Goal: Entertainment & Leisure: Browse casually

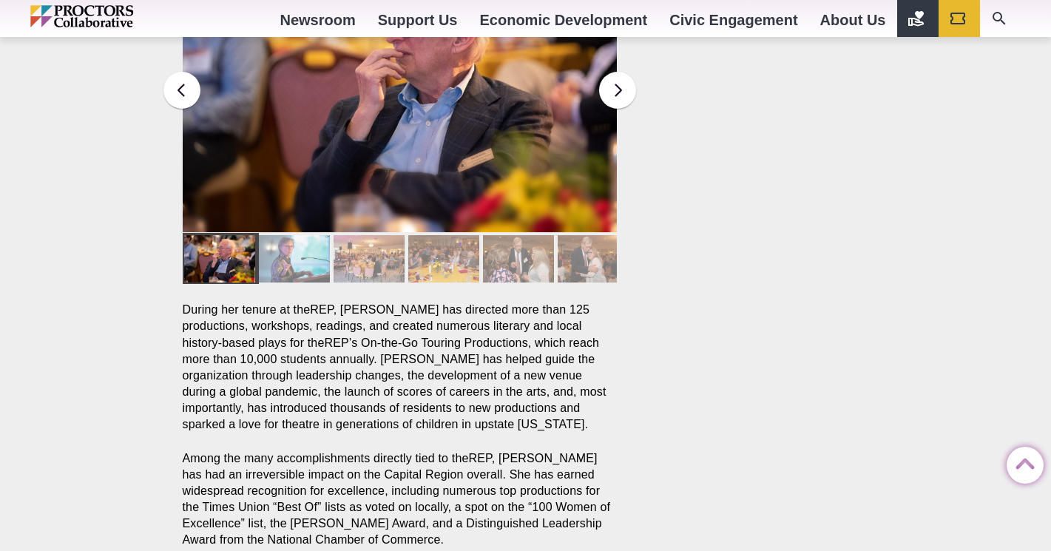
scroll to position [1094, 0]
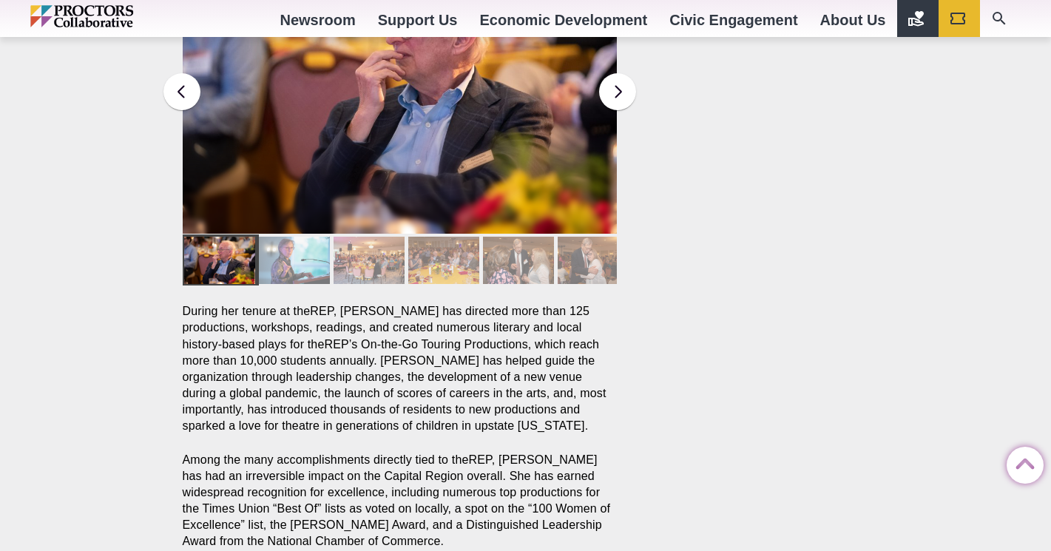
click at [221, 240] on div at bounding box center [219, 260] width 71 height 47
click at [221, 241] on div at bounding box center [219, 260] width 71 height 47
click at [620, 73] on button at bounding box center [617, 91] width 37 height 37
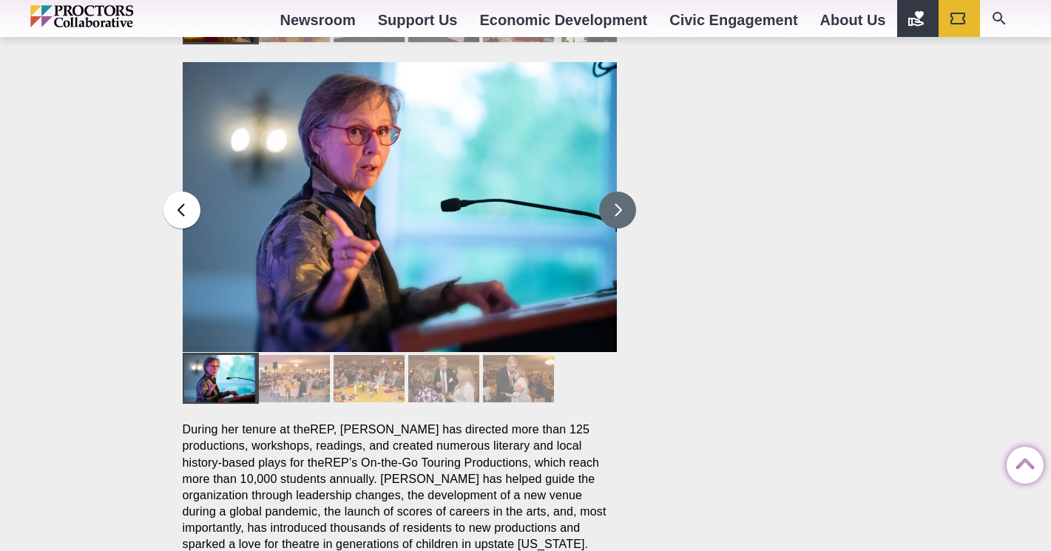
scroll to position [974, 0]
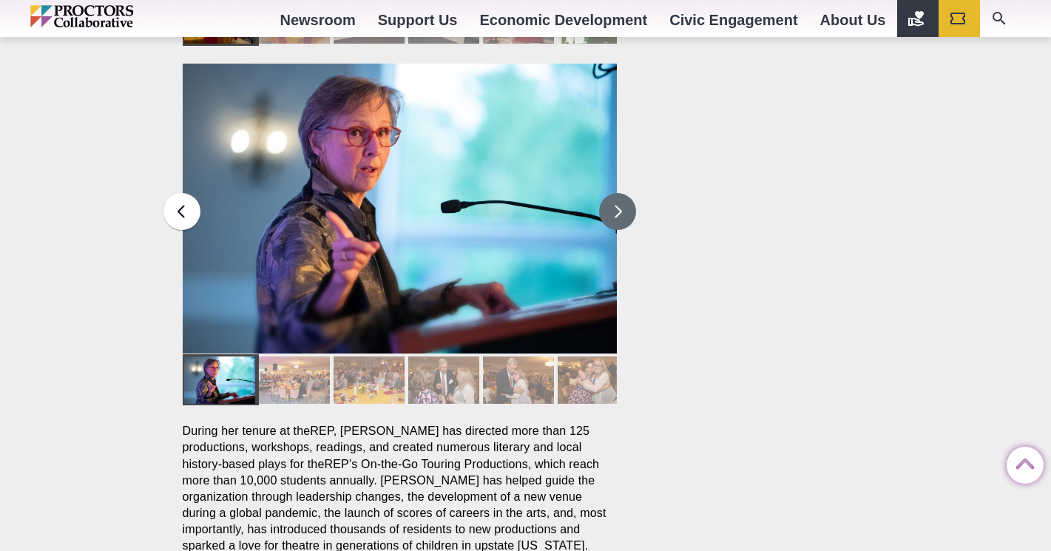
click at [620, 193] on button at bounding box center [617, 211] width 37 height 37
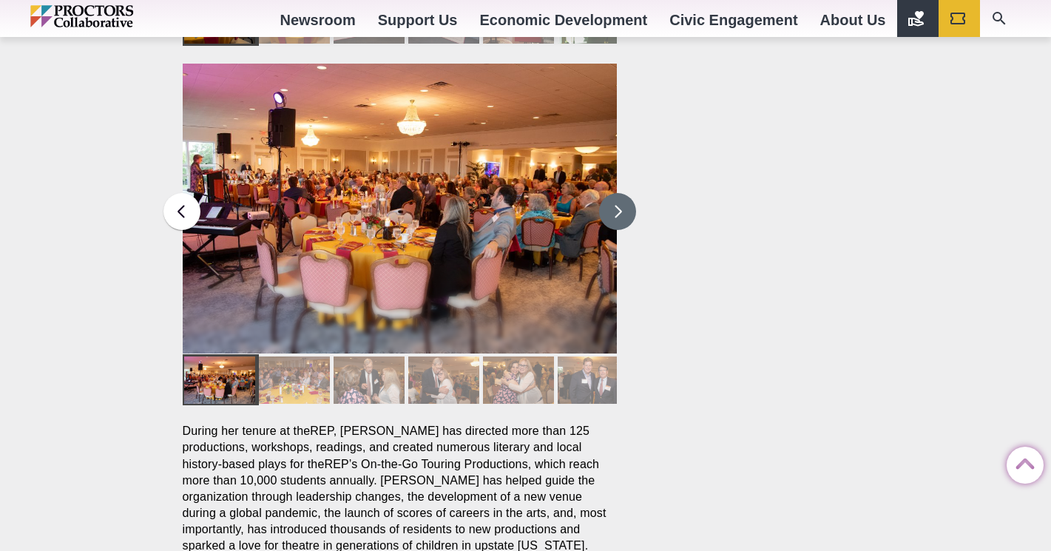
click at [619, 193] on button at bounding box center [617, 211] width 37 height 37
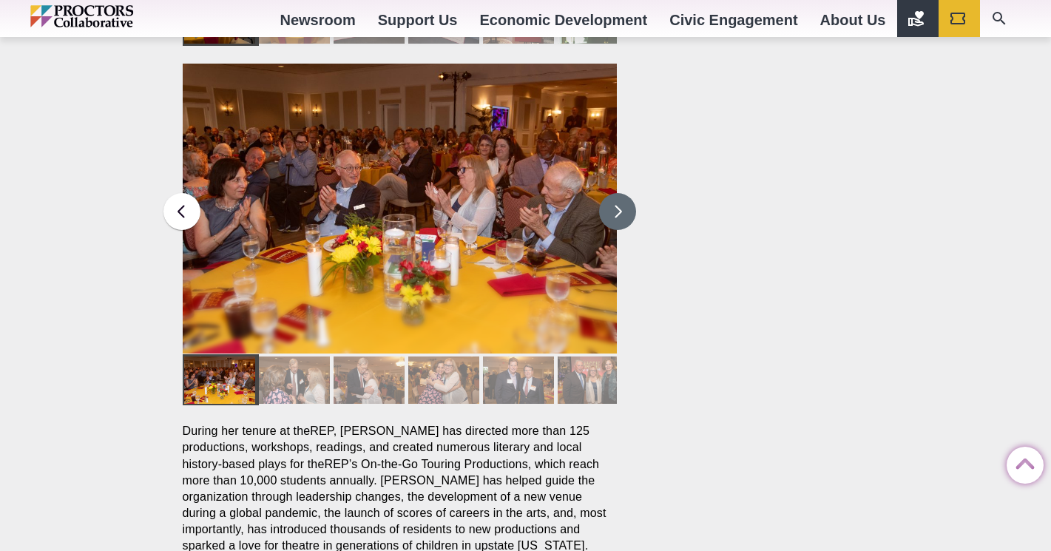
click at [618, 193] on button at bounding box center [617, 211] width 37 height 37
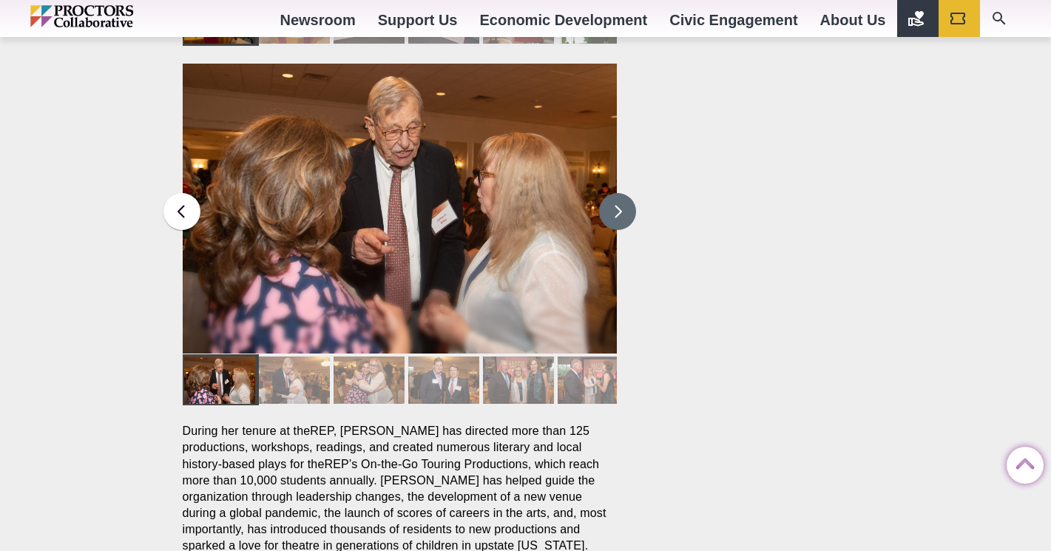
click at [618, 193] on button at bounding box center [617, 211] width 37 height 37
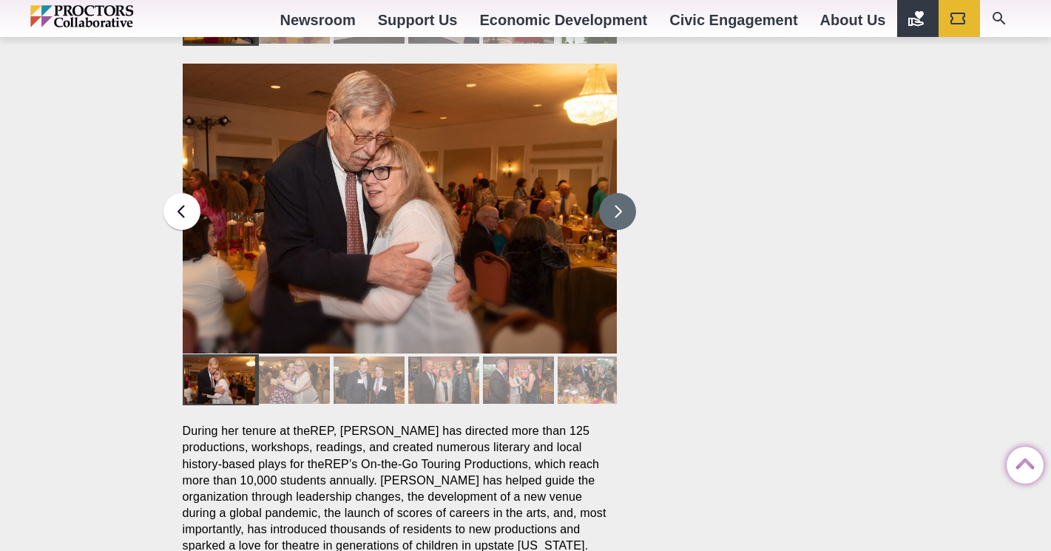
click at [617, 193] on button at bounding box center [617, 211] width 37 height 37
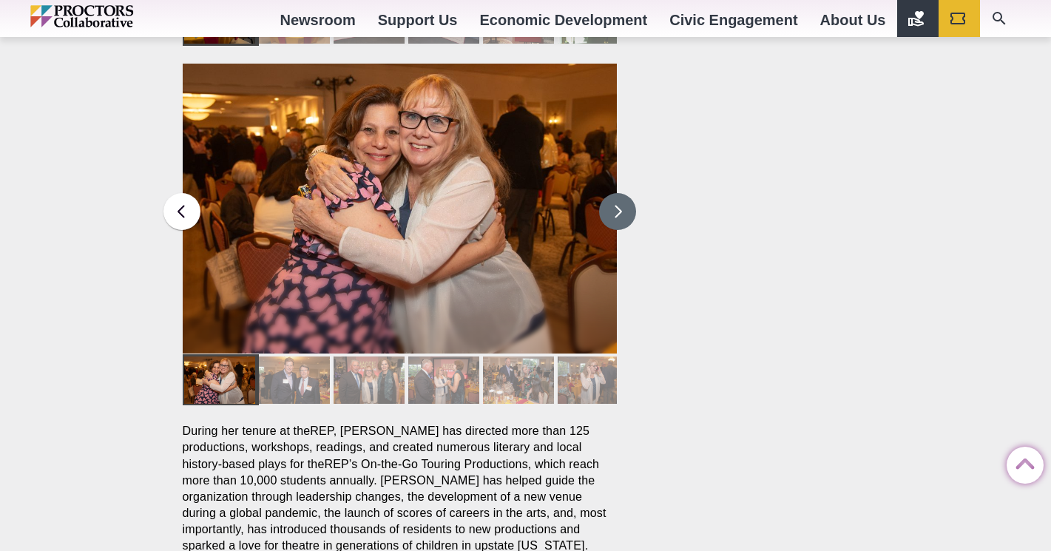
click at [615, 193] on button at bounding box center [617, 211] width 37 height 37
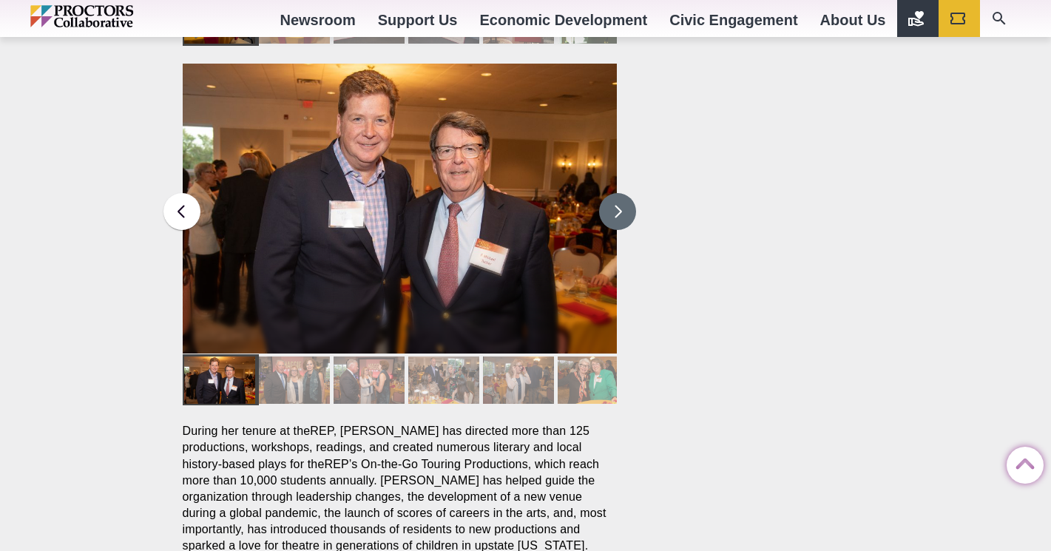
click at [615, 193] on button at bounding box center [617, 211] width 37 height 37
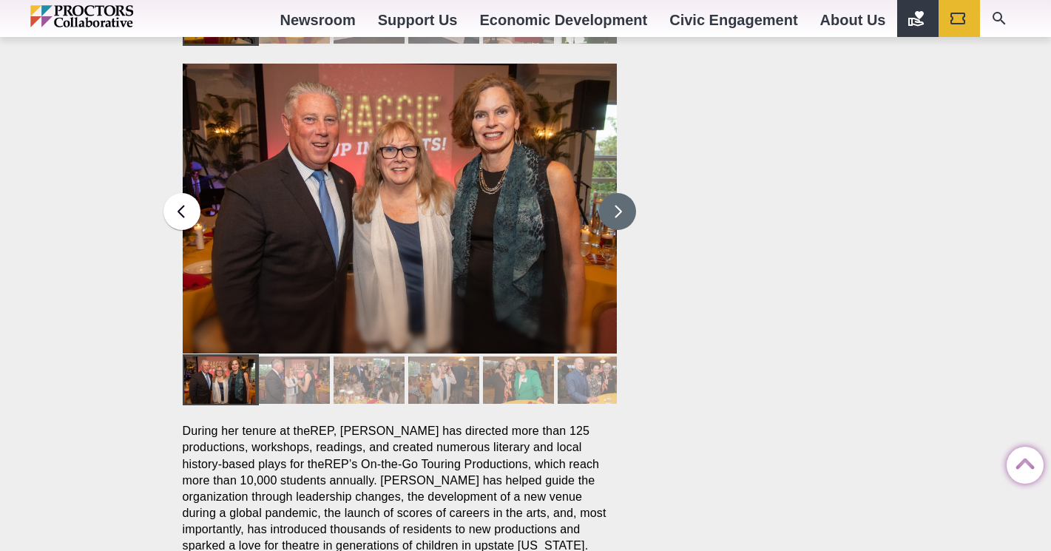
click at [613, 193] on button at bounding box center [617, 211] width 37 height 37
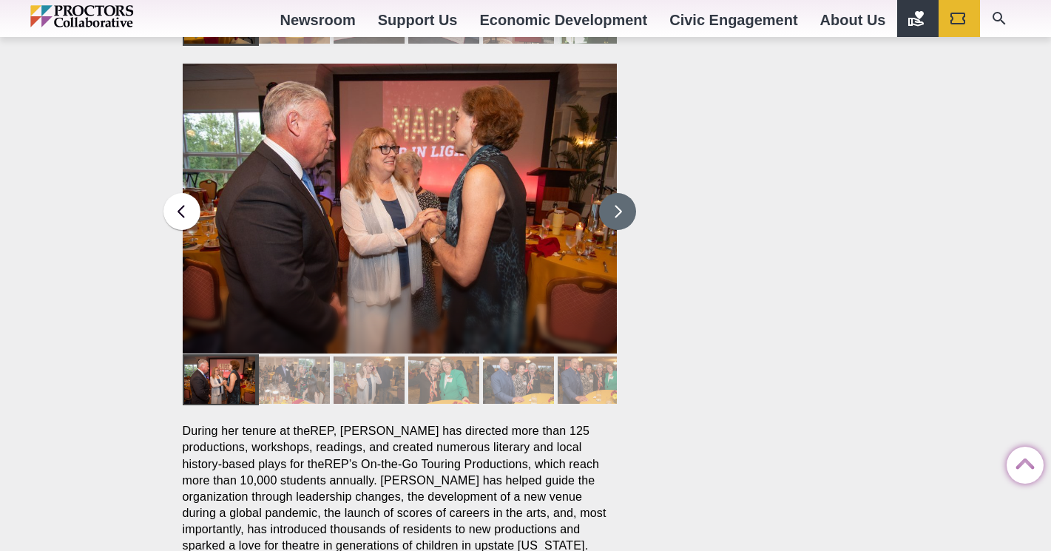
click at [613, 193] on button at bounding box center [617, 211] width 37 height 37
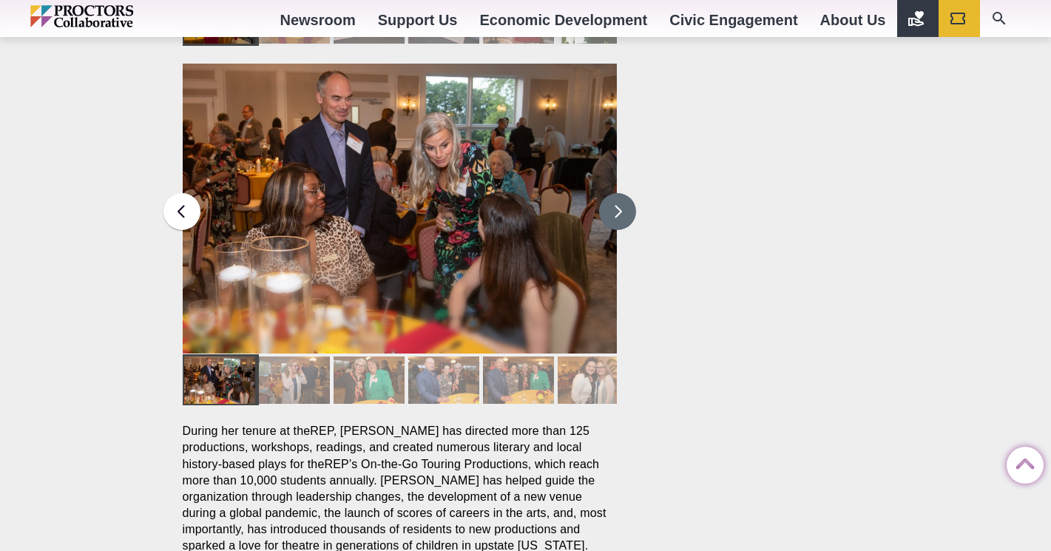
click at [612, 193] on button at bounding box center [617, 211] width 37 height 37
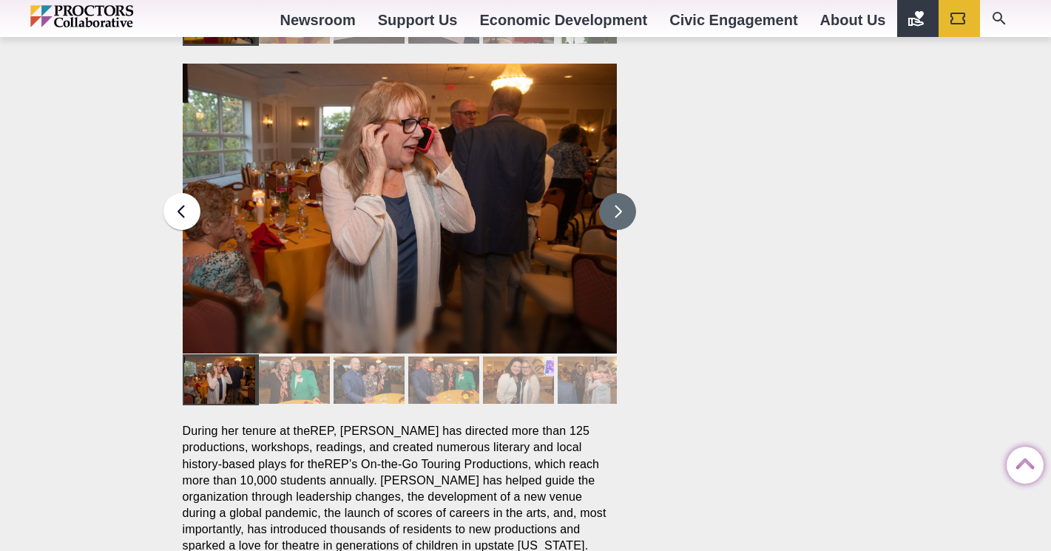
click at [612, 193] on button at bounding box center [617, 211] width 37 height 37
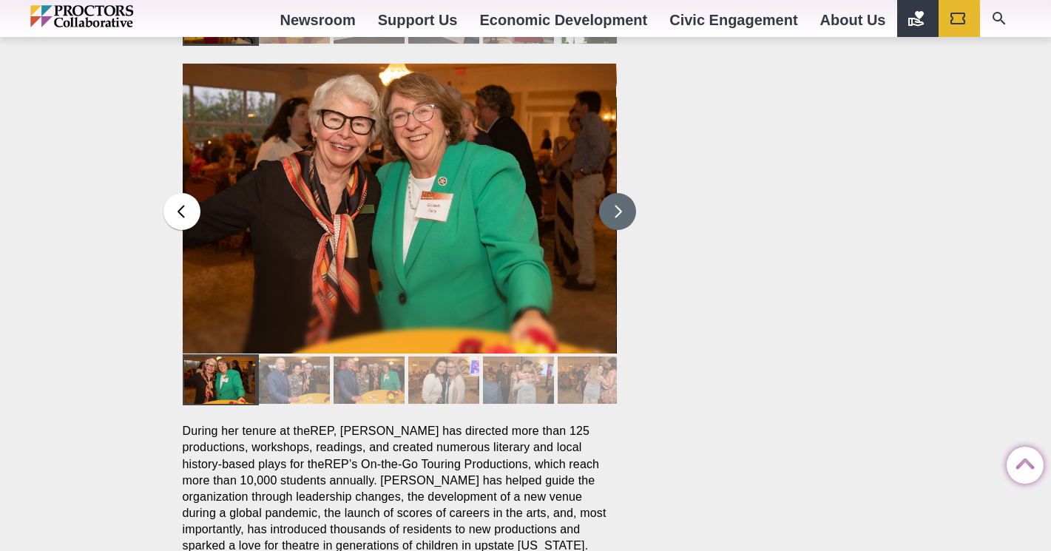
click at [612, 193] on button at bounding box center [617, 211] width 37 height 37
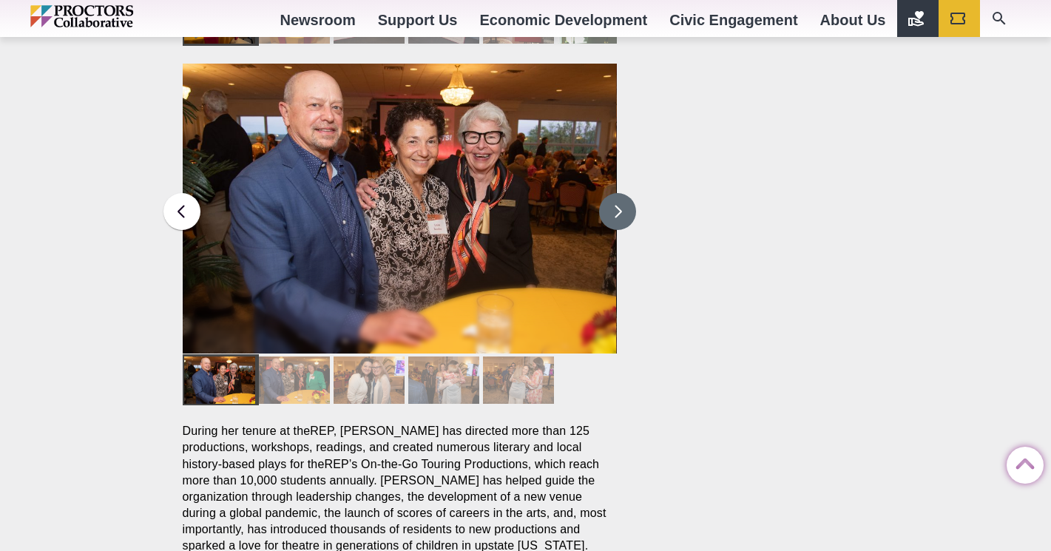
click at [612, 193] on button at bounding box center [617, 211] width 37 height 37
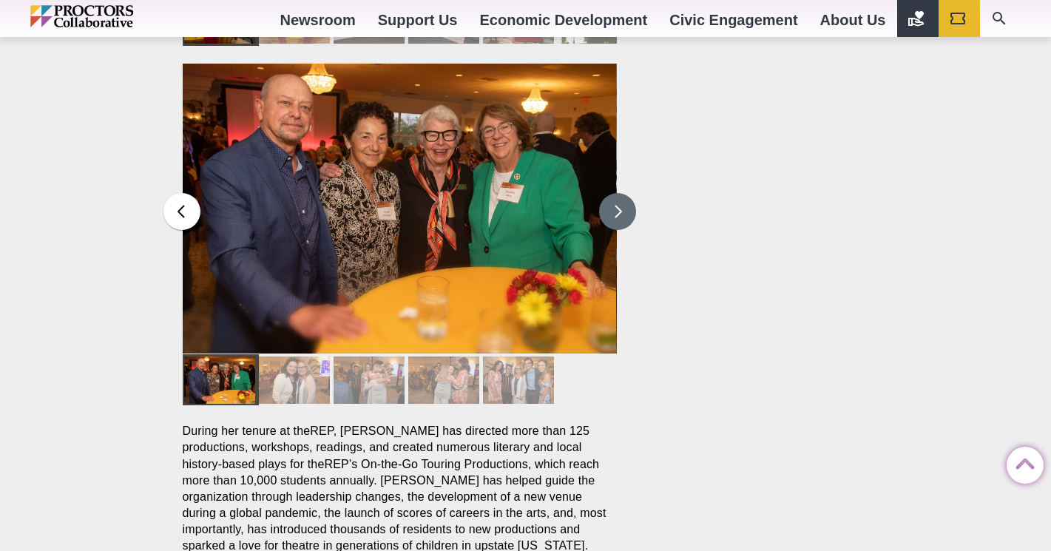
click at [611, 193] on button at bounding box center [617, 211] width 37 height 37
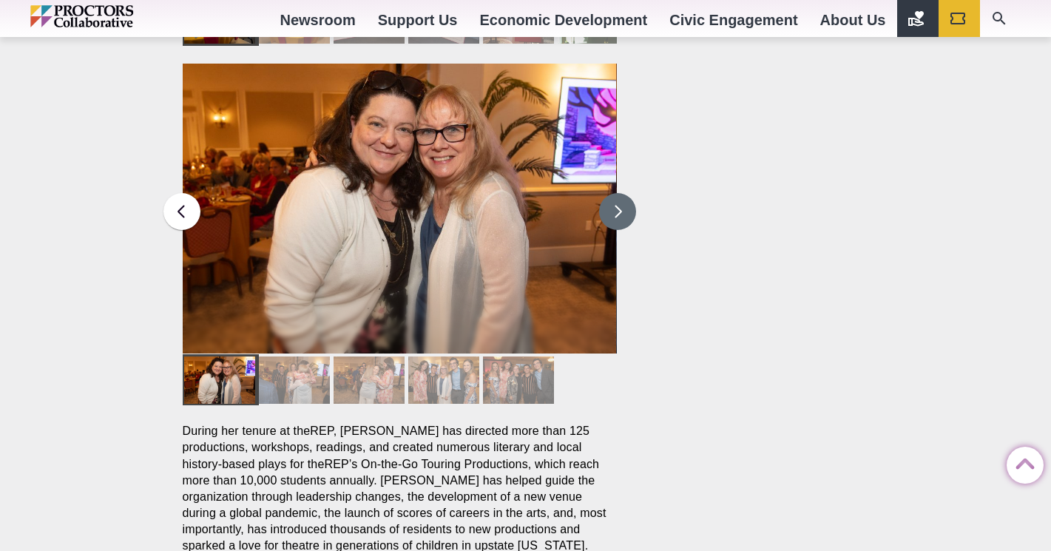
click at [611, 193] on button at bounding box center [617, 211] width 37 height 37
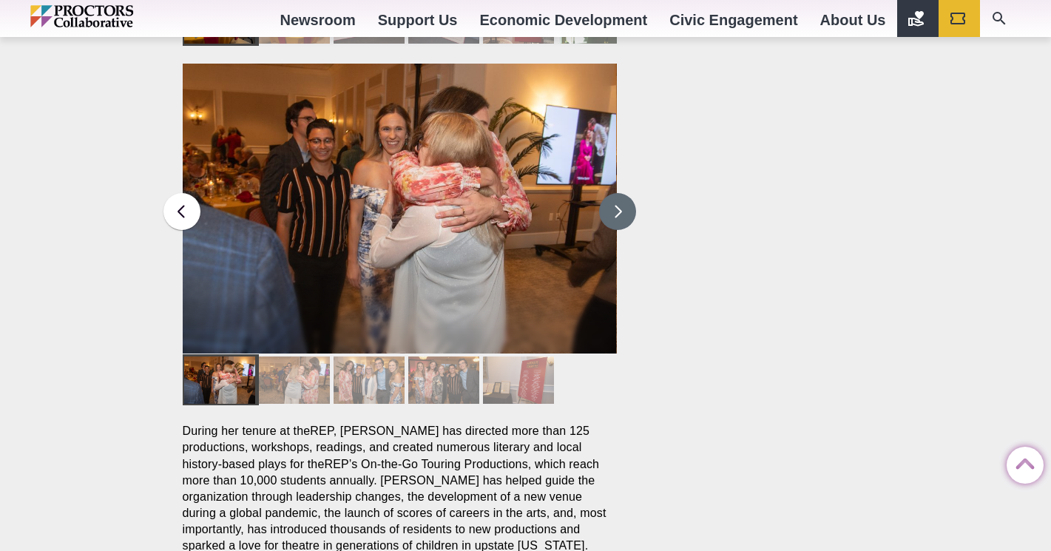
click at [611, 193] on button at bounding box center [617, 211] width 37 height 37
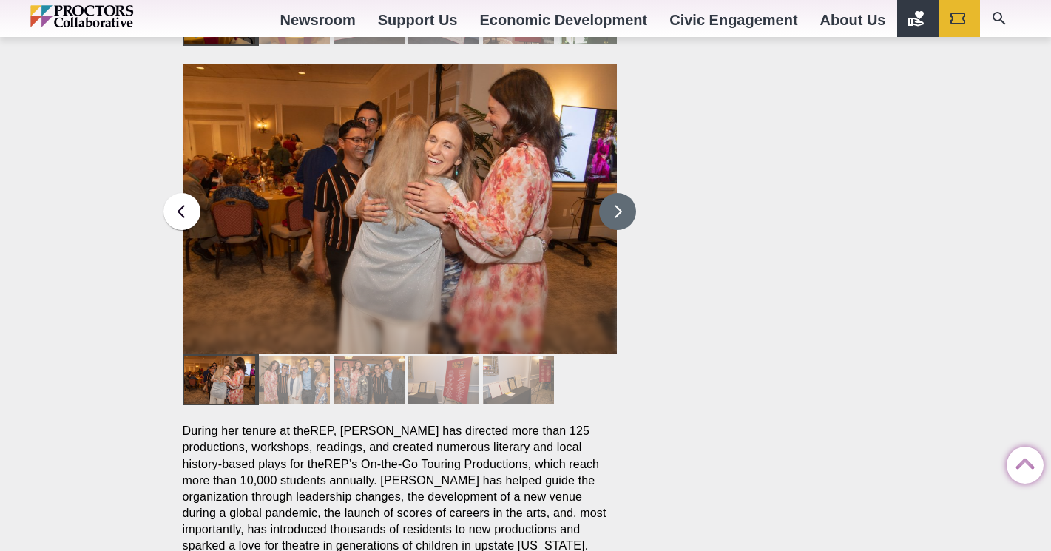
click at [611, 193] on button at bounding box center [617, 211] width 37 height 37
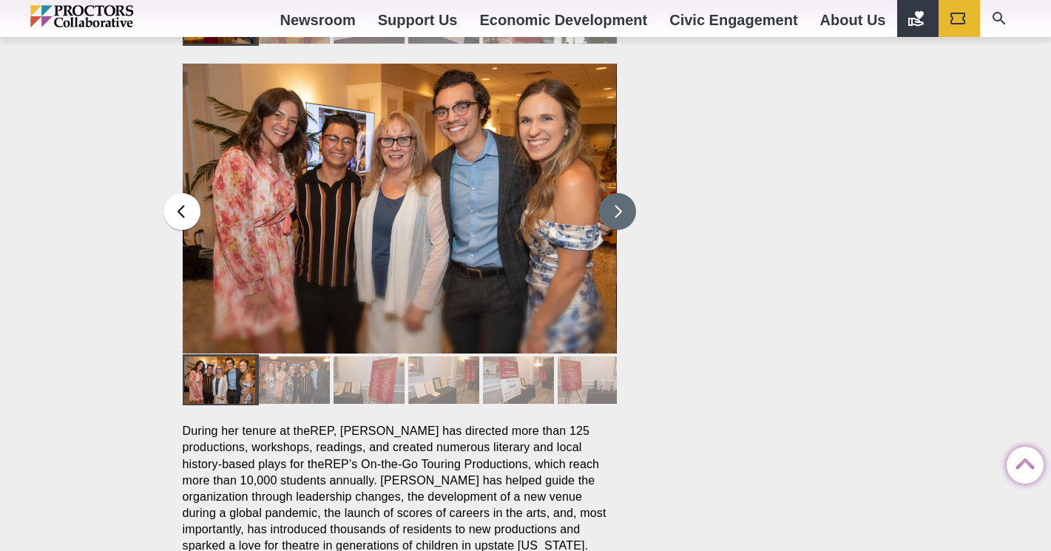
click at [610, 193] on button at bounding box center [617, 211] width 37 height 37
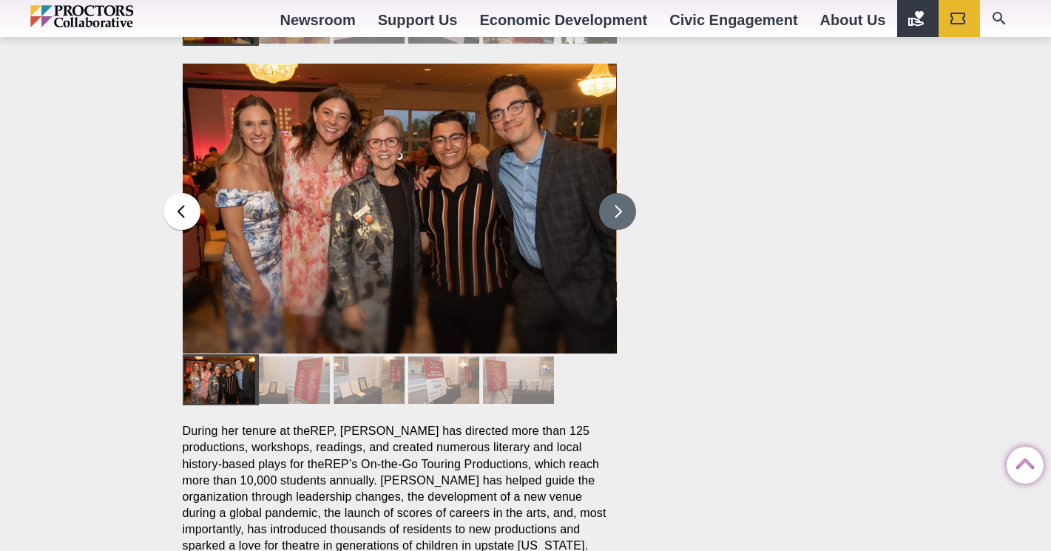
click at [610, 193] on button at bounding box center [617, 211] width 37 height 37
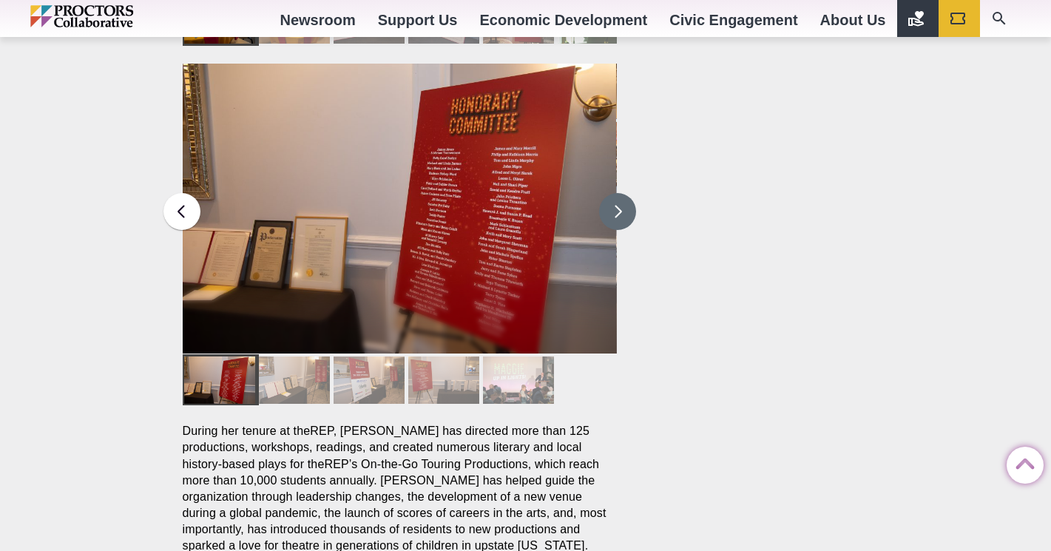
click at [610, 193] on button at bounding box center [617, 211] width 37 height 37
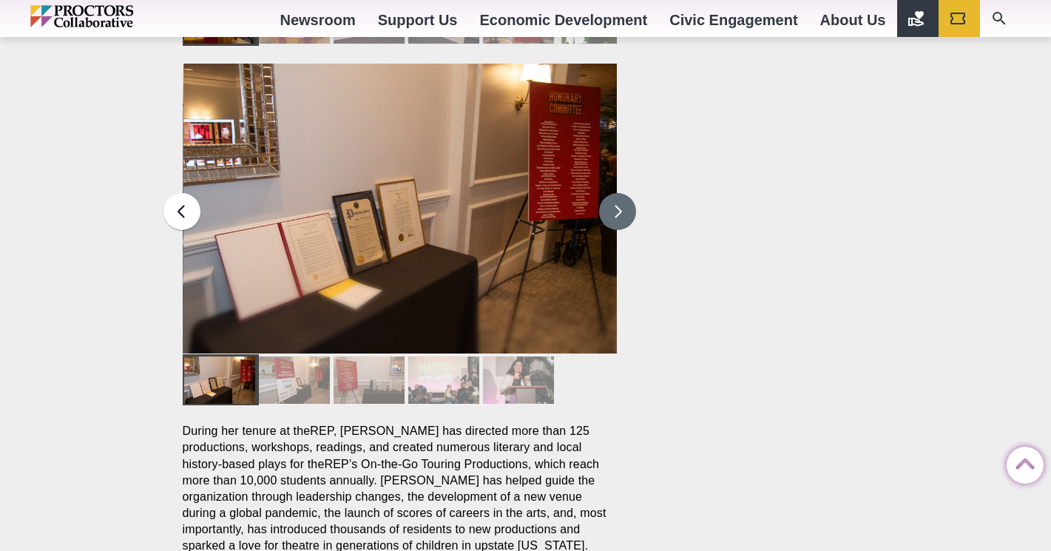
click at [610, 193] on button at bounding box center [617, 211] width 37 height 37
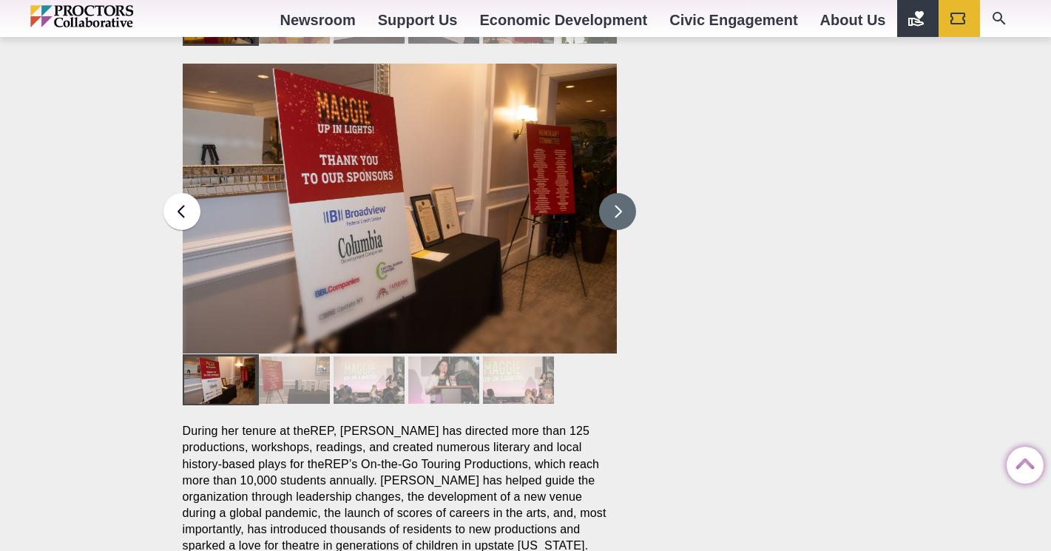
click at [610, 193] on button at bounding box center [617, 211] width 37 height 37
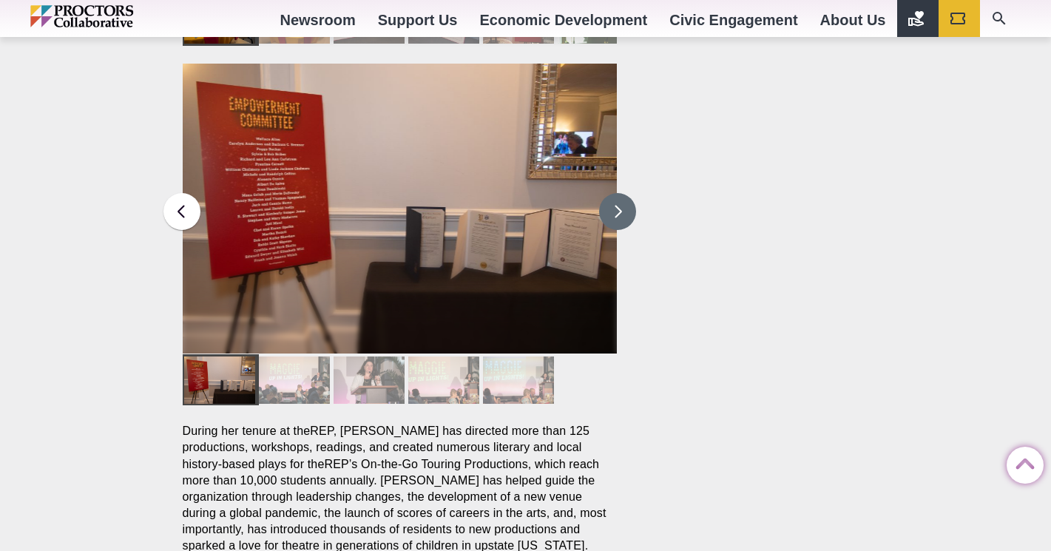
click at [610, 193] on button at bounding box center [617, 211] width 37 height 37
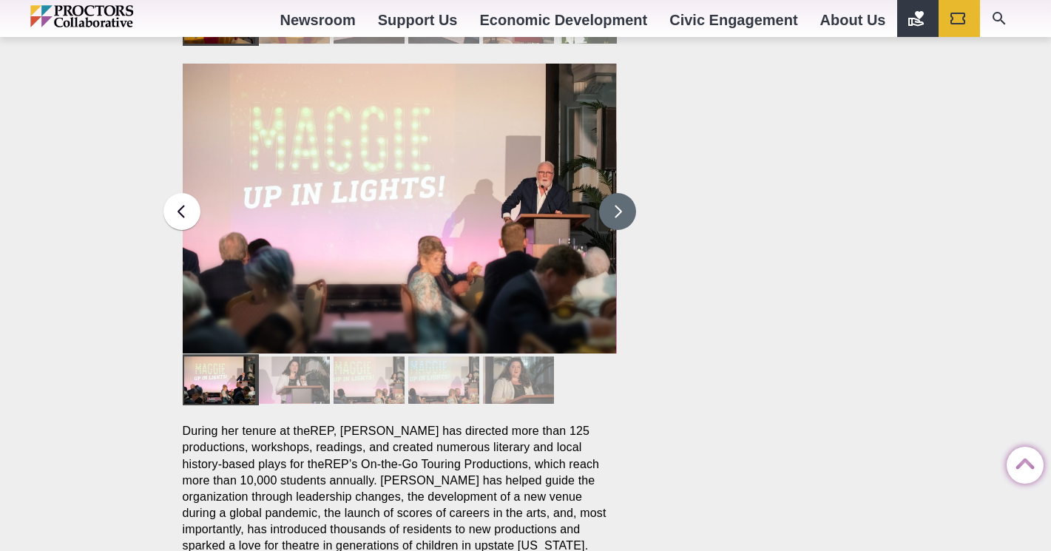
click at [610, 193] on button at bounding box center [617, 211] width 37 height 37
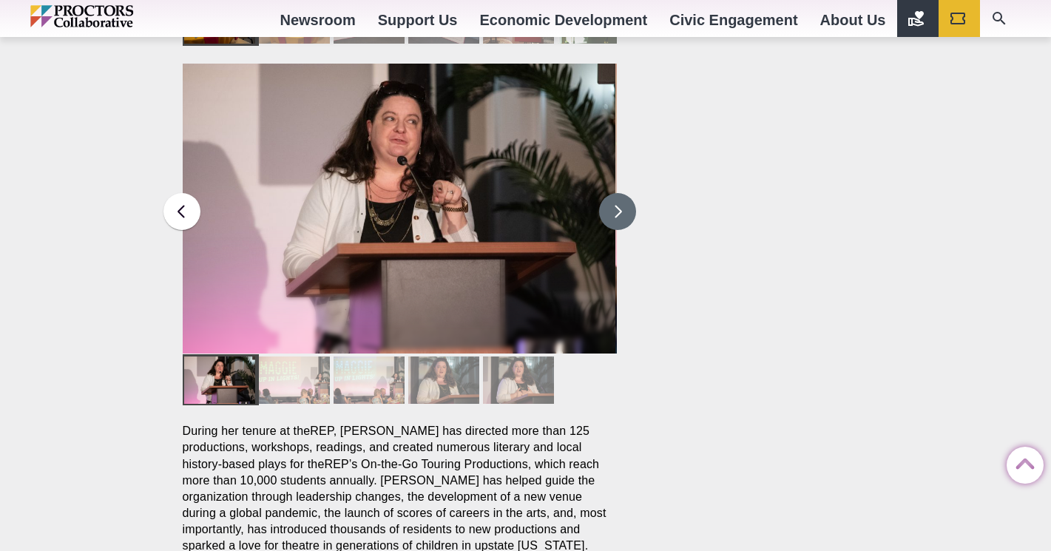
click at [609, 193] on button at bounding box center [617, 211] width 37 height 37
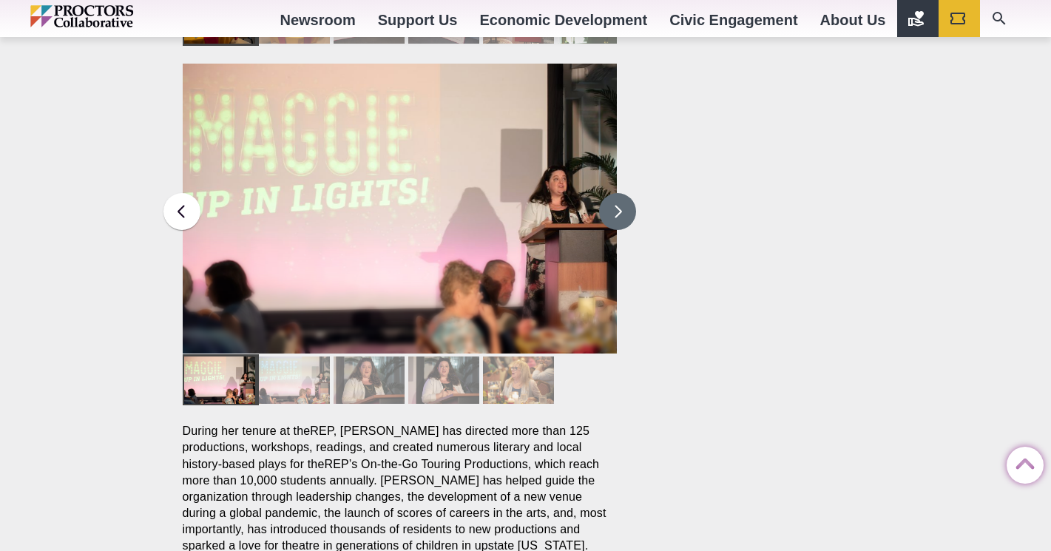
click at [609, 193] on button at bounding box center [617, 211] width 37 height 37
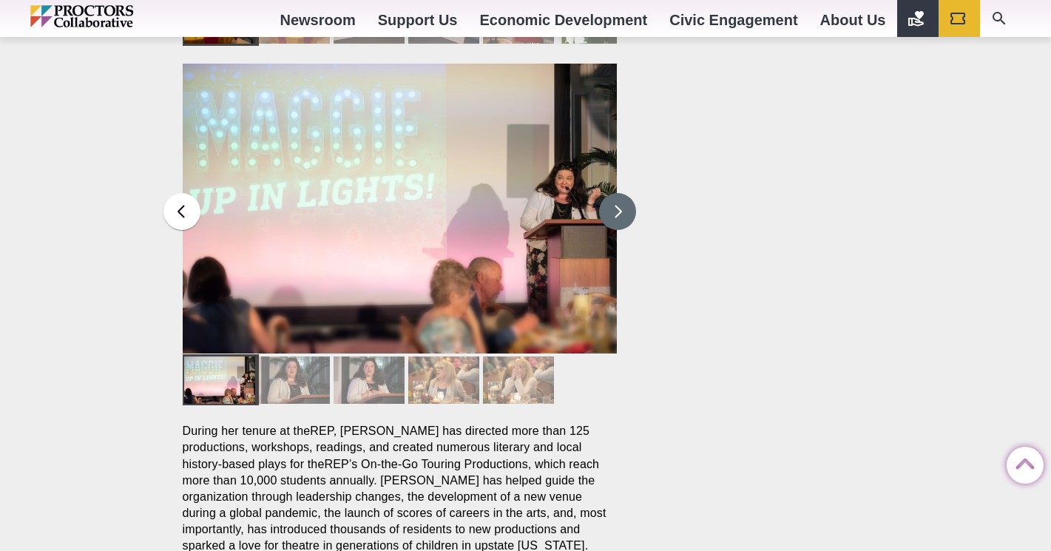
click at [609, 193] on button at bounding box center [617, 211] width 37 height 37
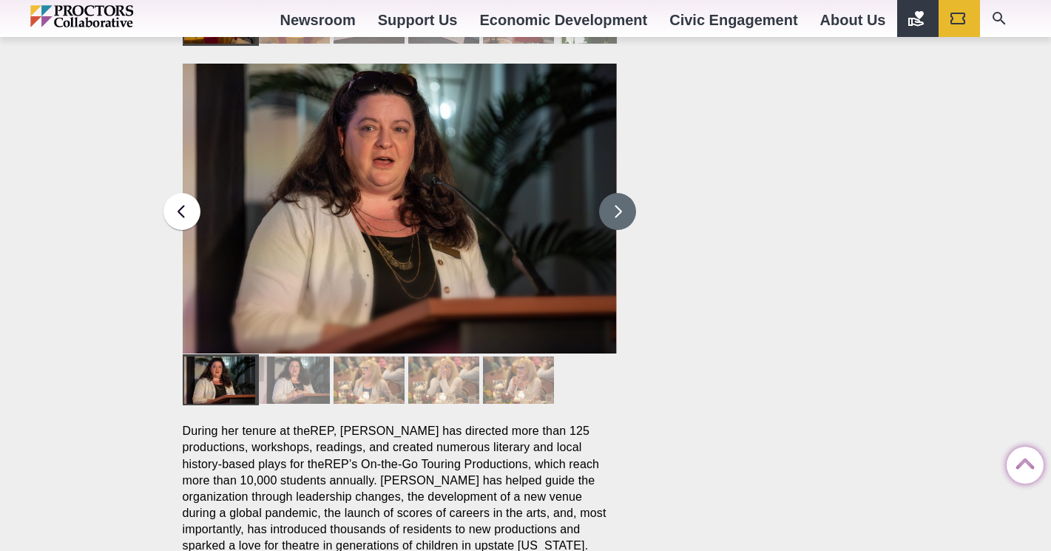
click at [608, 193] on button at bounding box center [617, 211] width 37 height 37
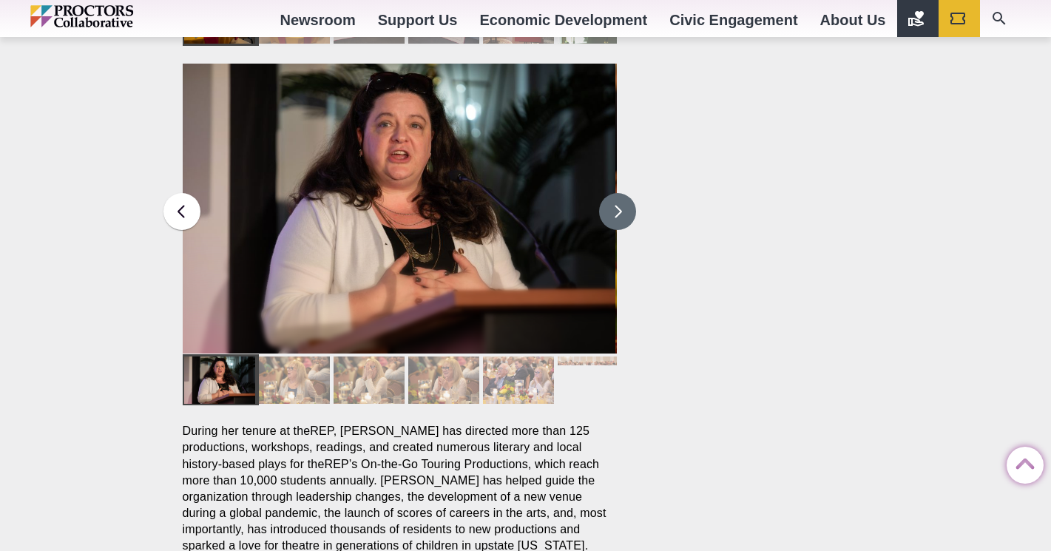
click at [606, 193] on button at bounding box center [617, 211] width 37 height 37
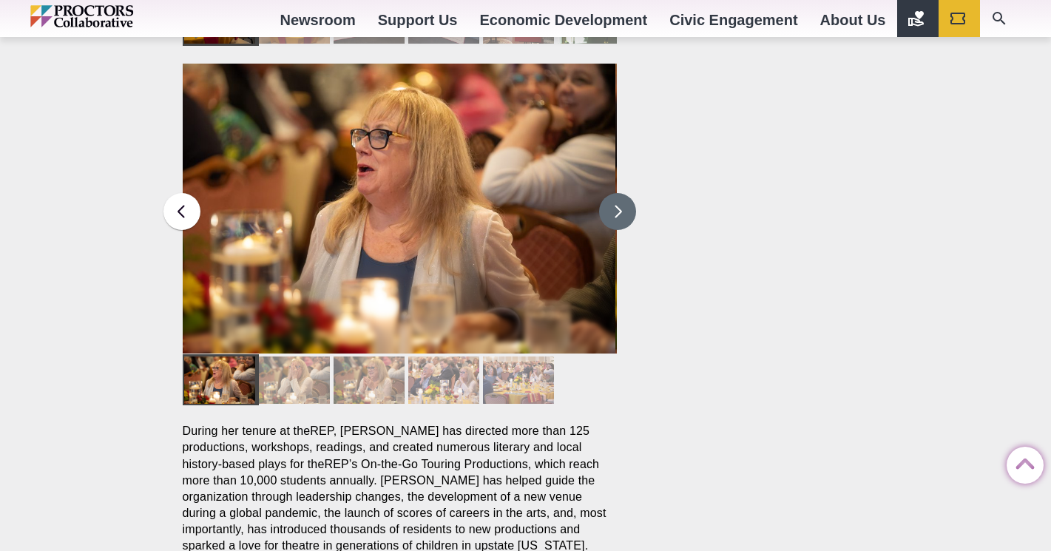
click at [605, 193] on button at bounding box center [617, 211] width 37 height 37
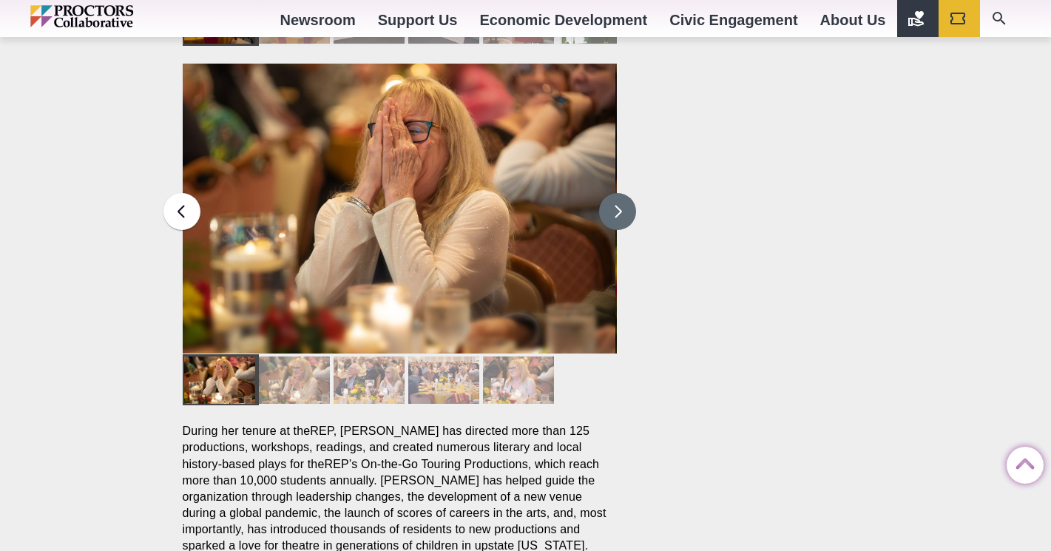
click at [604, 193] on button at bounding box center [617, 211] width 37 height 37
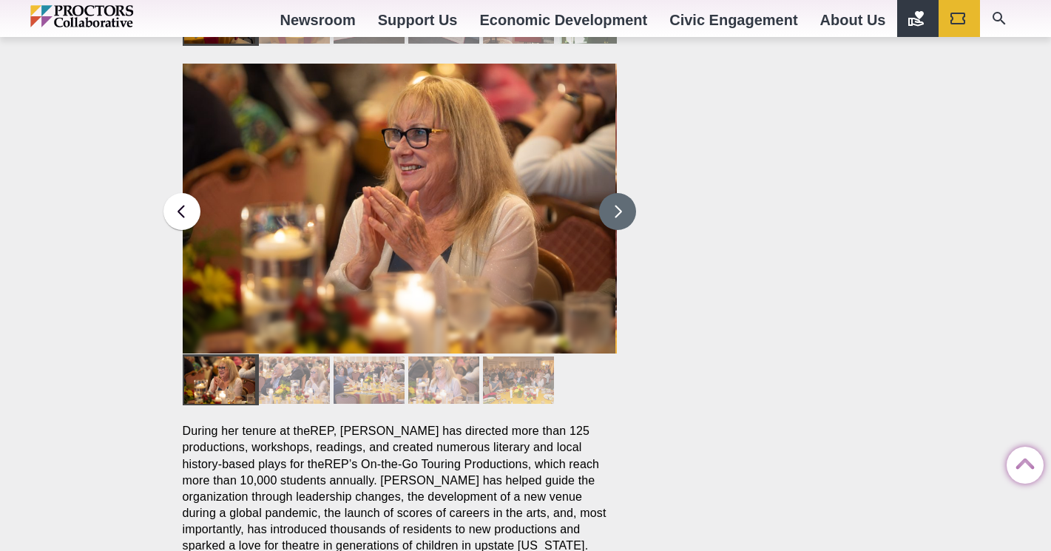
click at [612, 193] on button at bounding box center [617, 211] width 37 height 37
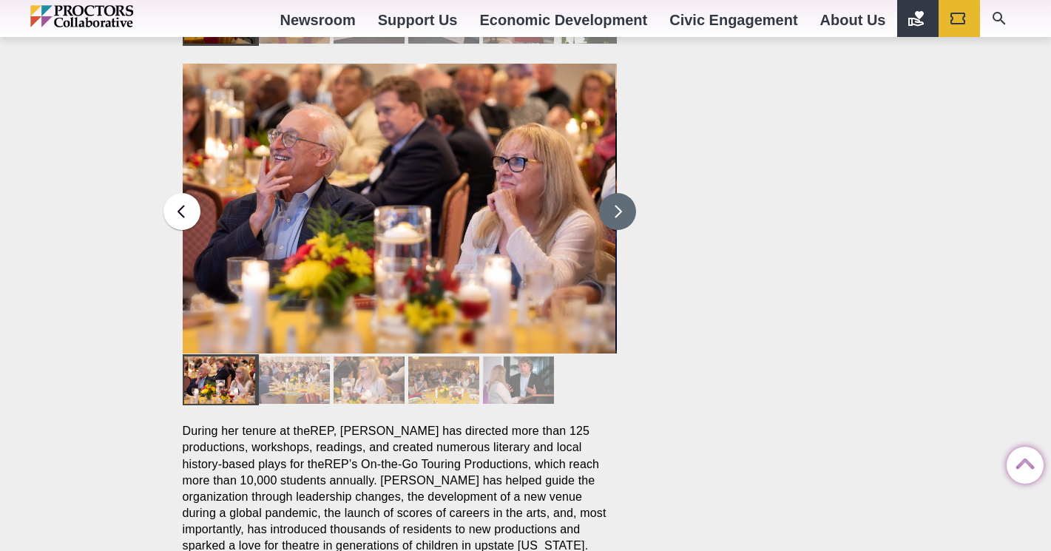
click at [614, 193] on button at bounding box center [617, 211] width 37 height 37
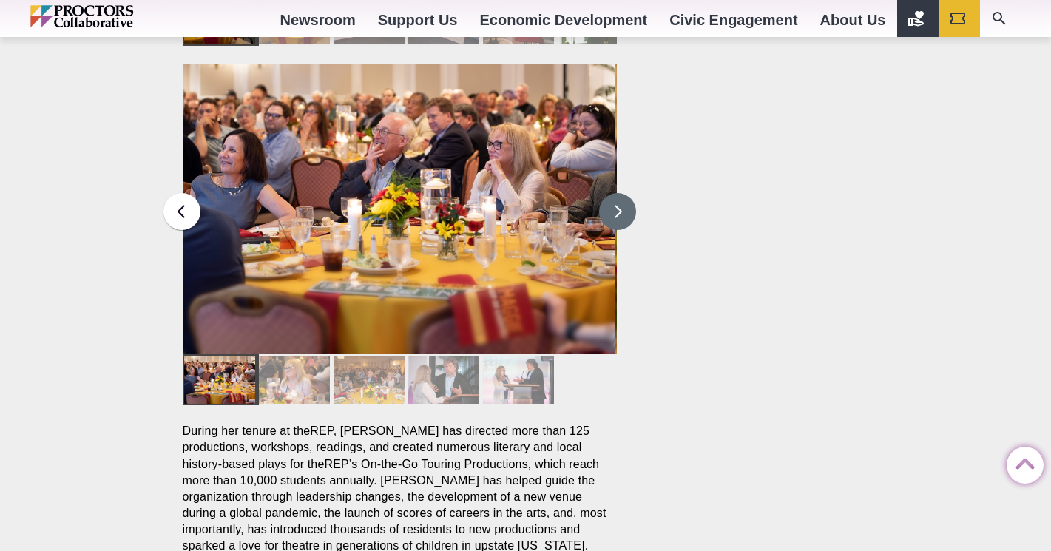
click at [614, 193] on button at bounding box center [617, 211] width 37 height 37
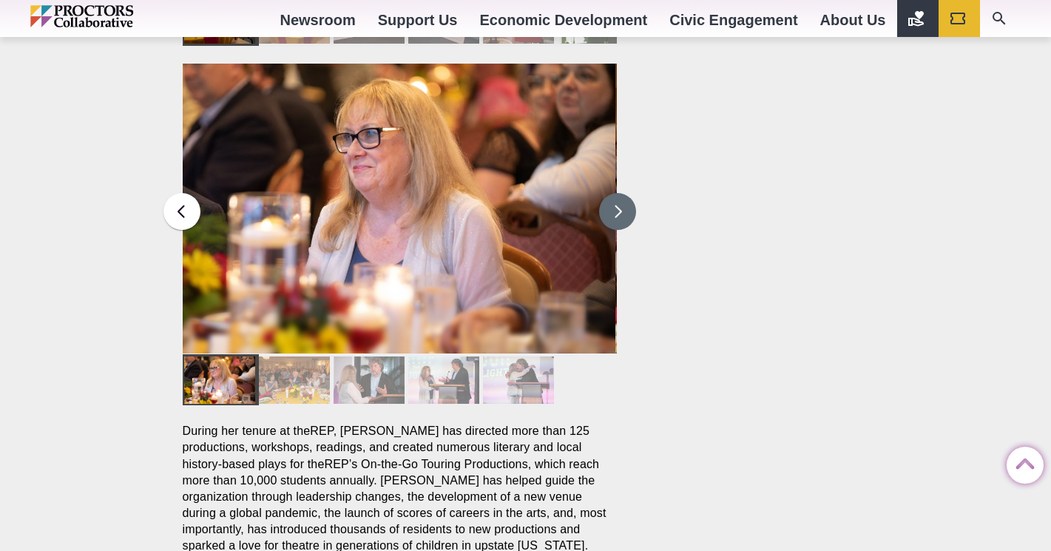
click at [614, 193] on button at bounding box center [617, 211] width 37 height 37
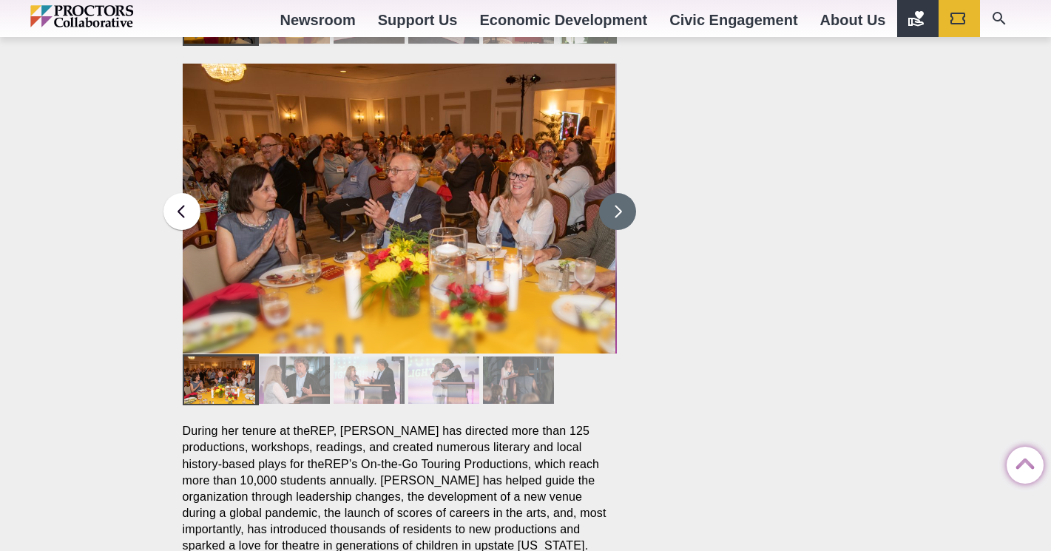
click at [612, 193] on button at bounding box center [617, 211] width 37 height 37
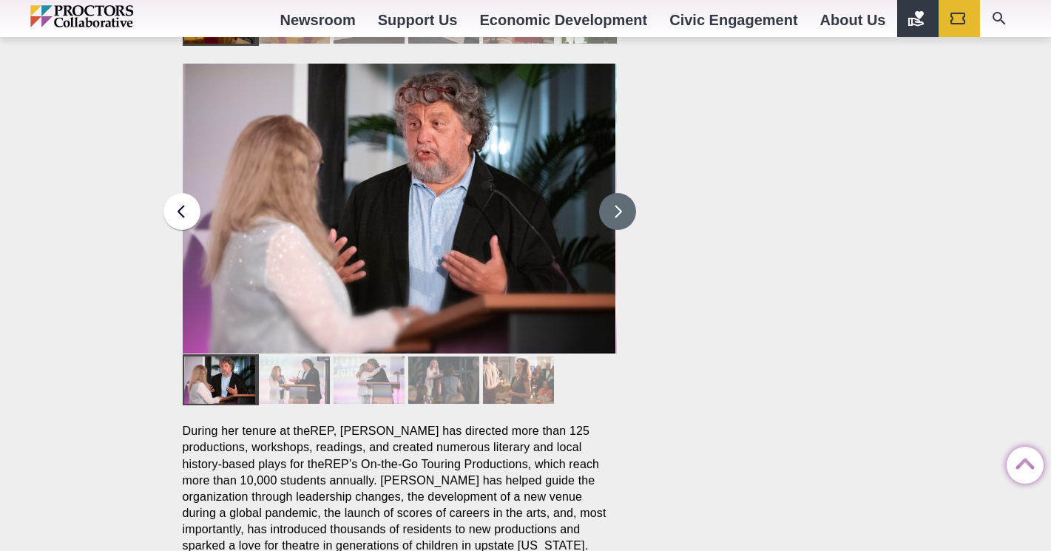
click at [612, 193] on button at bounding box center [617, 211] width 37 height 37
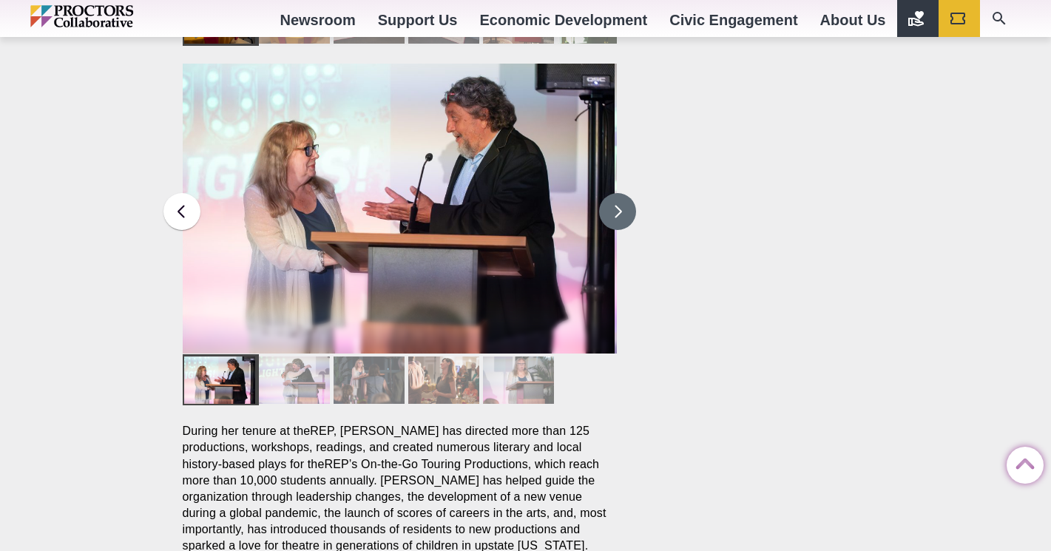
click at [612, 193] on button at bounding box center [617, 211] width 37 height 37
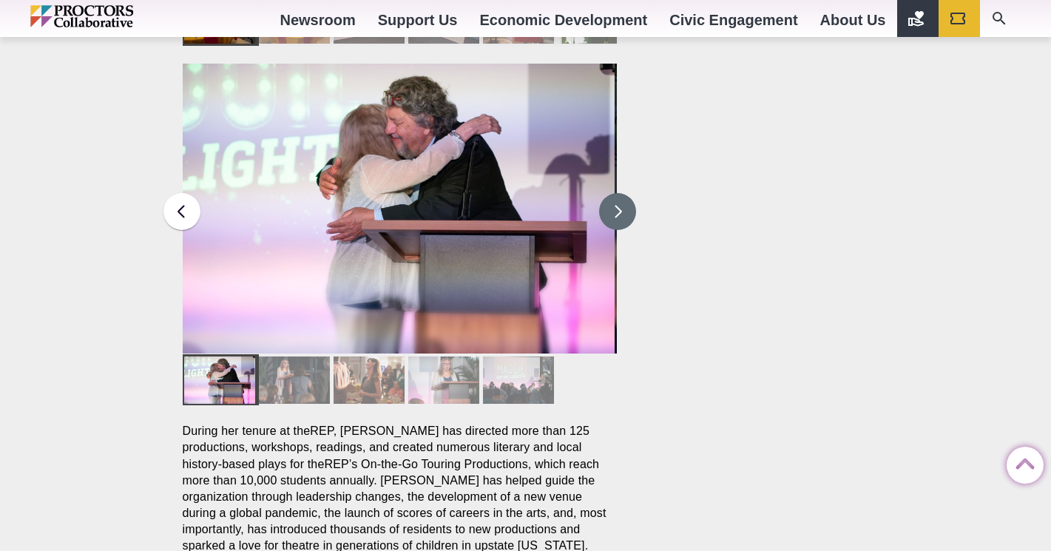
click at [612, 193] on button at bounding box center [617, 211] width 37 height 37
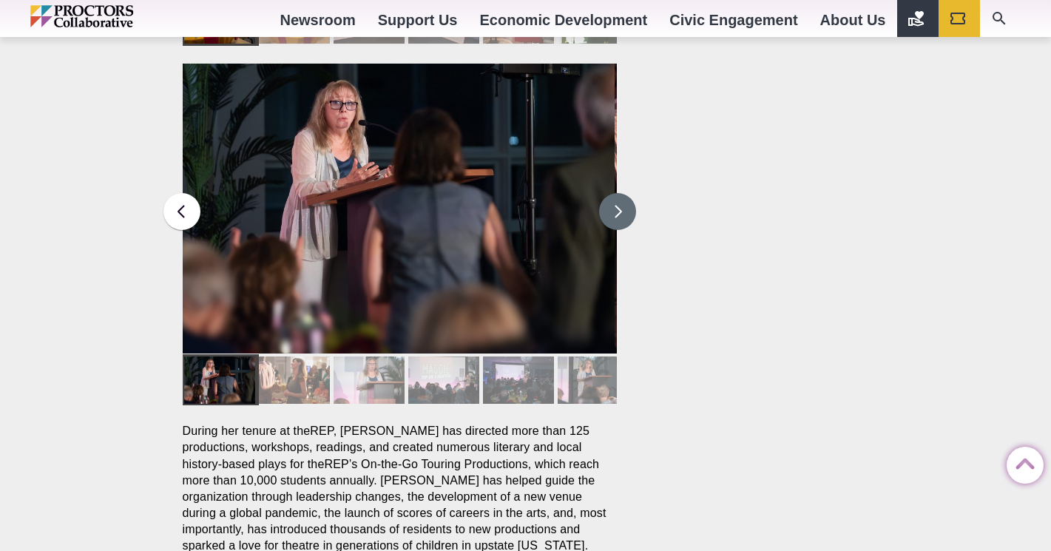
click at [612, 193] on button at bounding box center [617, 211] width 37 height 37
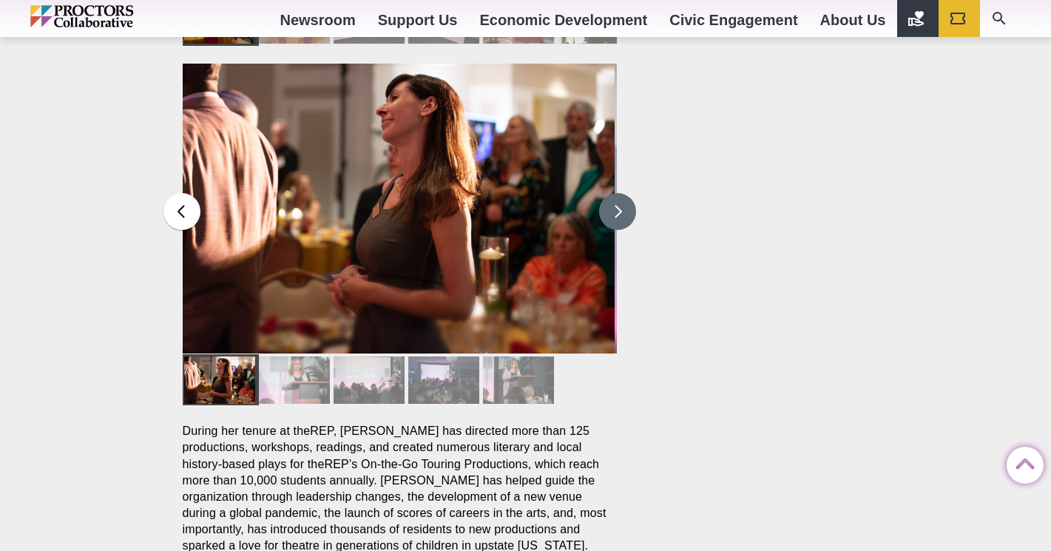
click at [612, 193] on button at bounding box center [617, 211] width 37 height 37
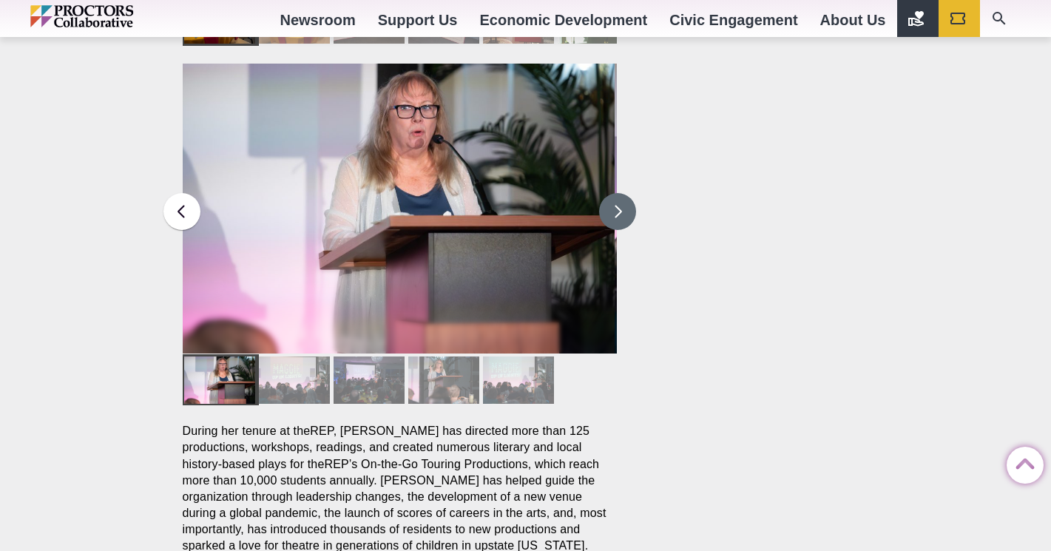
click at [611, 193] on button at bounding box center [617, 211] width 37 height 37
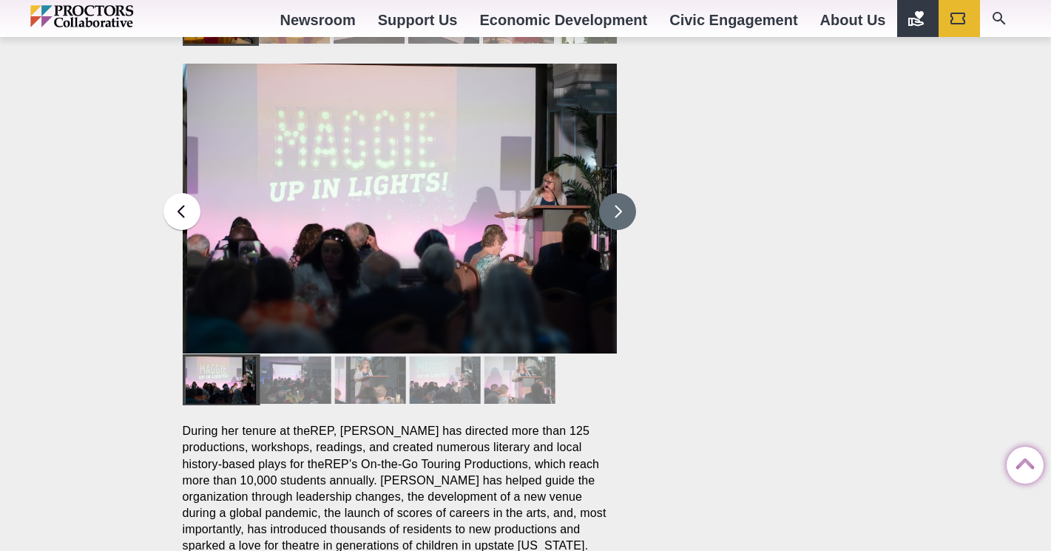
click at [611, 193] on button at bounding box center [617, 211] width 37 height 37
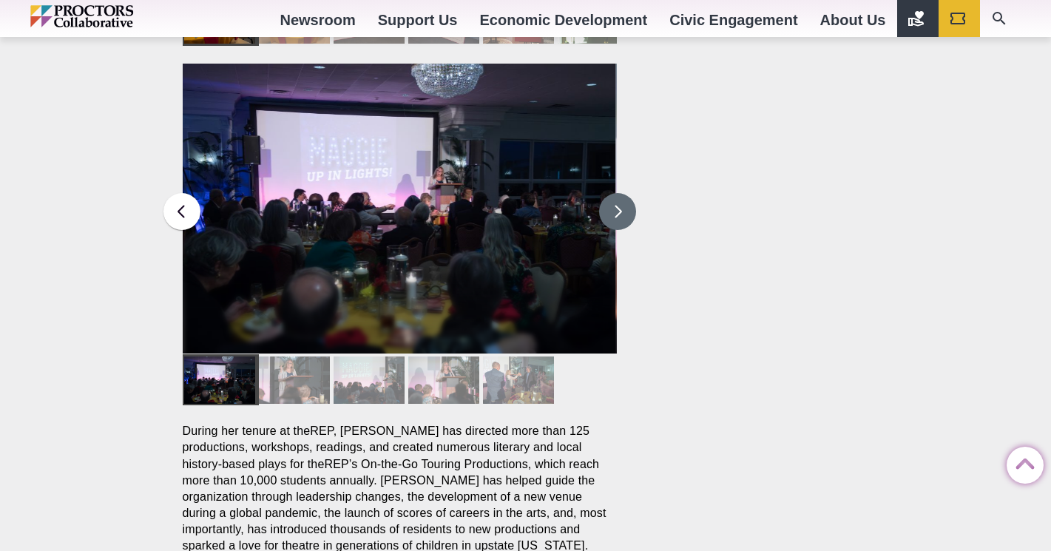
click at [611, 193] on button at bounding box center [617, 211] width 37 height 37
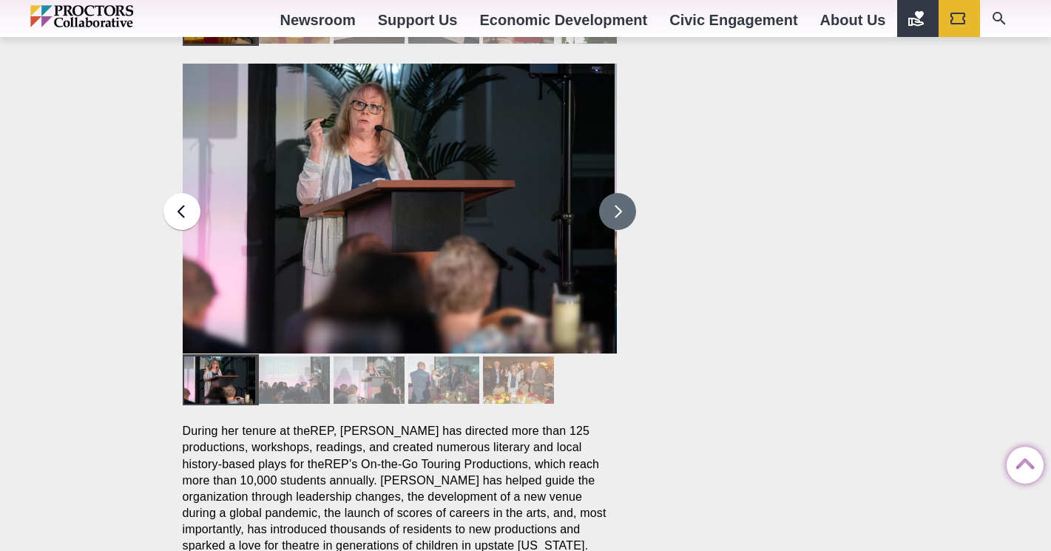
click at [611, 193] on button at bounding box center [617, 211] width 37 height 37
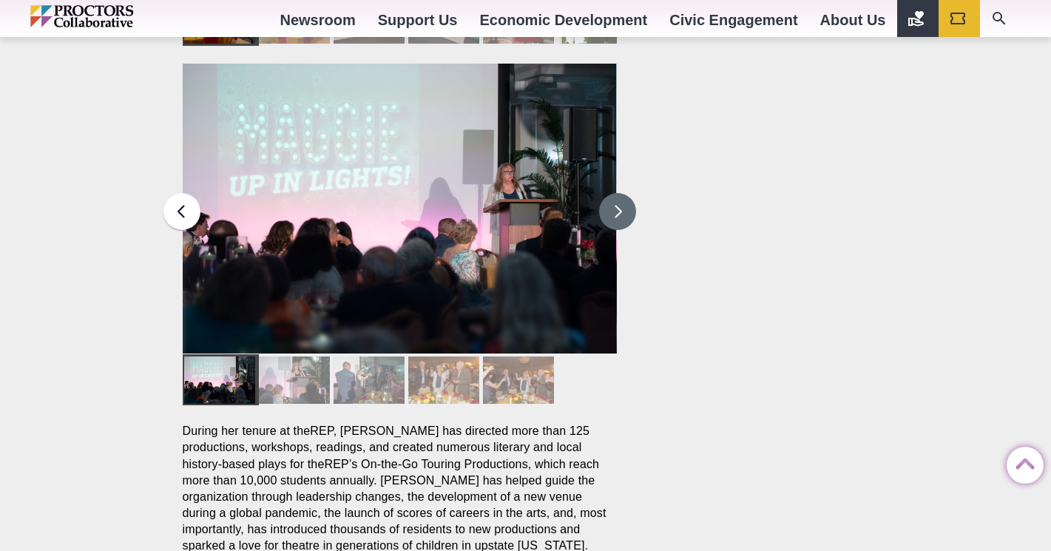
click at [611, 193] on button at bounding box center [617, 211] width 37 height 37
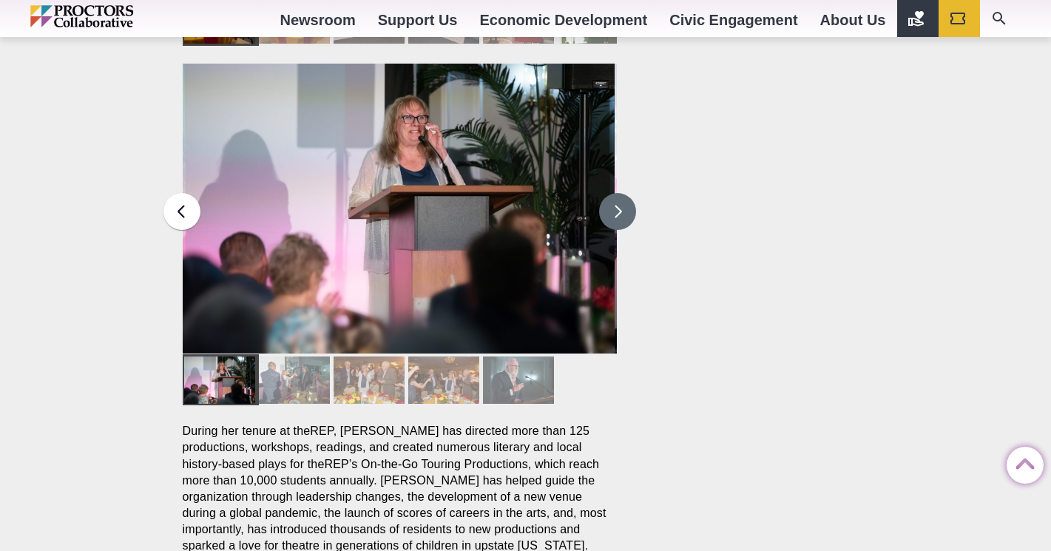
click at [611, 193] on button at bounding box center [617, 211] width 37 height 37
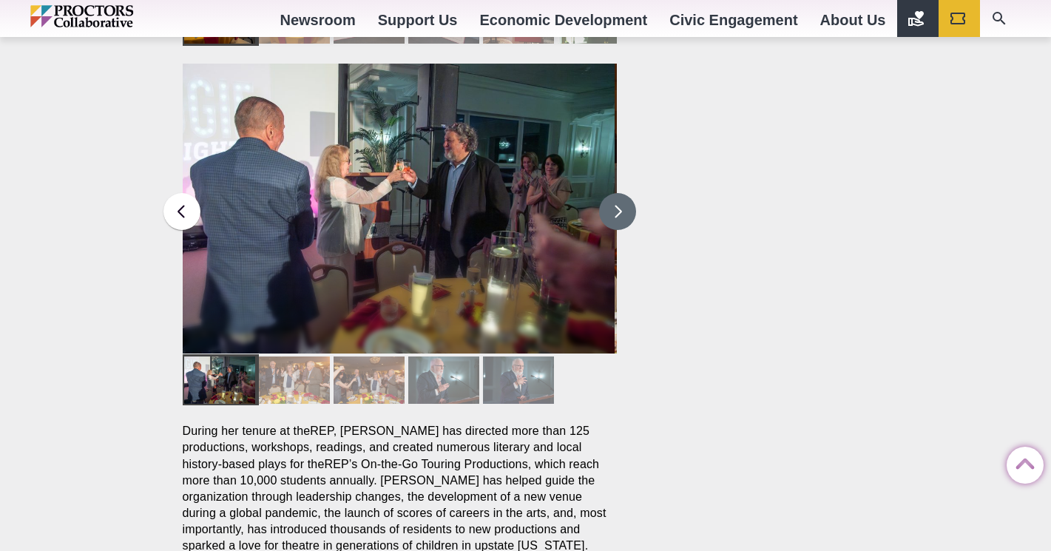
click at [611, 193] on button at bounding box center [617, 211] width 37 height 37
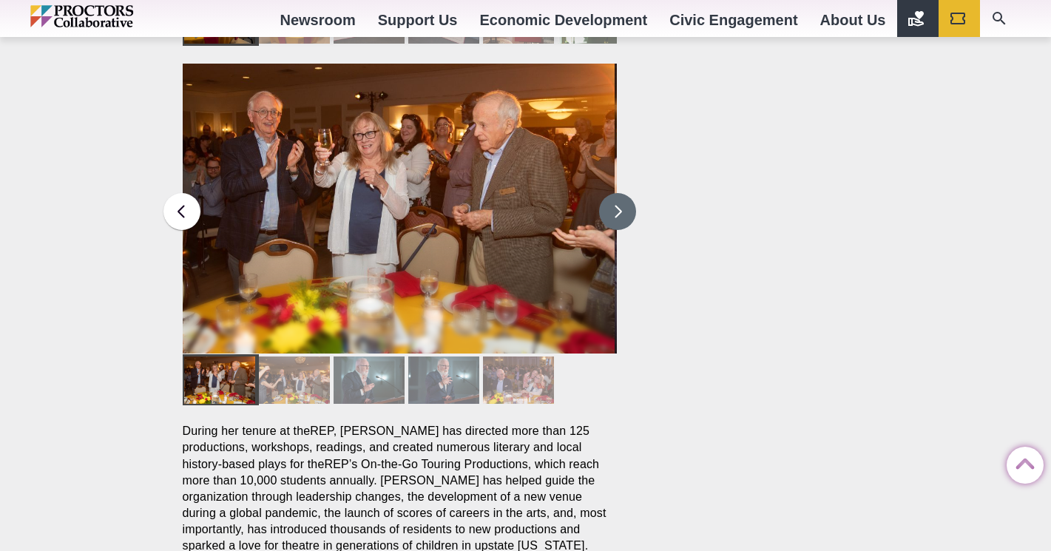
click at [611, 193] on button at bounding box center [617, 211] width 37 height 37
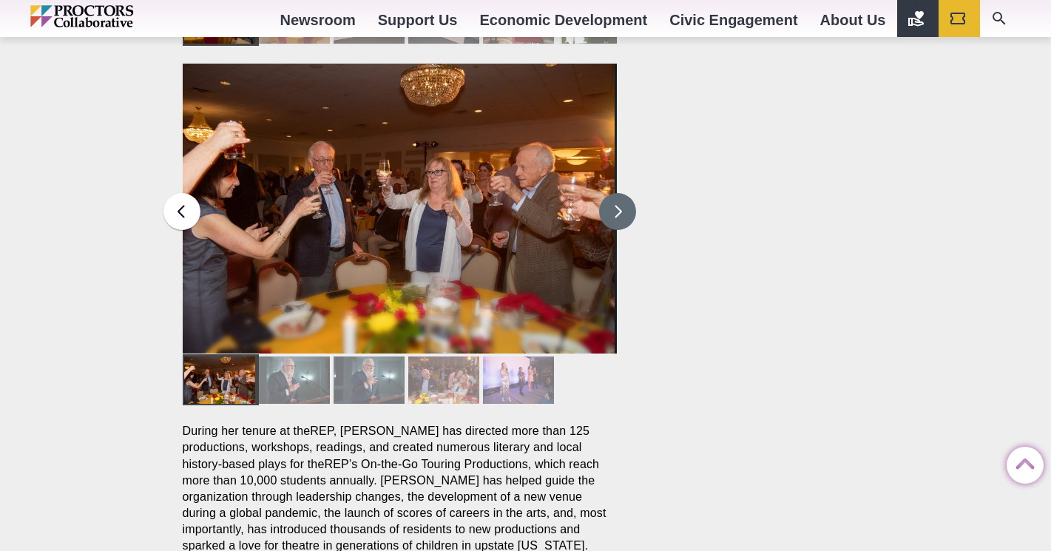
click at [611, 193] on button at bounding box center [617, 211] width 37 height 37
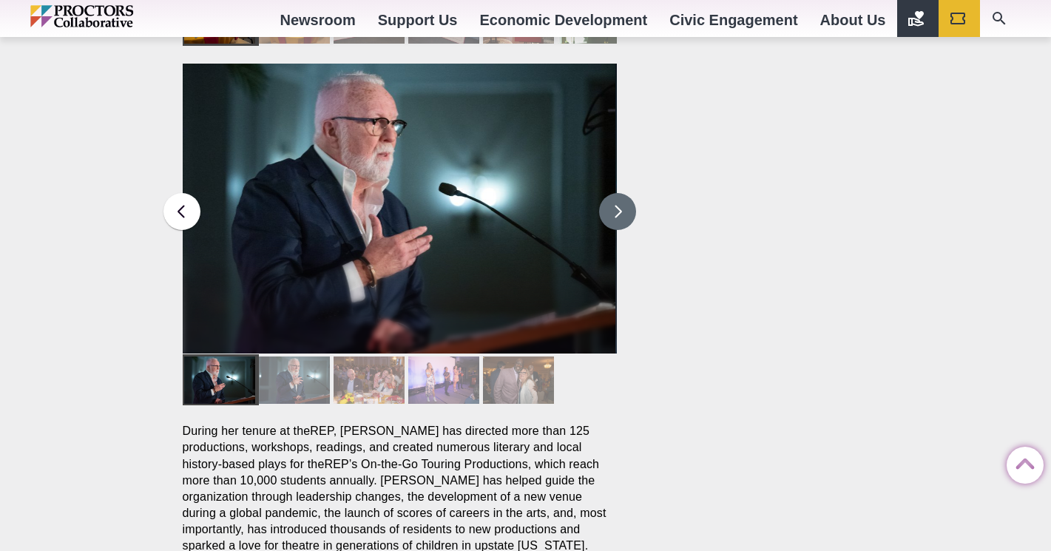
click at [611, 193] on button at bounding box center [617, 211] width 37 height 37
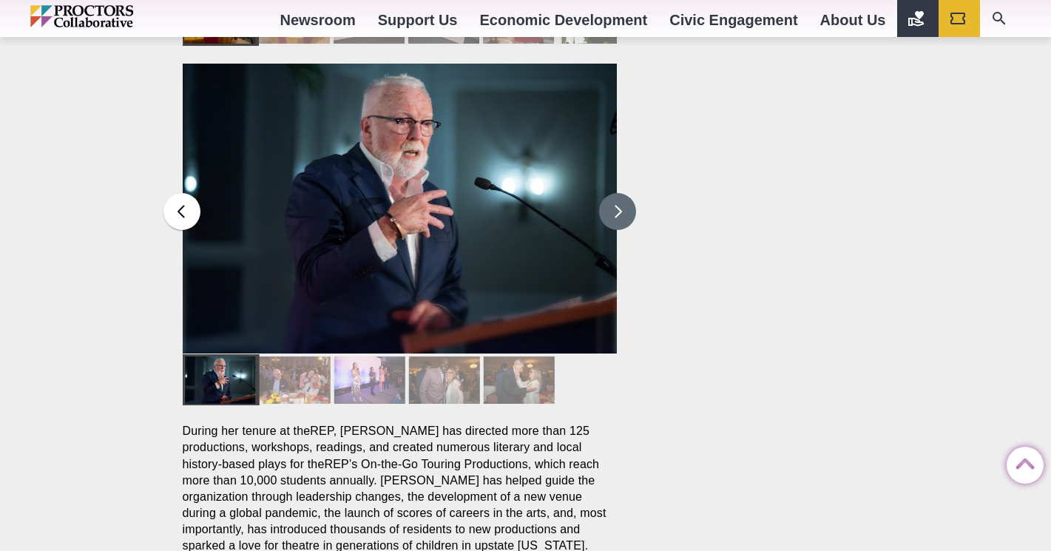
click at [611, 193] on button at bounding box center [617, 211] width 37 height 37
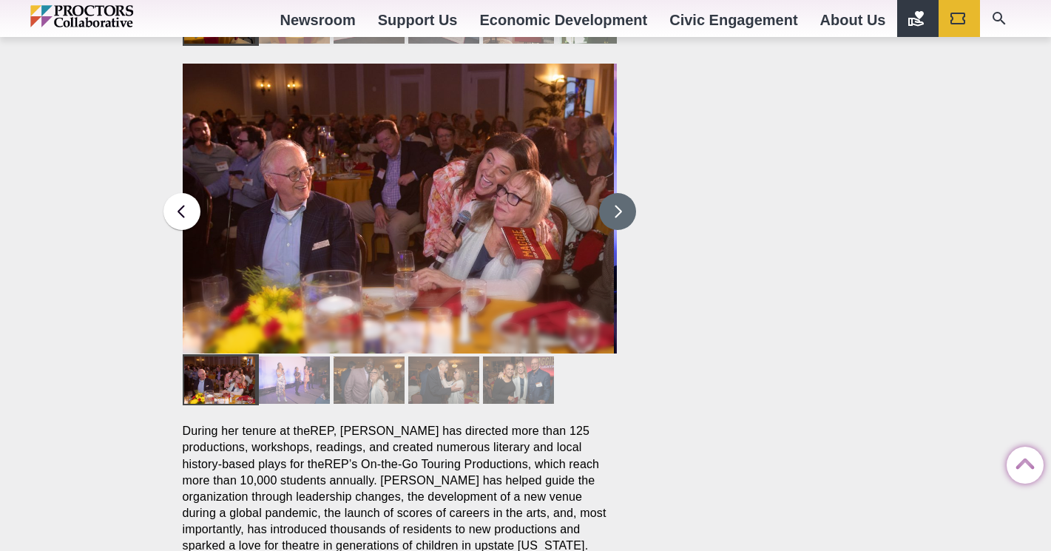
click at [610, 193] on button at bounding box center [617, 211] width 37 height 37
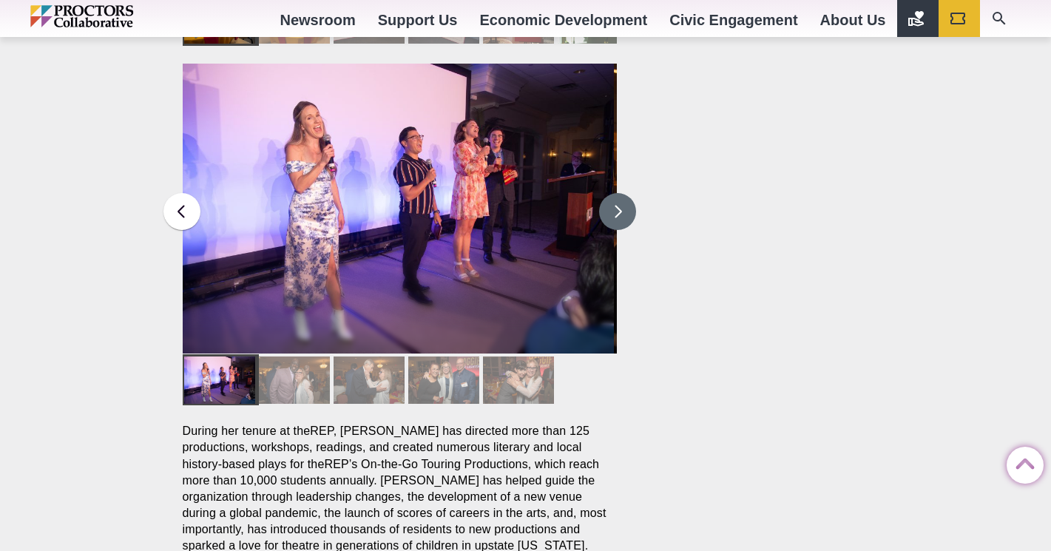
click at [611, 193] on button at bounding box center [617, 211] width 37 height 37
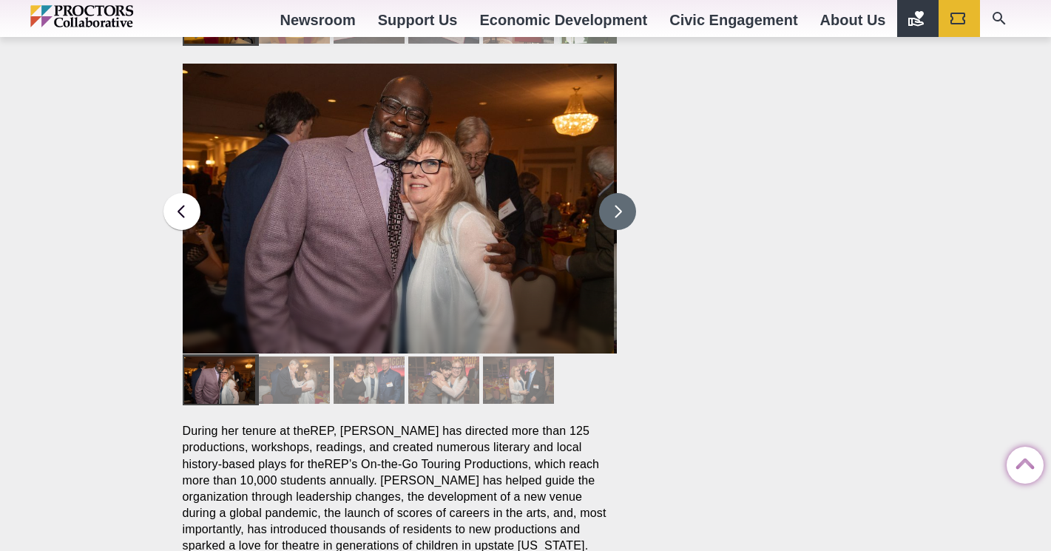
click at [611, 193] on button at bounding box center [617, 211] width 37 height 37
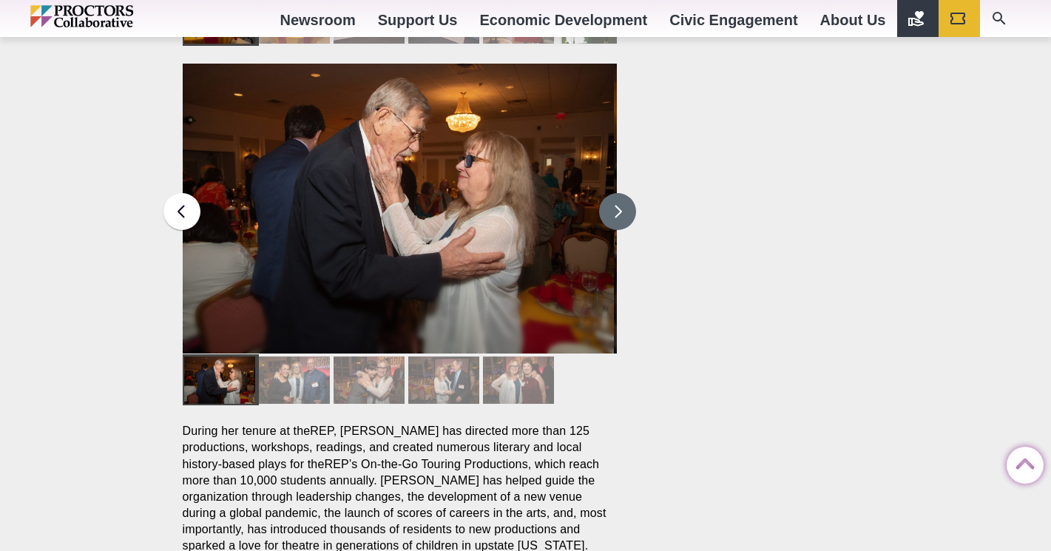
click at [610, 193] on button at bounding box center [617, 211] width 37 height 37
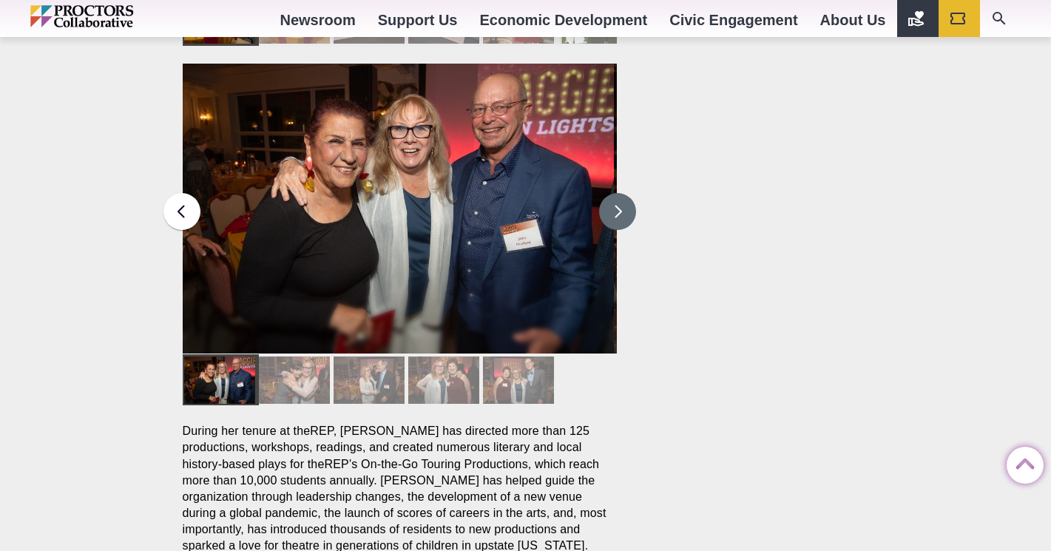
click at [610, 193] on button at bounding box center [617, 211] width 37 height 37
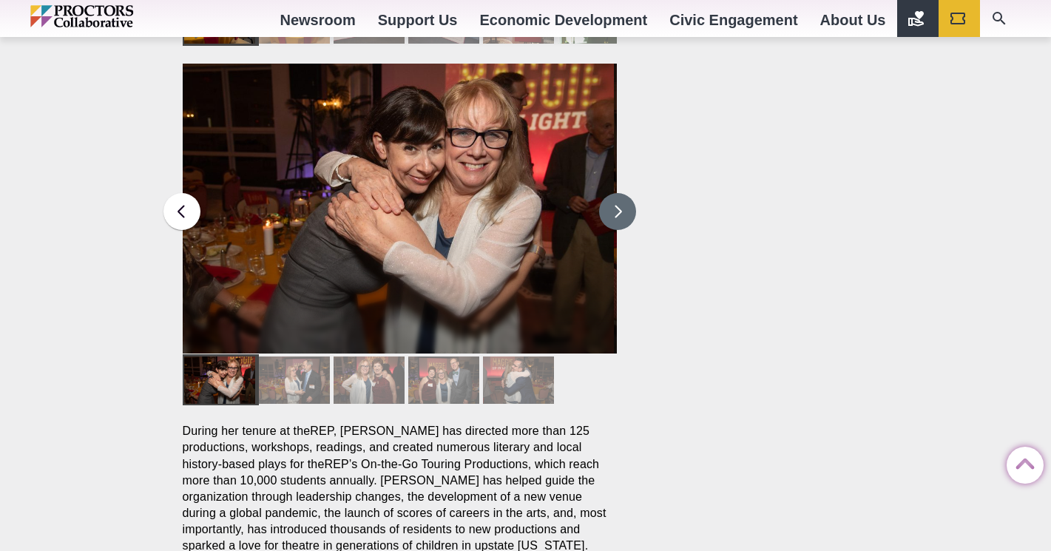
click at [610, 193] on button at bounding box center [617, 211] width 37 height 37
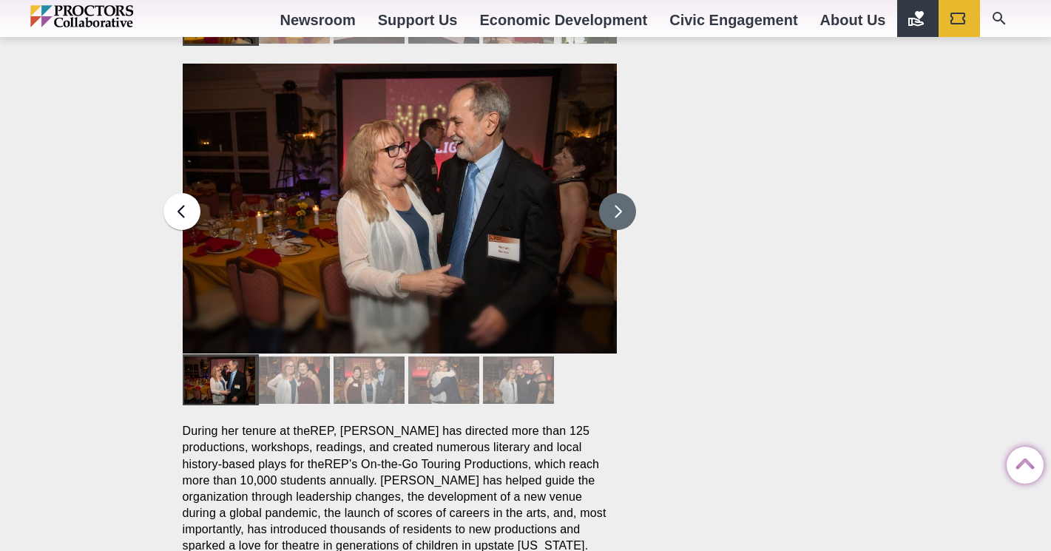
click at [610, 193] on button at bounding box center [617, 211] width 37 height 37
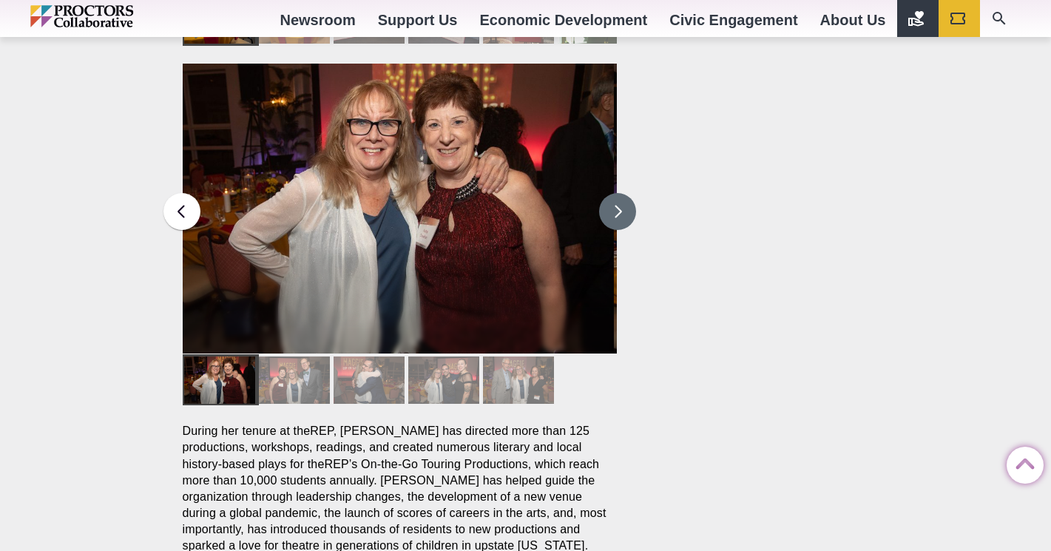
click at [610, 193] on button at bounding box center [617, 211] width 37 height 37
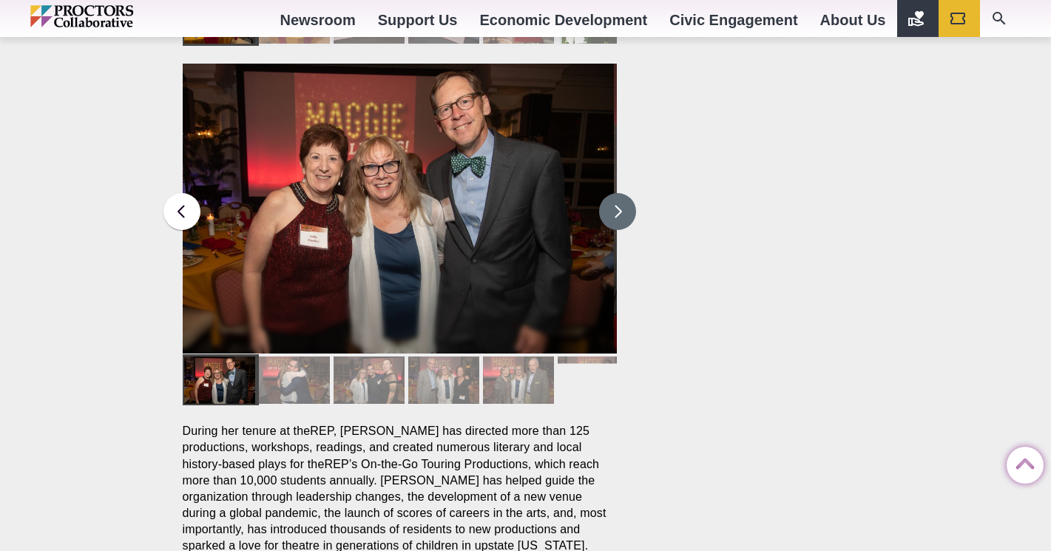
click at [609, 193] on button at bounding box center [617, 211] width 37 height 37
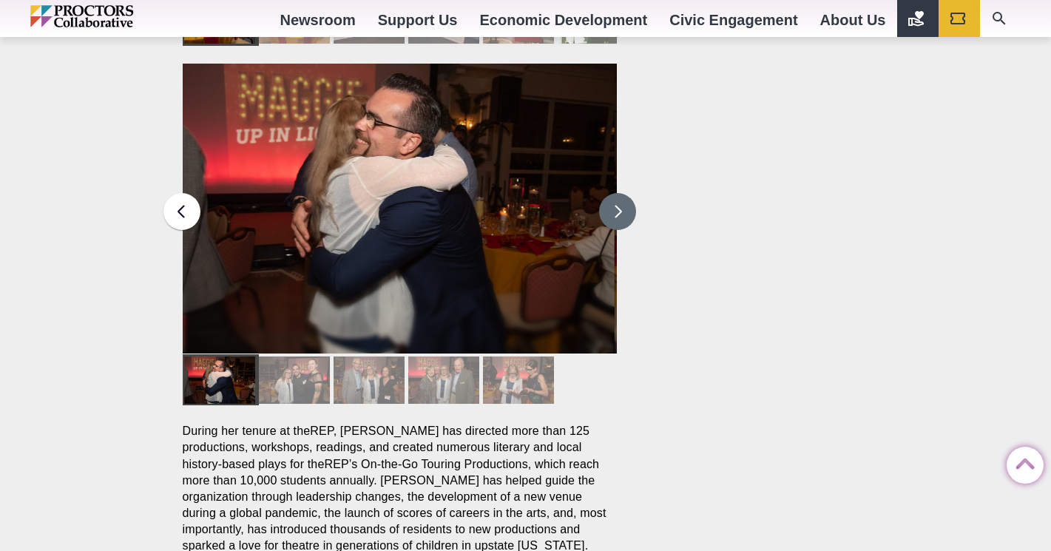
click at [609, 193] on button at bounding box center [617, 211] width 37 height 37
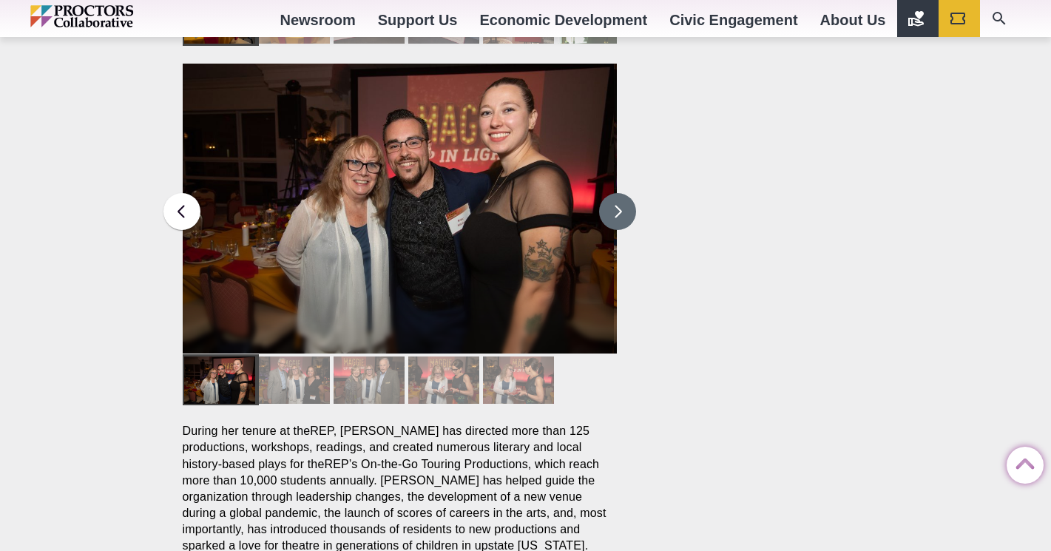
click at [610, 193] on button at bounding box center [617, 211] width 37 height 37
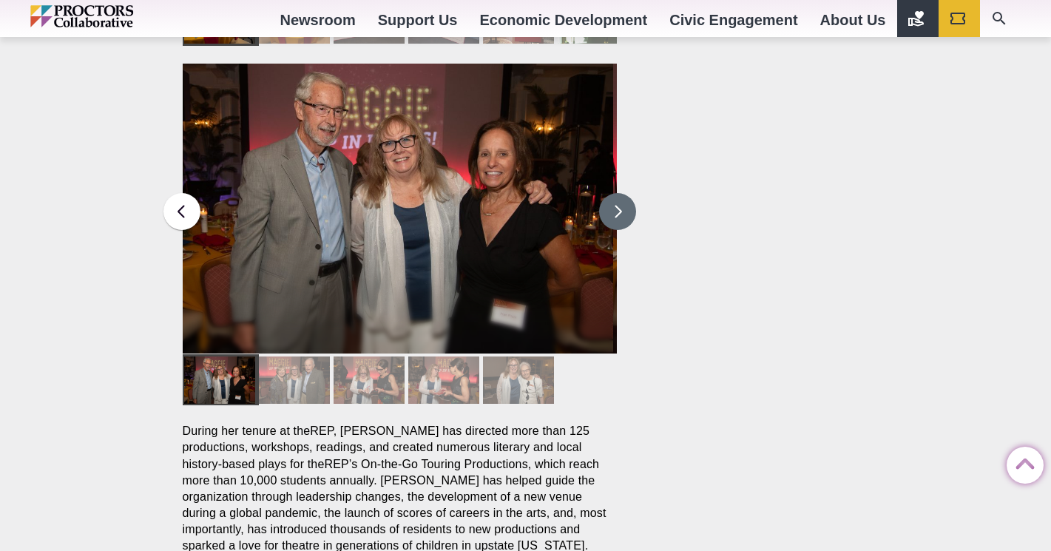
click at [610, 193] on button at bounding box center [617, 211] width 37 height 37
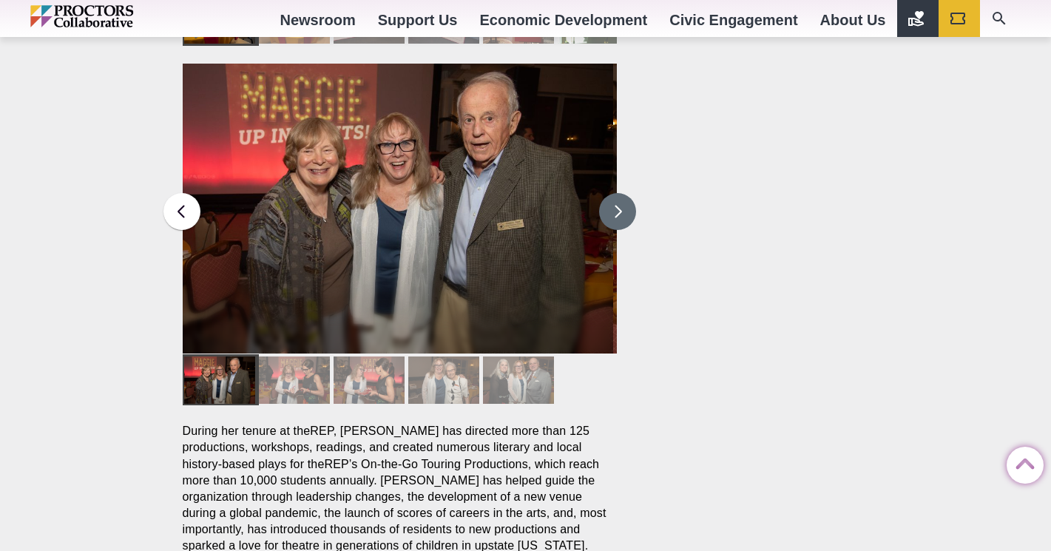
click at [609, 193] on button at bounding box center [617, 211] width 37 height 37
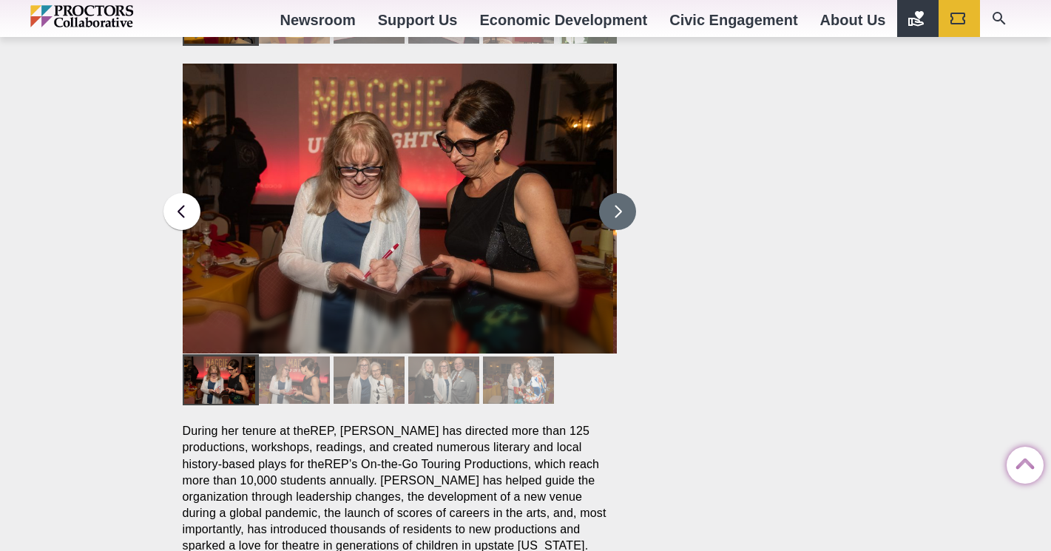
click at [609, 193] on button at bounding box center [617, 211] width 37 height 37
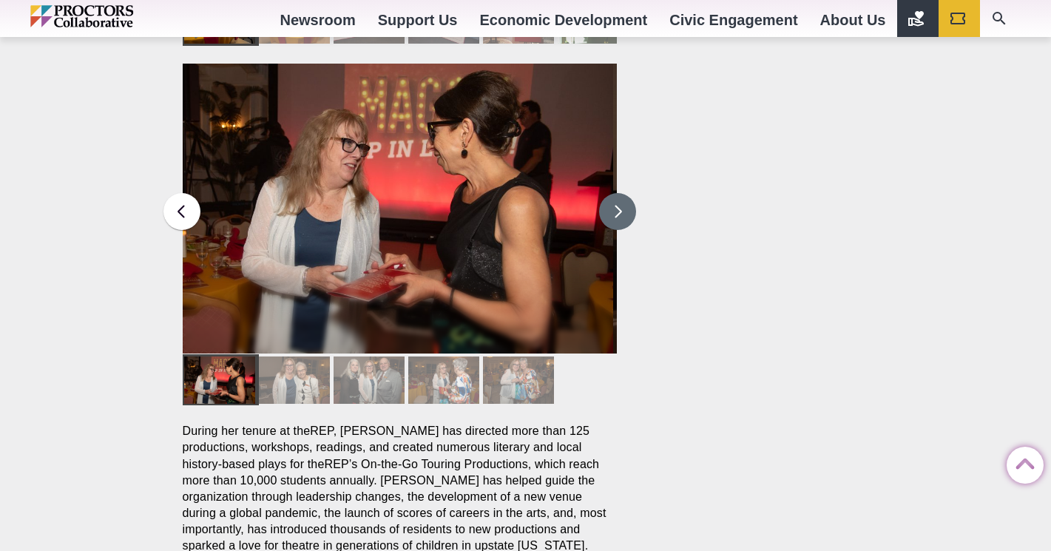
click at [609, 193] on button at bounding box center [617, 211] width 37 height 37
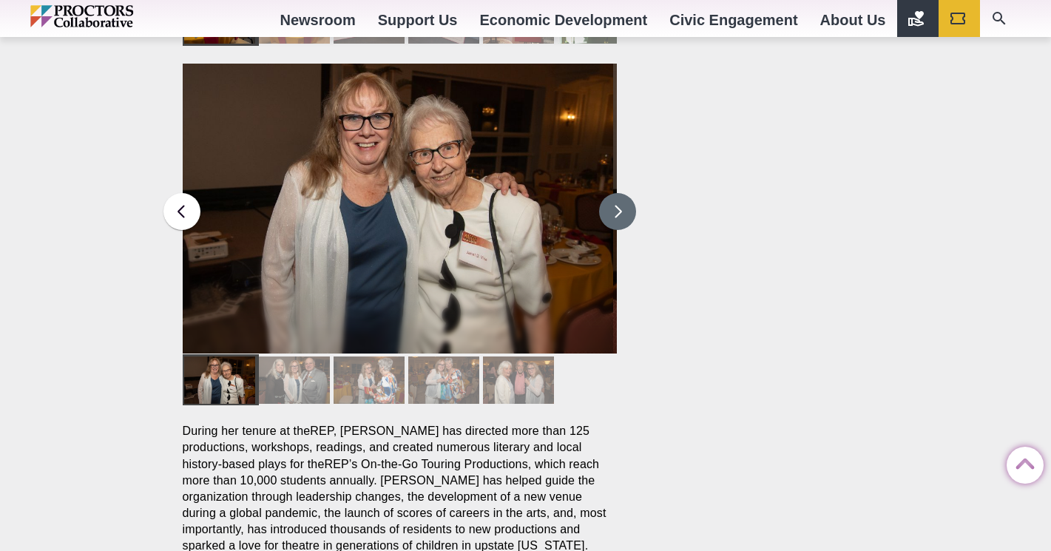
click at [609, 193] on button at bounding box center [617, 211] width 37 height 37
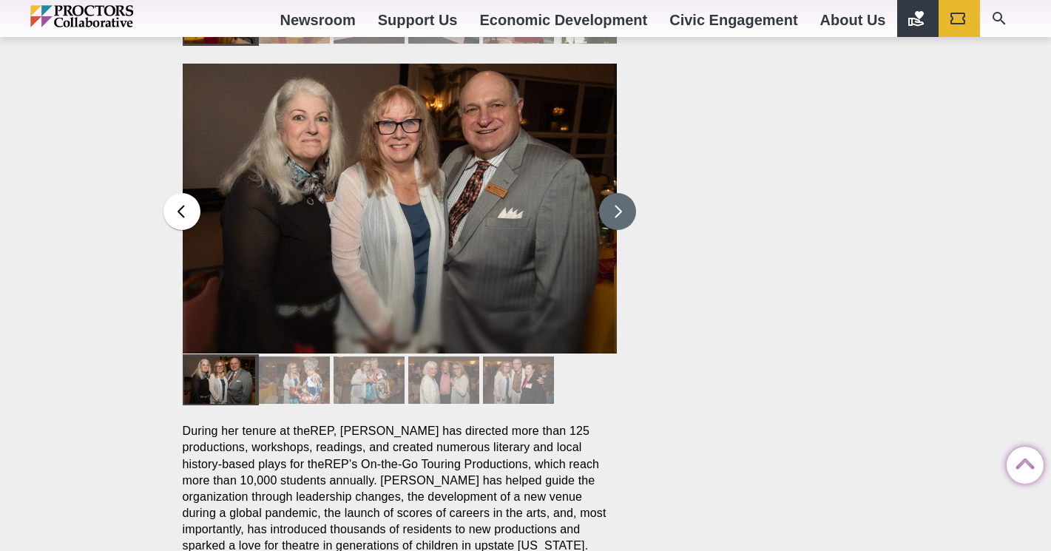
click at [609, 193] on button at bounding box center [617, 211] width 37 height 37
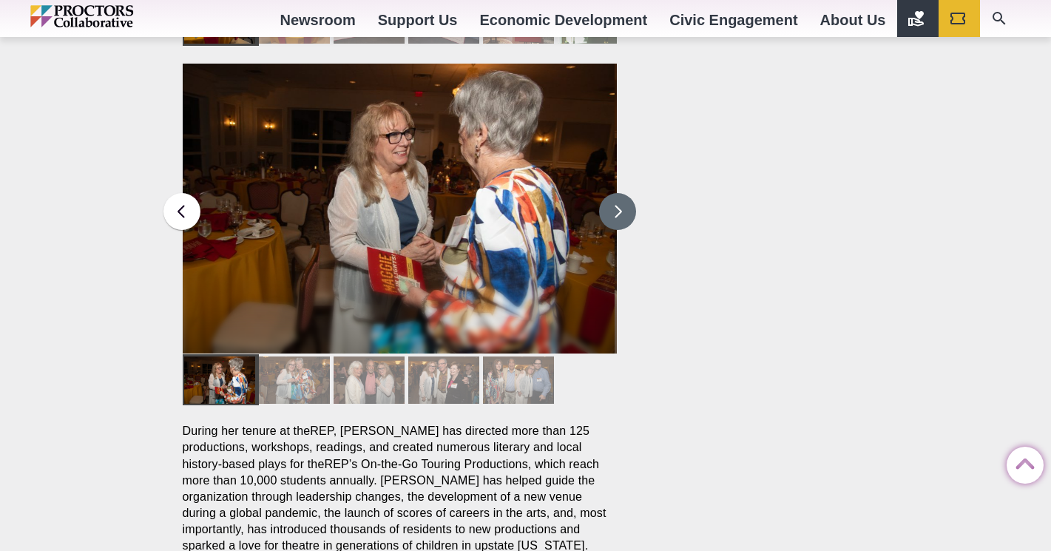
click at [609, 193] on button at bounding box center [617, 211] width 37 height 37
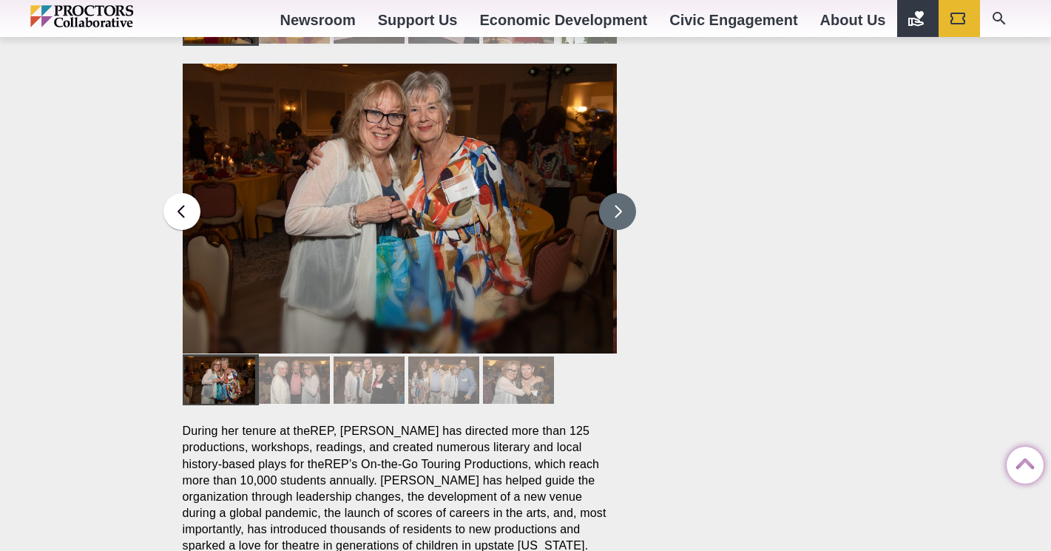
click at [609, 193] on button at bounding box center [617, 211] width 37 height 37
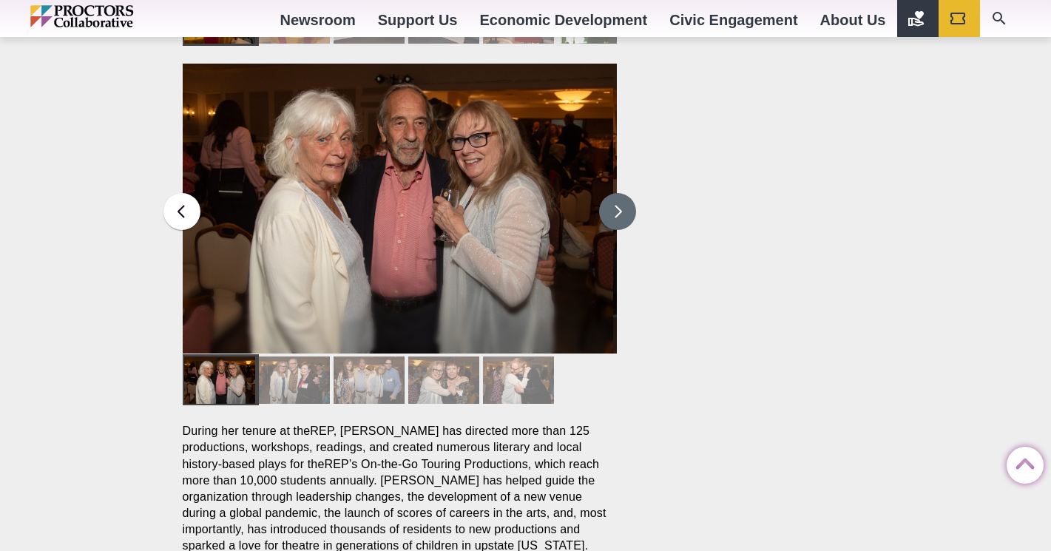
click at [609, 193] on button at bounding box center [617, 211] width 37 height 37
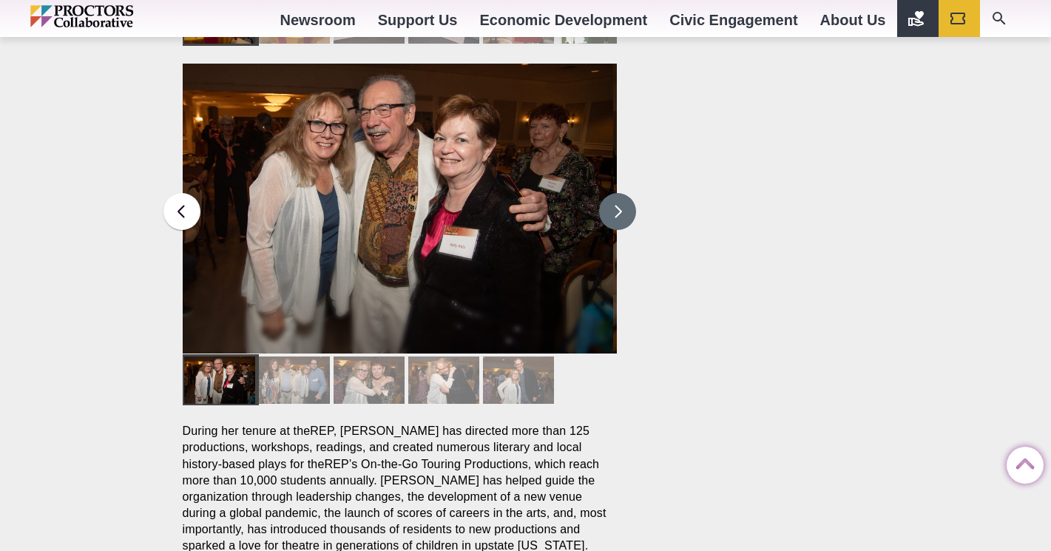
click at [609, 193] on button at bounding box center [617, 211] width 37 height 37
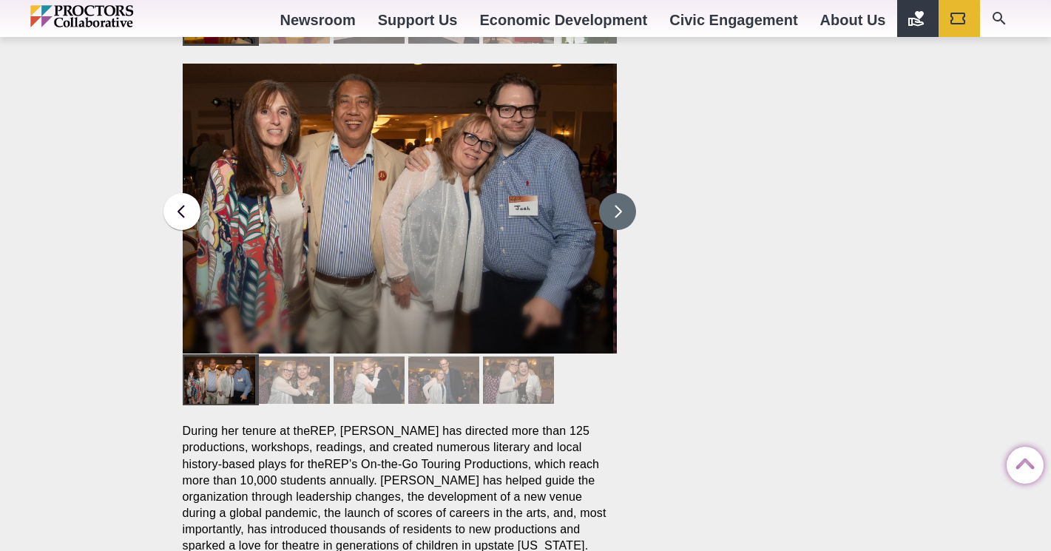
click at [609, 193] on button at bounding box center [617, 211] width 37 height 37
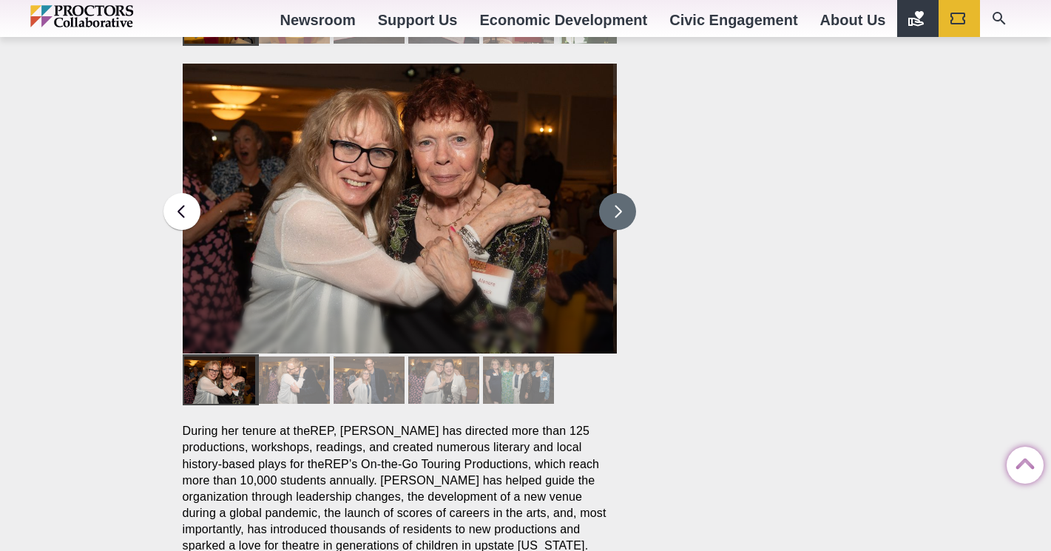
click at [609, 193] on button at bounding box center [617, 211] width 37 height 37
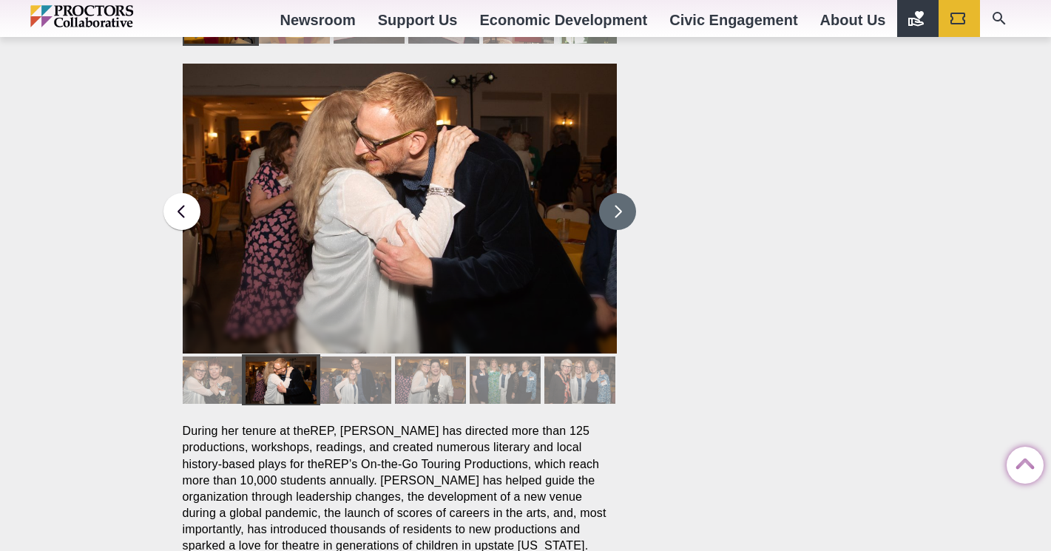
click at [609, 193] on button at bounding box center [617, 211] width 37 height 37
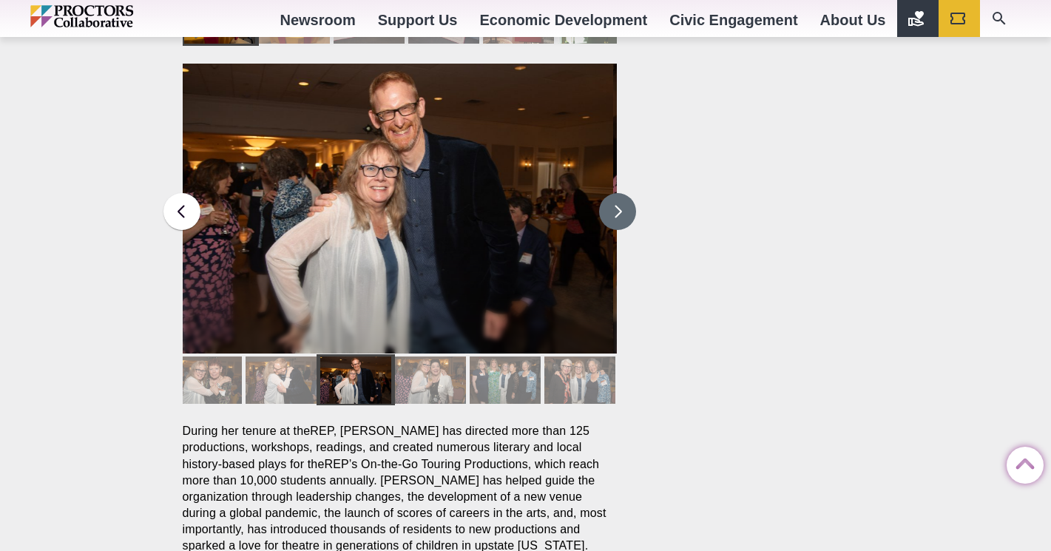
click at [609, 193] on button at bounding box center [617, 211] width 37 height 37
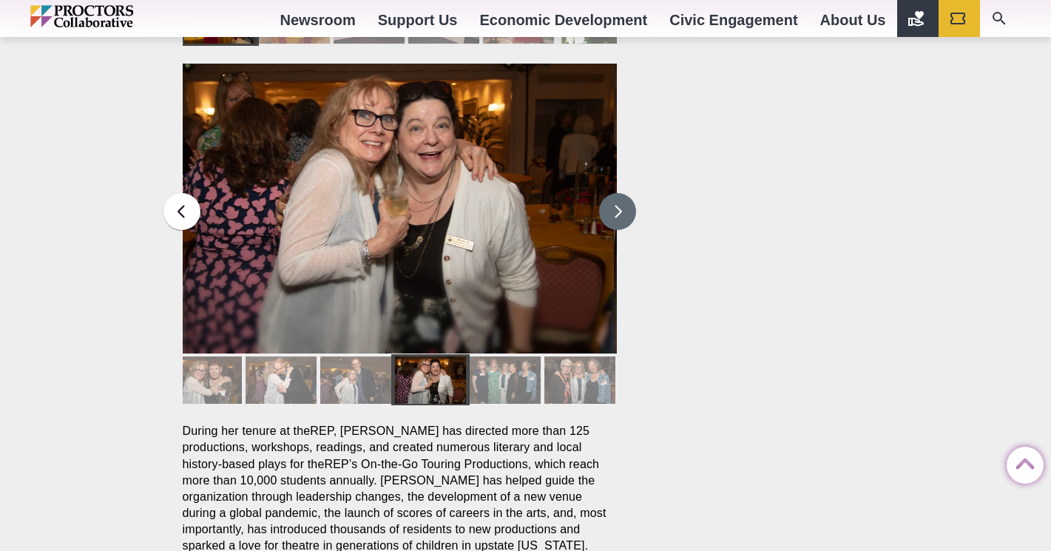
click at [609, 193] on button at bounding box center [617, 211] width 37 height 37
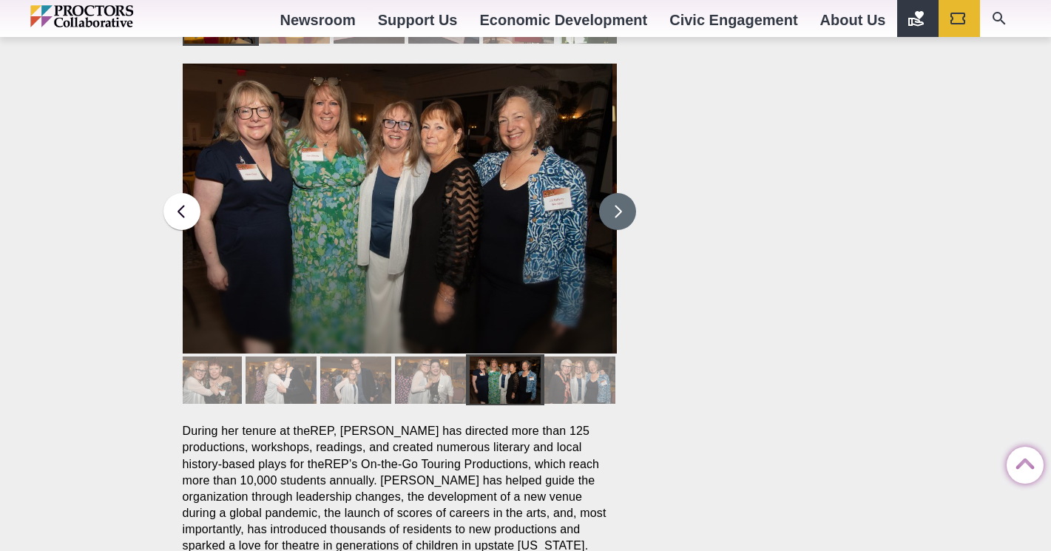
click at [609, 193] on button at bounding box center [617, 211] width 37 height 37
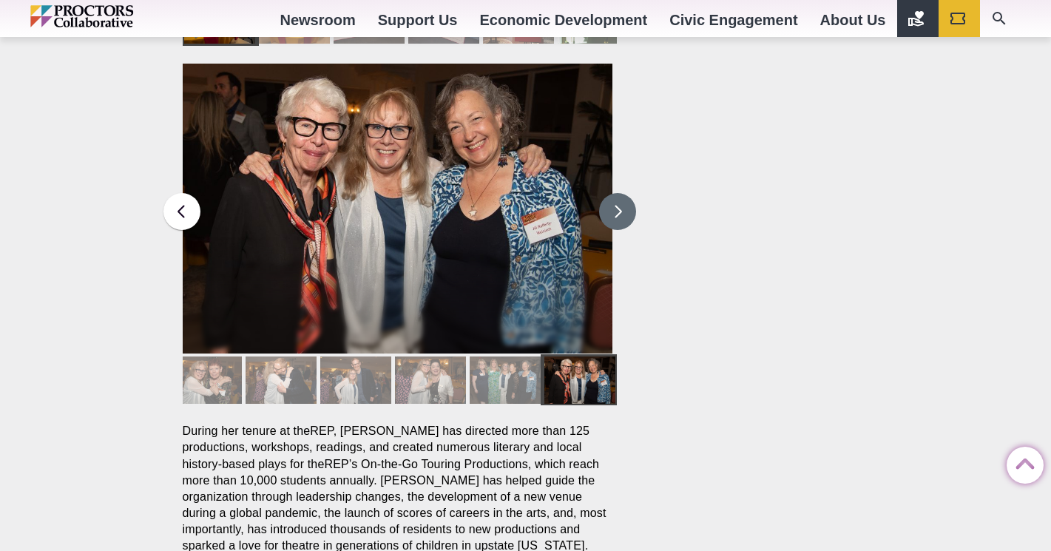
click at [609, 193] on button at bounding box center [617, 211] width 37 height 37
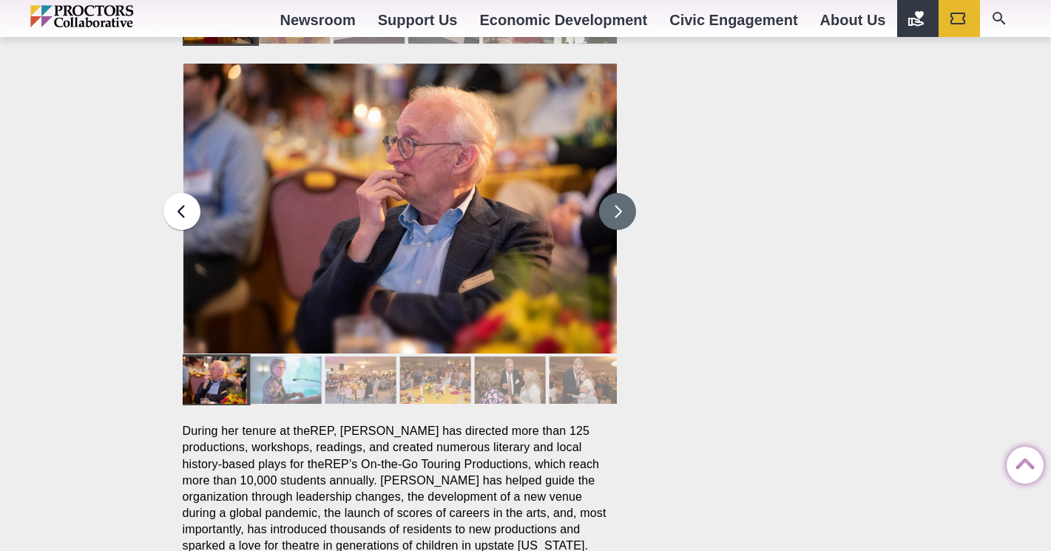
click at [609, 193] on button at bounding box center [617, 211] width 37 height 37
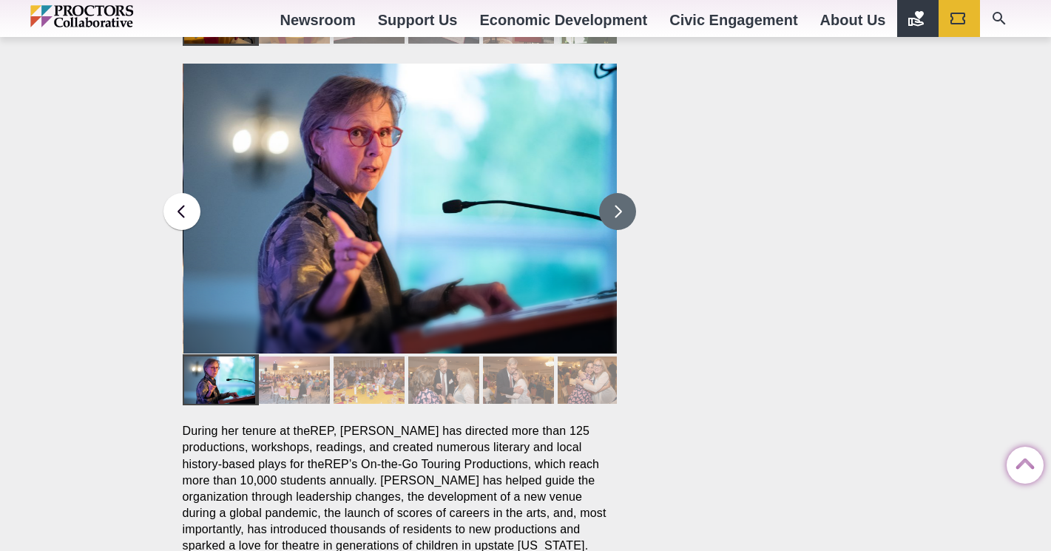
click at [609, 193] on button at bounding box center [617, 211] width 37 height 37
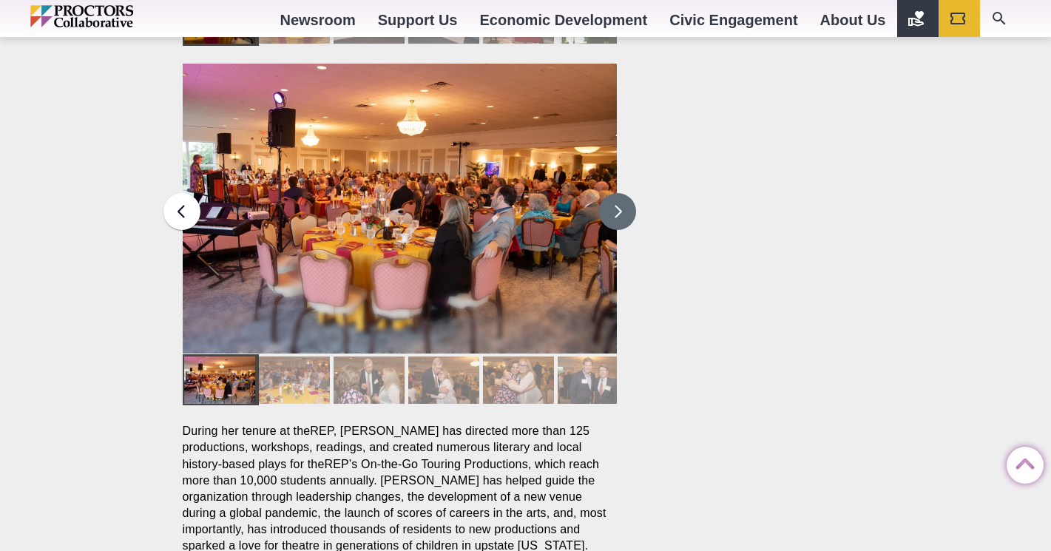
click at [609, 193] on button at bounding box center [617, 211] width 37 height 37
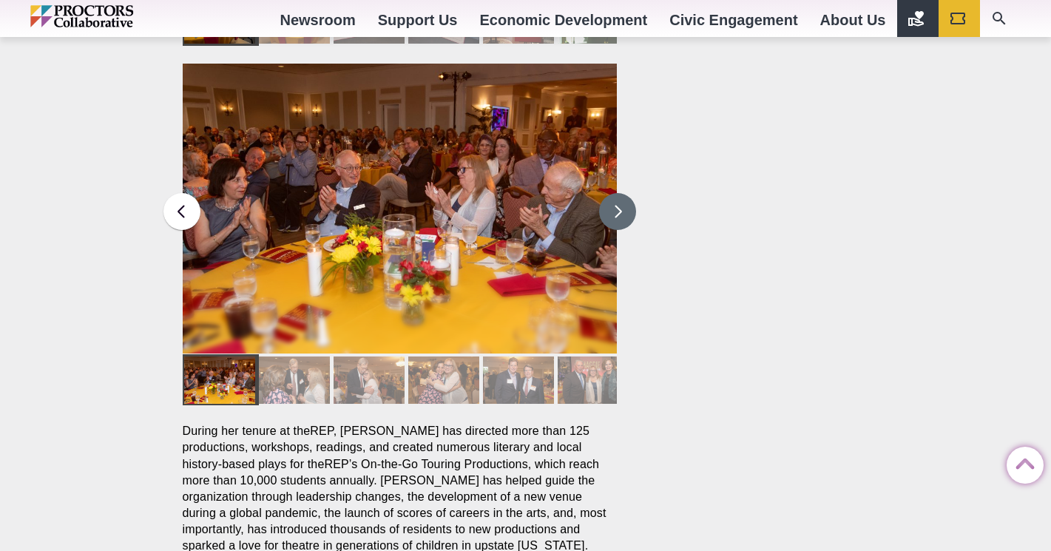
click at [609, 193] on button at bounding box center [617, 211] width 37 height 37
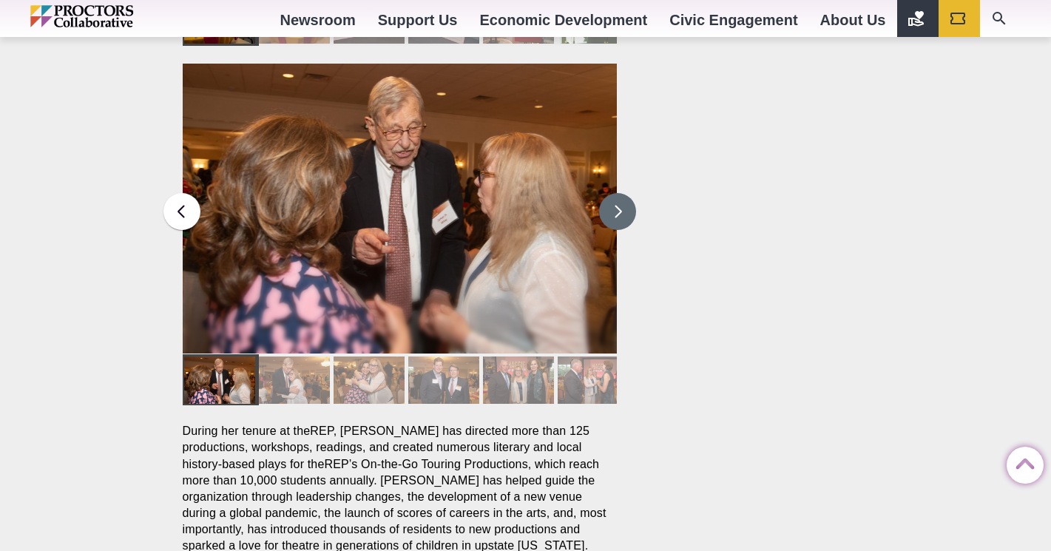
click at [609, 193] on button at bounding box center [617, 211] width 37 height 37
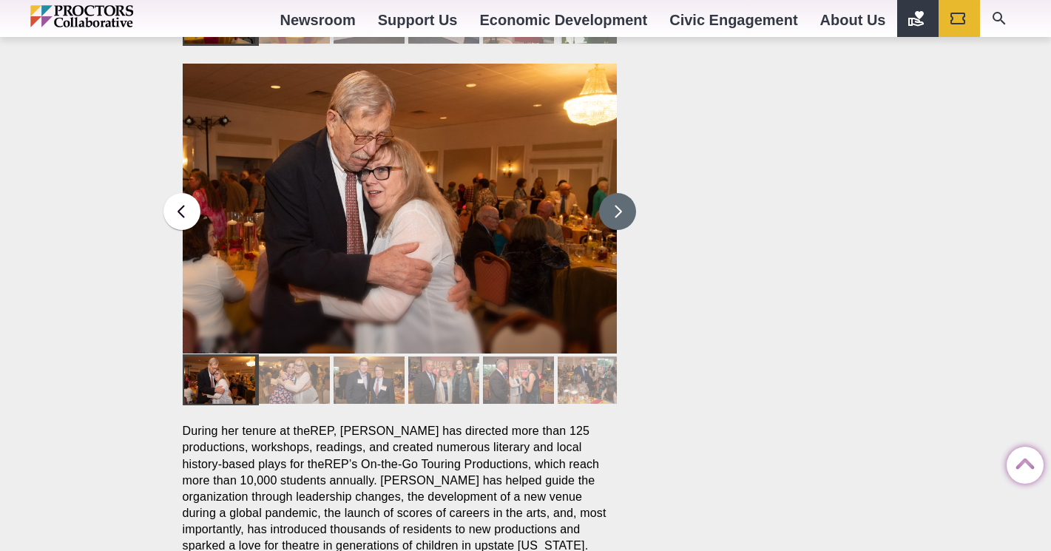
click at [609, 193] on button at bounding box center [617, 211] width 37 height 37
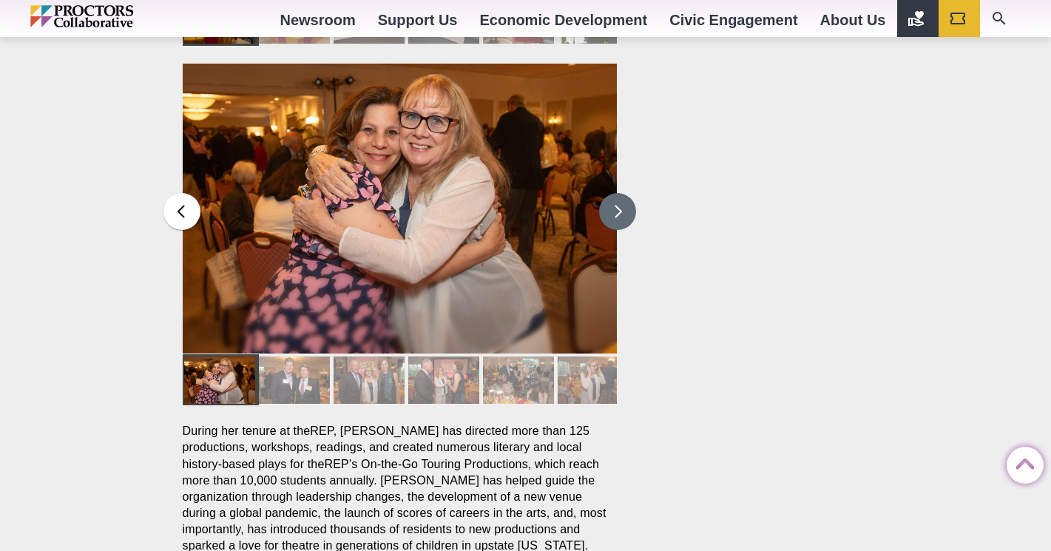
click at [609, 193] on button at bounding box center [617, 211] width 37 height 37
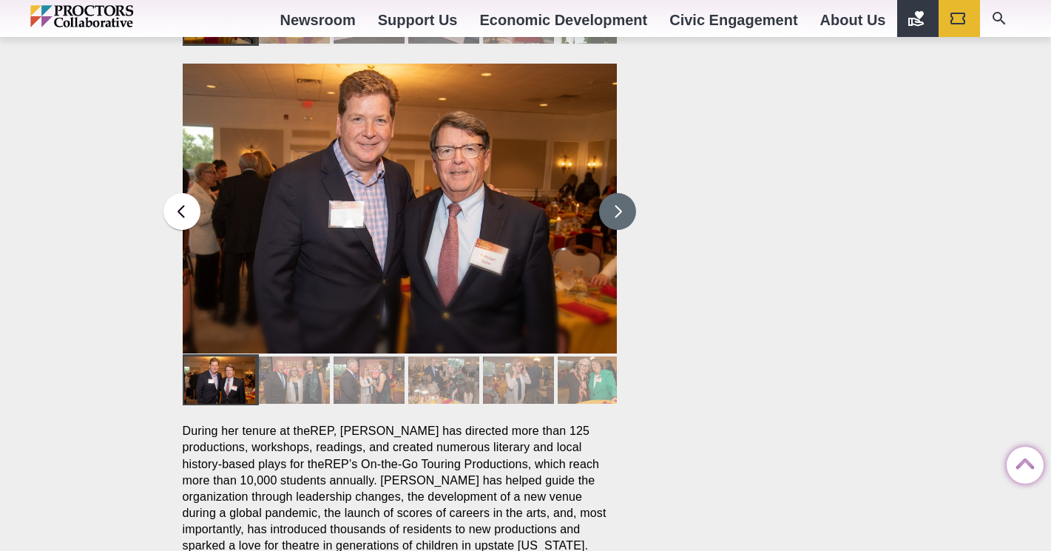
click at [609, 193] on button at bounding box center [617, 211] width 37 height 37
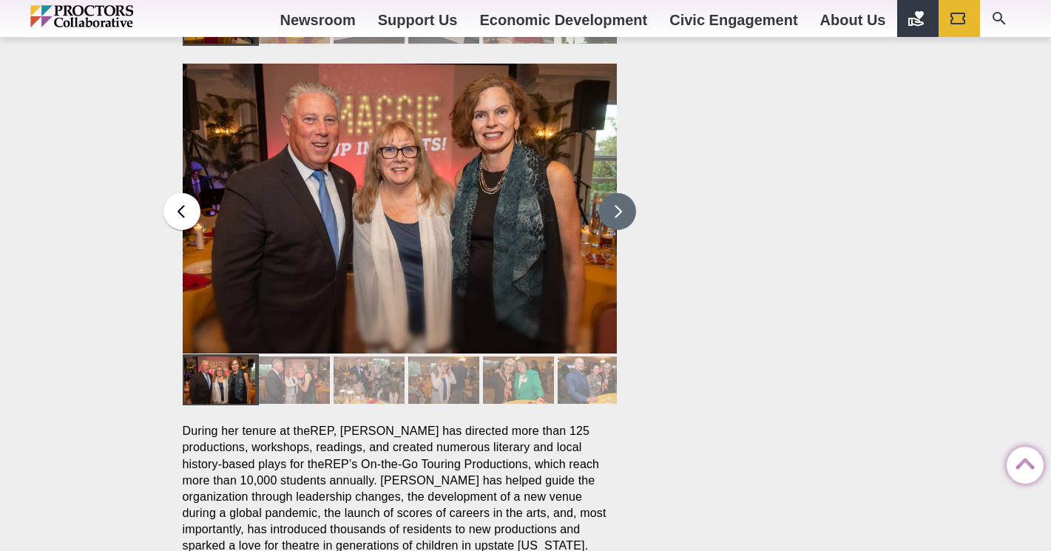
click at [608, 193] on button at bounding box center [617, 211] width 37 height 37
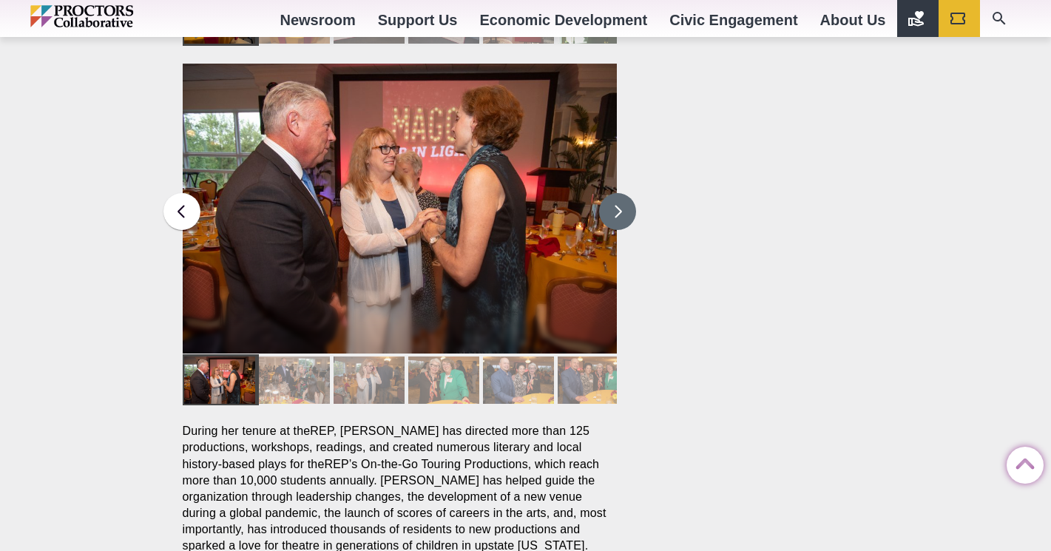
click at [608, 193] on button at bounding box center [617, 211] width 37 height 37
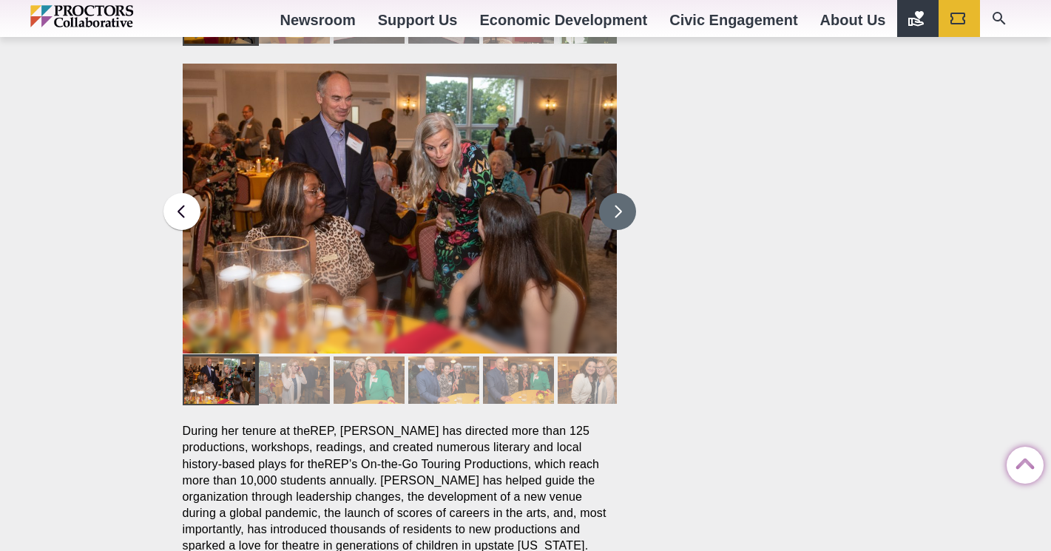
click at [608, 193] on button at bounding box center [617, 211] width 37 height 37
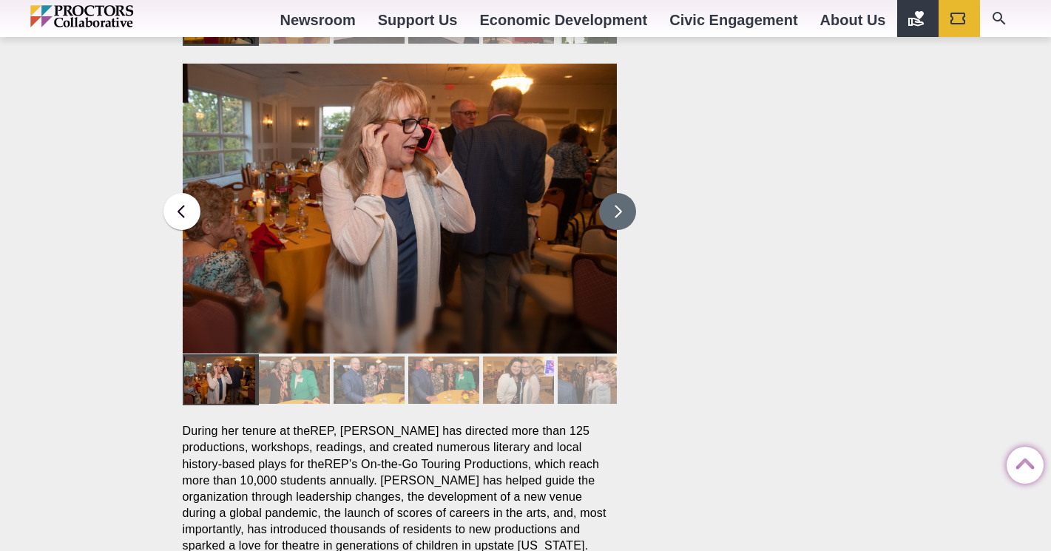
click at [608, 193] on button at bounding box center [617, 211] width 37 height 37
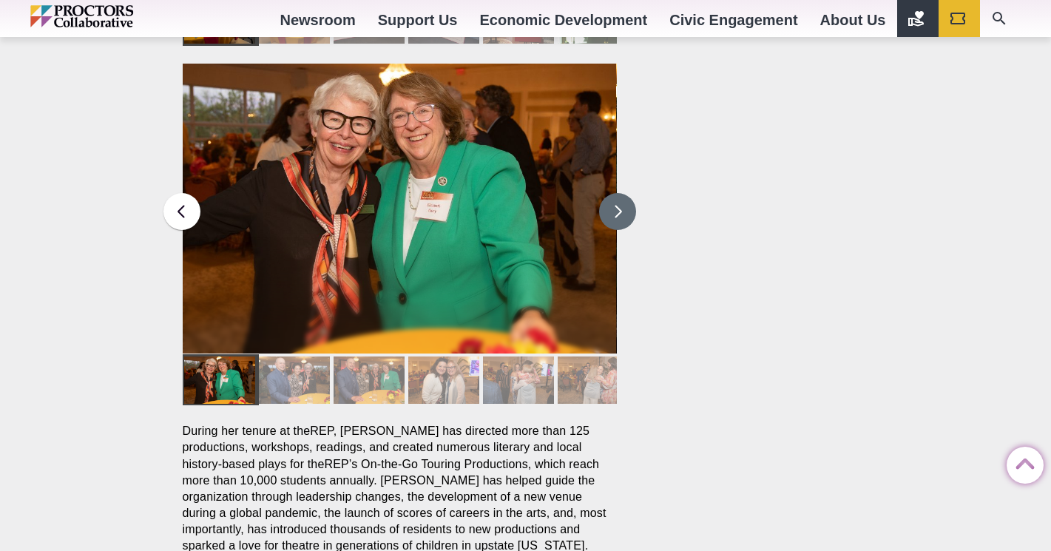
click at [608, 193] on button at bounding box center [617, 211] width 37 height 37
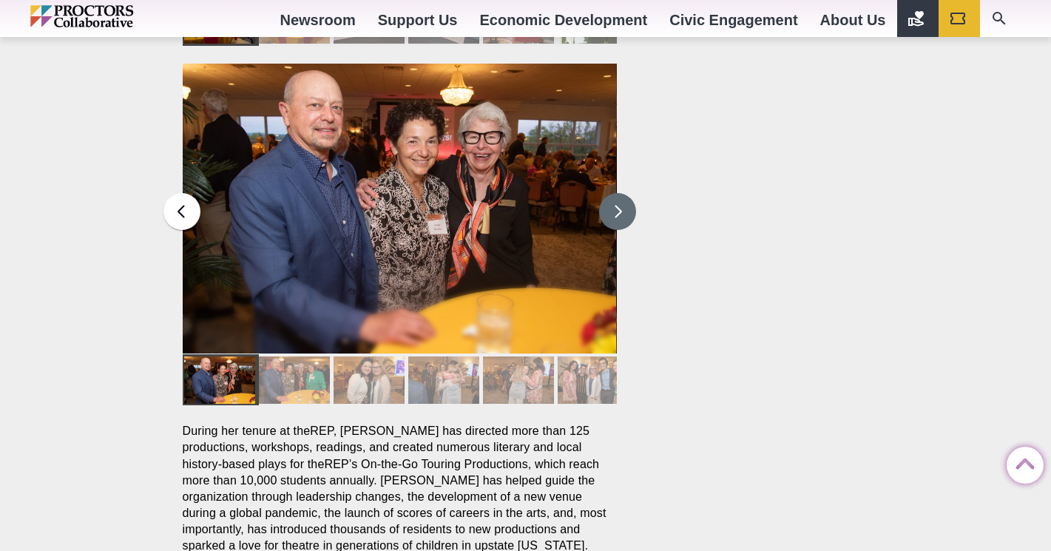
click at [608, 193] on button at bounding box center [617, 211] width 37 height 37
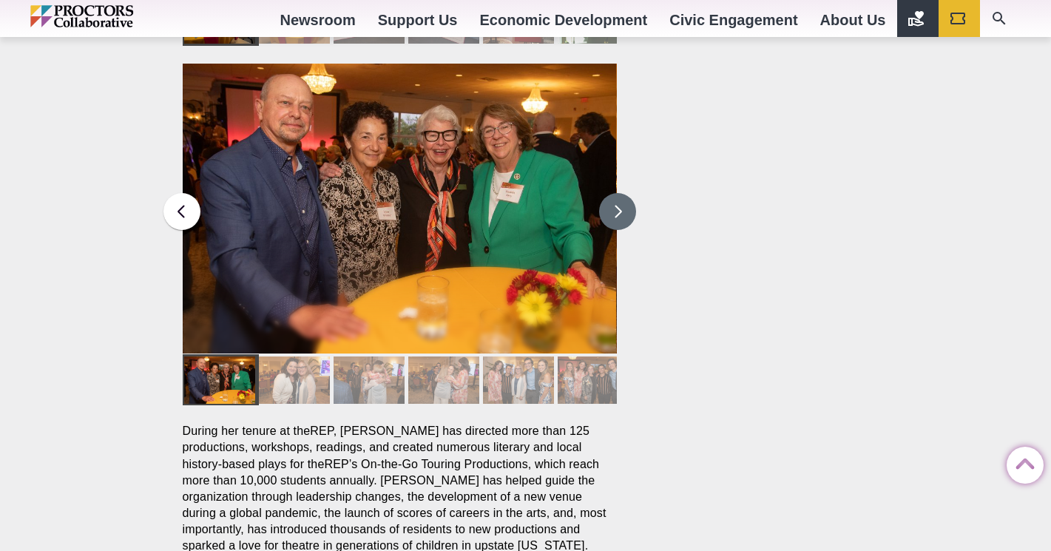
click at [608, 193] on button at bounding box center [617, 211] width 37 height 37
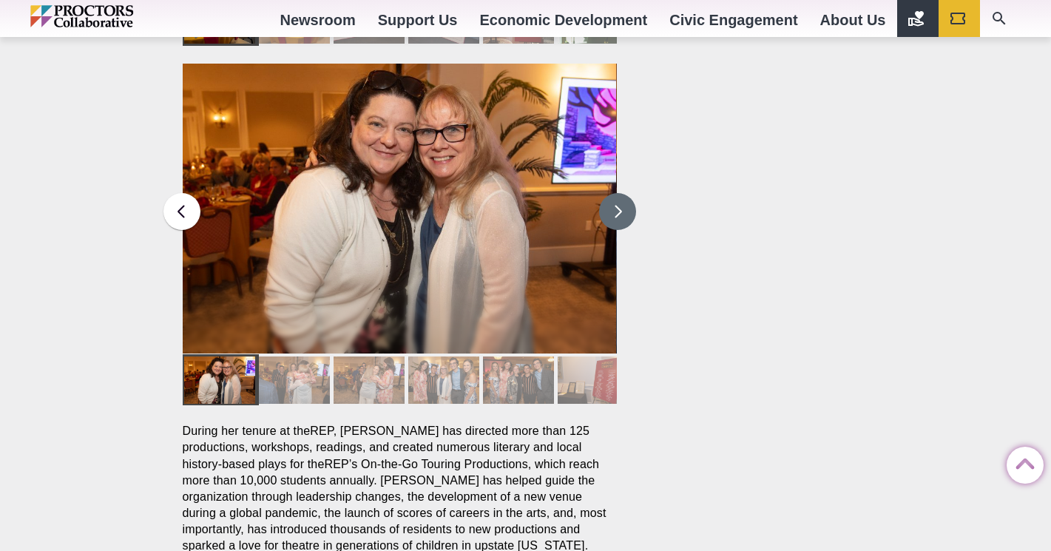
click at [609, 193] on button at bounding box center [617, 211] width 37 height 37
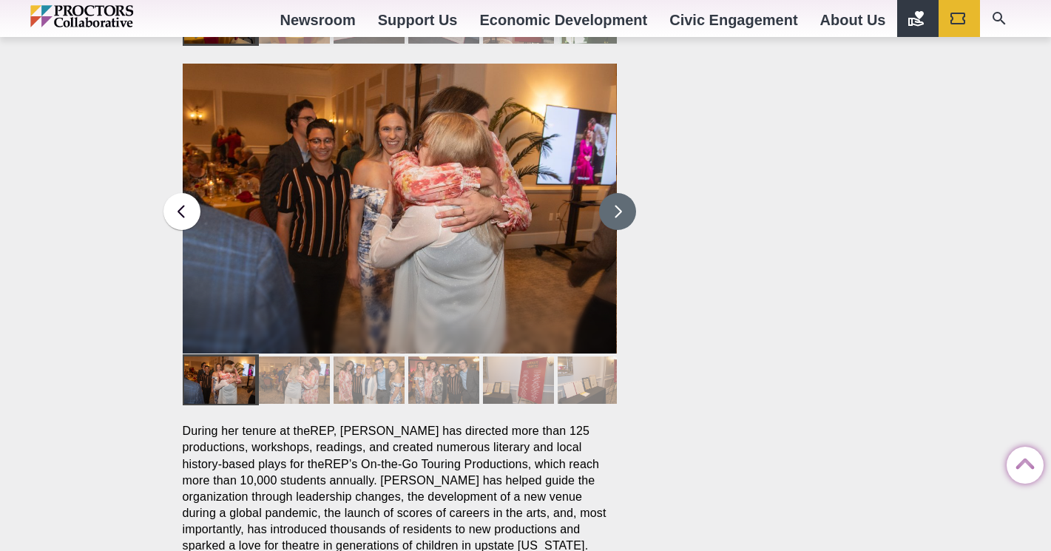
click at [612, 193] on button at bounding box center [617, 211] width 37 height 37
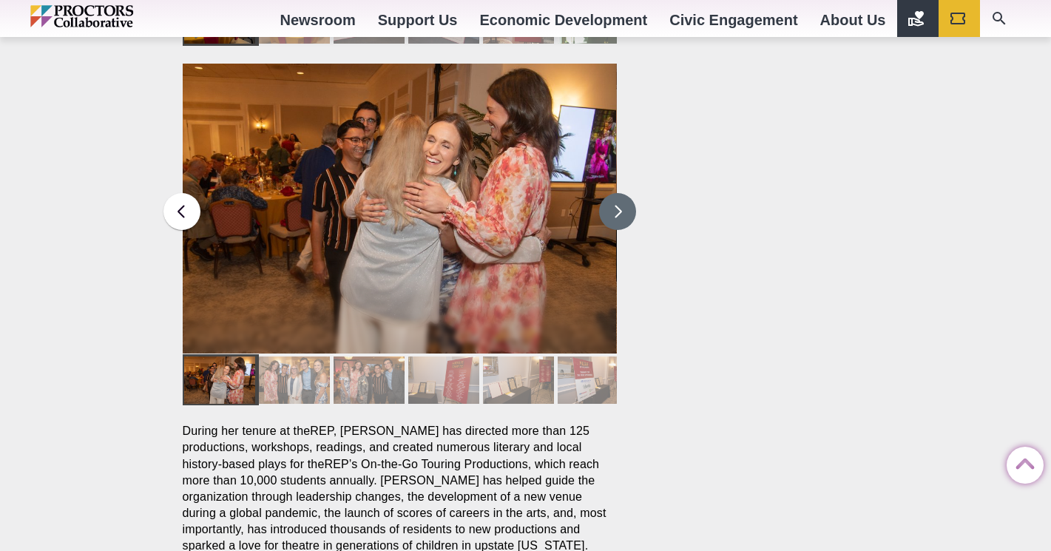
click at [614, 193] on button at bounding box center [617, 211] width 37 height 37
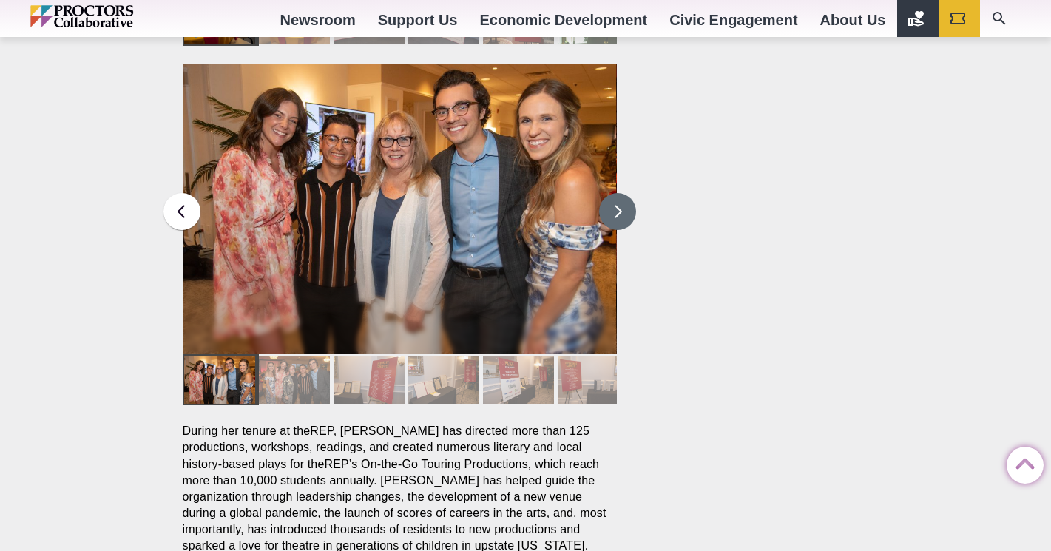
click at [615, 193] on button at bounding box center [617, 211] width 37 height 37
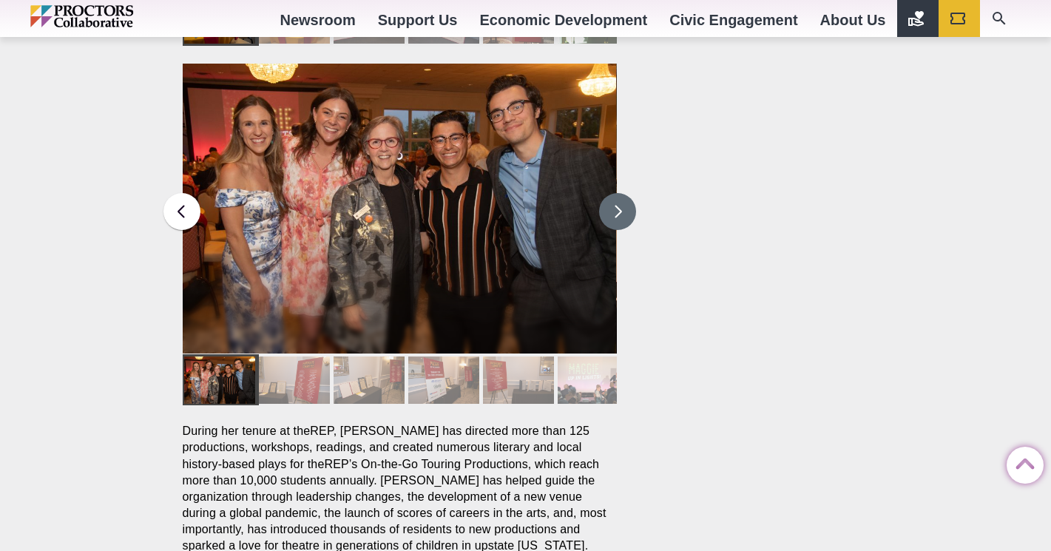
click at [616, 193] on button at bounding box center [617, 211] width 37 height 37
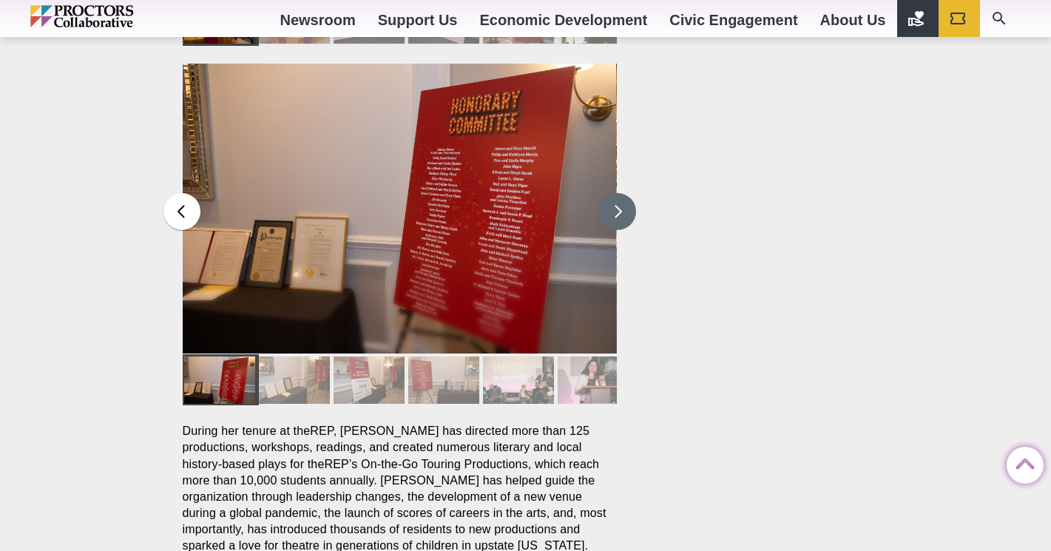
click at [616, 193] on button at bounding box center [617, 211] width 37 height 37
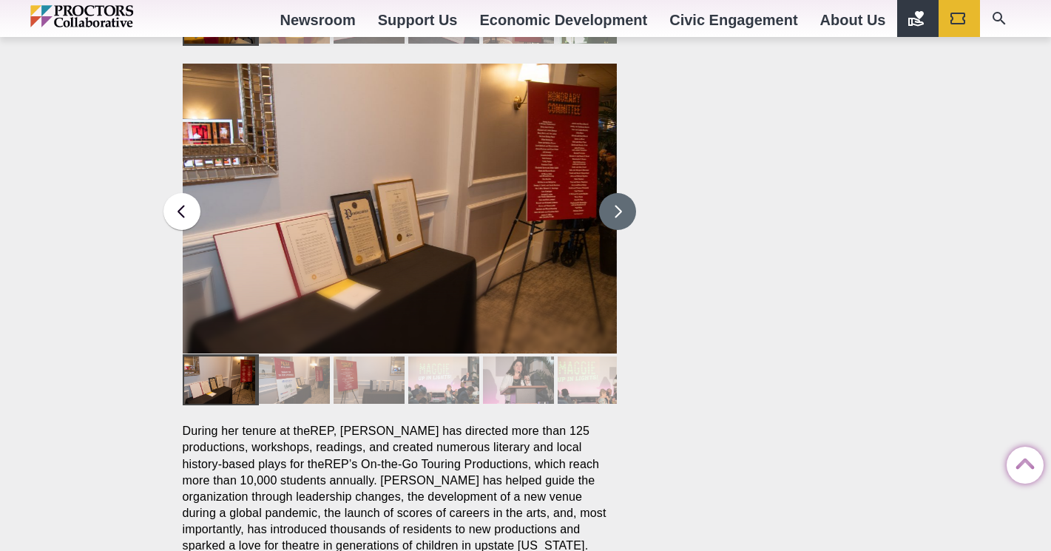
click at [616, 193] on button at bounding box center [617, 211] width 37 height 37
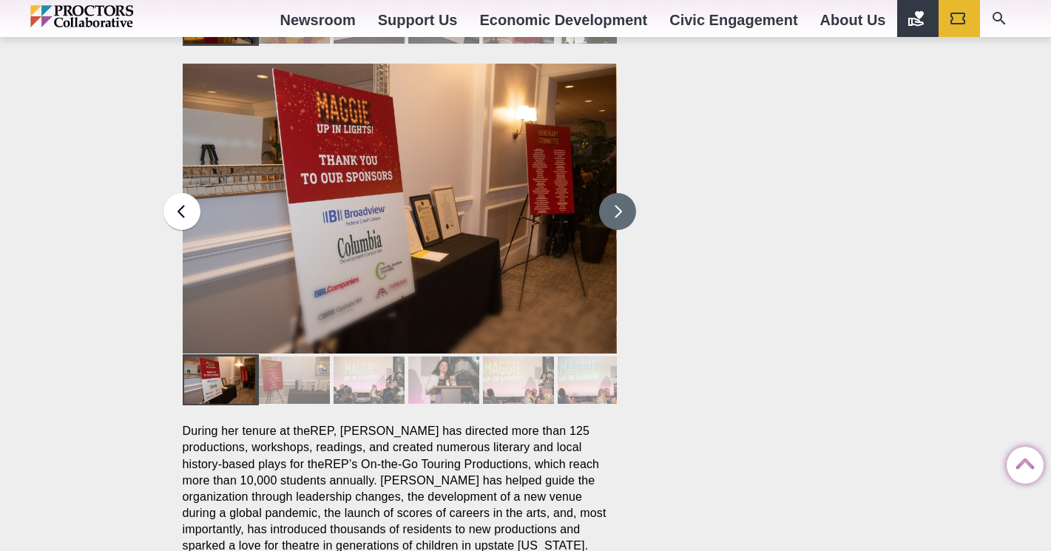
click at [616, 193] on button at bounding box center [617, 211] width 37 height 37
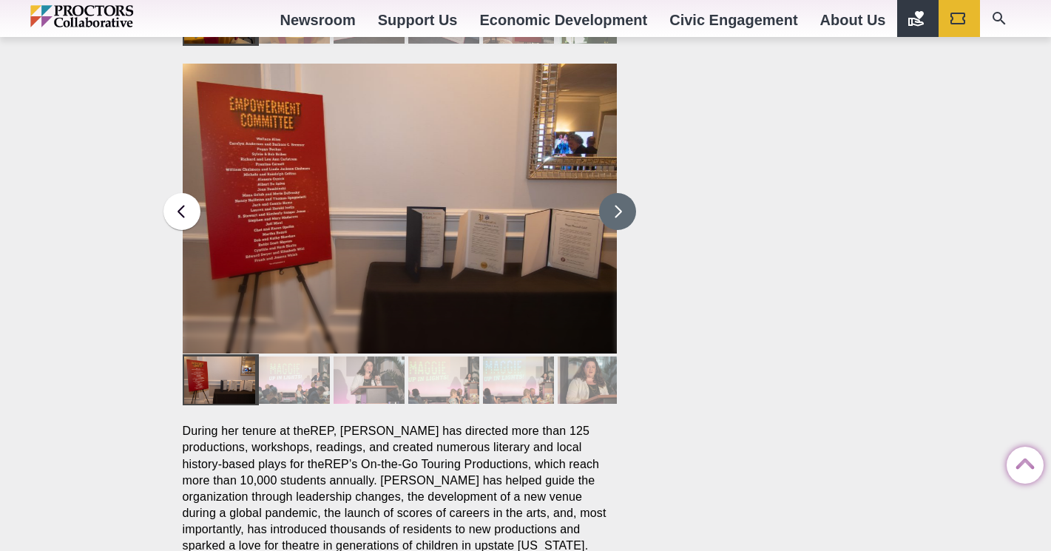
click at [616, 193] on button at bounding box center [617, 211] width 37 height 37
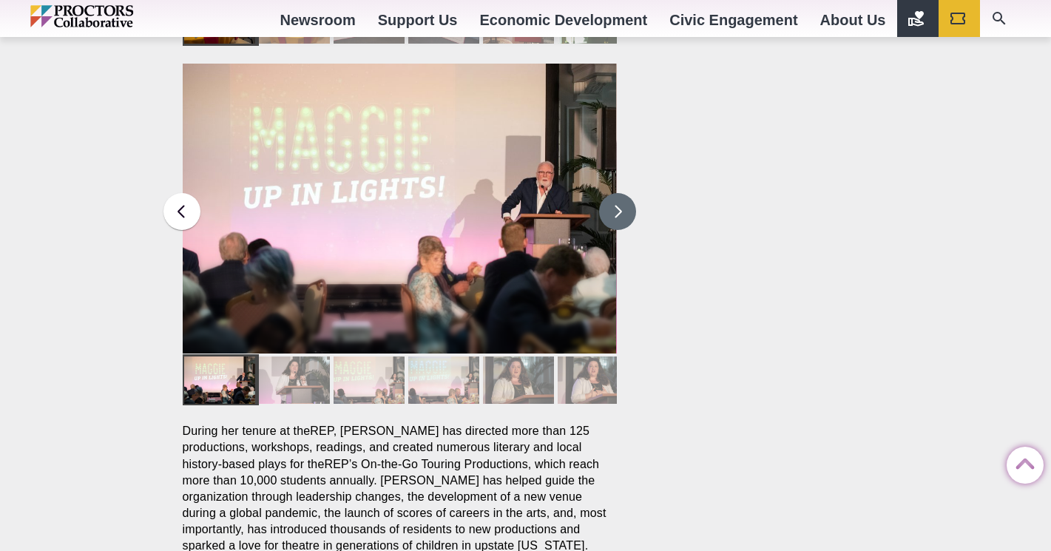
click at [616, 193] on button at bounding box center [617, 211] width 37 height 37
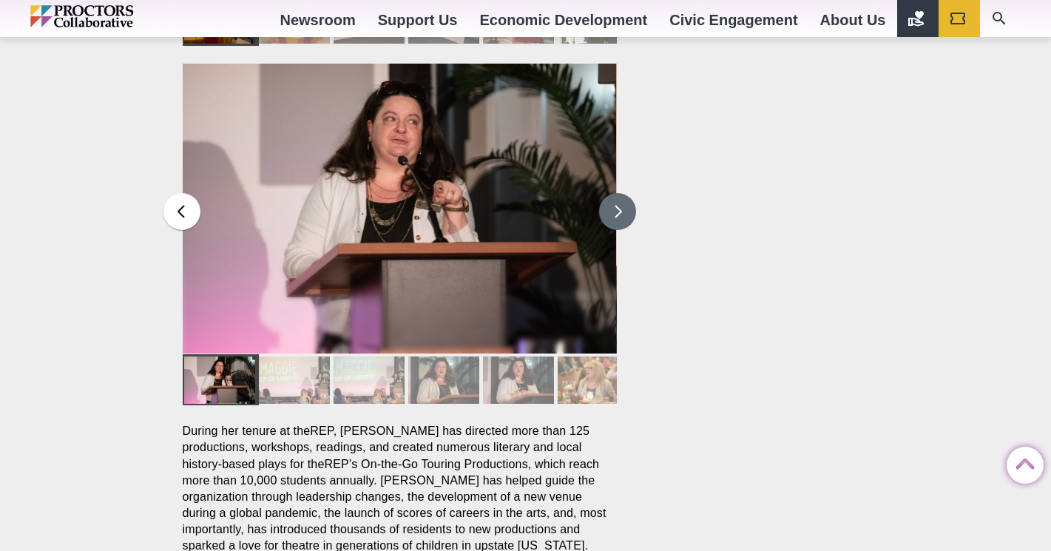
click at [616, 193] on button at bounding box center [617, 211] width 37 height 37
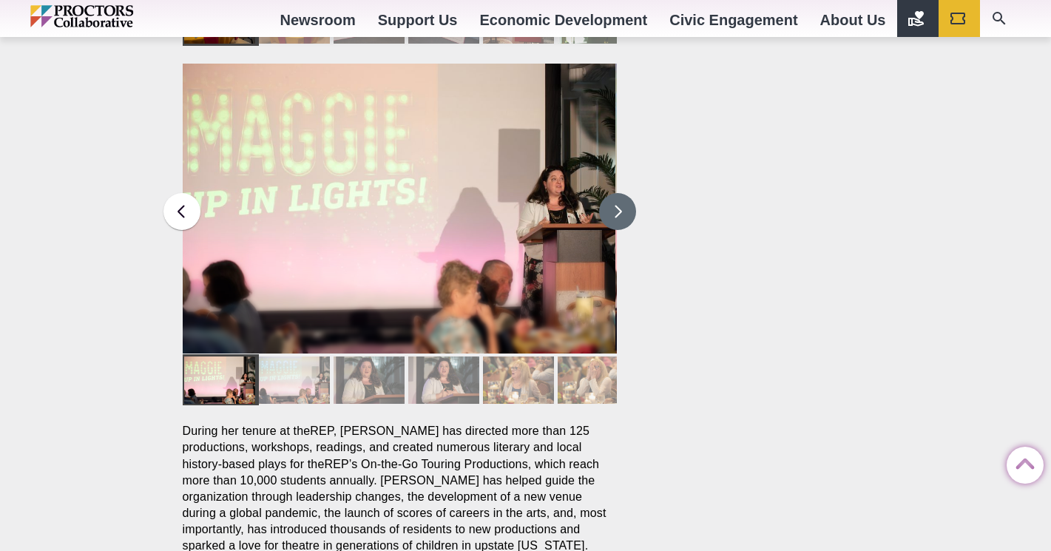
click at [616, 193] on button at bounding box center [617, 211] width 37 height 37
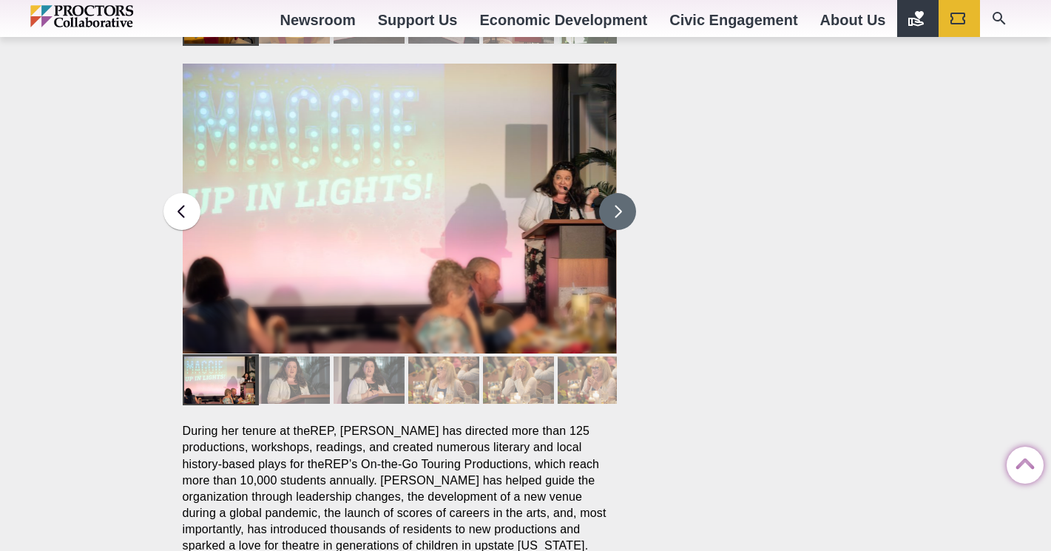
click at [616, 193] on button at bounding box center [617, 211] width 37 height 37
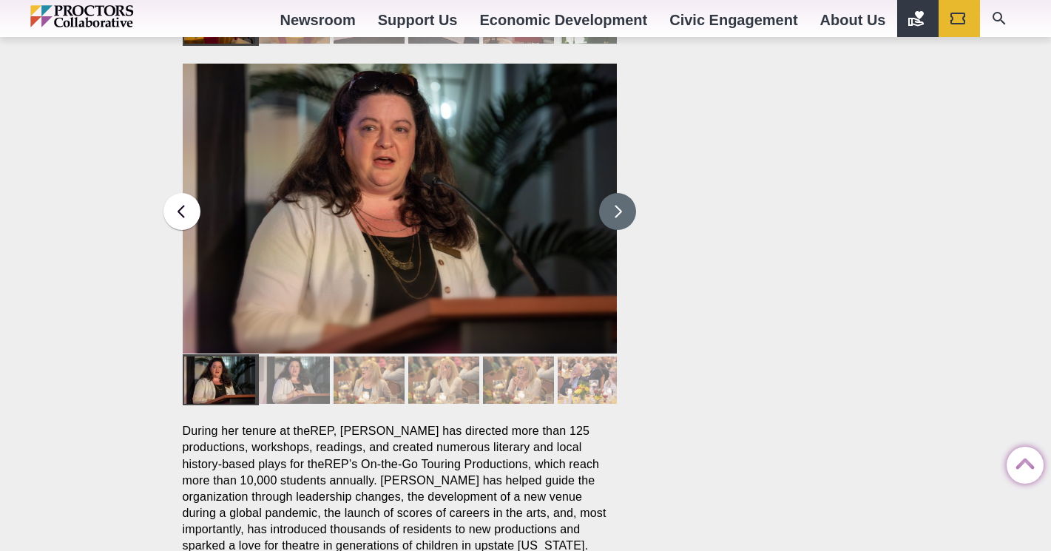
click at [616, 193] on button at bounding box center [617, 211] width 37 height 37
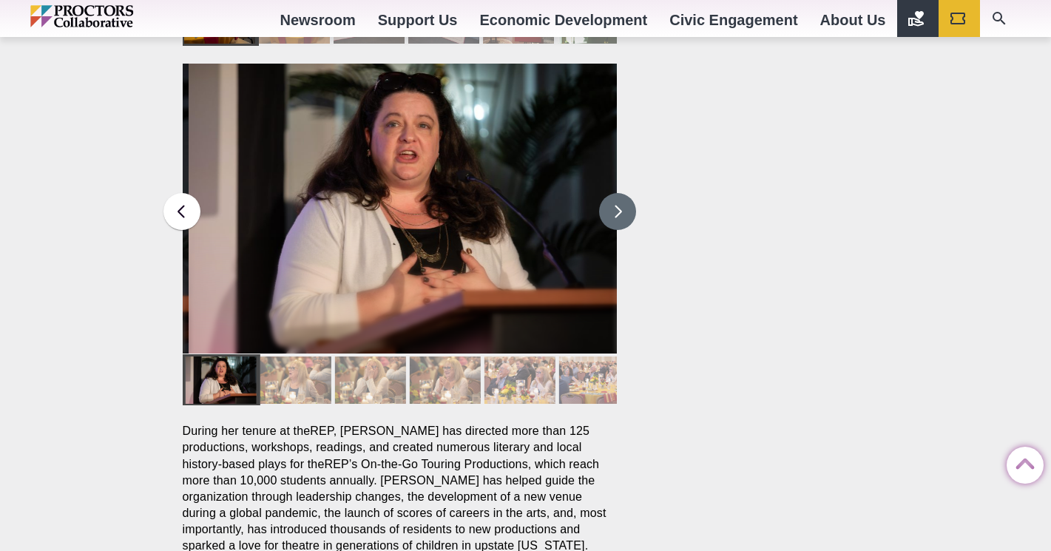
click at [616, 193] on button at bounding box center [617, 211] width 37 height 37
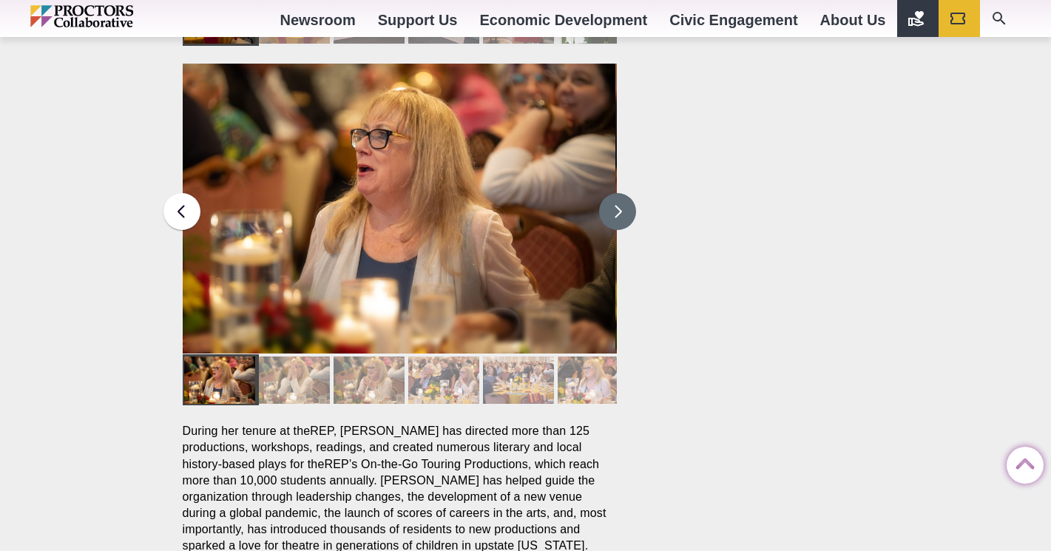
click at [616, 193] on button at bounding box center [617, 211] width 37 height 37
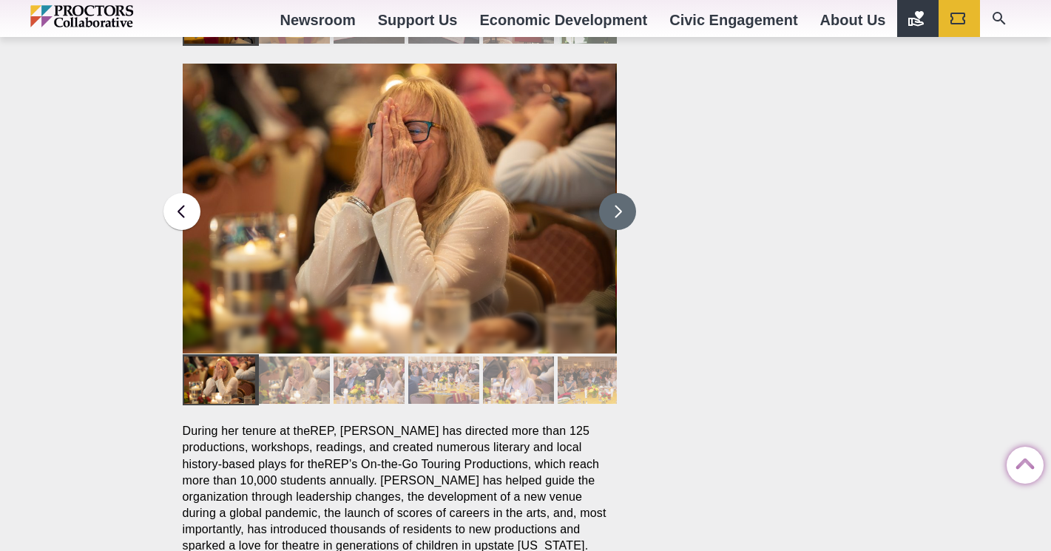
click at [615, 193] on button at bounding box center [617, 211] width 37 height 37
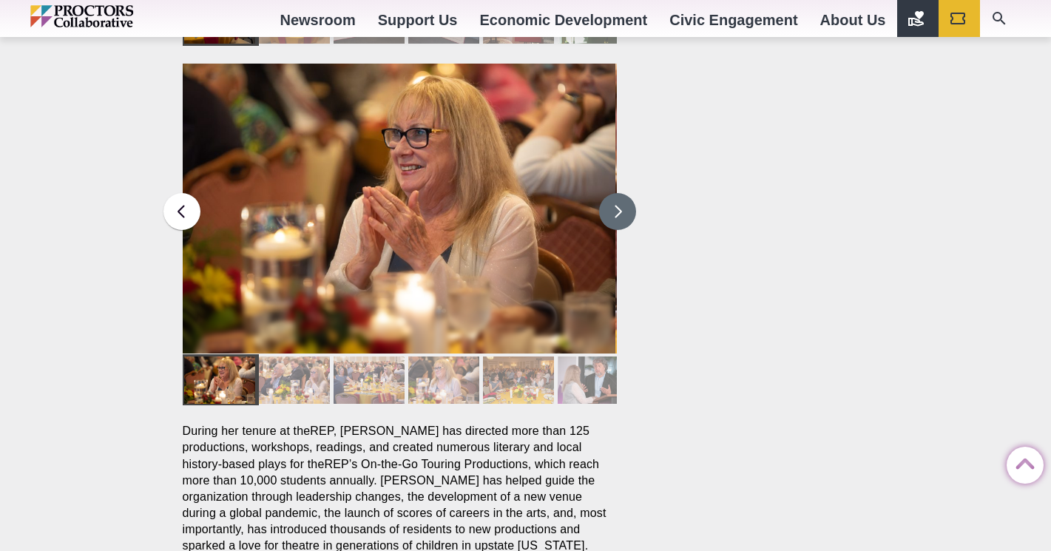
click at [615, 193] on button at bounding box center [617, 211] width 37 height 37
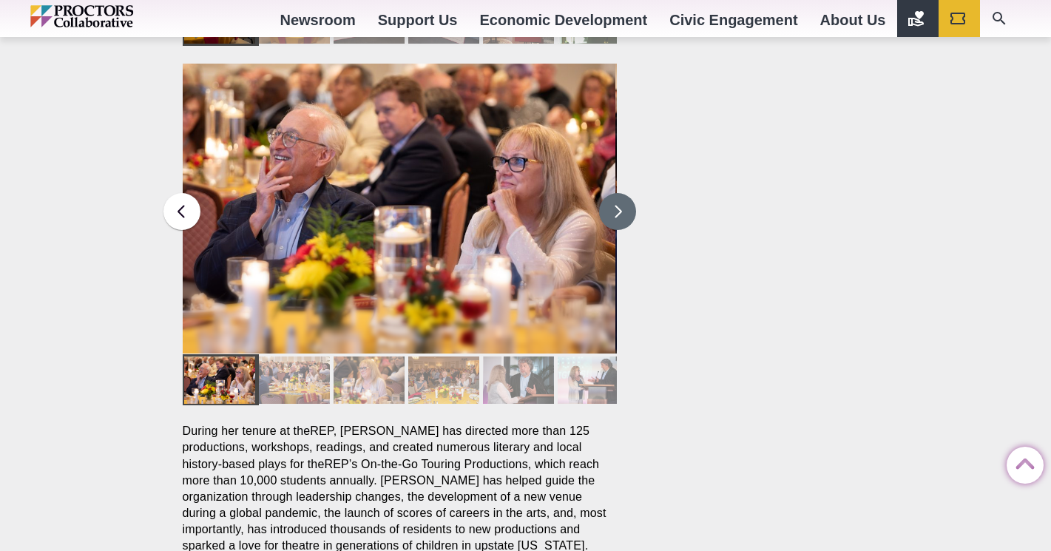
click at [614, 193] on button at bounding box center [617, 211] width 37 height 37
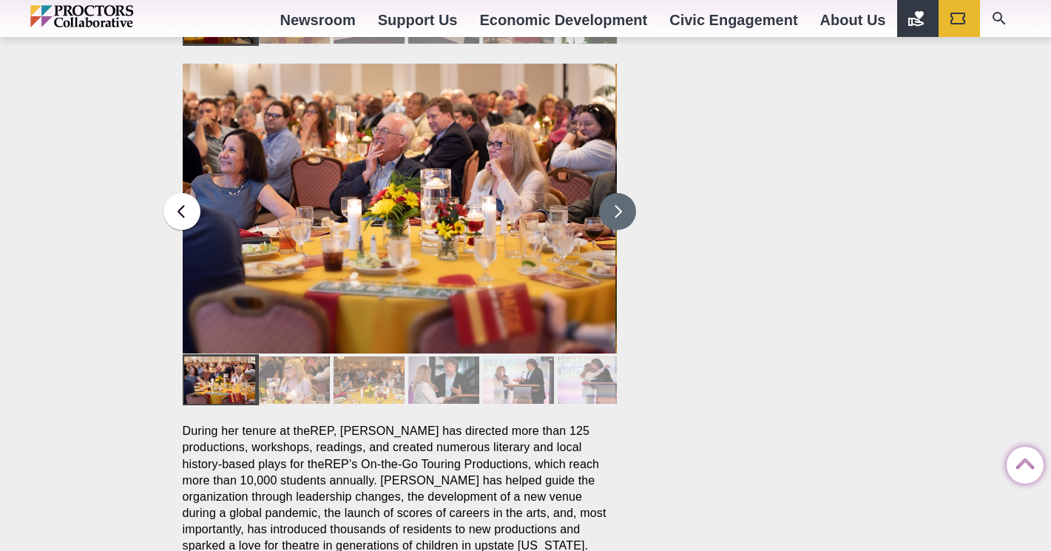
click at [614, 193] on button at bounding box center [617, 211] width 37 height 37
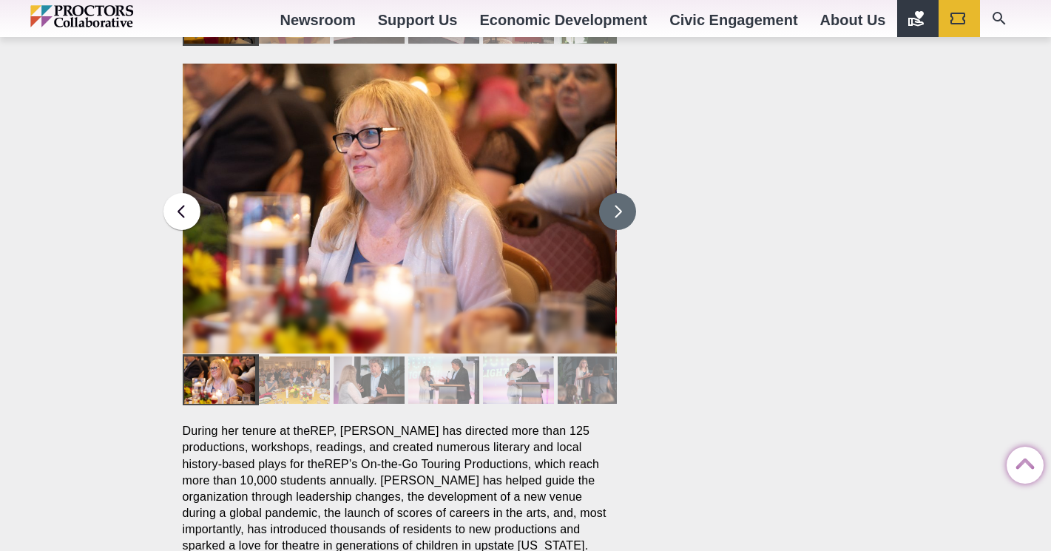
click at [614, 193] on button at bounding box center [617, 211] width 37 height 37
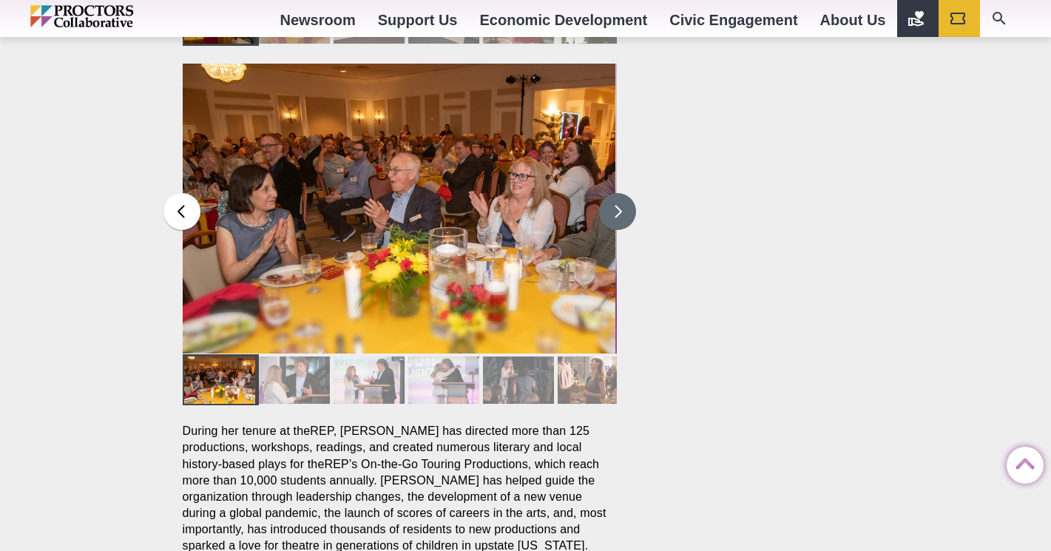
click at [615, 193] on button at bounding box center [617, 211] width 37 height 37
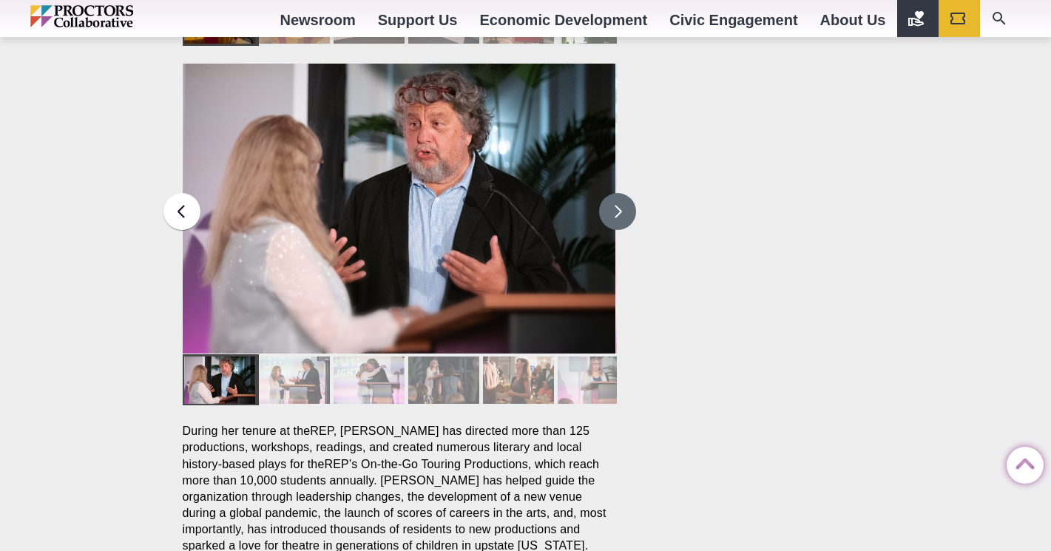
click at [615, 193] on button at bounding box center [617, 211] width 37 height 37
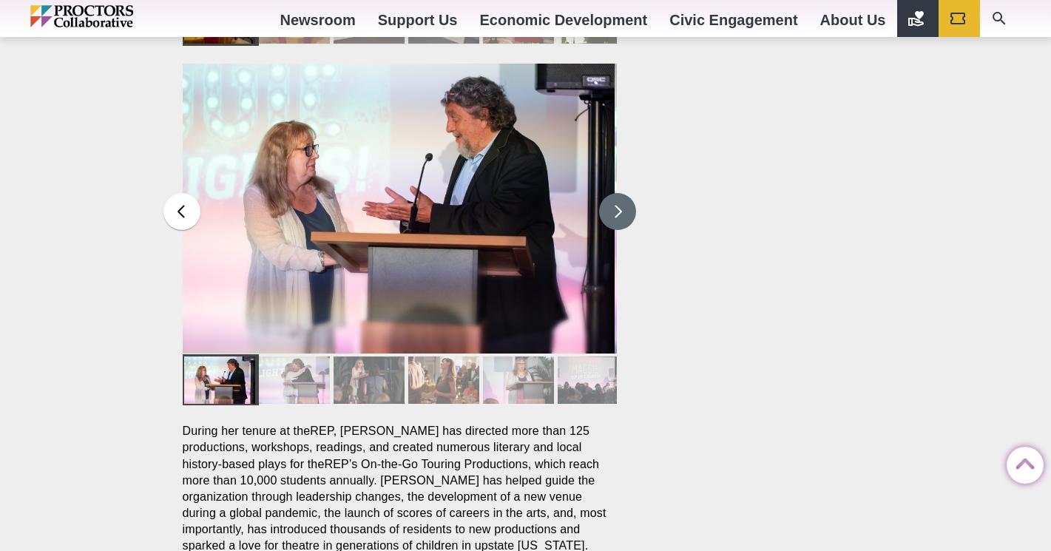
click at [615, 193] on button at bounding box center [617, 211] width 37 height 37
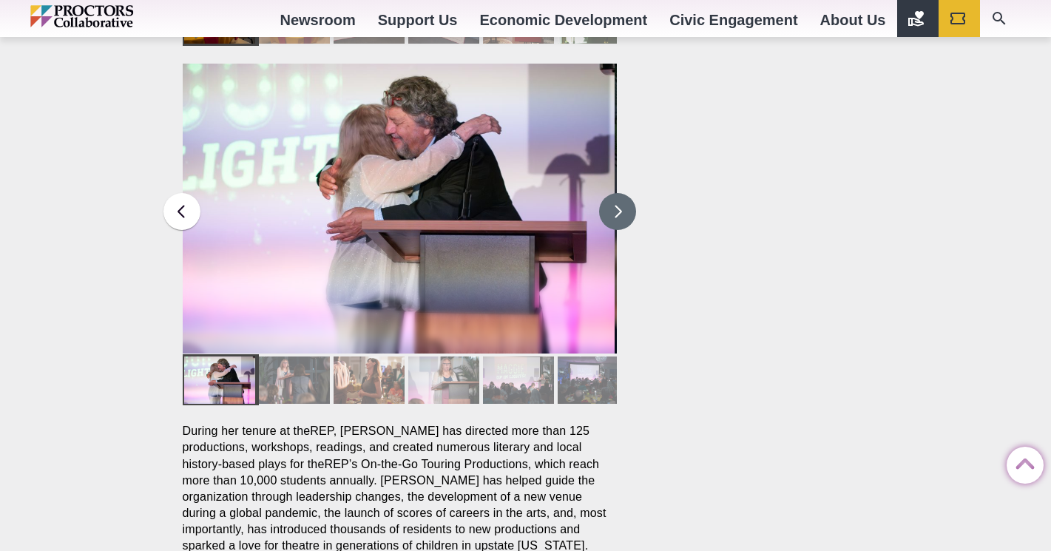
click at [615, 193] on button at bounding box center [617, 211] width 37 height 37
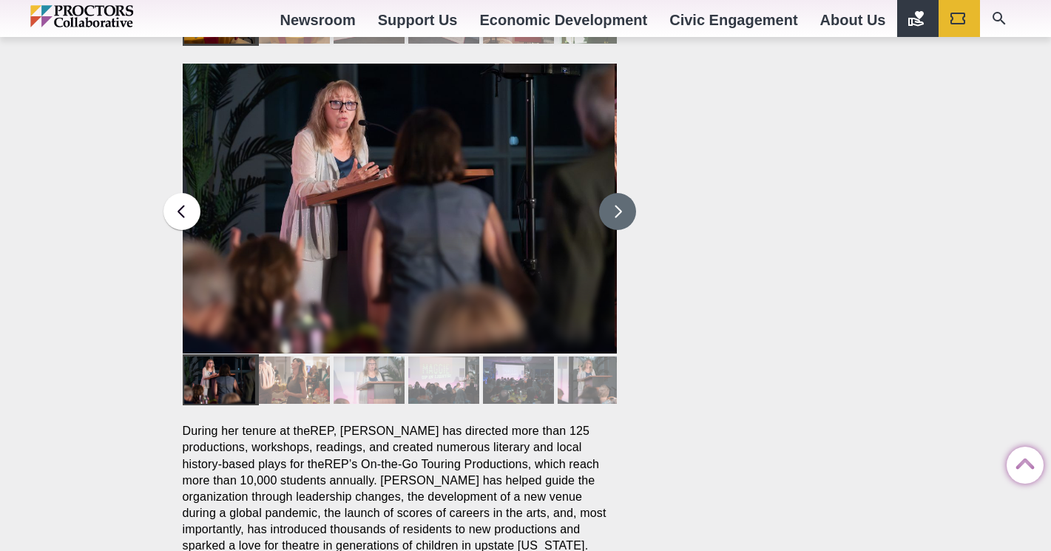
click at [614, 193] on button at bounding box center [617, 211] width 37 height 37
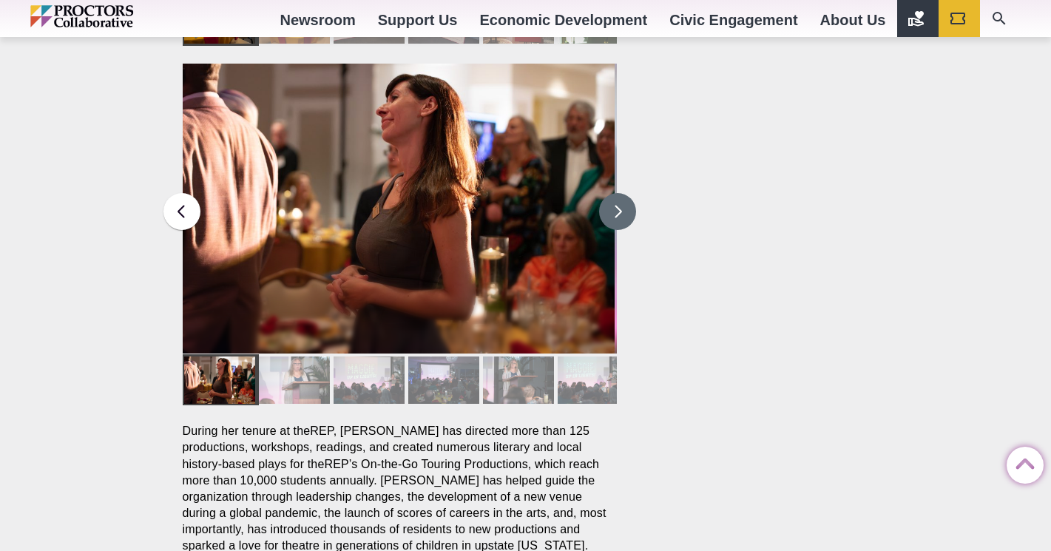
click at [614, 193] on button at bounding box center [617, 211] width 37 height 37
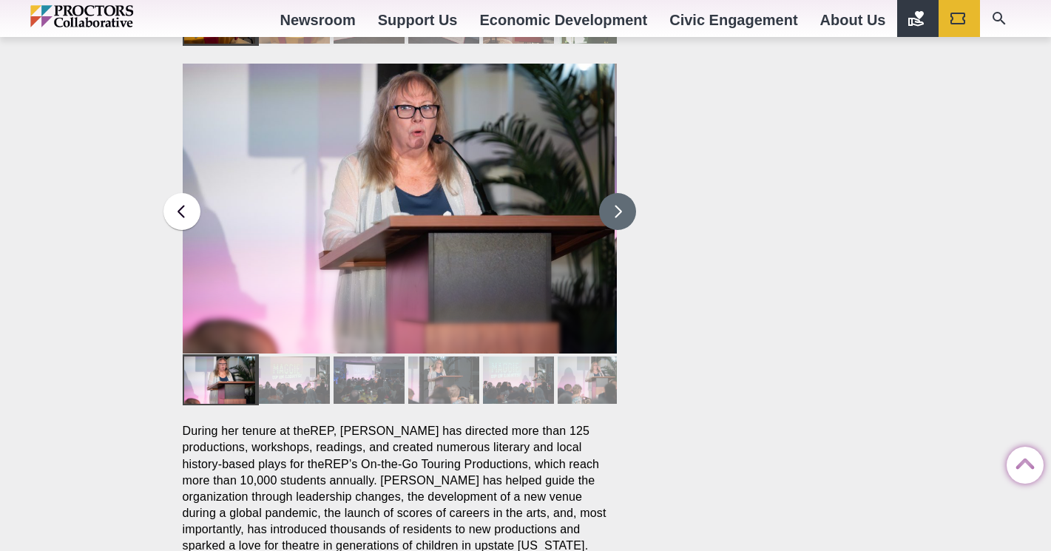
click at [614, 193] on button at bounding box center [617, 211] width 37 height 37
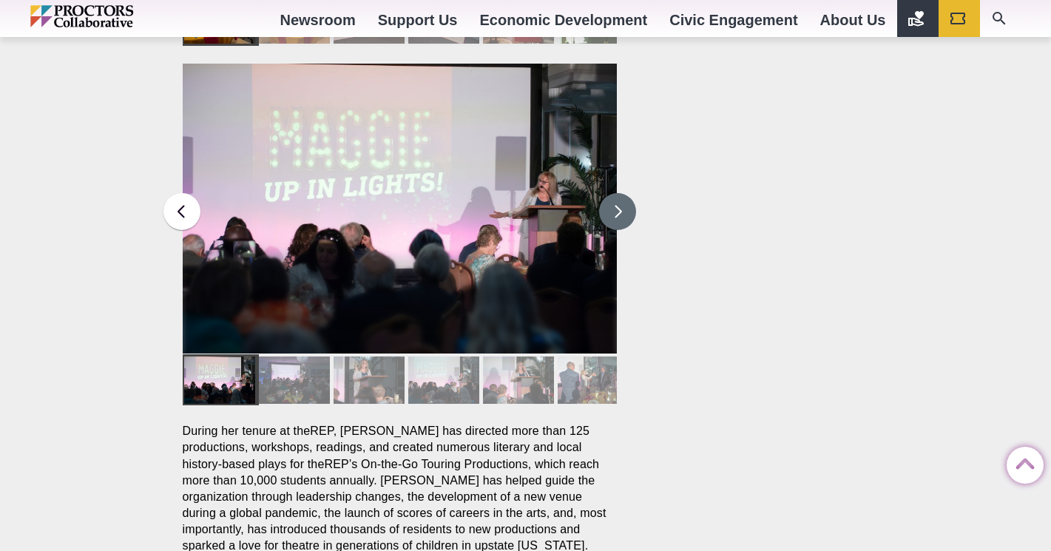
click at [614, 193] on button at bounding box center [617, 211] width 37 height 37
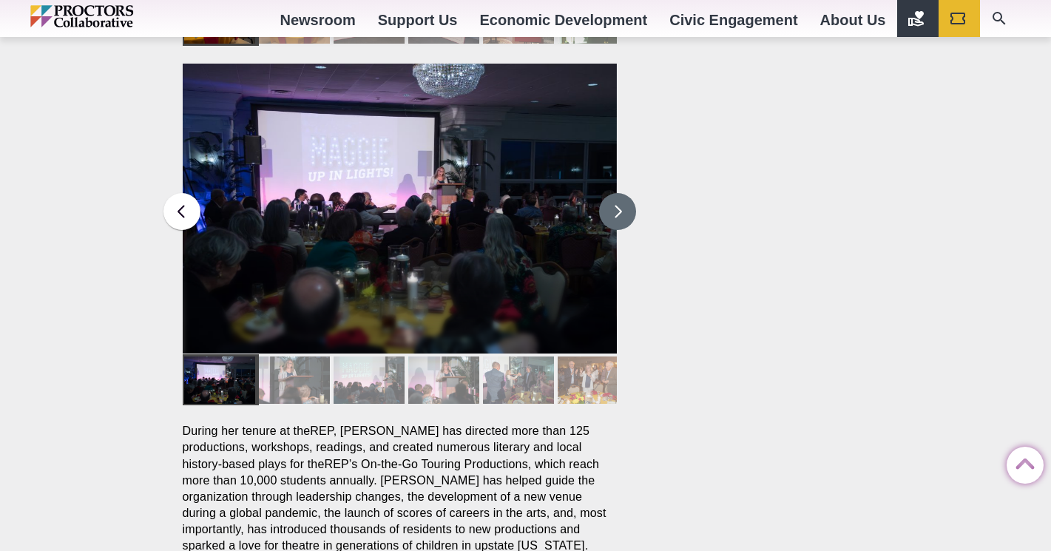
click at [614, 193] on button at bounding box center [617, 211] width 37 height 37
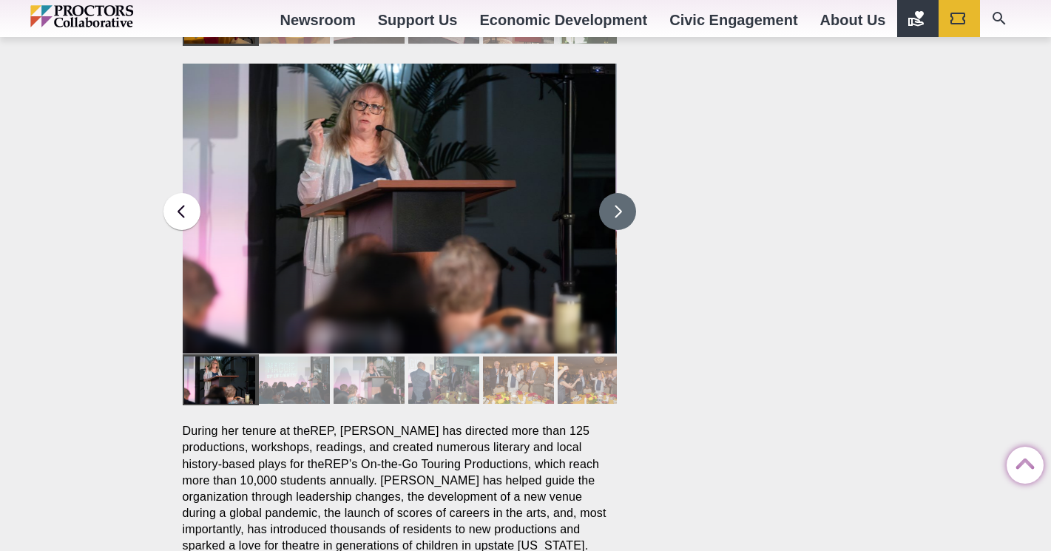
click at [614, 193] on button at bounding box center [617, 211] width 37 height 37
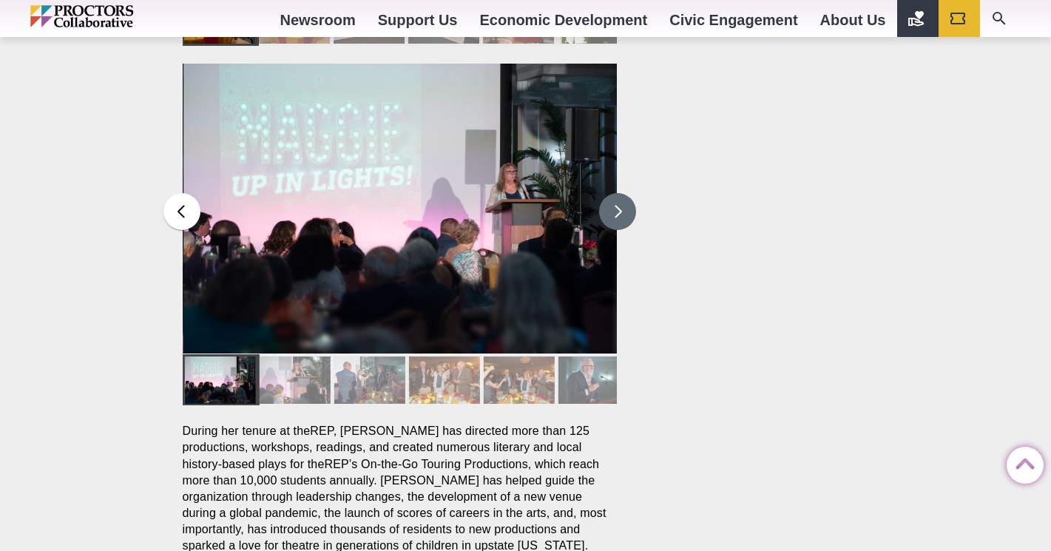
click at [614, 193] on button at bounding box center [617, 211] width 37 height 37
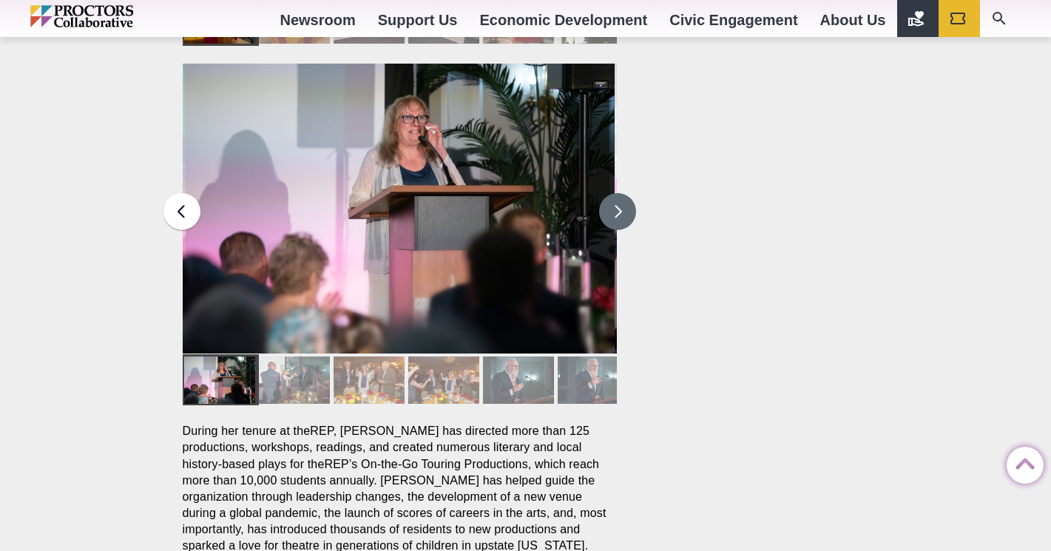
click at [614, 193] on button at bounding box center [617, 211] width 37 height 37
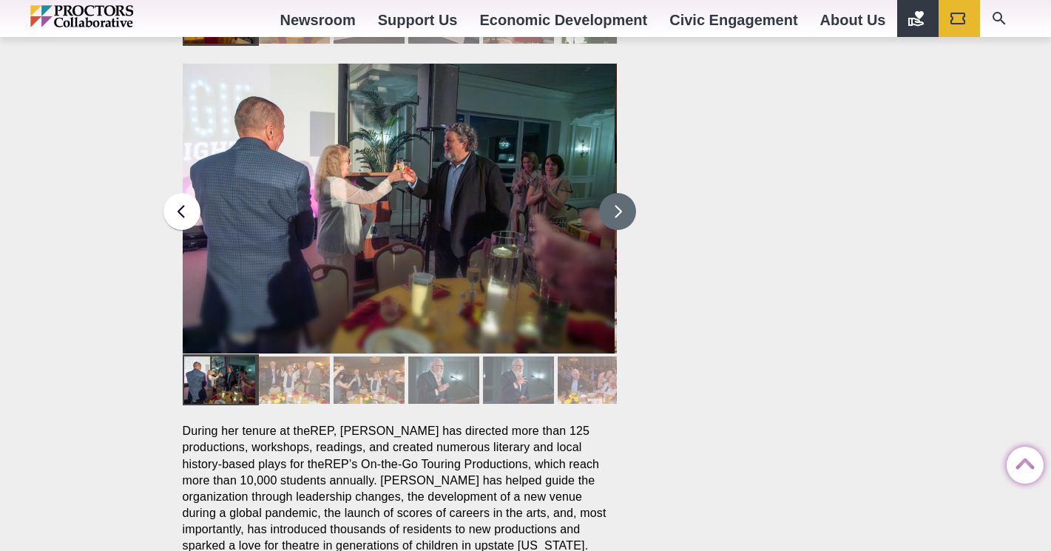
click at [614, 193] on button at bounding box center [617, 211] width 37 height 37
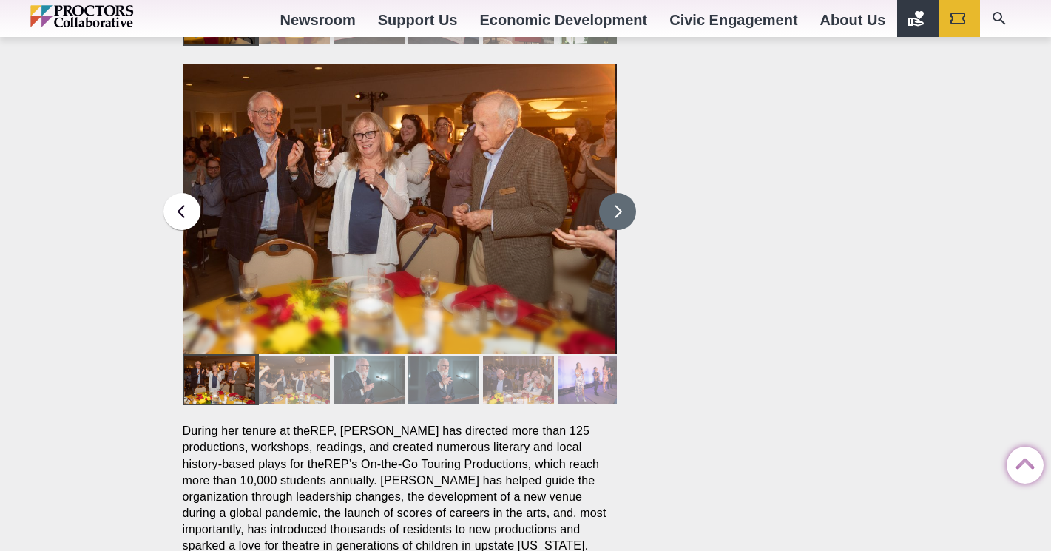
click at [614, 193] on button at bounding box center [617, 211] width 37 height 37
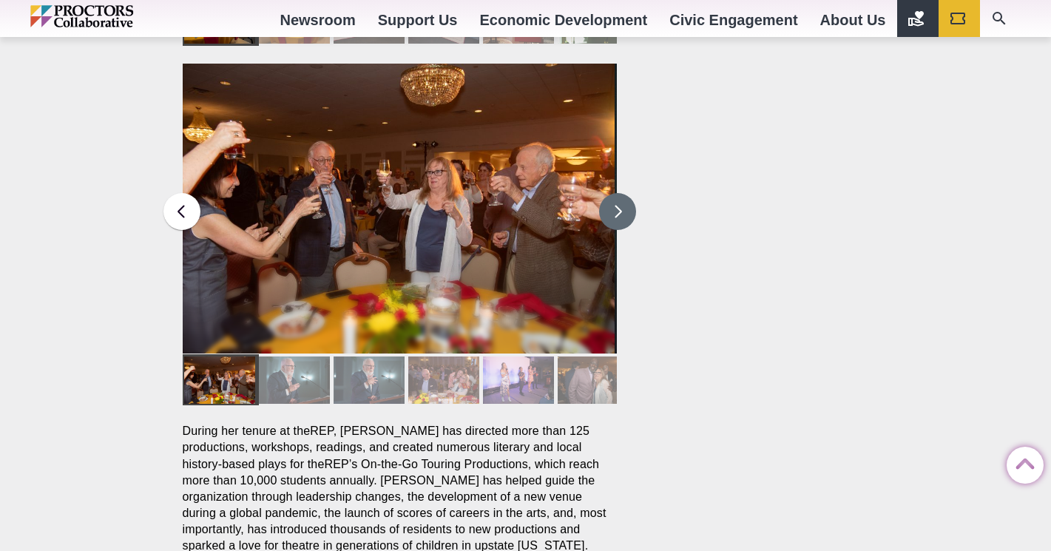
click at [614, 193] on button at bounding box center [617, 211] width 37 height 37
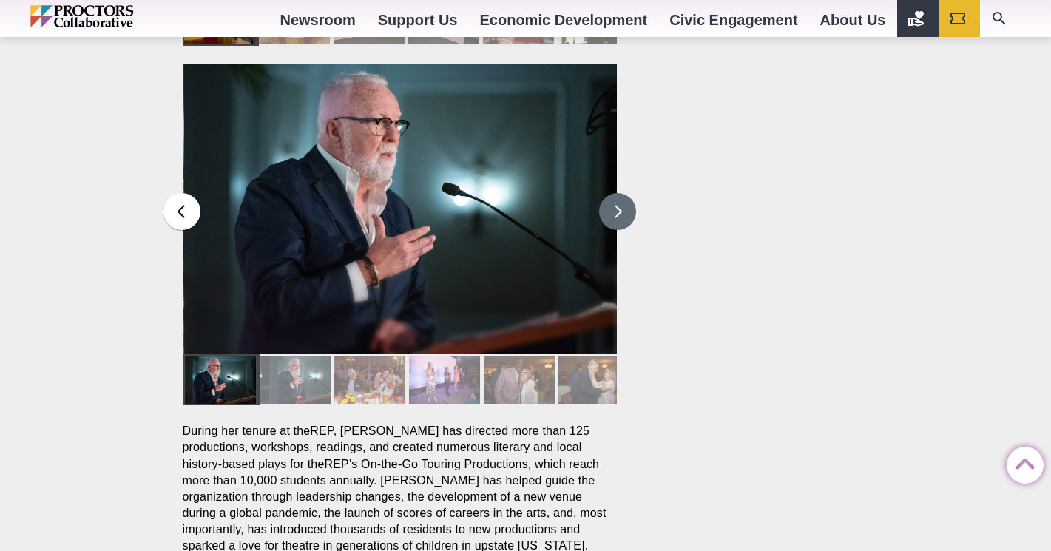
click at [614, 193] on button at bounding box center [617, 211] width 37 height 37
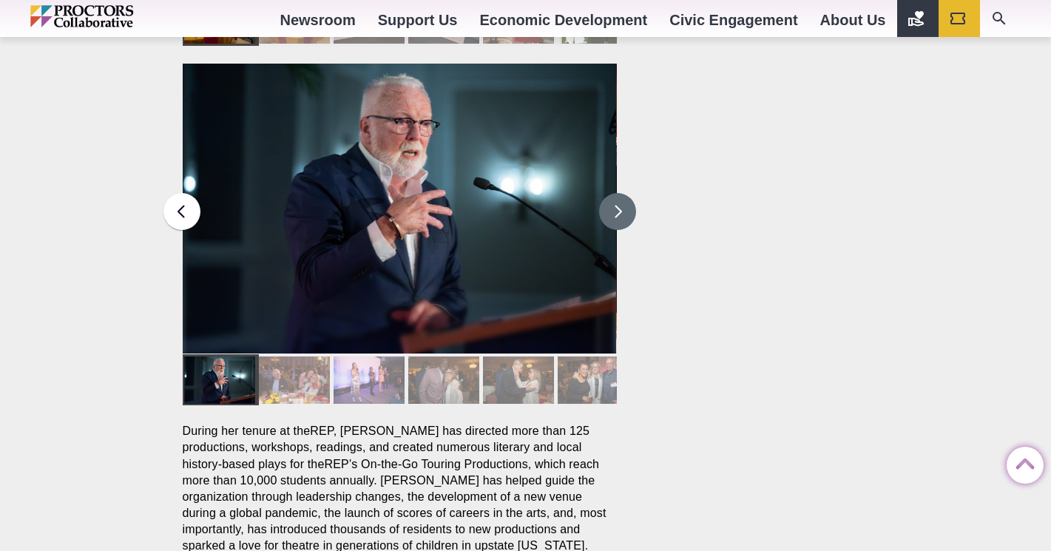
click at [614, 193] on button at bounding box center [617, 211] width 37 height 37
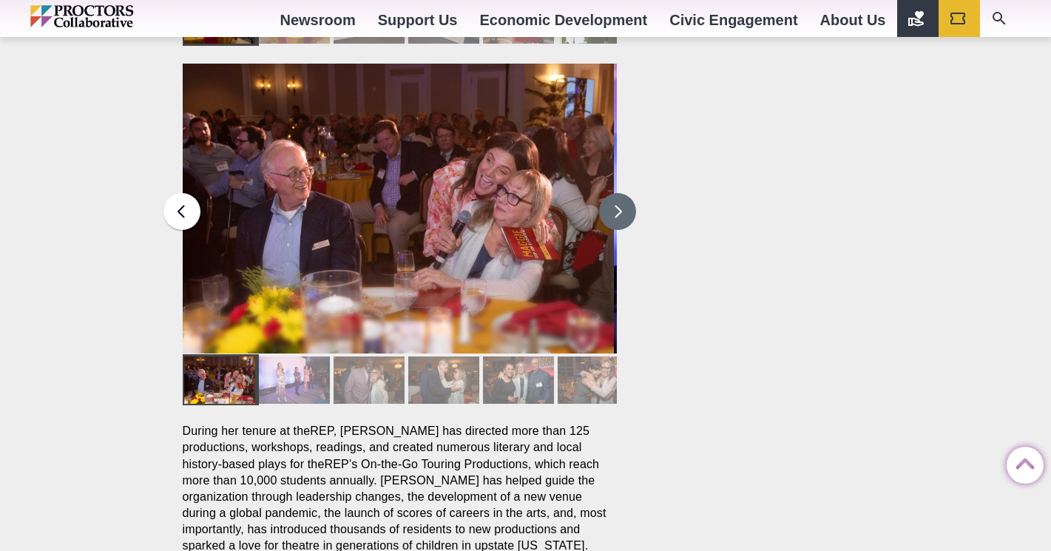
click at [614, 193] on button at bounding box center [617, 211] width 37 height 37
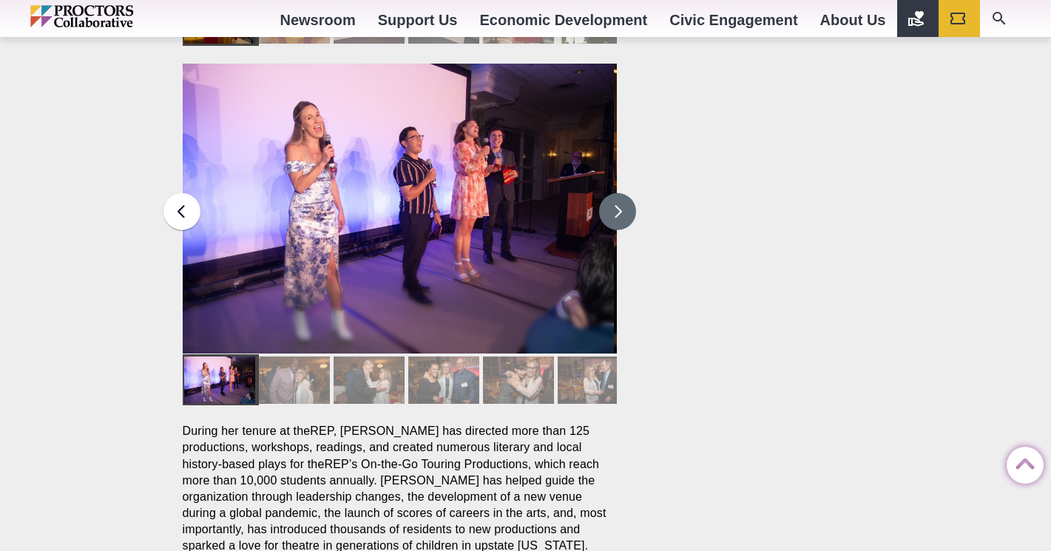
click at [614, 193] on button at bounding box center [617, 211] width 37 height 37
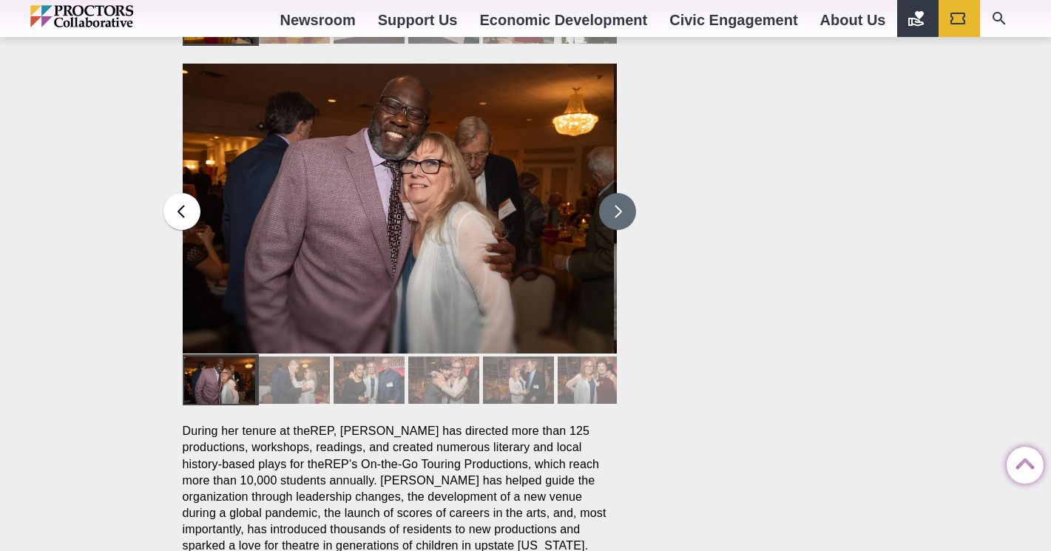
click at [614, 193] on button at bounding box center [617, 211] width 37 height 37
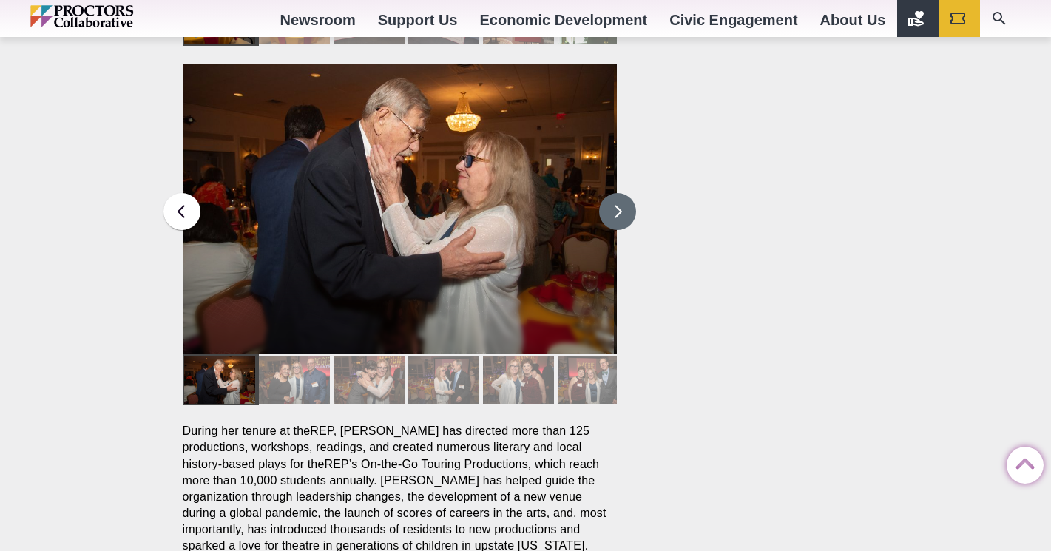
click at [614, 193] on button at bounding box center [617, 211] width 37 height 37
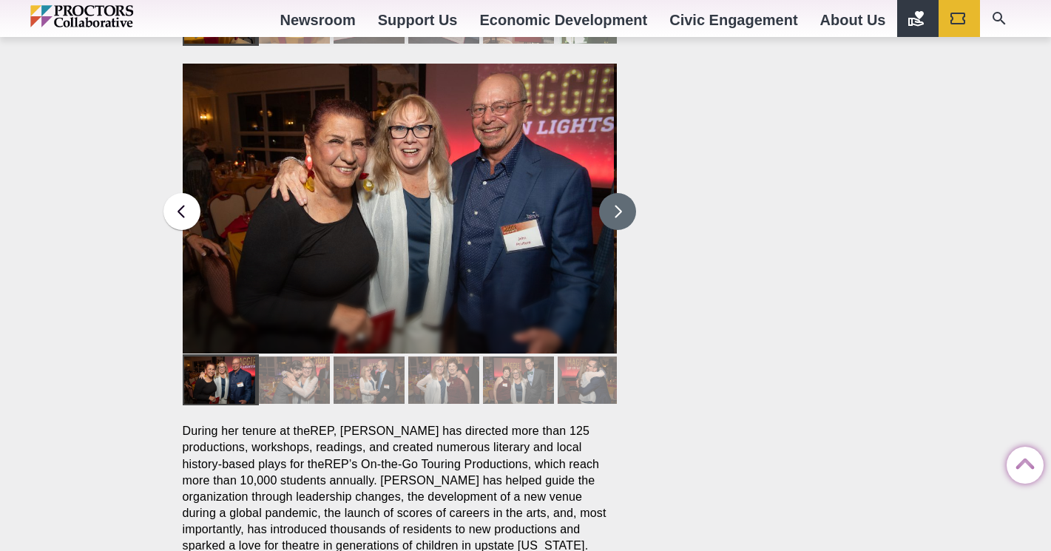
click at [614, 193] on button at bounding box center [617, 211] width 37 height 37
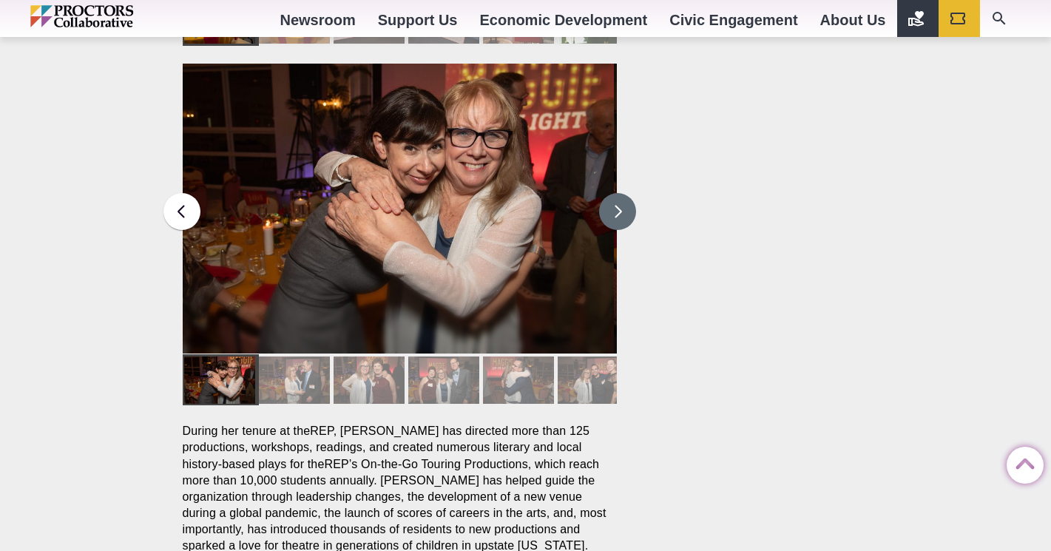
click at [614, 193] on button at bounding box center [617, 211] width 37 height 37
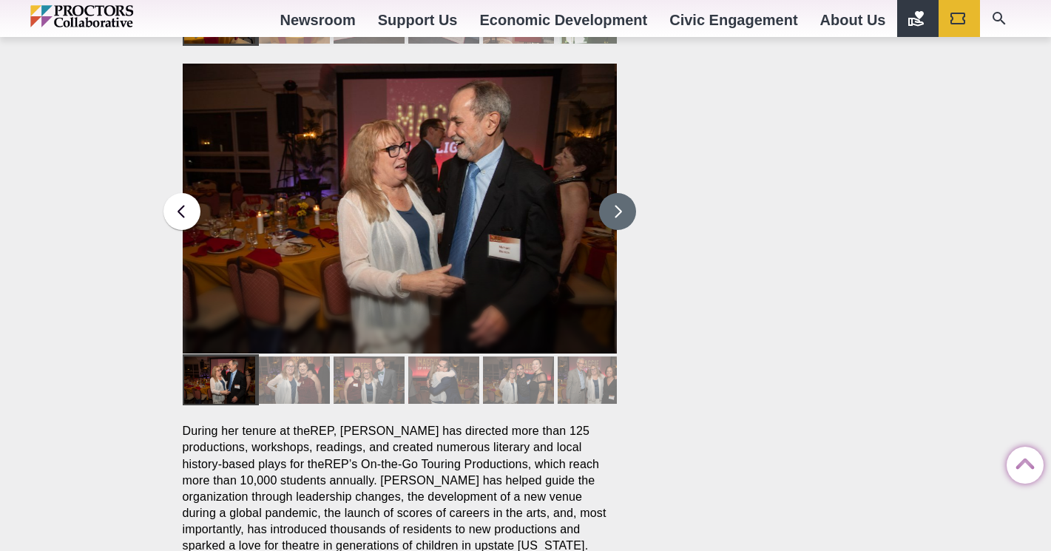
click at [614, 193] on button at bounding box center [617, 211] width 37 height 37
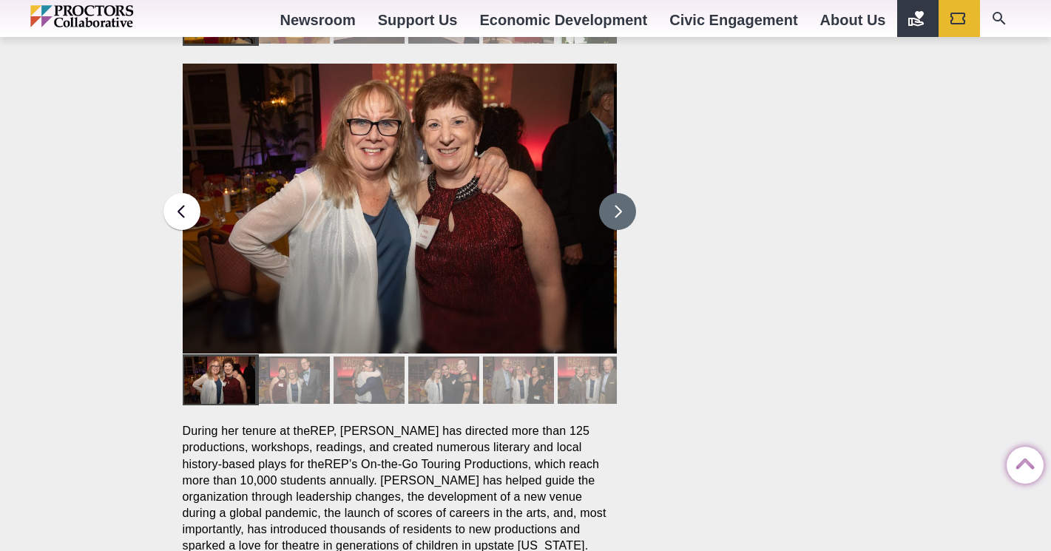
click at [614, 193] on button at bounding box center [617, 211] width 37 height 37
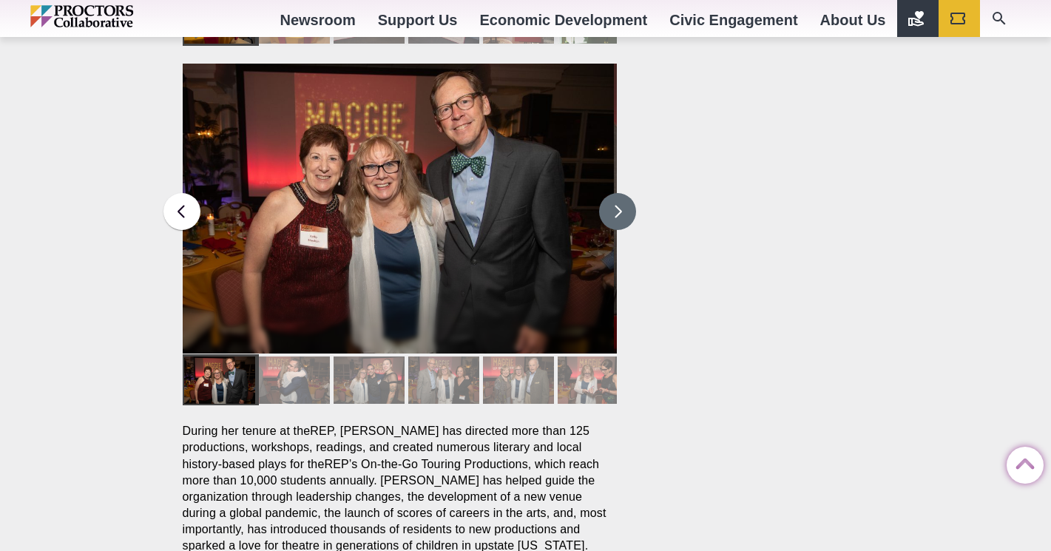
click at [614, 193] on button at bounding box center [617, 211] width 37 height 37
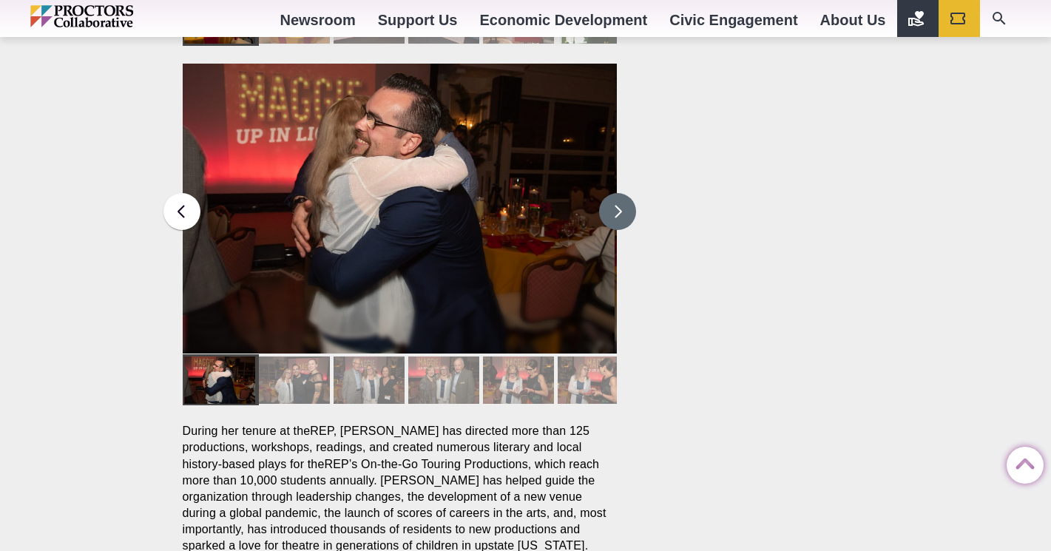
click at [614, 193] on button at bounding box center [617, 211] width 37 height 37
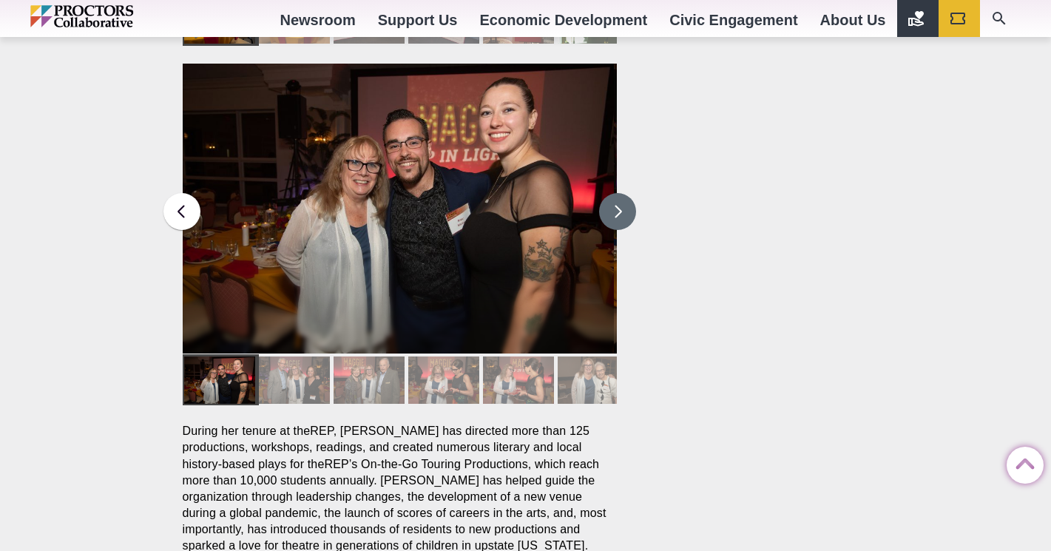
click at [614, 193] on button at bounding box center [617, 211] width 37 height 37
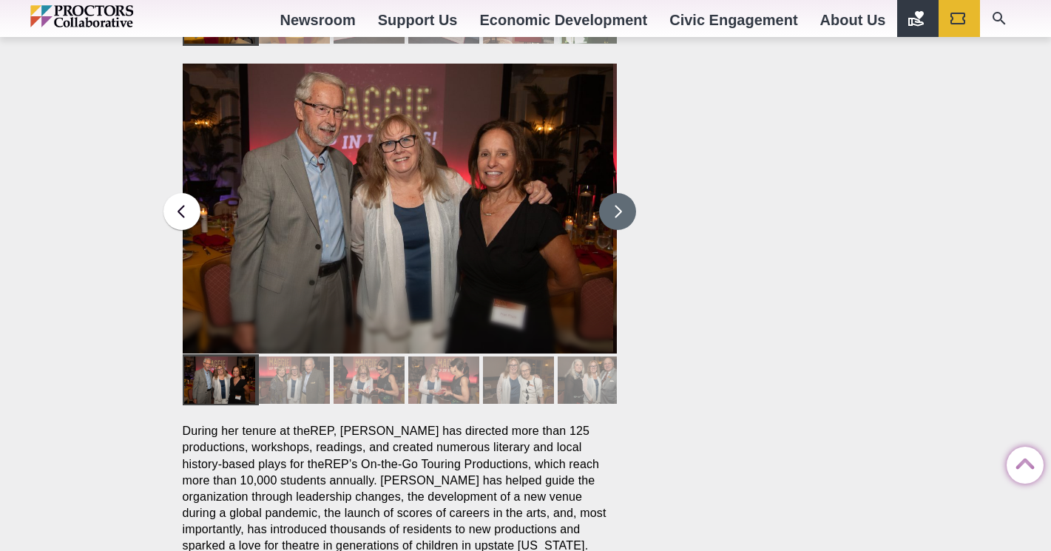
click at [614, 193] on button at bounding box center [617, 211] width 37 height 37
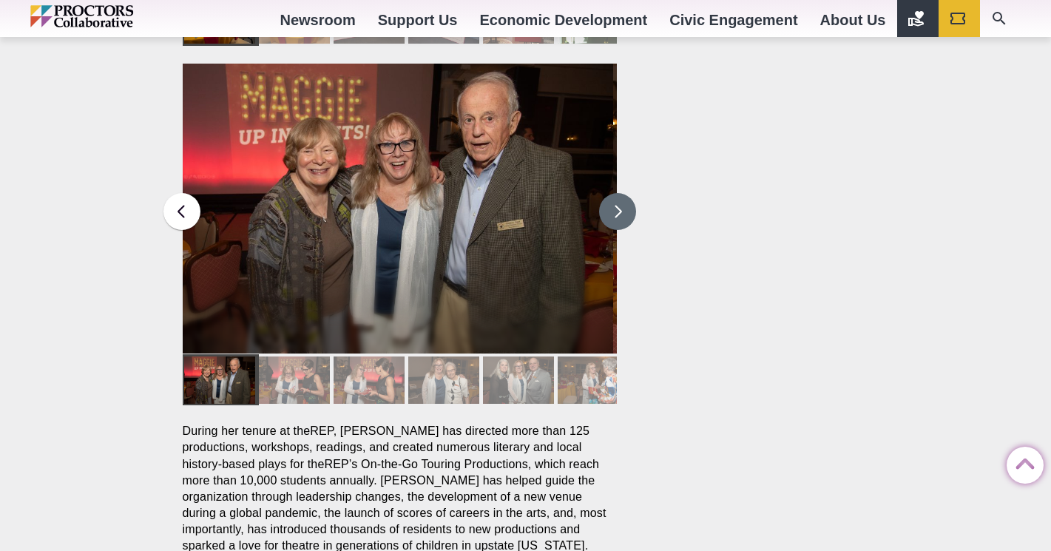
click at [614, 193] on button at bounding box center [617, 211] width 37 height 37
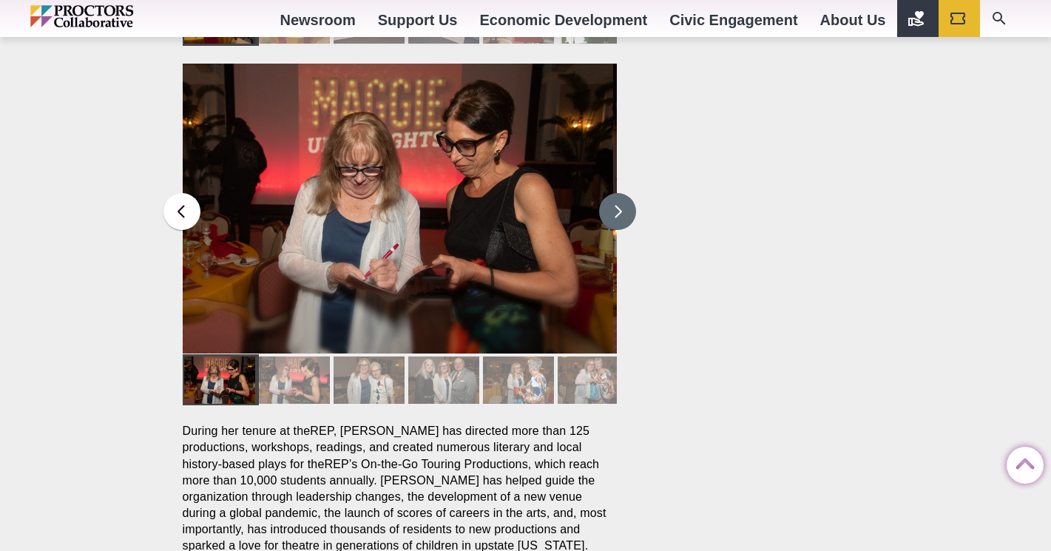
click at [614, 193] on button at bounding box center [617, 211] width 37 height 37
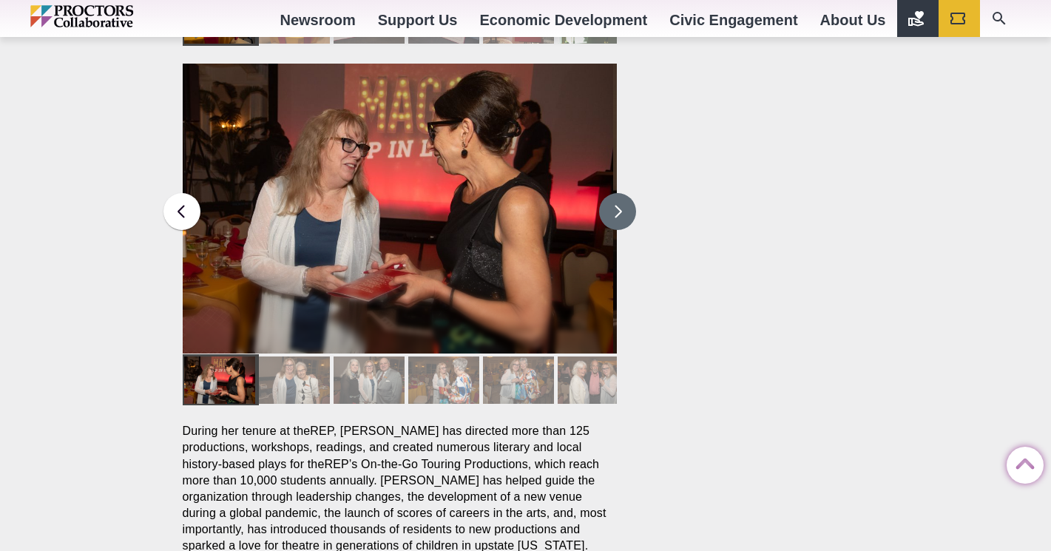
click at [614, 193] on button at bounding box center [617, 211] width 37 height 37
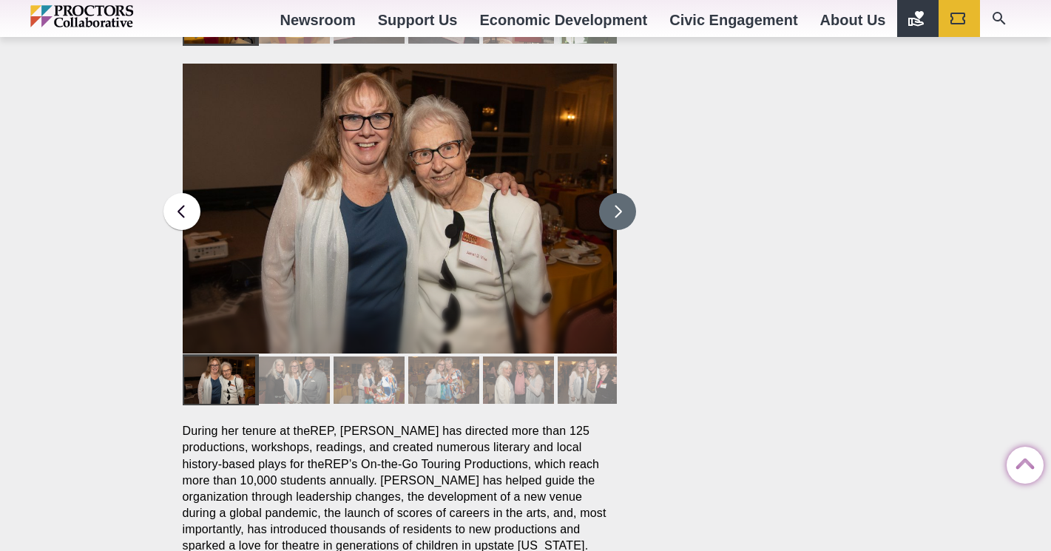
click at [614, 193] on button at bounding box center [617, 211] width 37 height 37
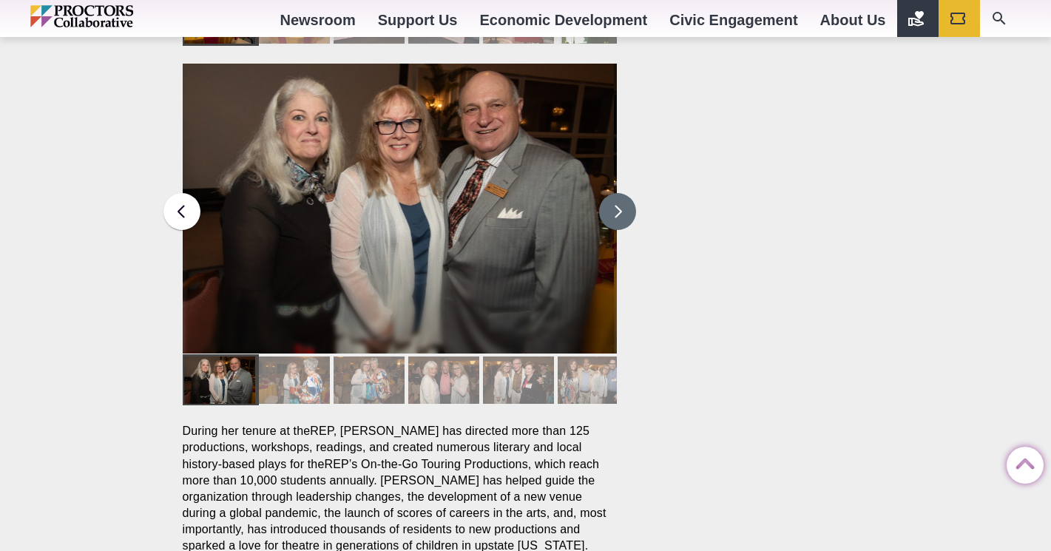
click at [614, 193] on button at bounding box center [617, 211] width 37 height 37
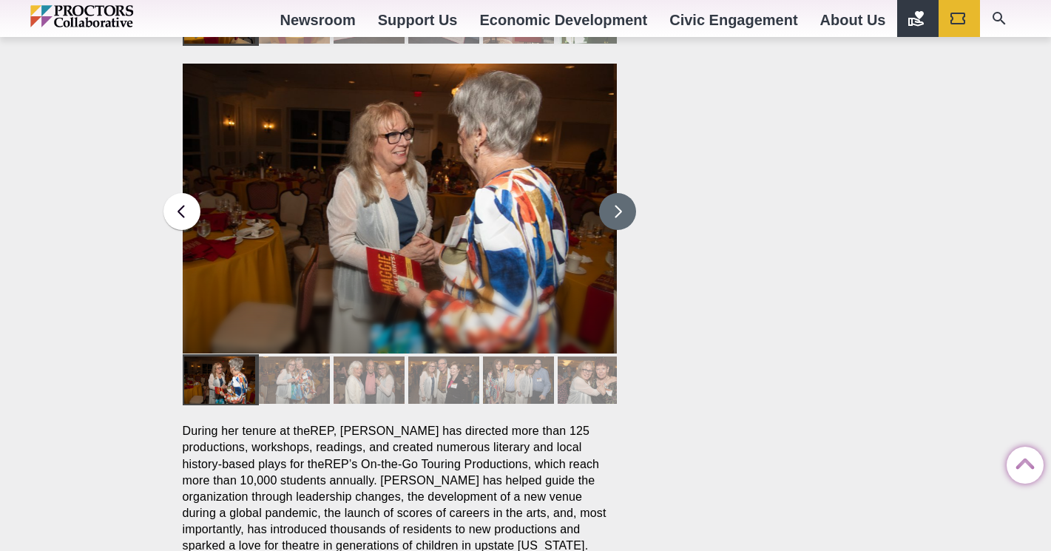
click at [614, 193] on button at bounding box center [617, 211] width 37 height 37
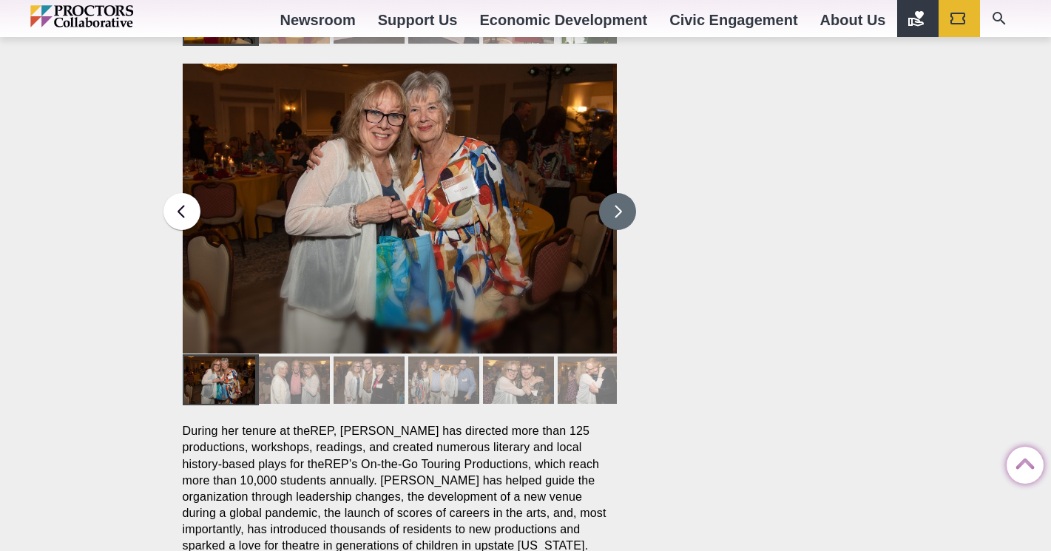
click at [614, 193] on button at bounding box center [617, 211] width 37 height 37
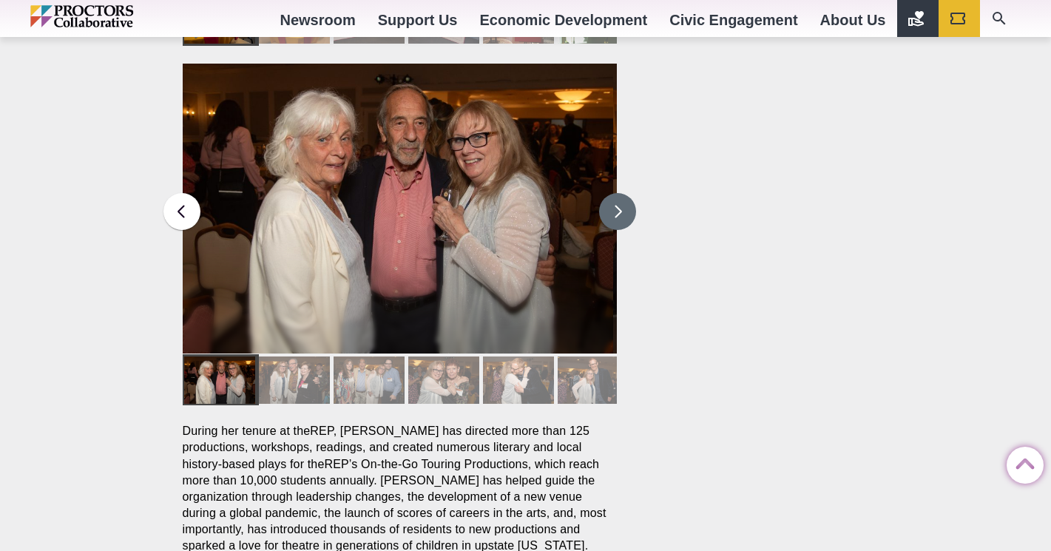
click at [614, 193] on button at bounding box center [617, 211] width 37 height 37
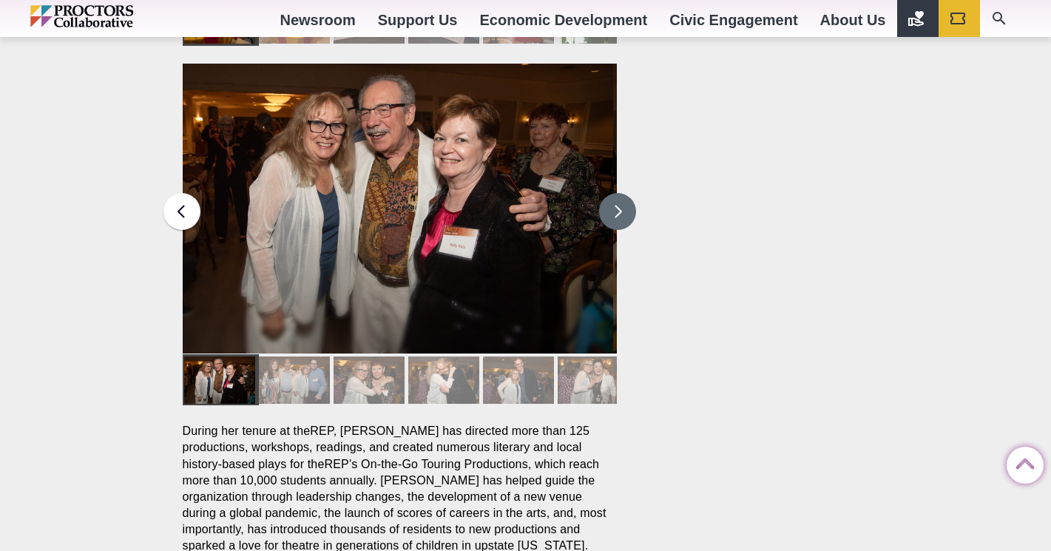
click at [614, 193] on button at bounding box center [617, 211] width 37 height 37
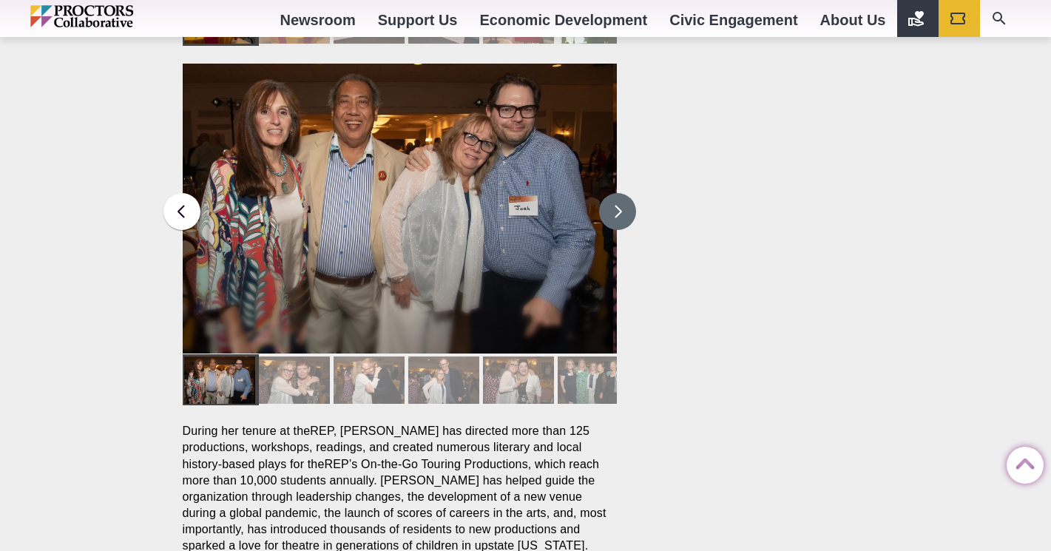
click at [614, 193] on button at bounding box center [617, 211] width 37 height 37
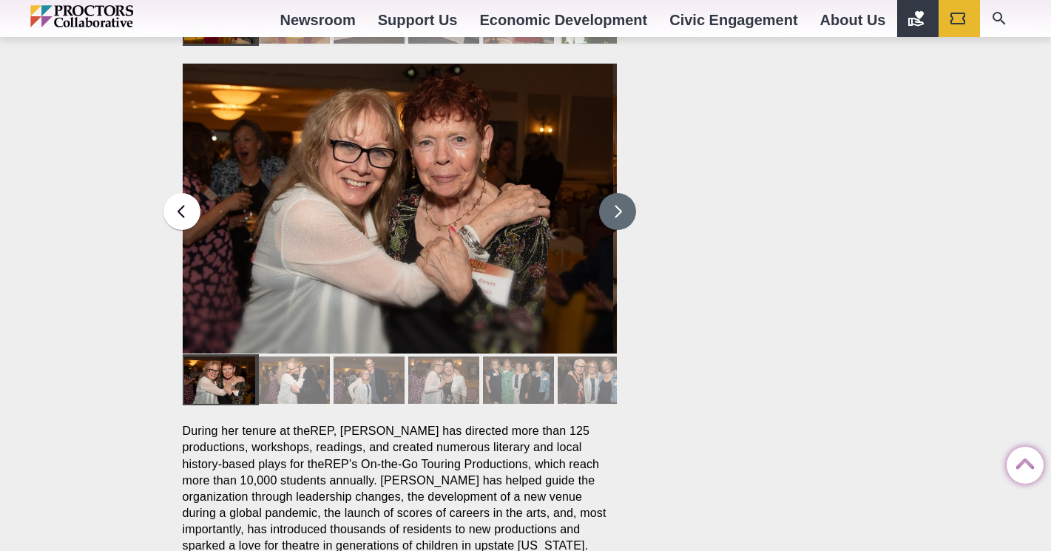
click at [614, 193] on button at bounding box center [617, 211] width 37 height 37
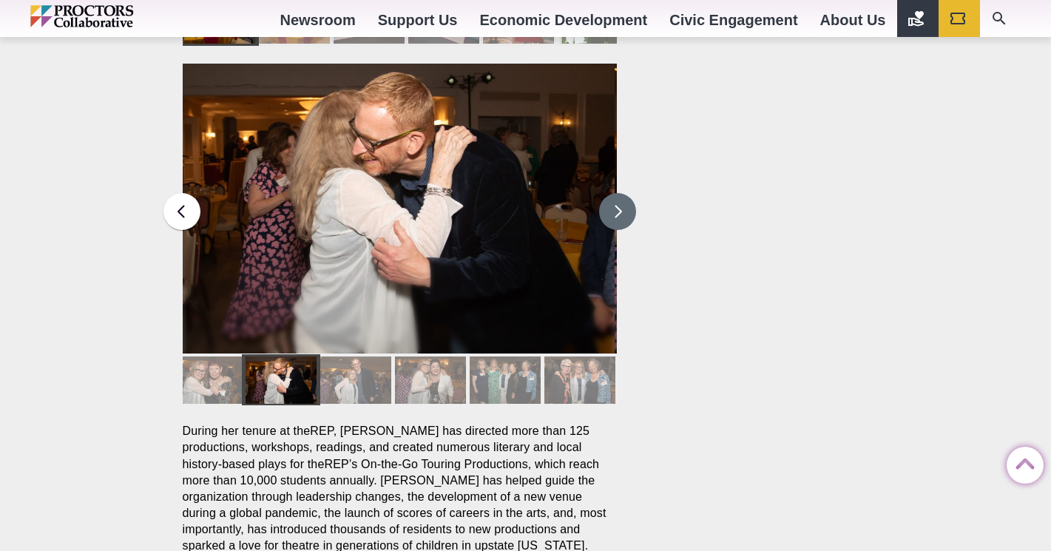
click at [614, 193] on button at bounding box center [617, 211] width 37 height 37
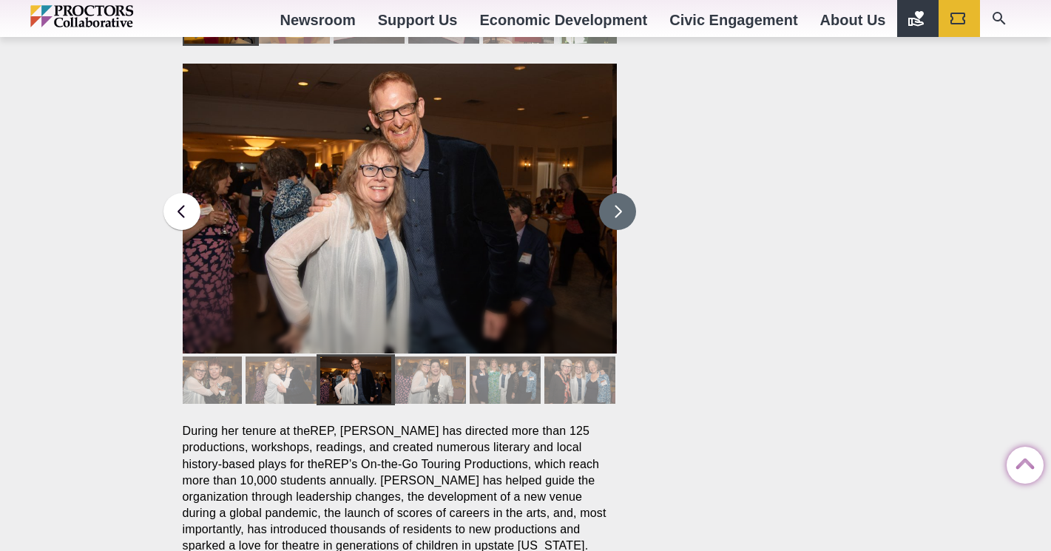
click at [614, 193] on button at bounding box center [617, 211] width 37 height 37
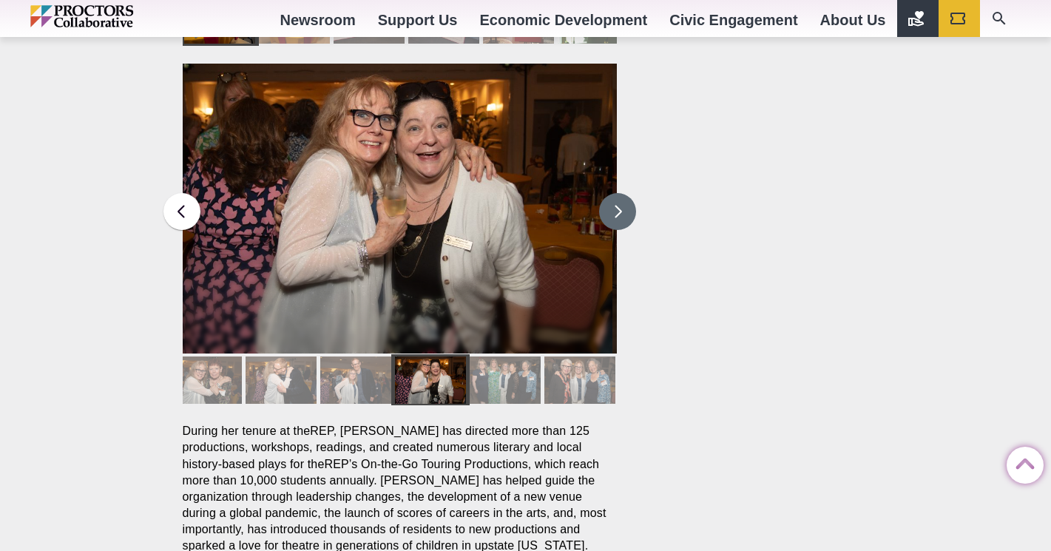
click at [615, 193] on button at bounding box center [617, 211] width 37 height 37
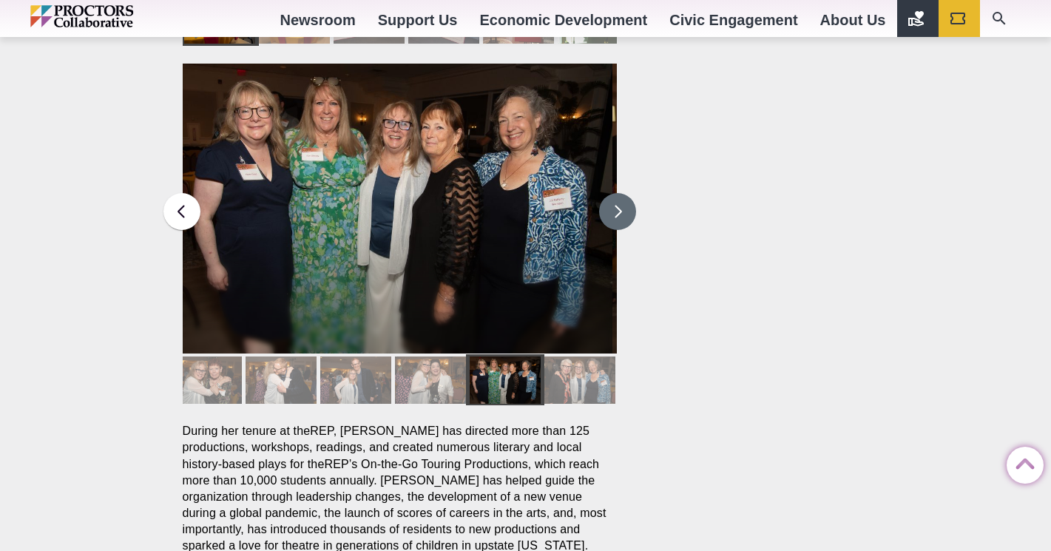
click at [615, 193] on button at bounding box center [617, 211] width 37 height 37
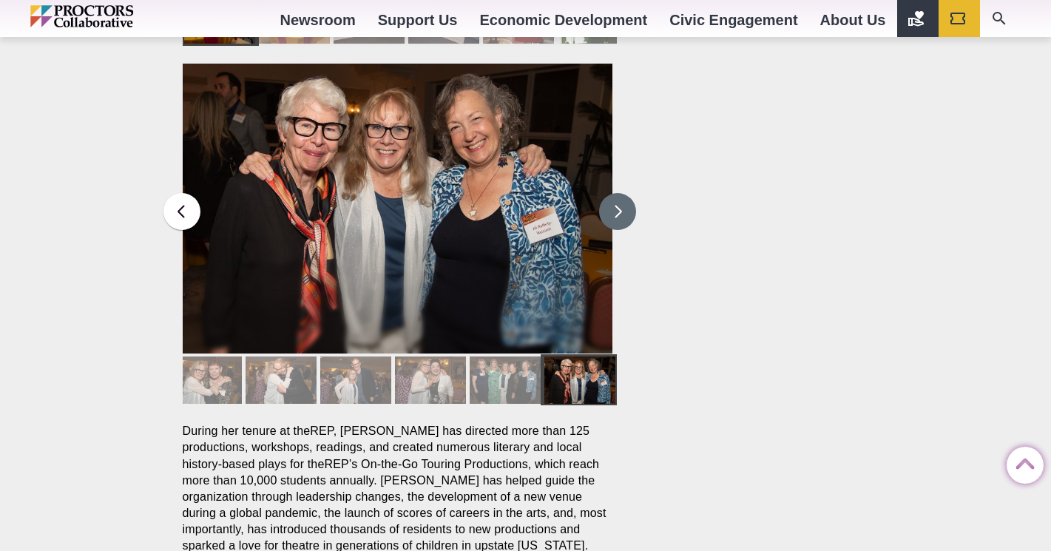
click at [615, 193] on button at bounding box center [617, 211] width 37 height 37
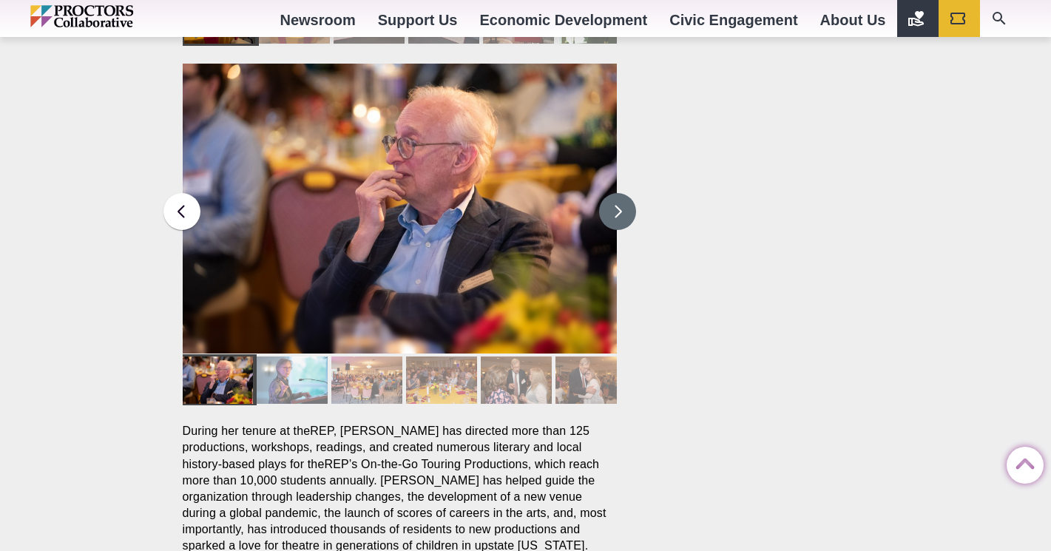
click at [614, 193] on button at bounding box center [617, 211] width 37 height 37
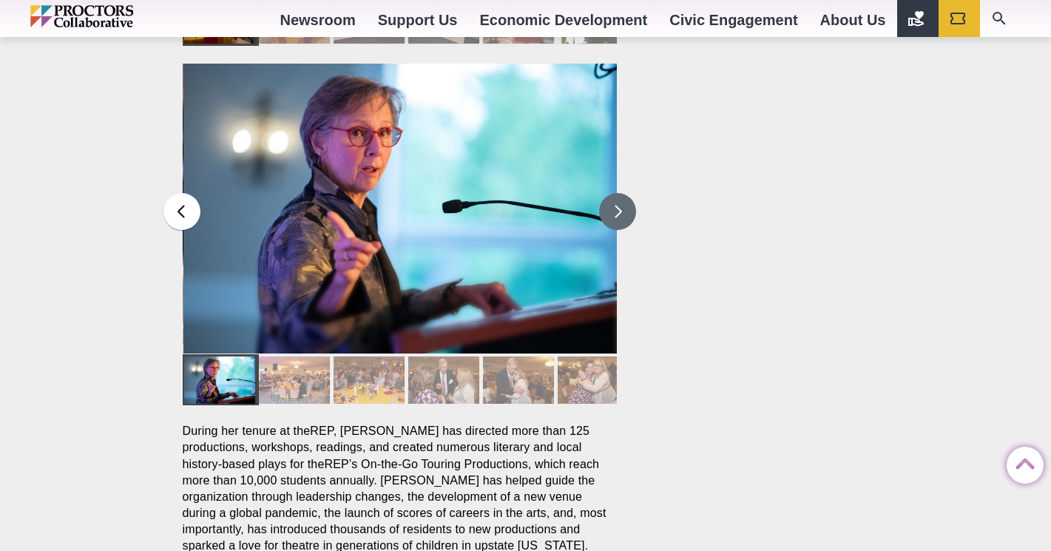
click at [614, 193] on button at bounding box center [617, 211] width 37 height 37
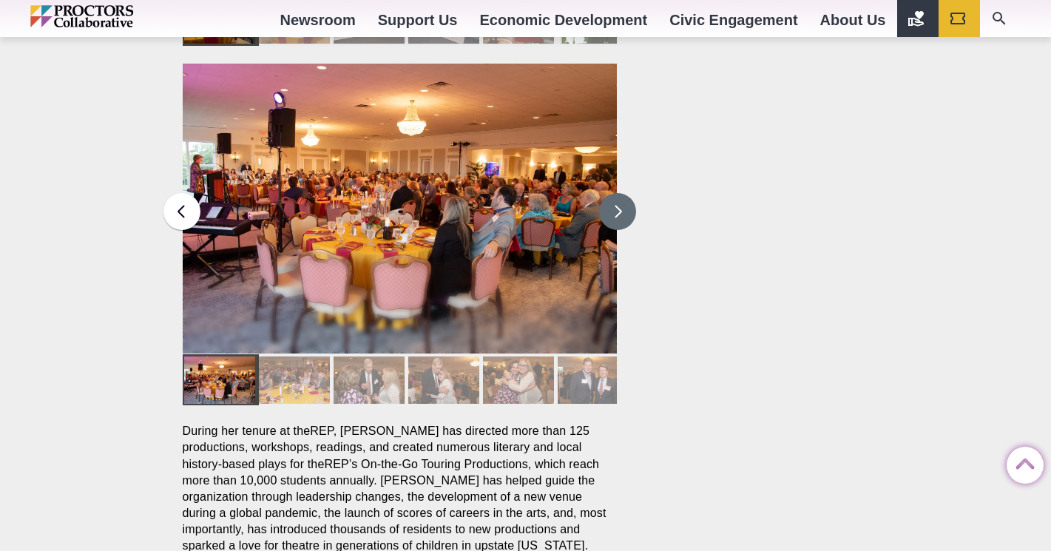
click at [614, 193] on button at bounding box center [617, 211] width 37 height 37
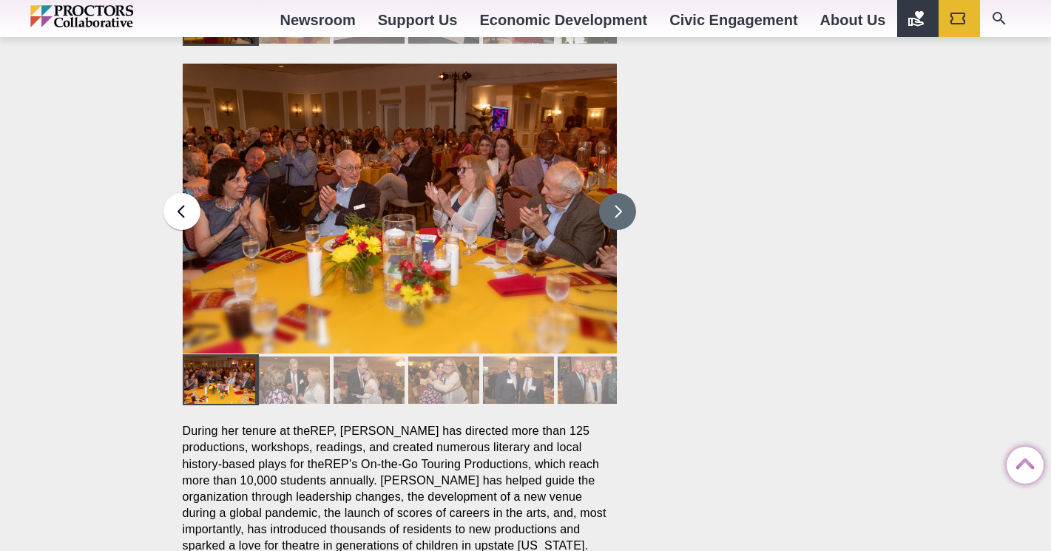
click at [614, 193] on button at bounding box center [617, 211] width 37 height 37
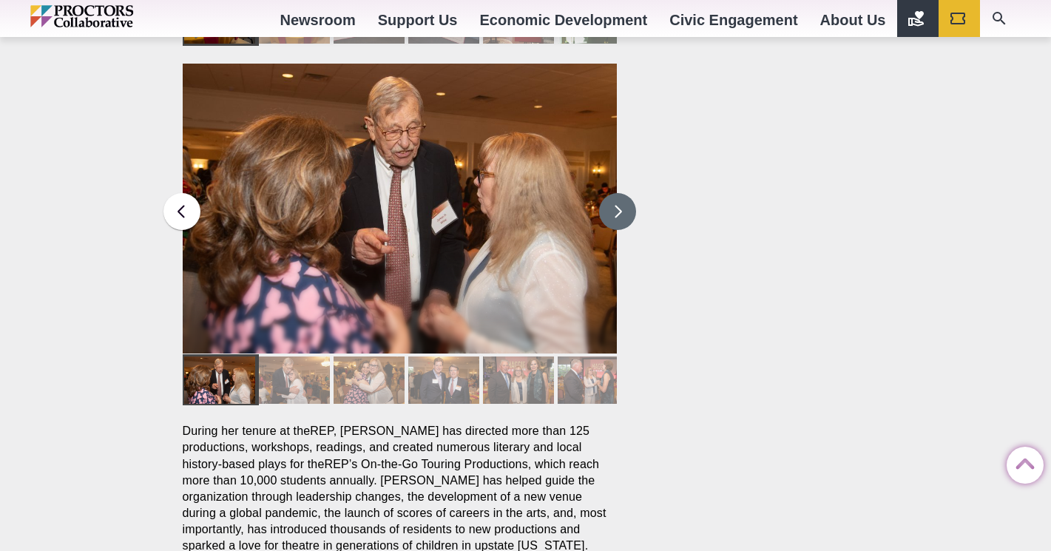
click at [614, 193] on button at bounding box center [617, 211] width 37 height 37
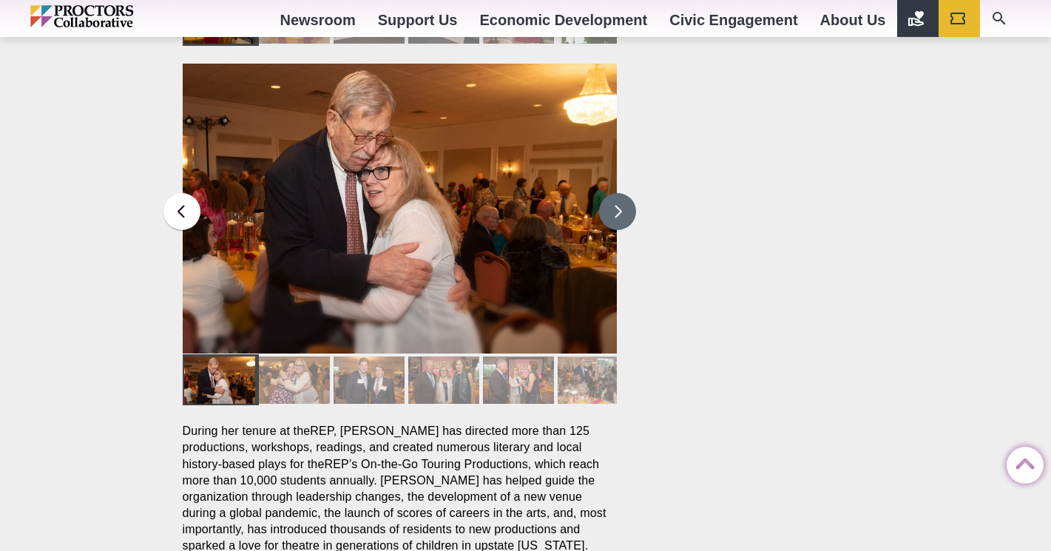
click at [614, 193] on button at bounding box center [617, 211] width 37 height 37
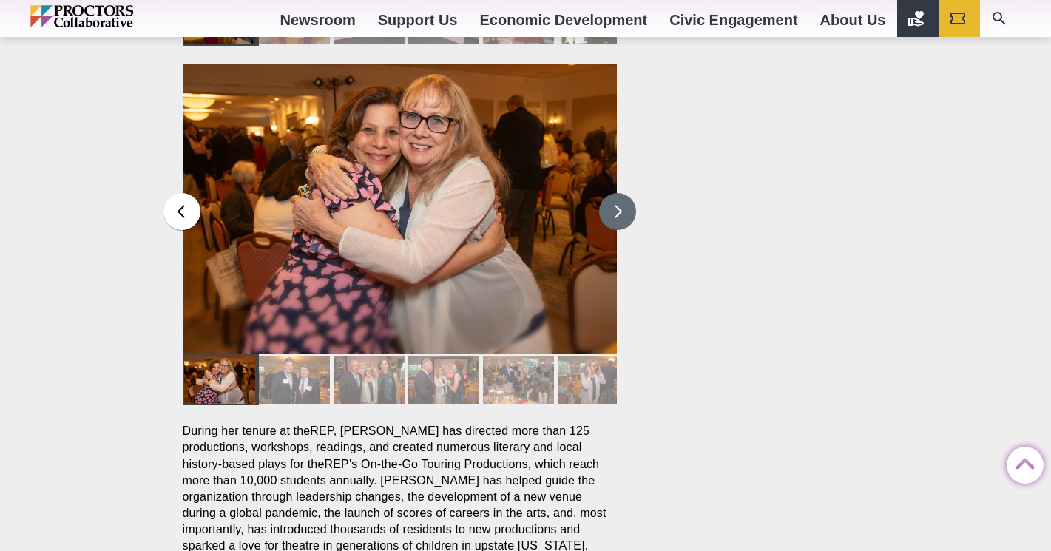
click at [614, 193] on button at bounding box center [617, 211] width 37 height 37
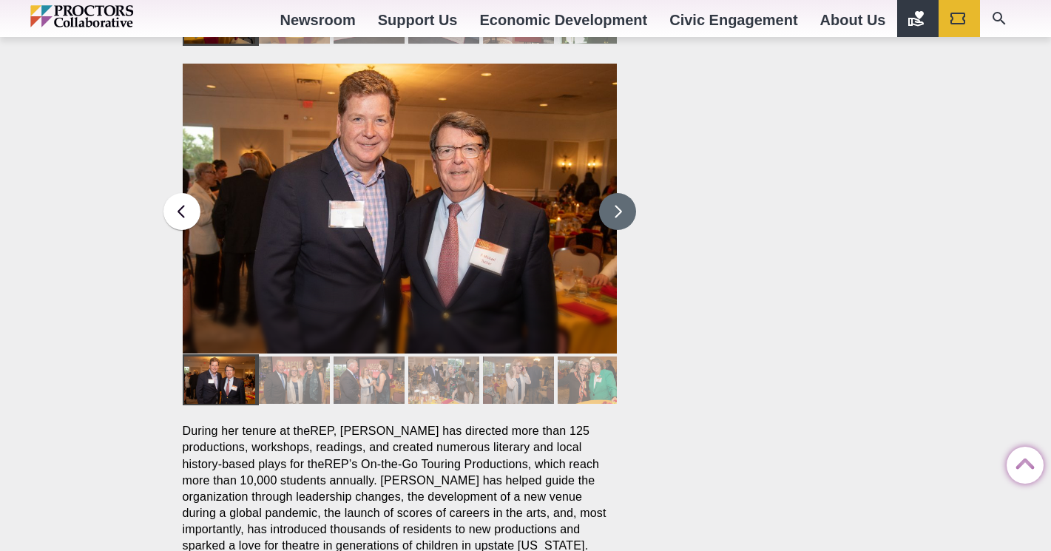
click at [614, 193] on button at bounding box center [617, 211] width 37 height 37
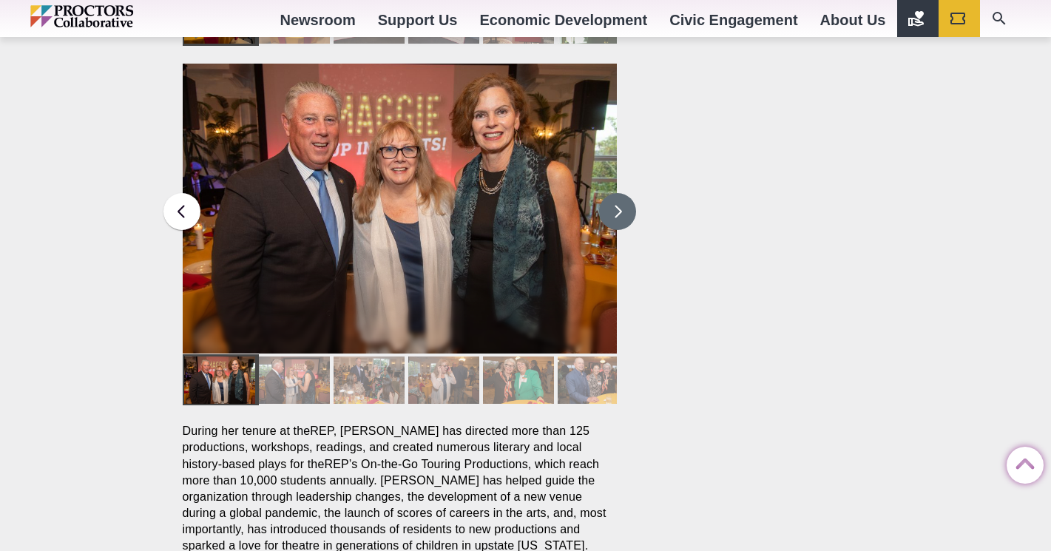
click at [614, 193] on button at bounding box center [617, 211] width 37 height 37
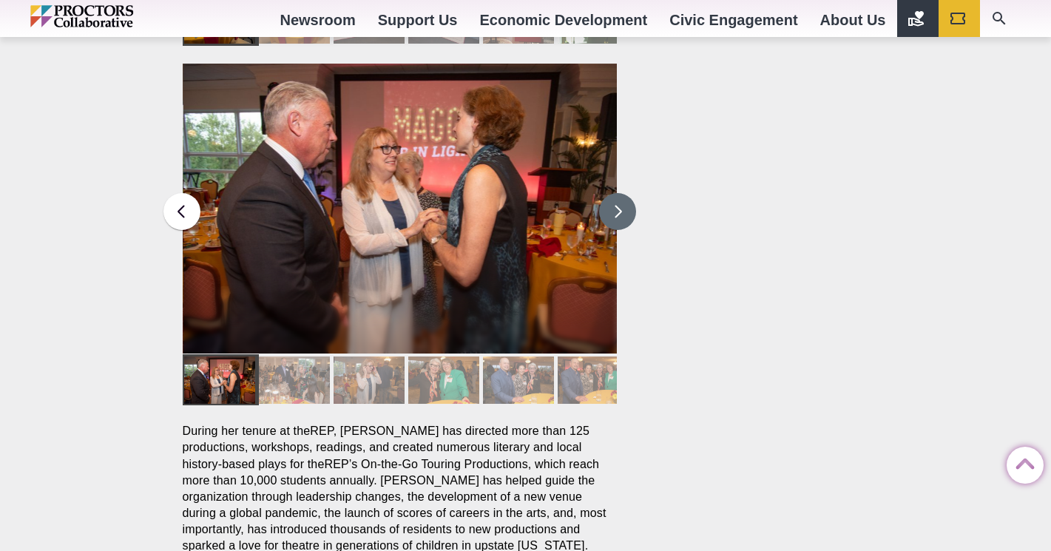
click at [614, 193] on button at bounding box center [617, 211] width 37 height 37
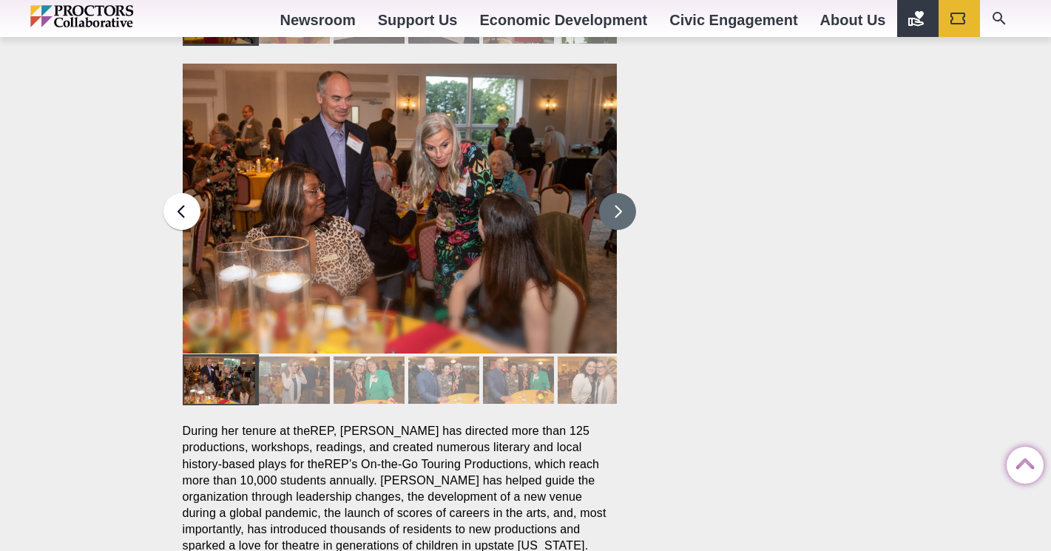
click at [614, 193] on button at bounding box center [617, 211] width 37 height 37
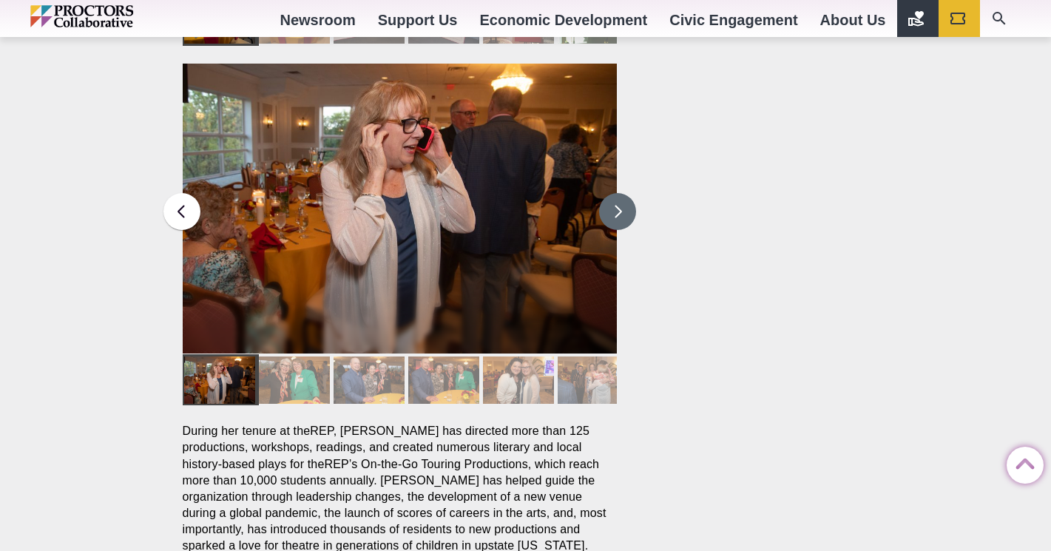
click at [614, 193] on button at bounding box center [617, 211] width 37 height 37
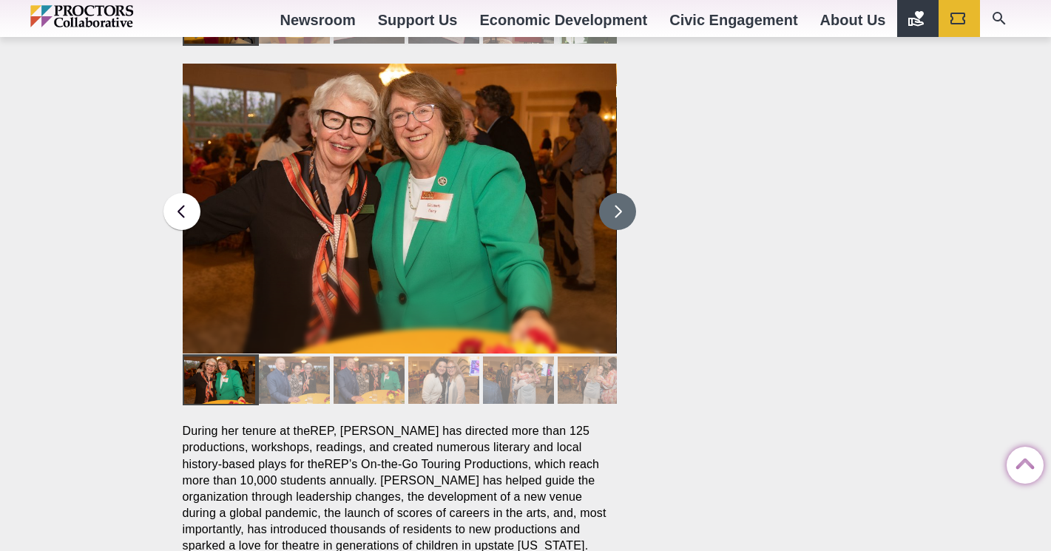
click at [613, 193] on button at bounding box center [617, 211] width 37 height 37
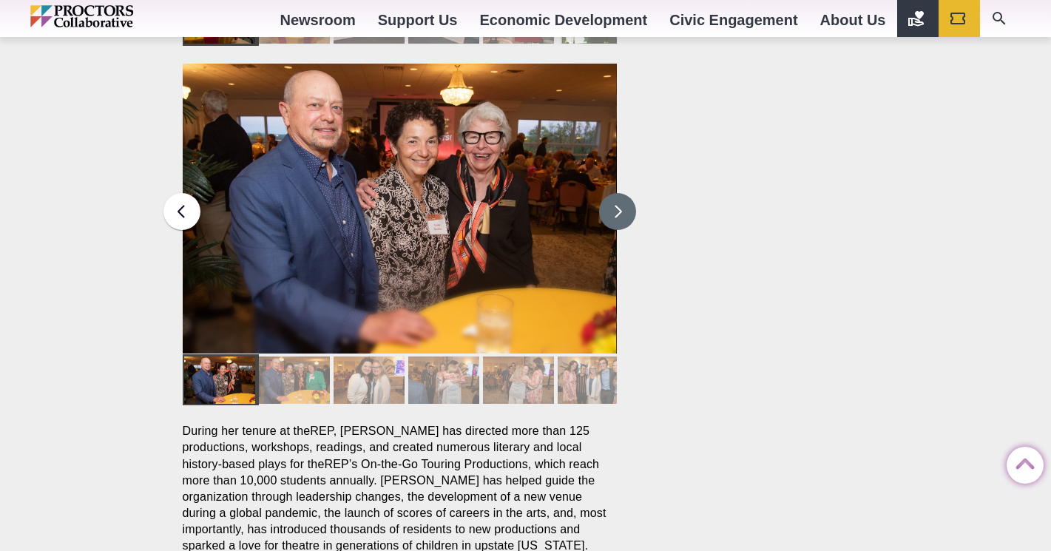
click at [612, 193] on button at bounding box center [617, 211] width 37 height 37
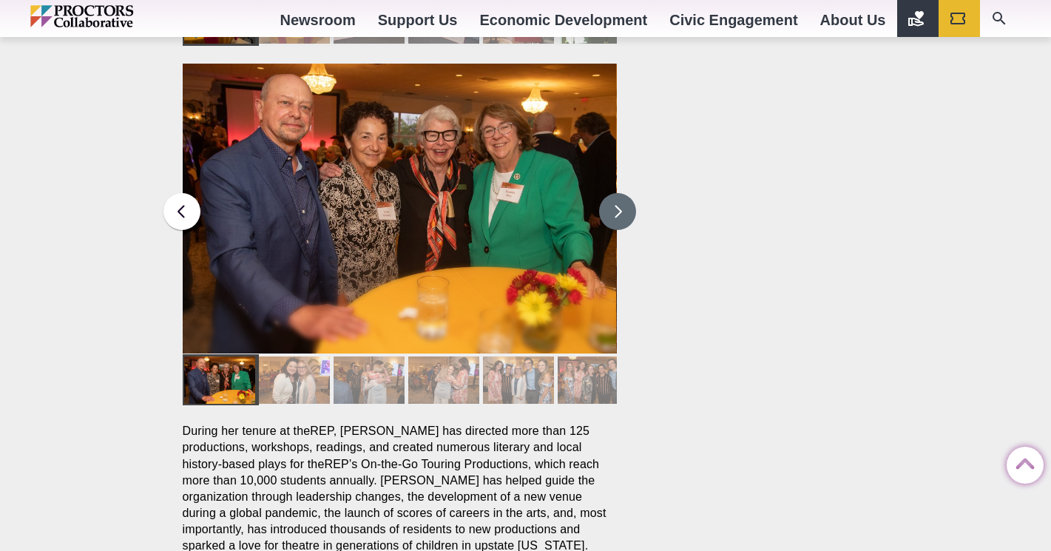
click at [611, 193] on button at bounding box center [617, 211] width 37 height 37
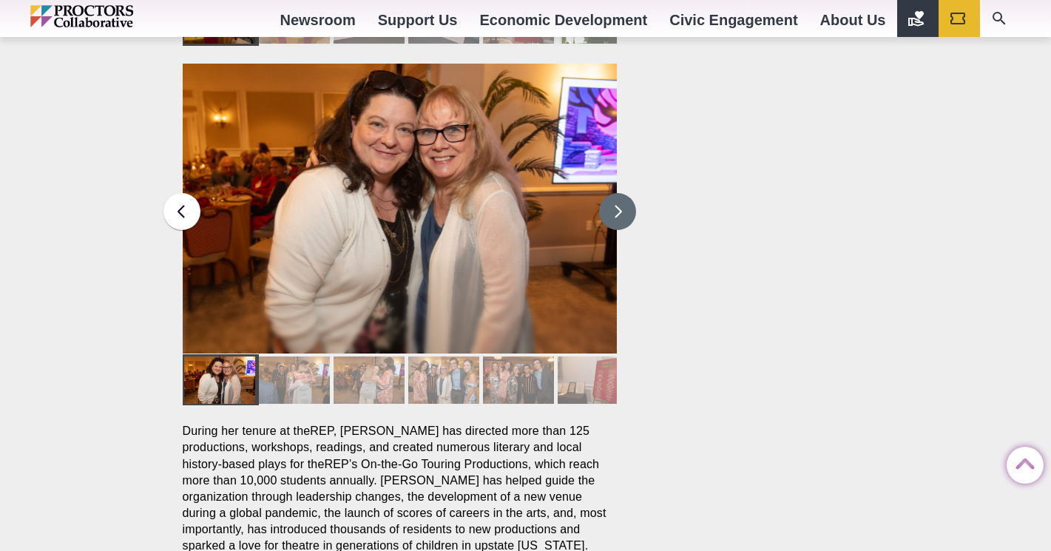
click at [611, 193] on button at bounding box center [617, 211] width 37 height 37
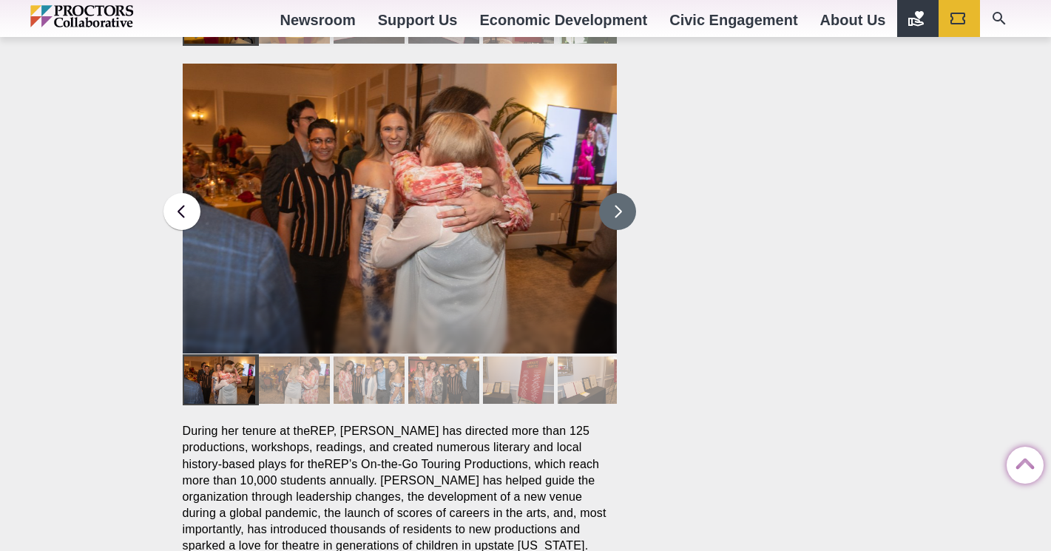
click at [611, 193] on button at bounding box center [617, 211] width 37 height 37
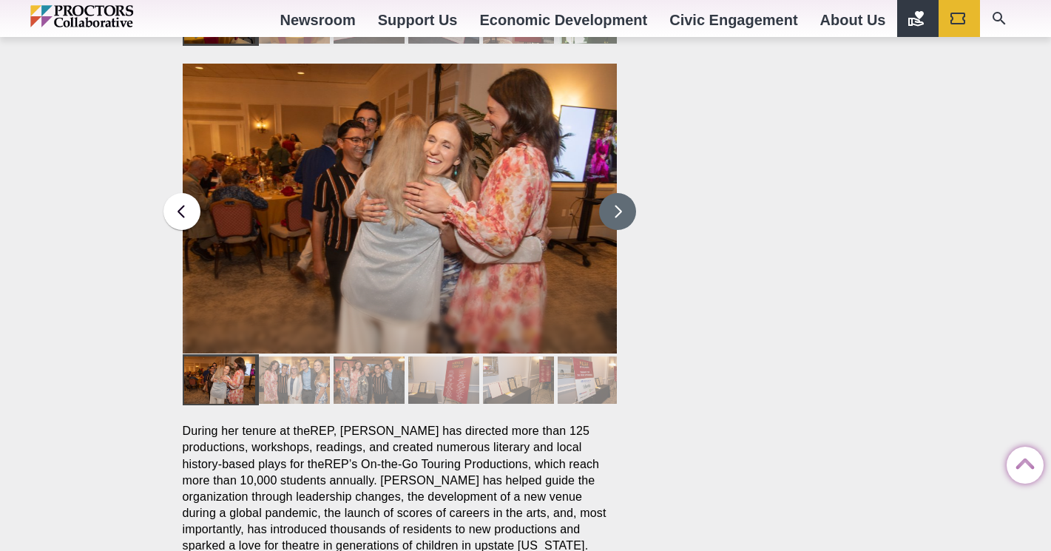
click at [611, 193] on button at bounding box center [617, 211] width 37 height 37
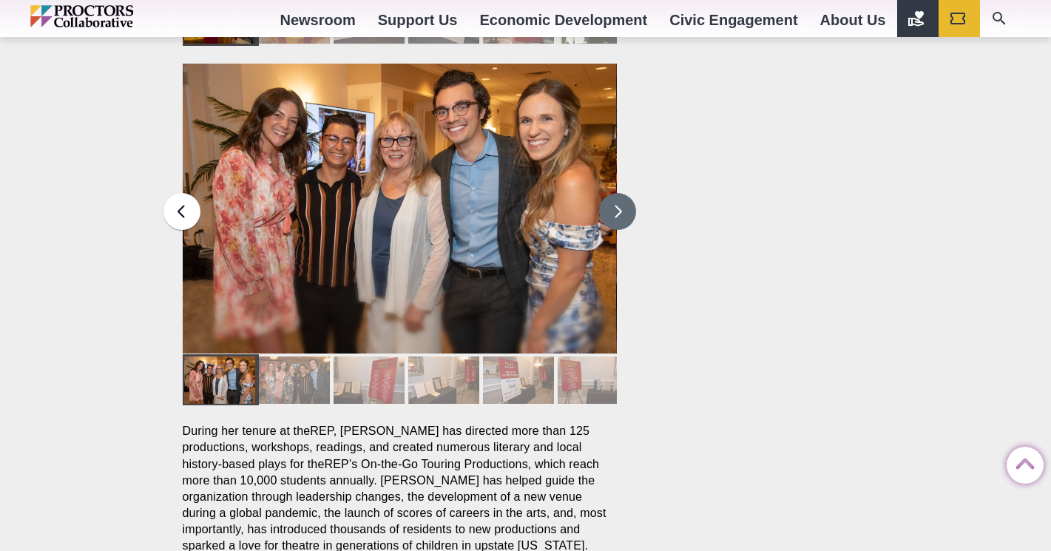
click at [611, 193] on button at bounding box center [617, 211] width 37 height 37
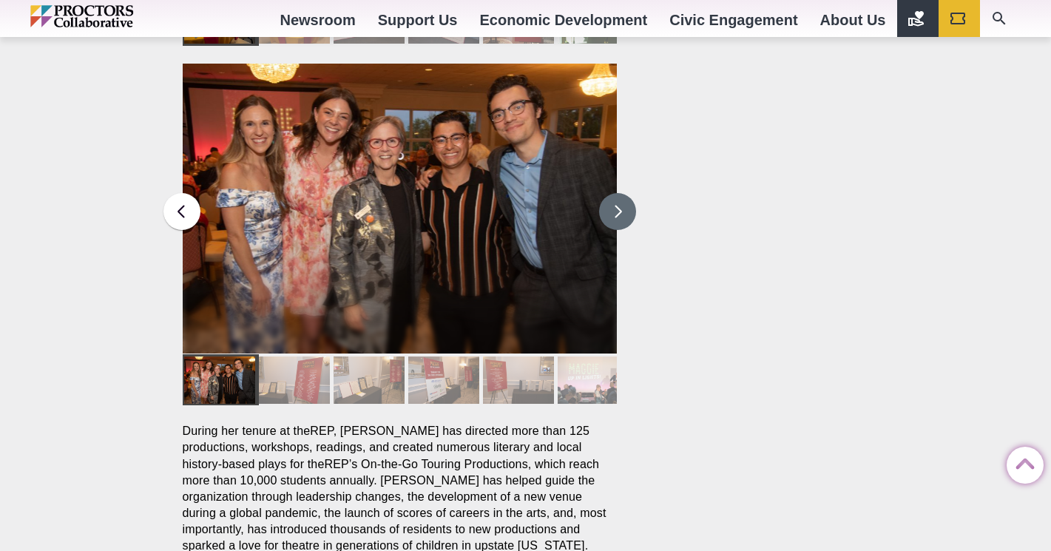
click at [611, 193] on button at bounding box center [617, 211] width 37 height 37
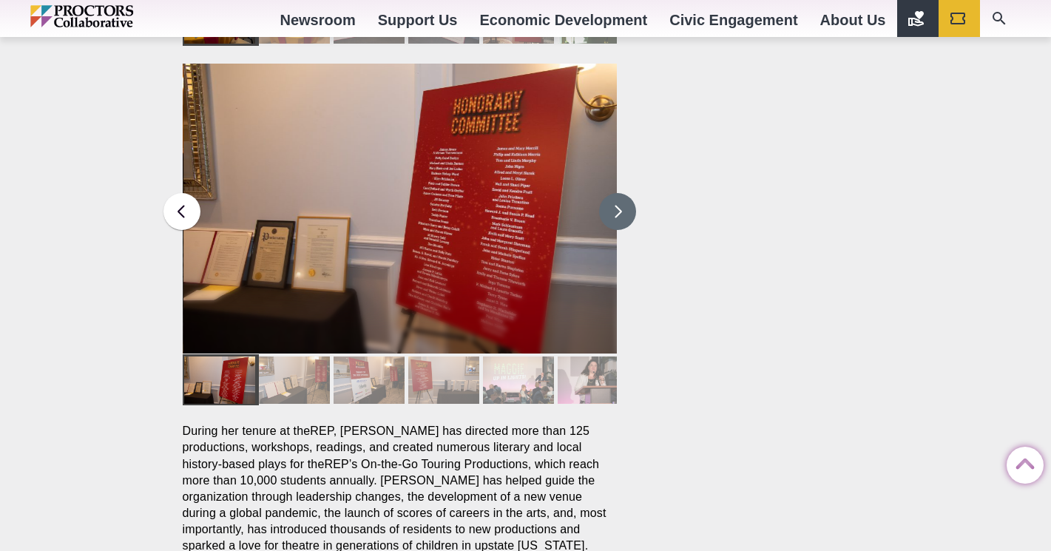
click at [611, 193] on button at bounding box center [617, 211] width 37 height 37
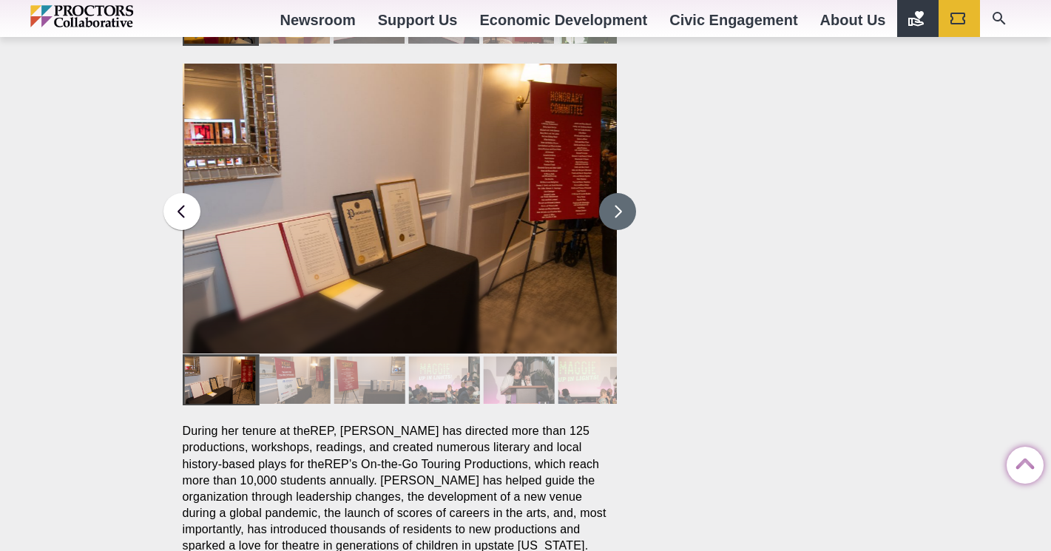
click at [611, 193] on button at bounding box center [617, 211] width 37 height 37
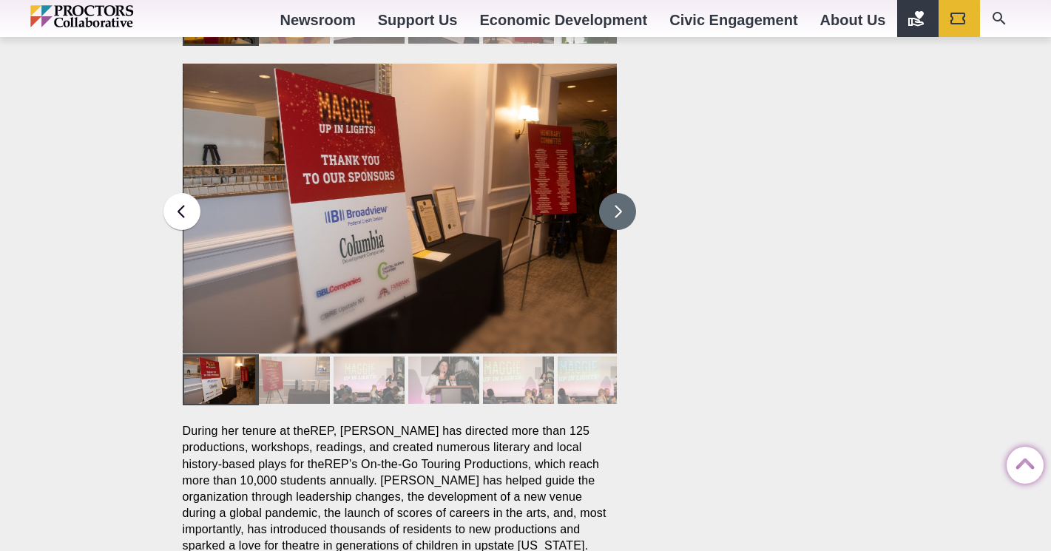
click at [611, 193] on button at bounding box center [617, 211] width 37 height 37
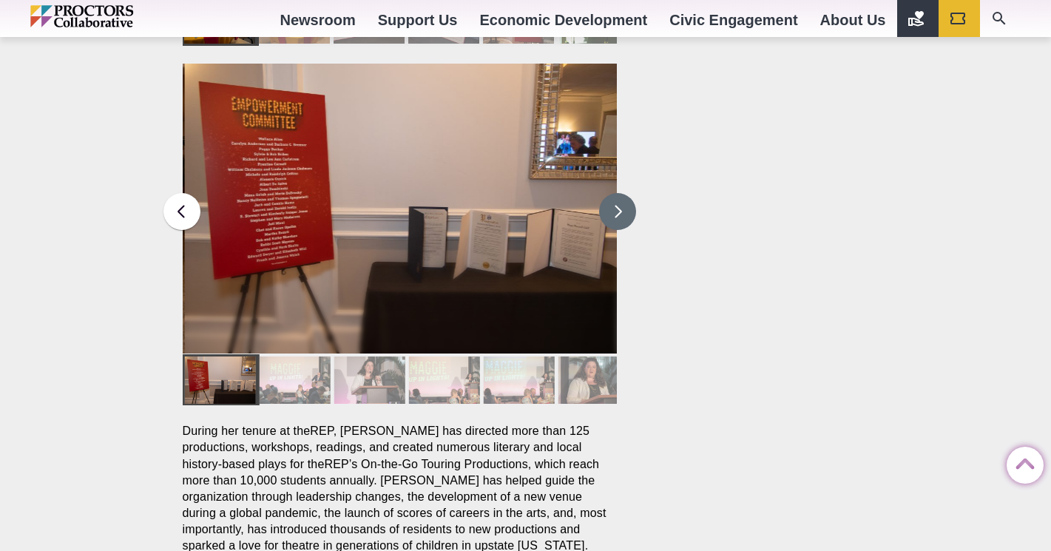
click at [611, 193] on button at bounding box center [617, 211] width 37 height 37
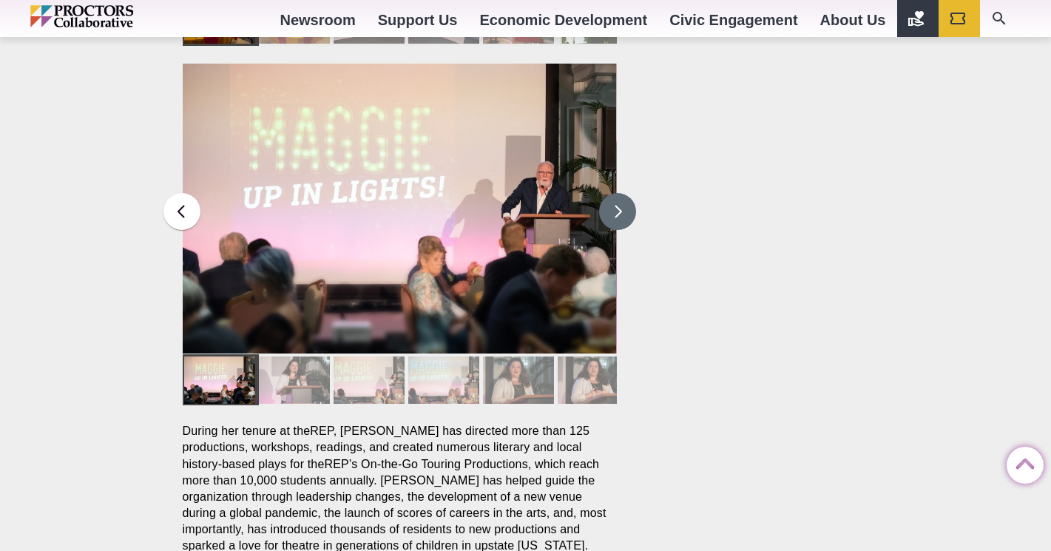
click at [611, 193] on button at bounding box center [617, 211] width 37 height 37
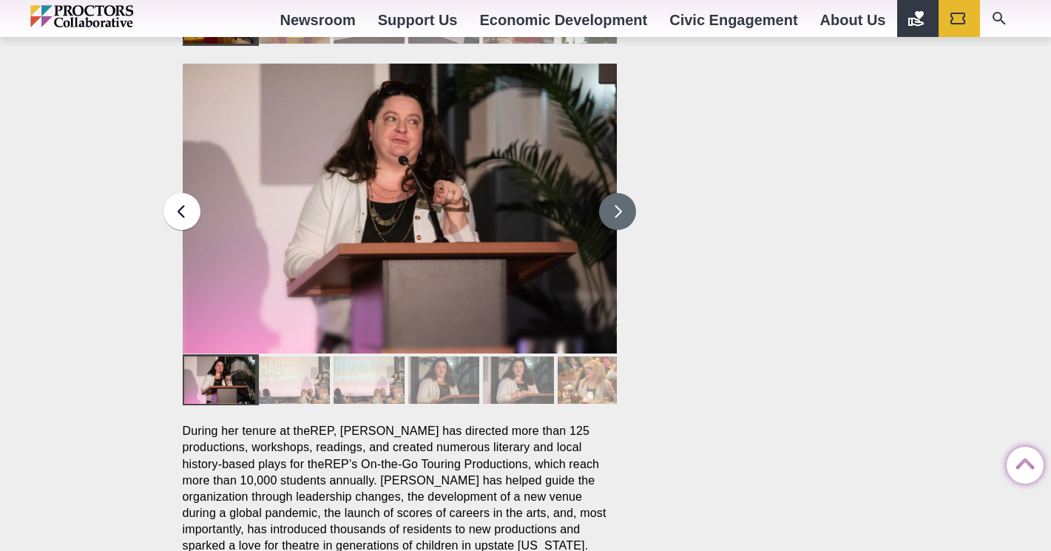
click at [611, 193] on button at bounding box center [617, 211] width 37 height 37
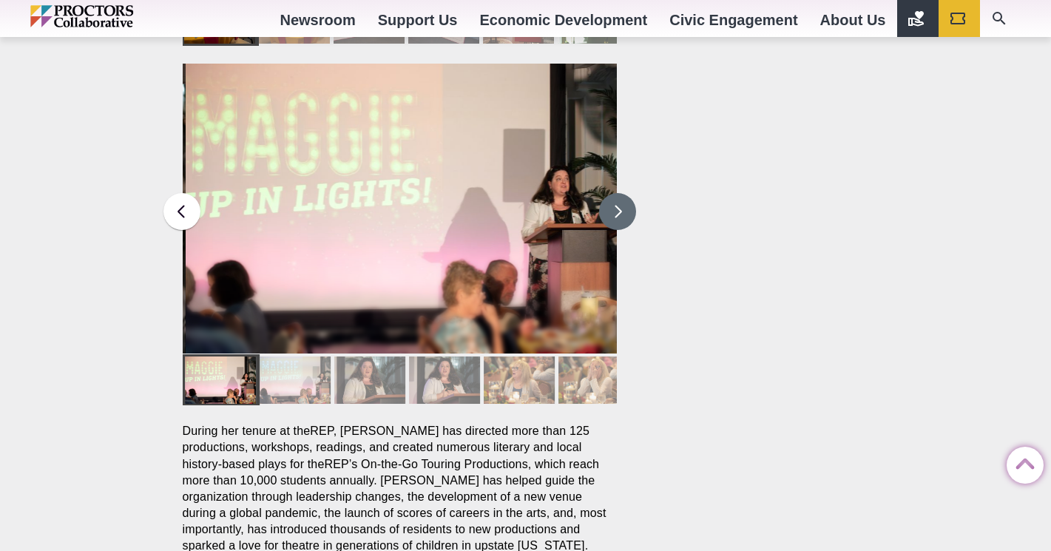
click at [611, 193] on button at bounding box center [617, 211] width 37 height 37
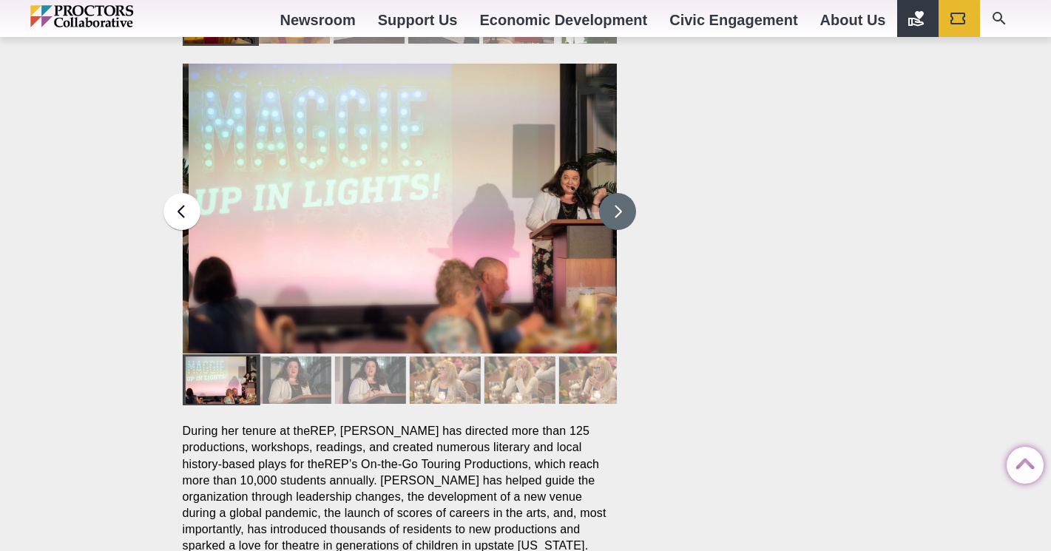
click at [611, 193] on button at bounding box center [617, 211] width 37 height 37
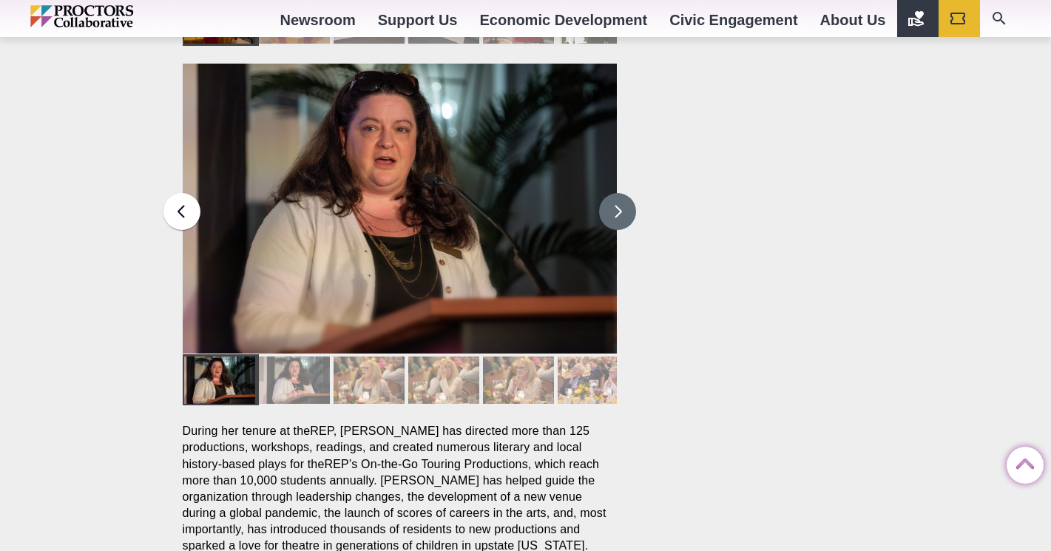
click at [610, 193] on button at bounding box center [617, 211] width 37 height 37
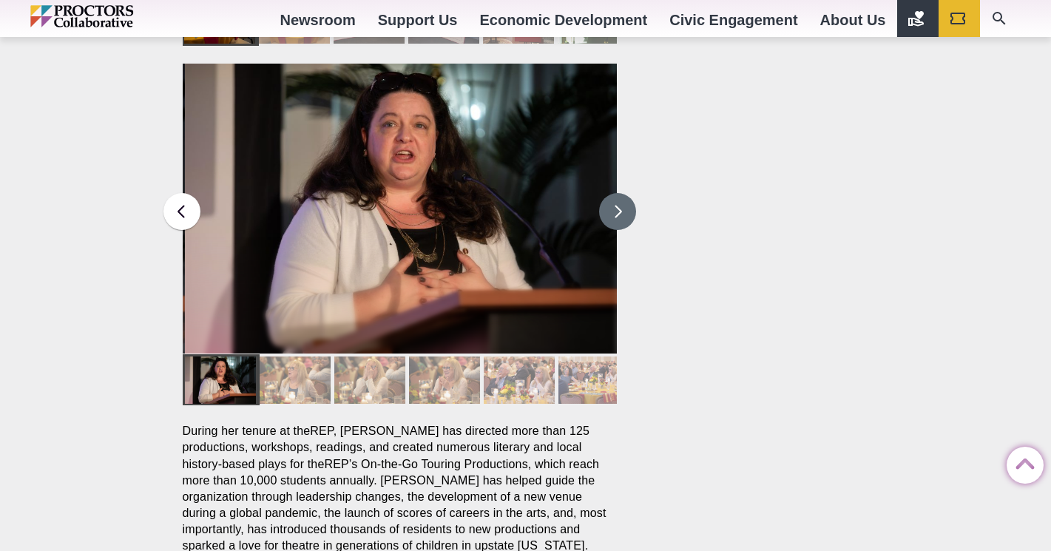
click at [611, 193] on button at bounding box center [617, 211] width 37 height 37
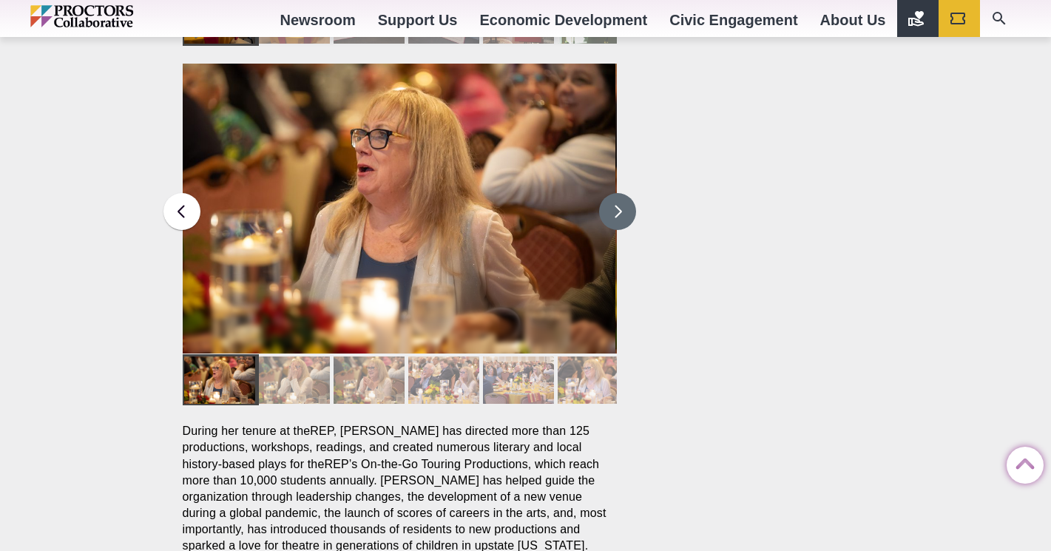
click at [611, 193] on button at bounding box center [617, 211] width 37 height 37
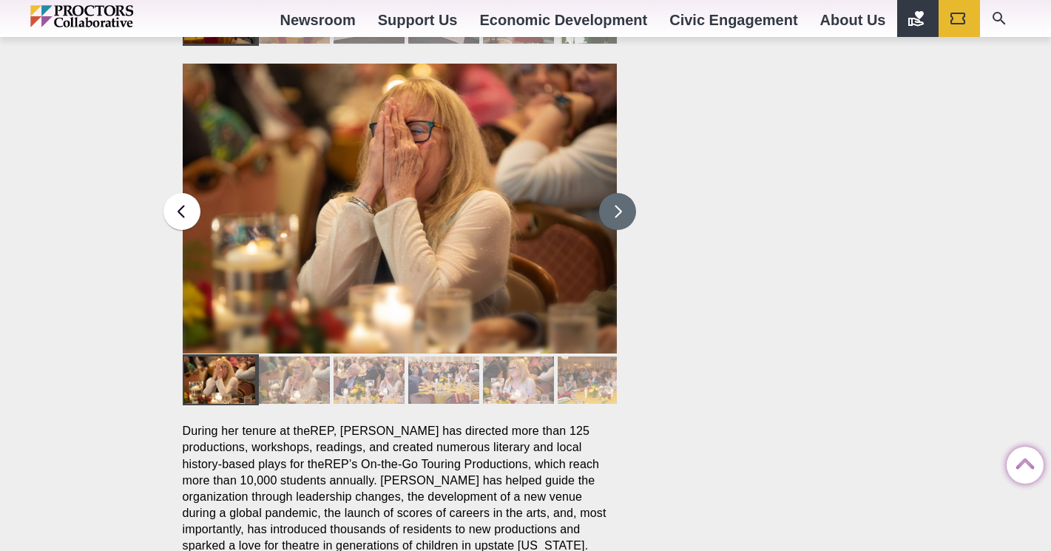
click at [610, 193] on button at bounding box center [617, 211] width 37 height 37
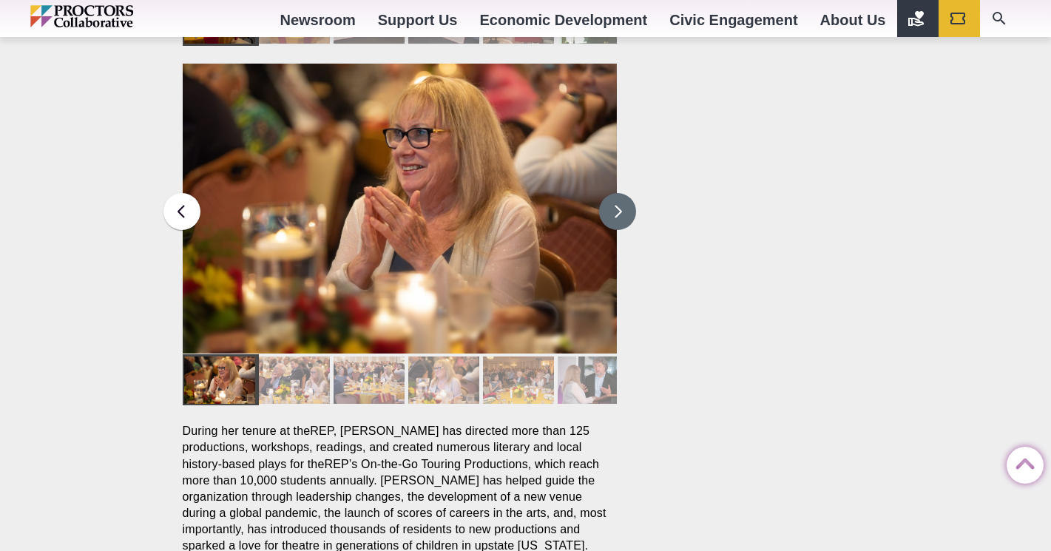
click at [608, 193] on button at bounding box center [617, 211] width 37 height 37
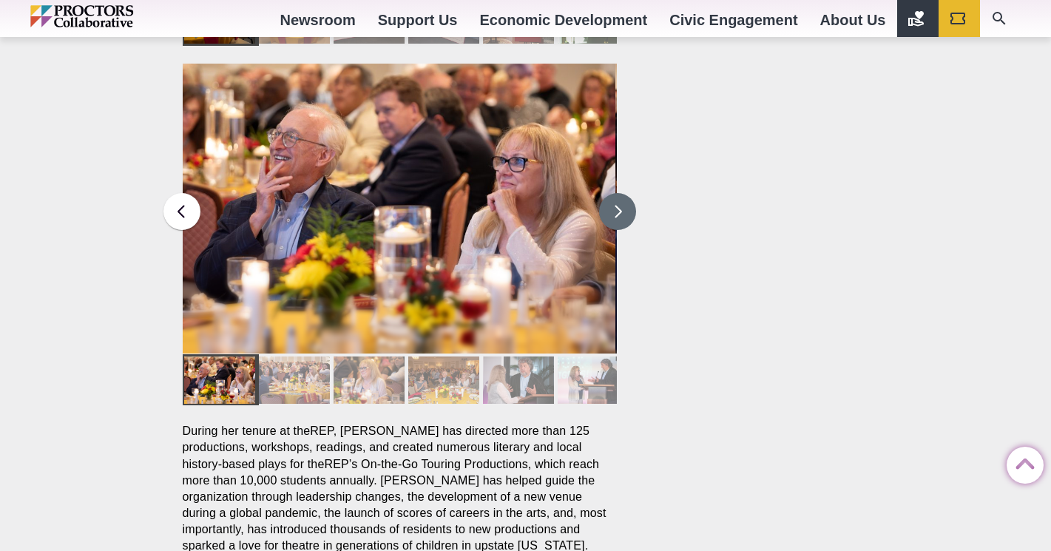
click at [608, 193] on button at bounding box center [617, 211] width 37 height 37
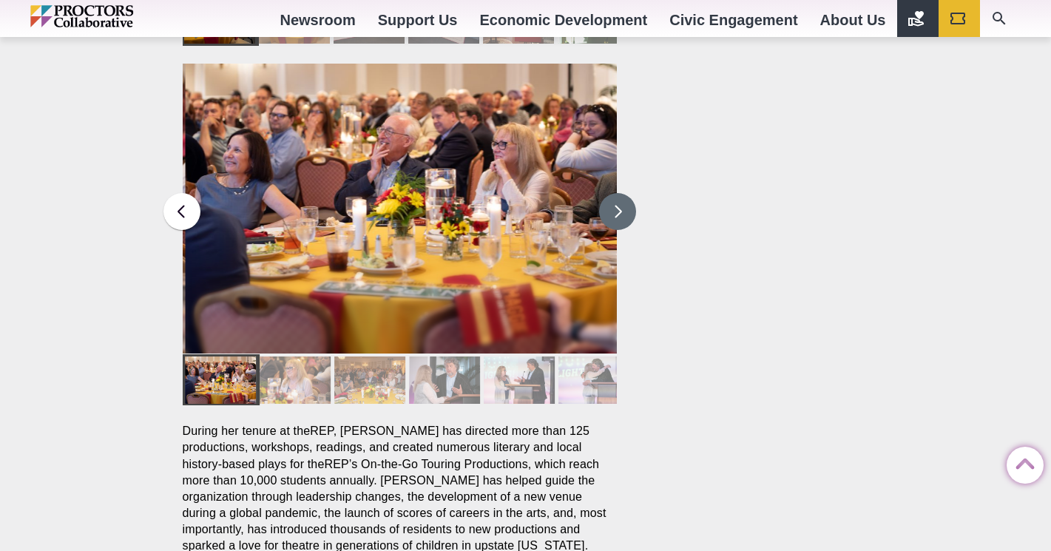
click at [608, 193] on button at bounding box center [617, 211] width 37 height 37
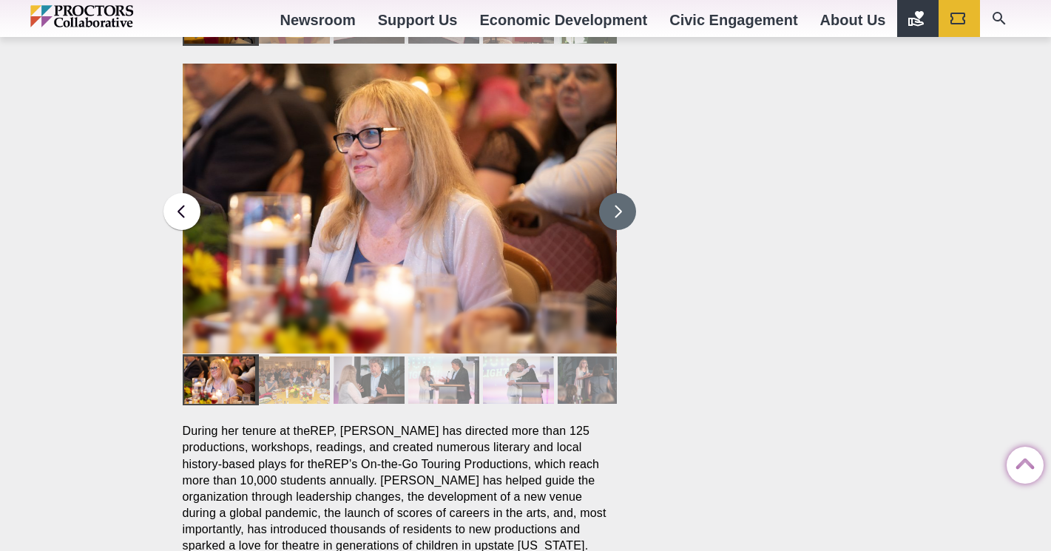
click at [608, 193] on button at bounding box center [617, 211] width 37 height 37
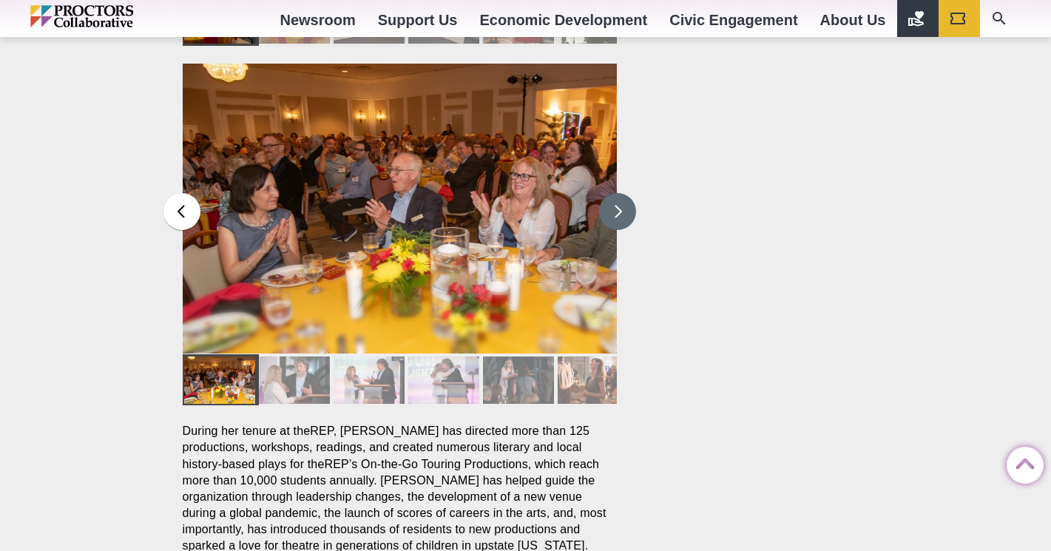
click at [607, 193] on button at bounding box center [617, 211] width 37 height 37
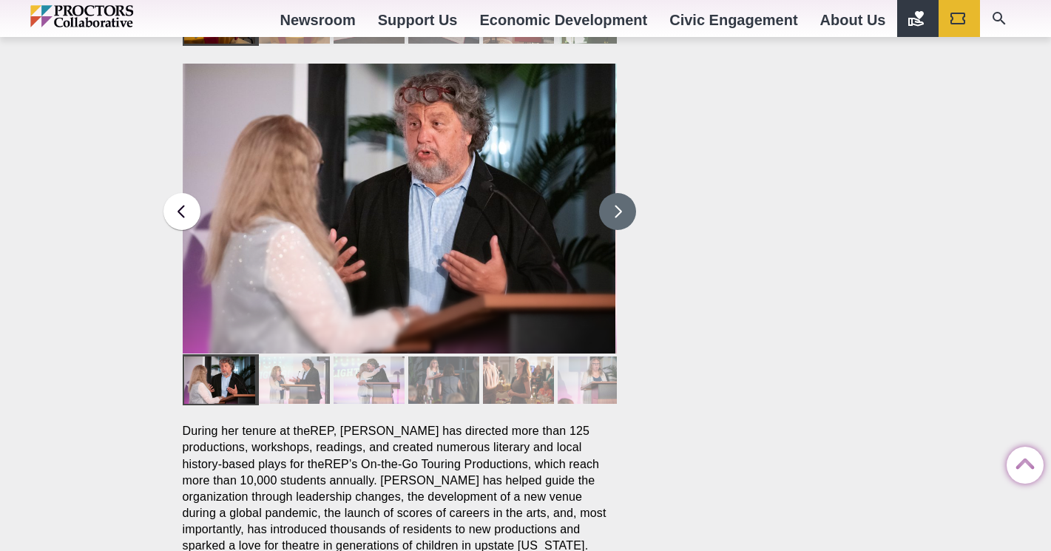
click at [606, 193] on button at bounding box center [617, 211] width 37 height 37
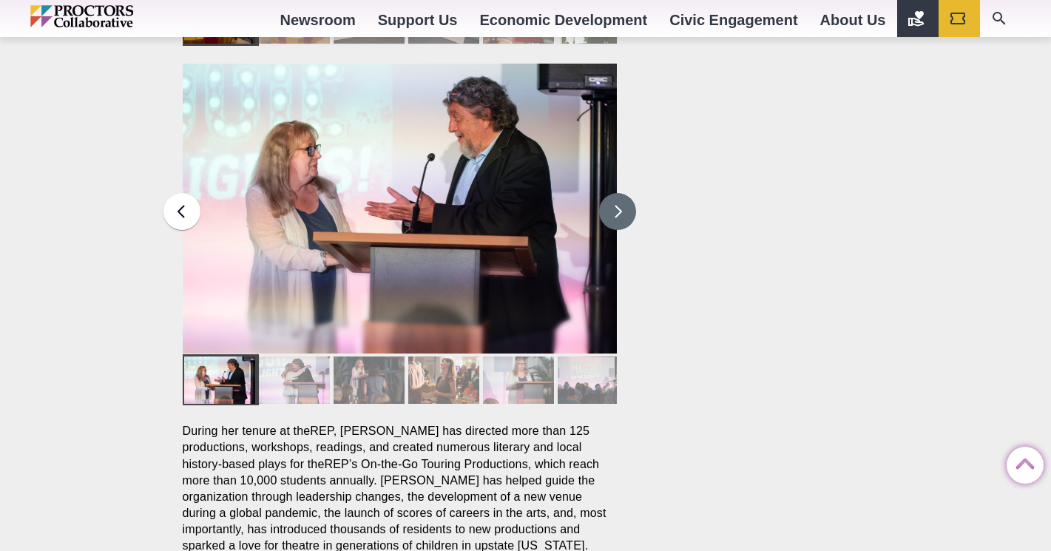
click at [607, 193] on button at bounding box center [617, 211] width 37 height 37
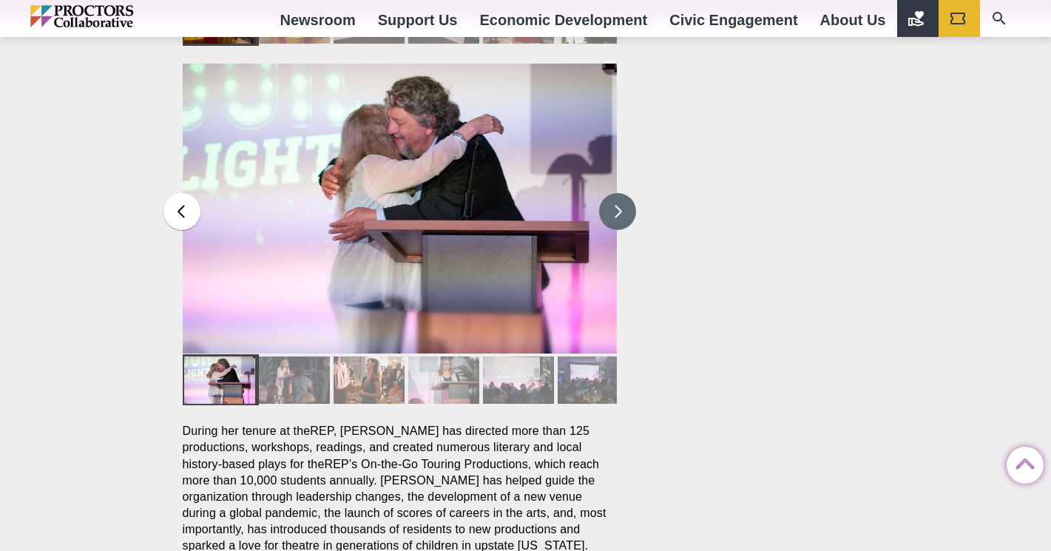
click at [608, 193] on button at bounding box center [617, 211] width 37 height 37
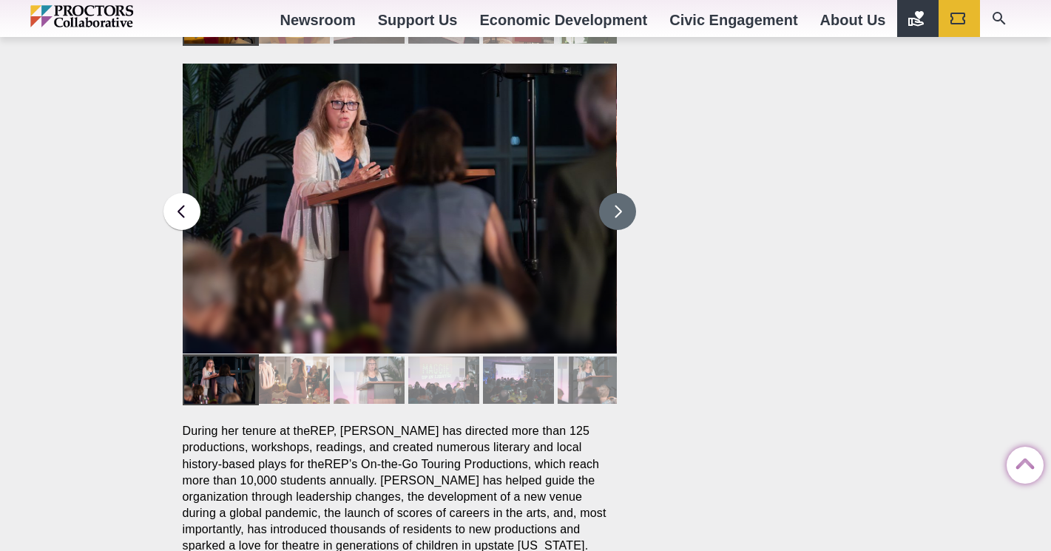
click at [609, 193] on button at bounding box center [617, 211] width 37 height 37
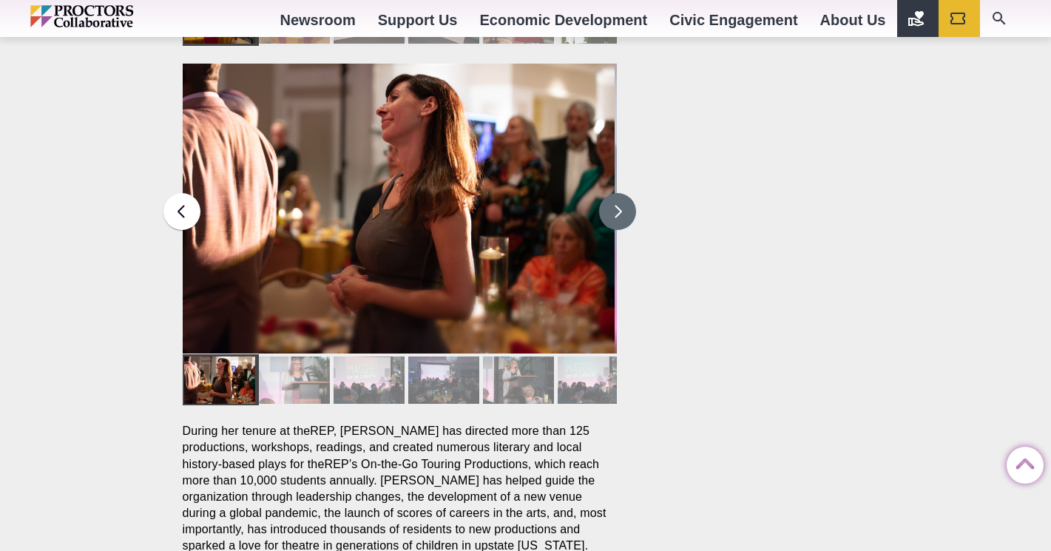
click at [608, 193] on button at bounding box center [617, 211] width 37 height 37
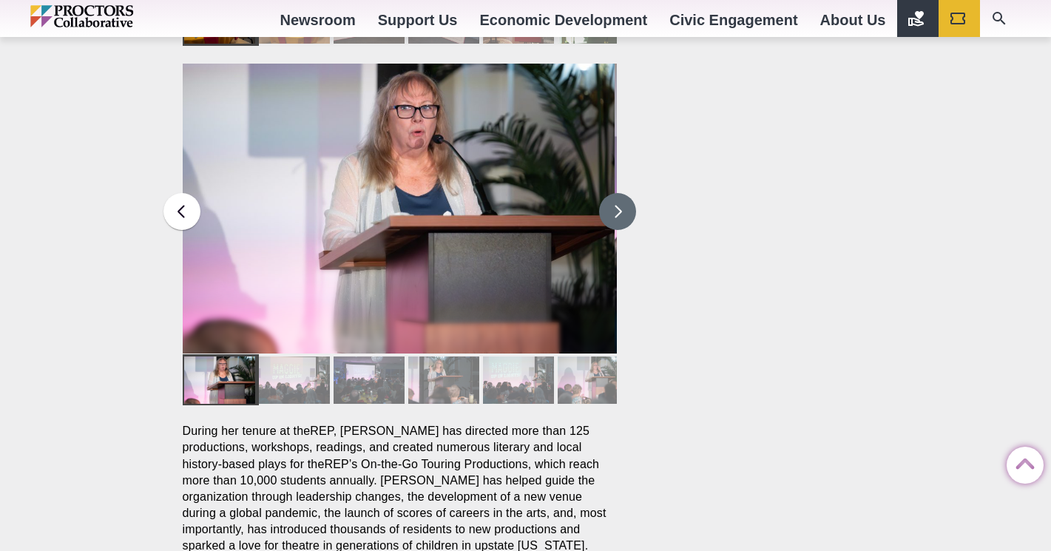
click at [609, 193] on button at bounding box center [617, 211] width 37 height 37
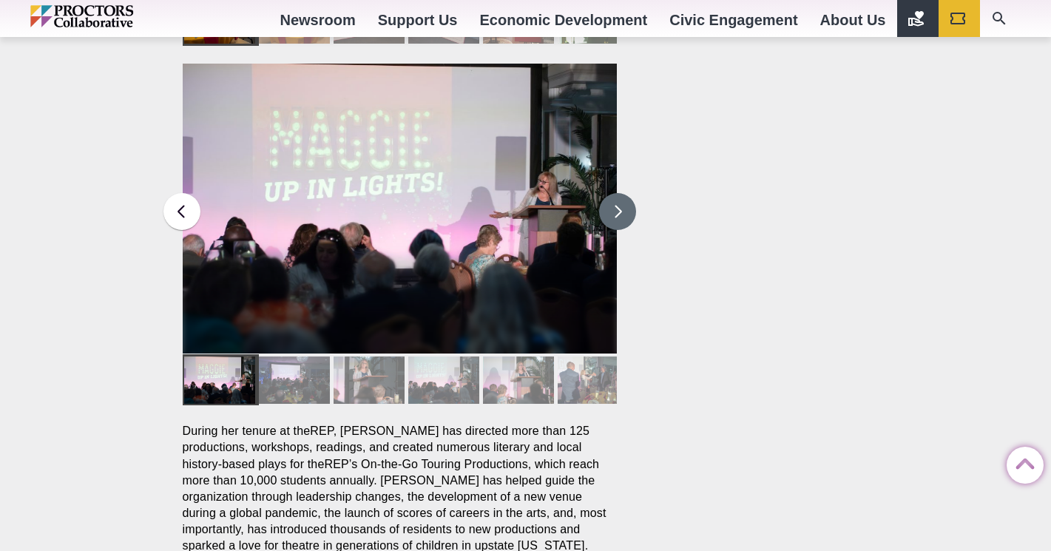
click at [609, 193] on button at bounding box center [617, 211] width 37 height 37
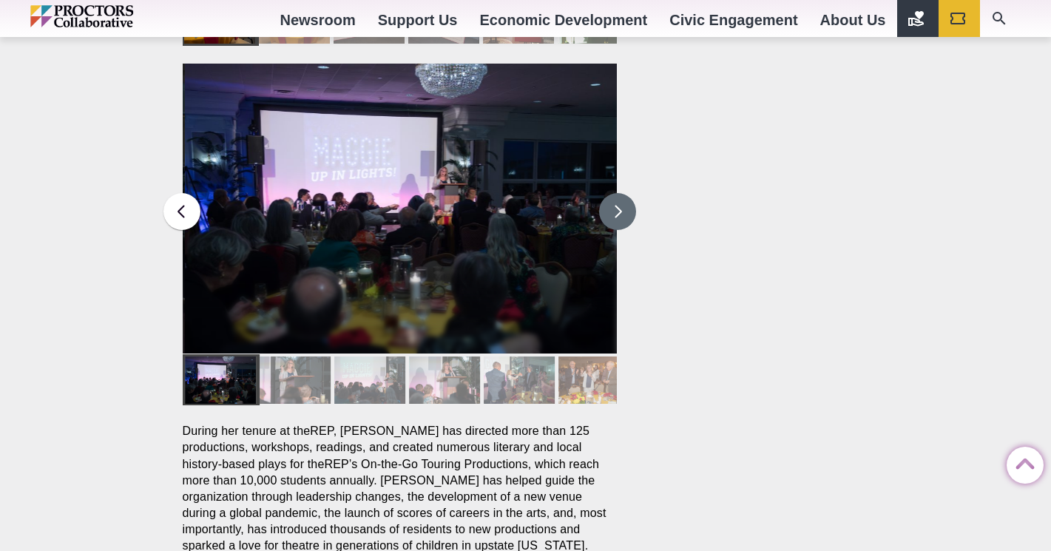
click at [609, 193] on button at bounding box center [617, 211] width 37 height 37
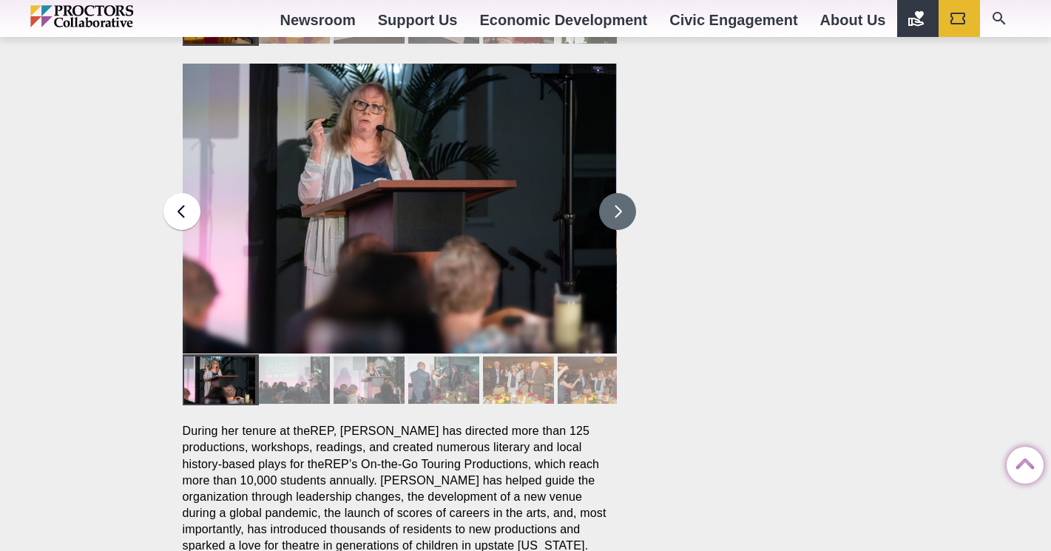
click at [609, 193] on button at bounding box center [617, 211] width 37 height 37
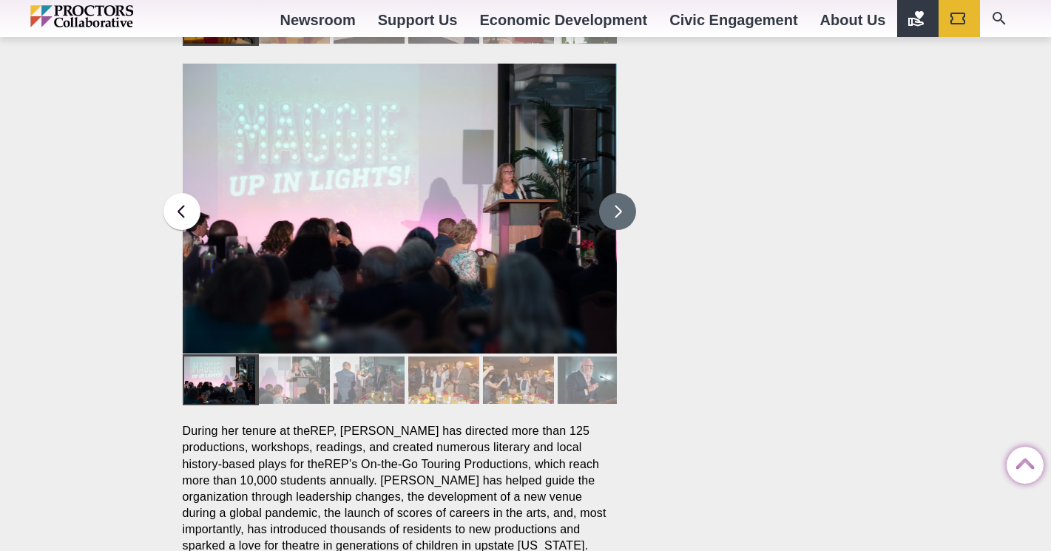
click at [609, 193] on button at bounding box center [617, 211] width 37 height 37
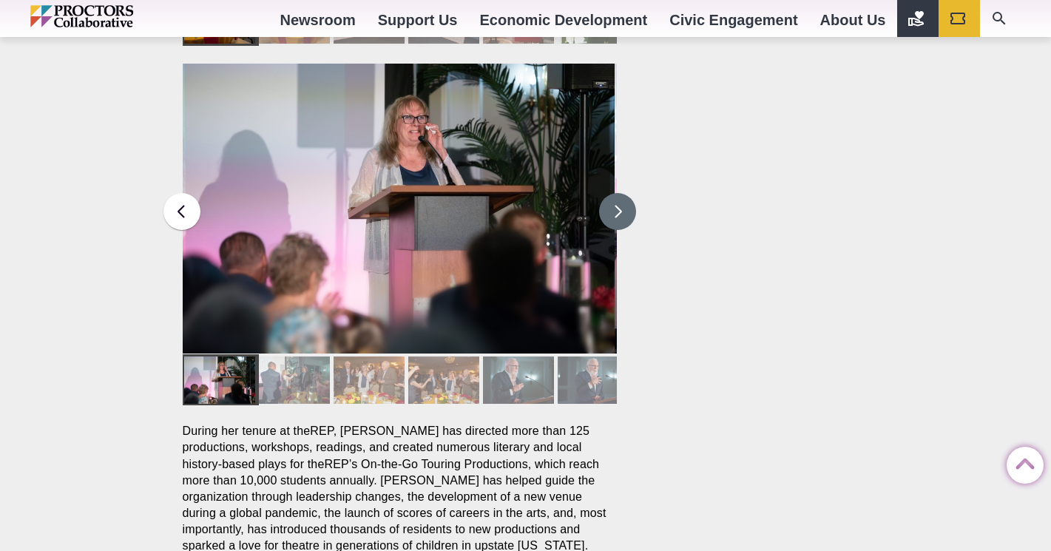
click at [609, 193] on button at bounding box center [617, 211] width 37 height 37
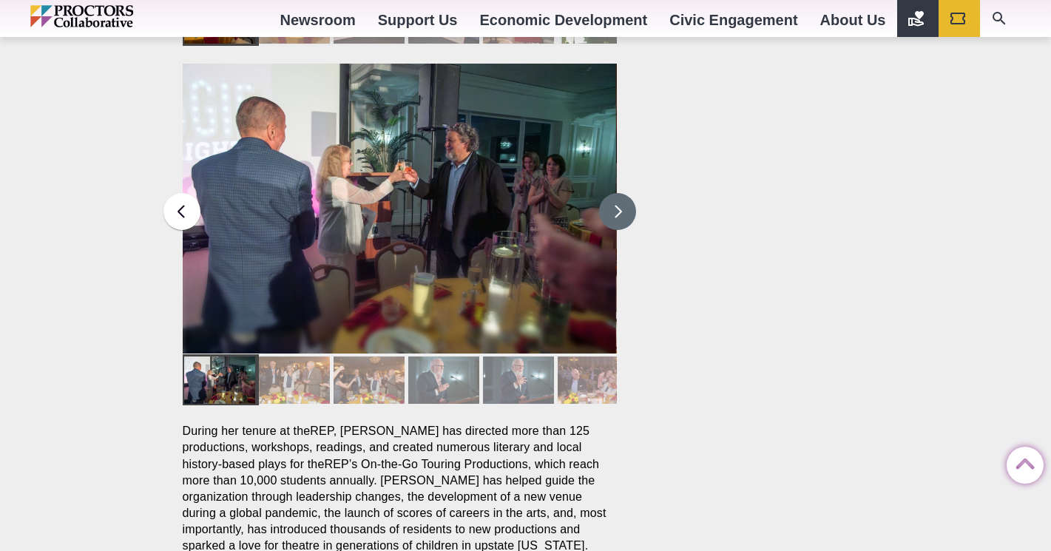
click at [609, 193] on button at bounding box center [617, 211] width 37 height 37
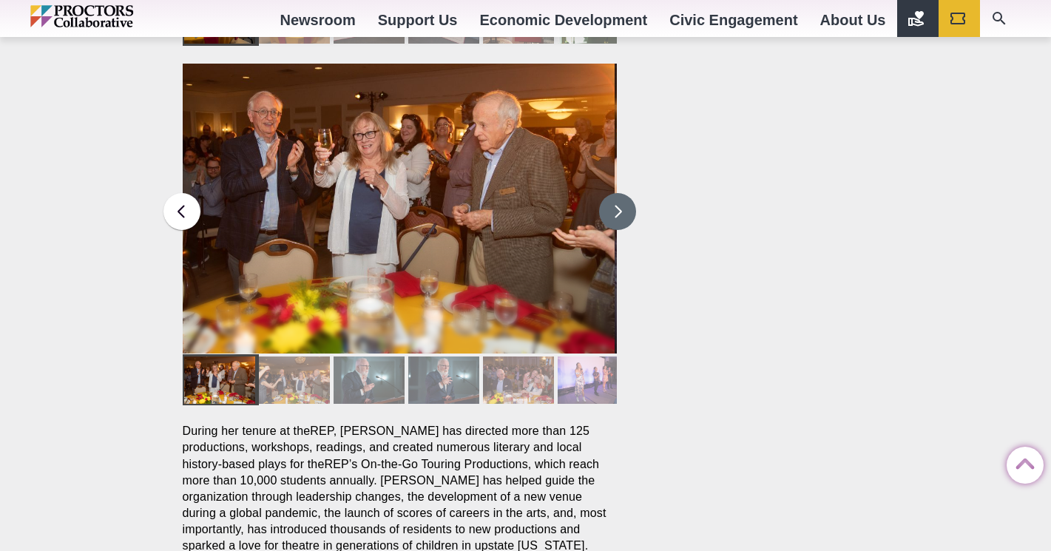
click at [609, 193] on button at bounding box center [617, 211] width 37 height 37
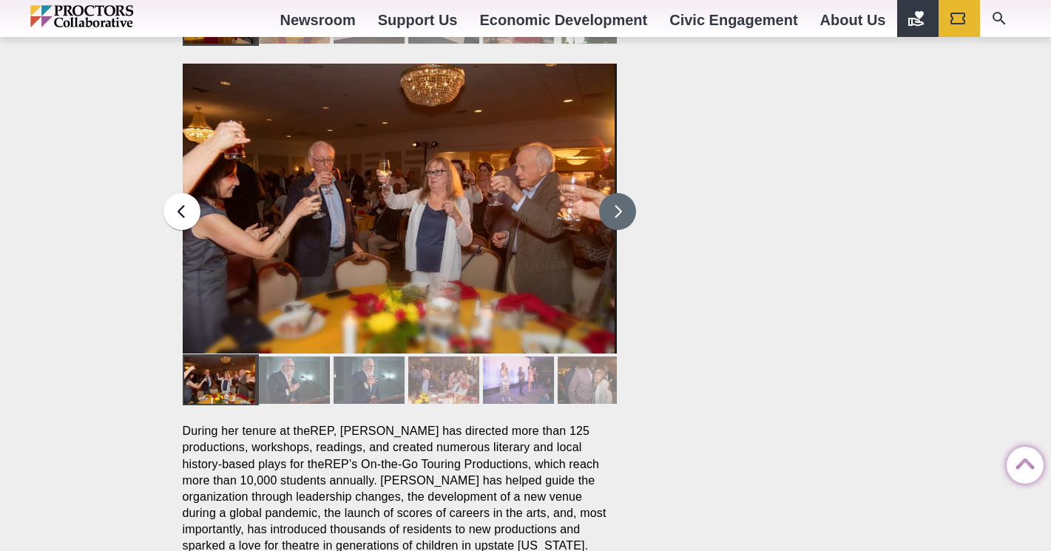
click at [608, 193] on button at bounding box center [617, 211] width 37 height 37
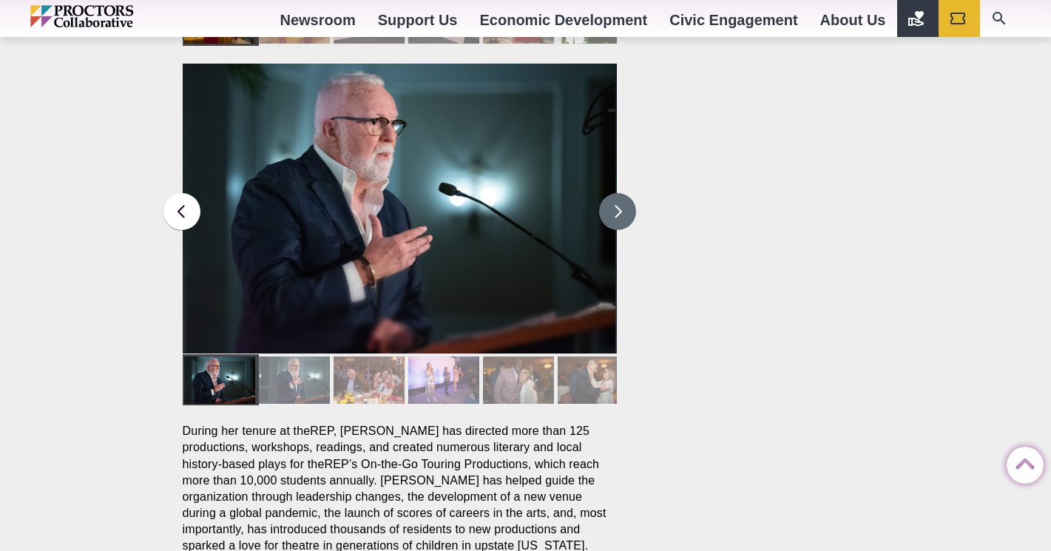
click at [609, 193] on button at bounding box center [617, 211] width 37 height 37
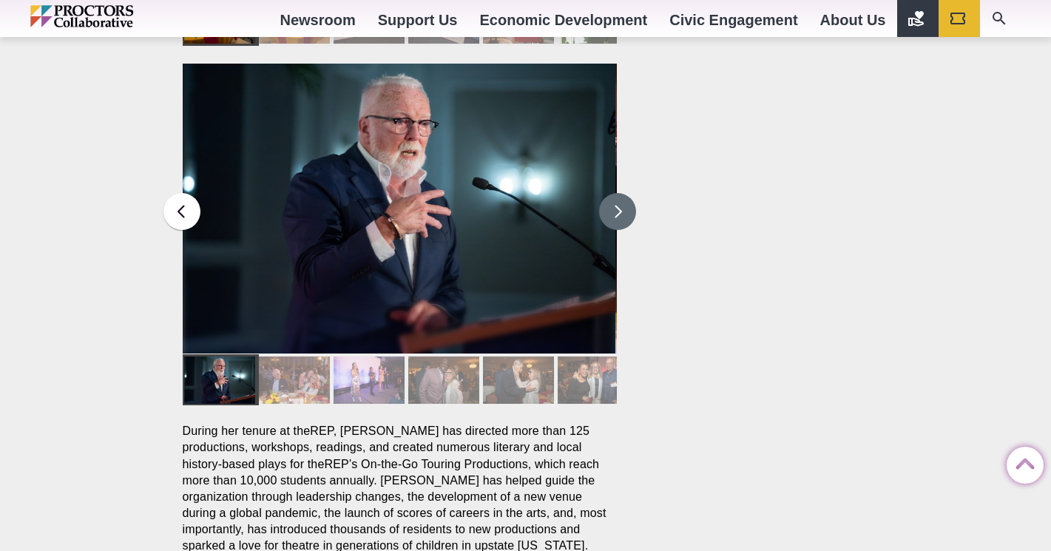
click at [609, 193] on button at bounding box center [617, 211] width 37 height 37
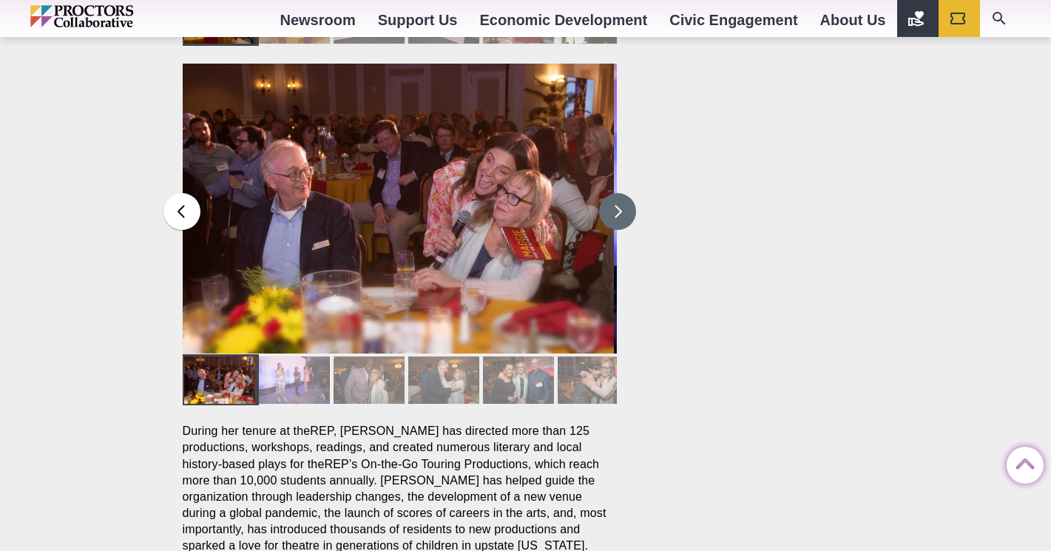
click at [609, 193] on button at bounding box center [617, 211] width 37 height 37
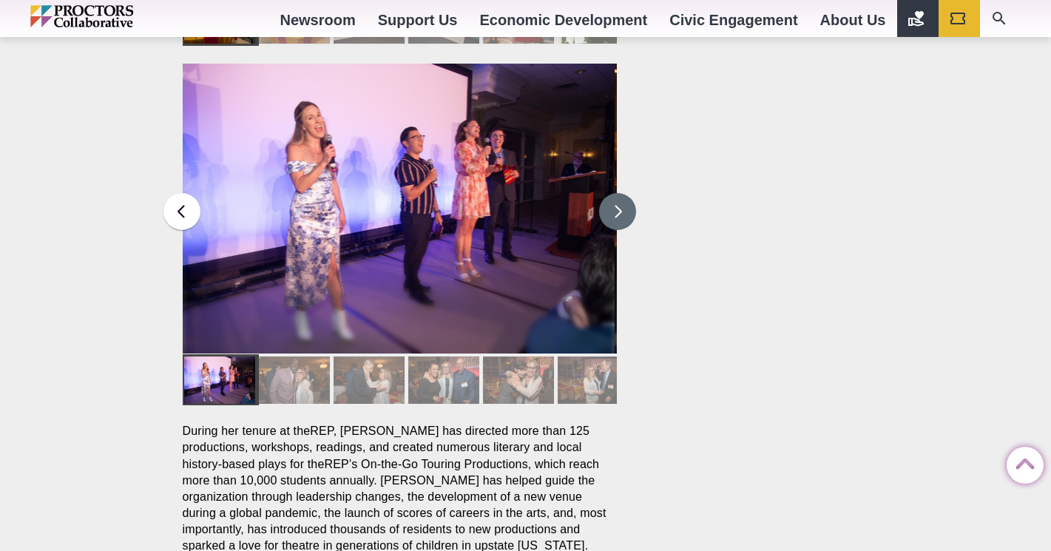
click at [609, 193] on button at bounding box center [617, 211] width 37 height 37
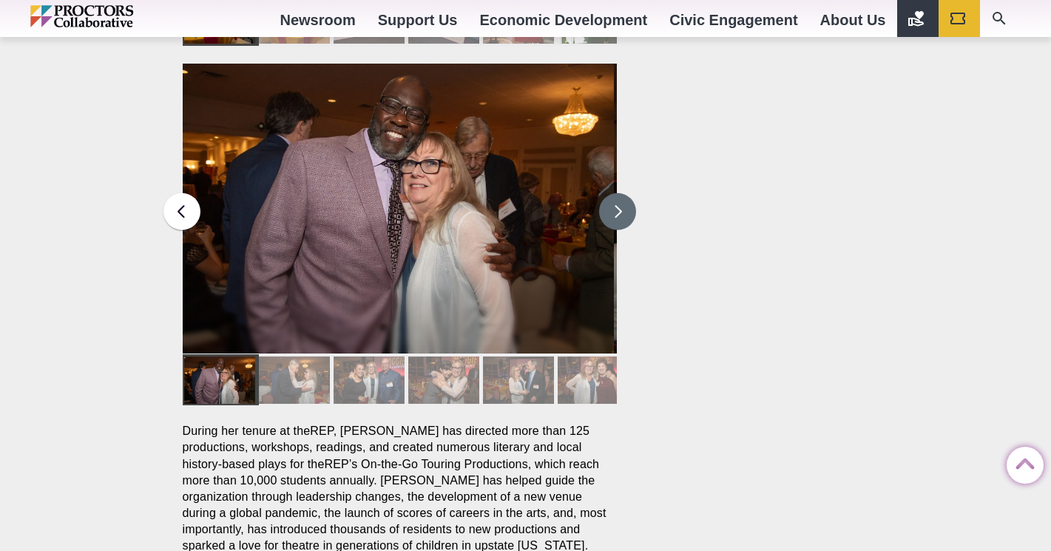
click at [609, 193] on button at bounding box center [617, 211] width 37 height 37
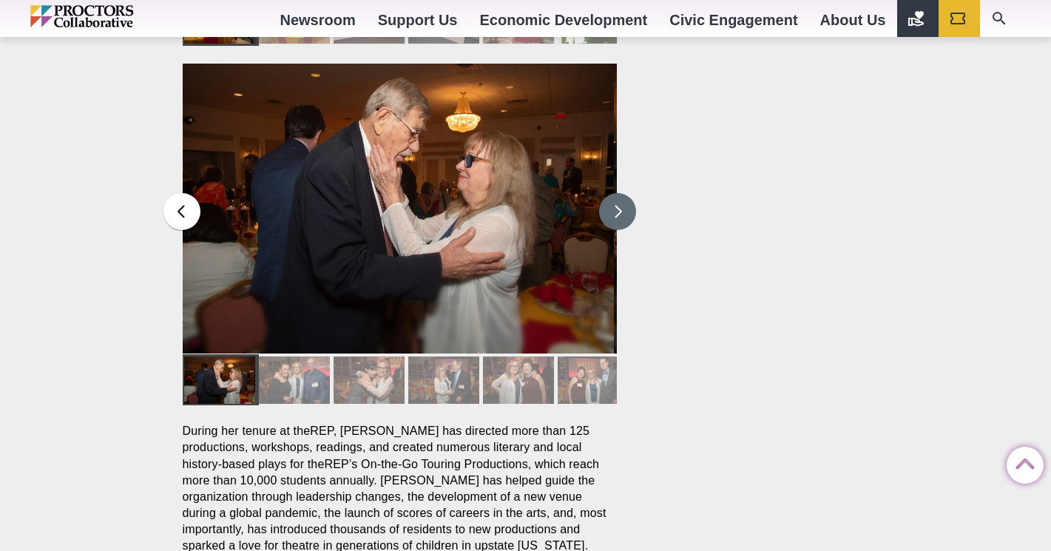
click at [609, 193] on button at bounding box center [617, 211] width 37 height 37
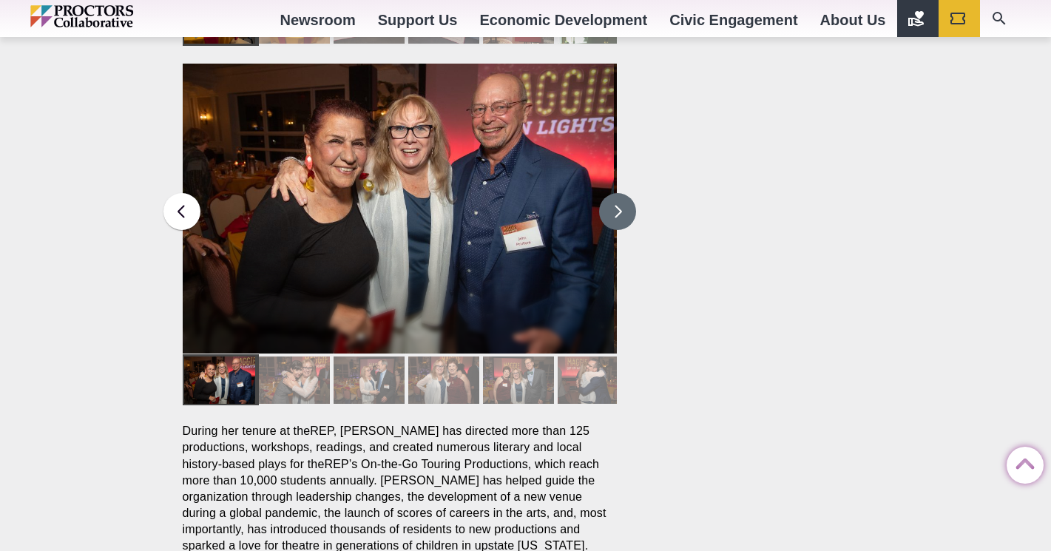
click at [609, 193] on button at bounding box center [617, 211] width 37 height 37
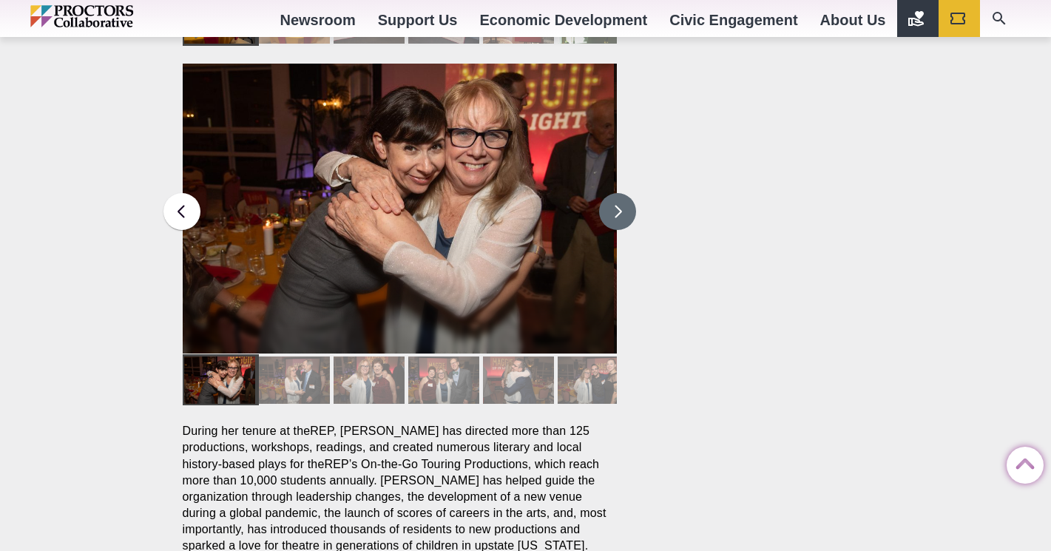
click at [611, 193] on button at bounding box center [617, 211] width 37 height 37
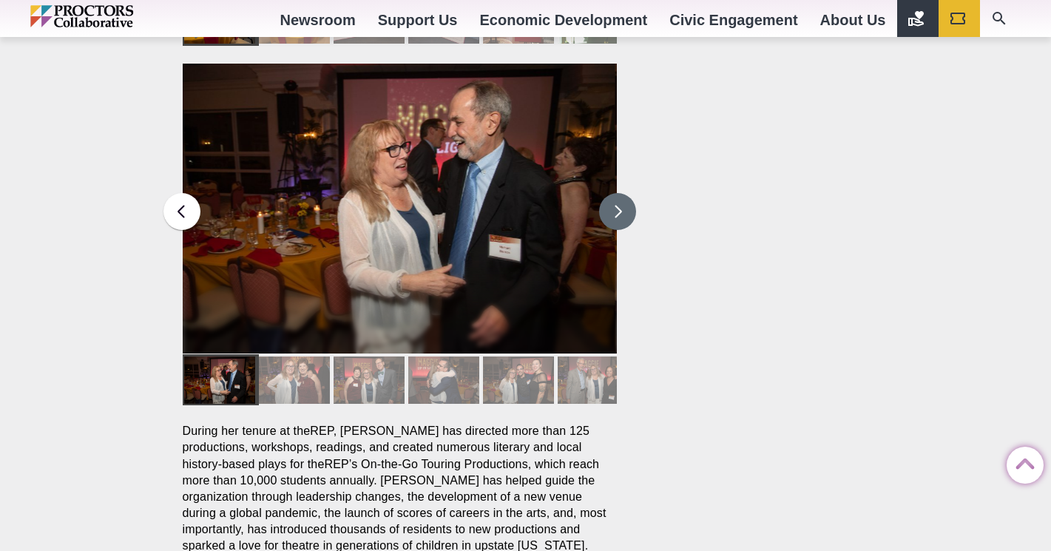
click at [610, 193] on button at bounding box center [617, 211] width 37 height 37
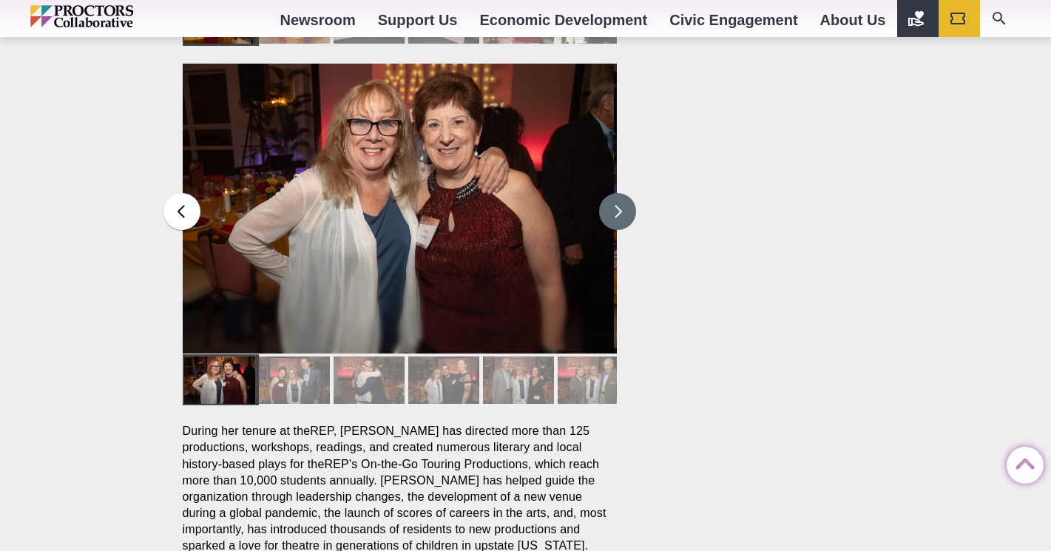
click at [610, 193] on button at bounding box center [617, 211] width 37 height 37
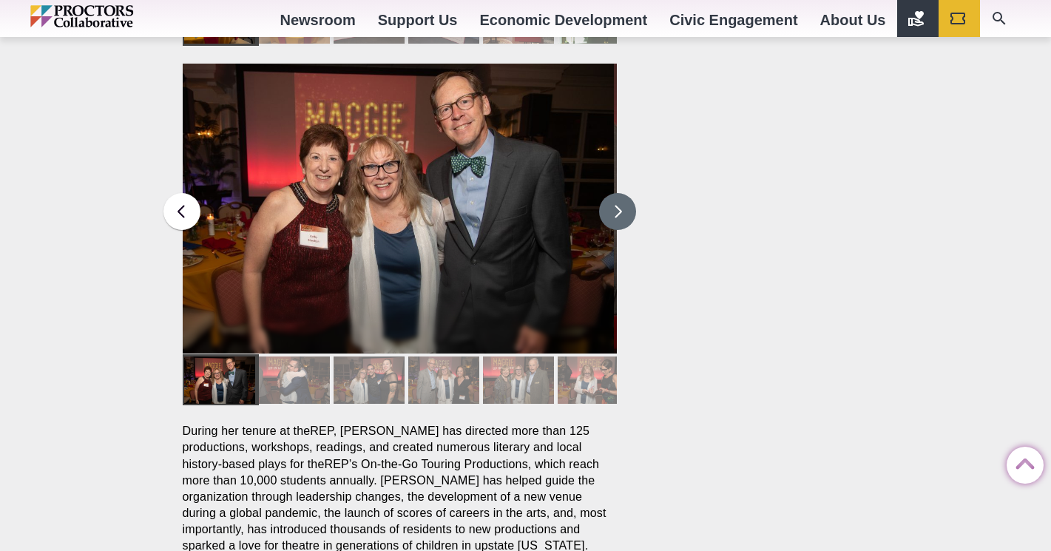
click at [610, 193] on button at bounding box center [617, 211] width 37 height 37
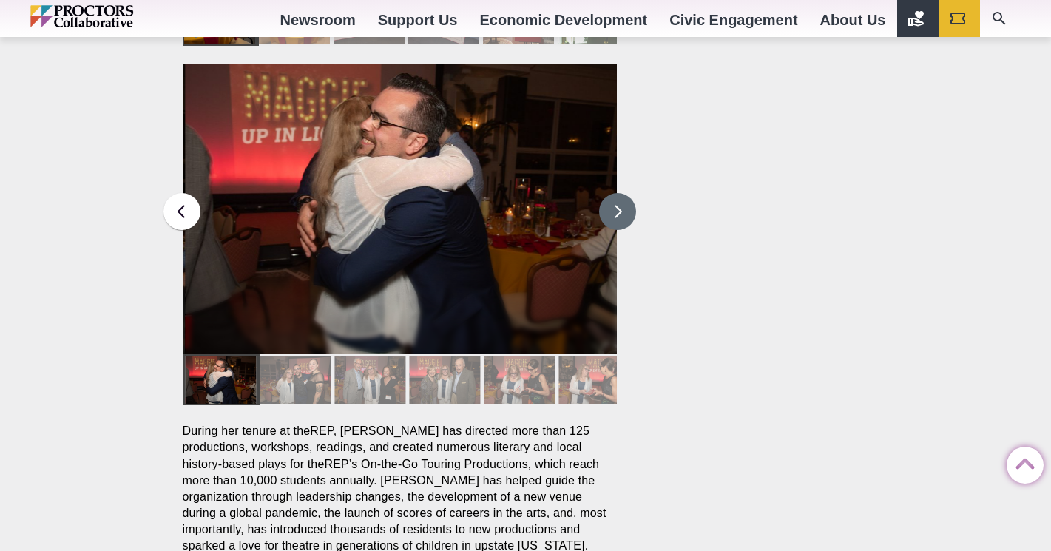
click at [610, 193] on button at bounding box center [617, 211] width 37 height 37
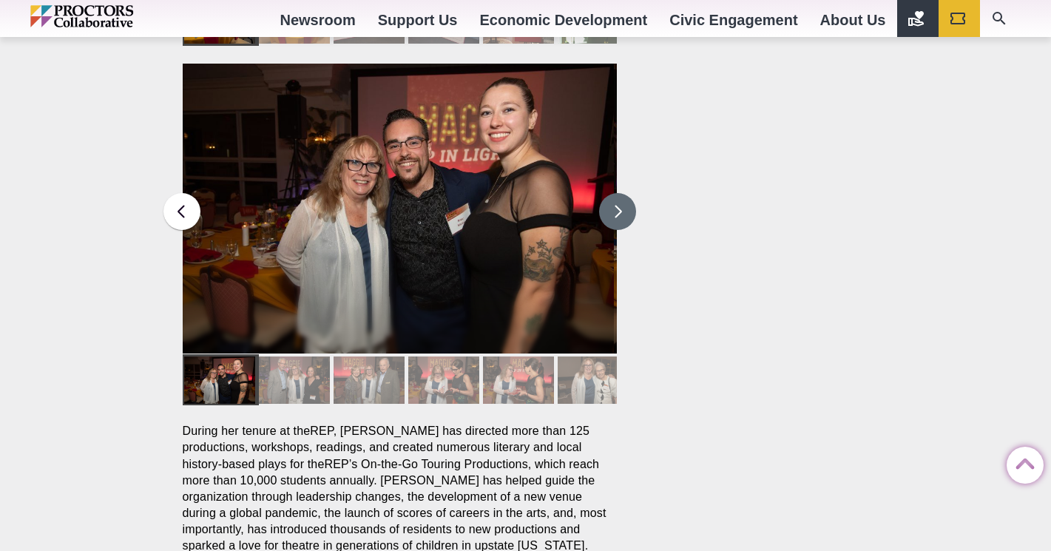
click at [610, 193] on button at bounding box center [617, 211] width 37 height 37
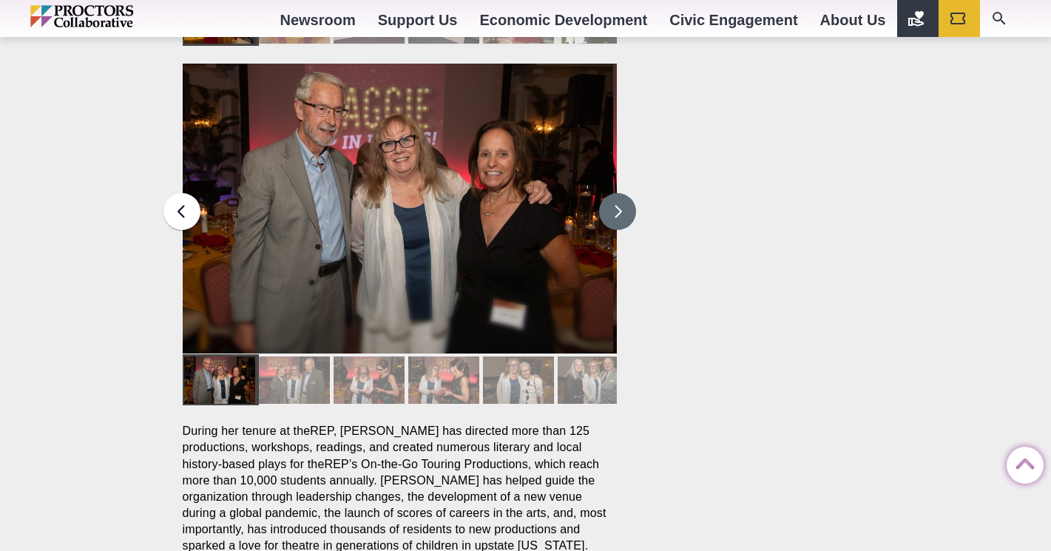
click at [610, 193] on button at bounding box center [617, 211] width 37 height 37
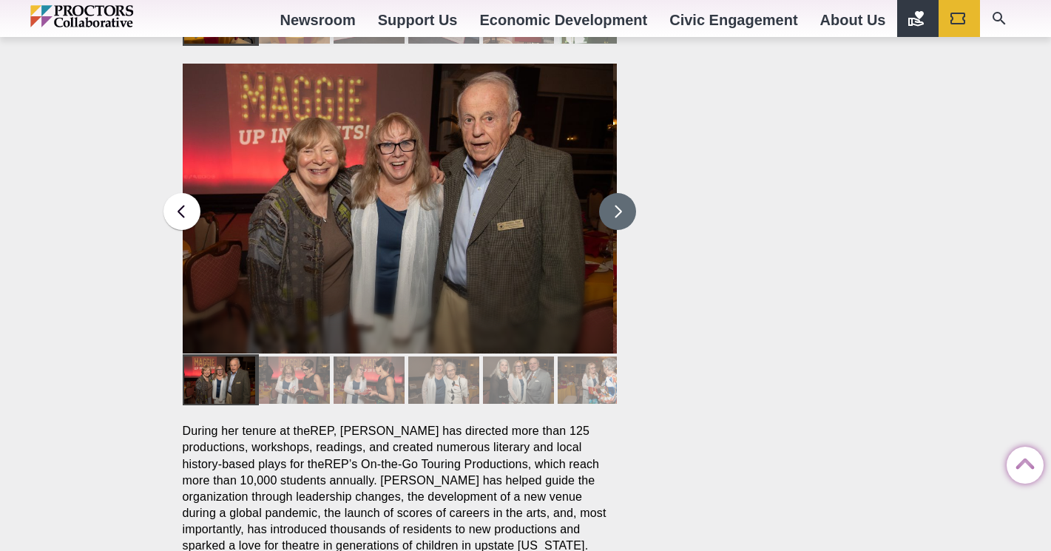
click at [609, 193] on button at bounding box center [617, 211] width 37 height 37
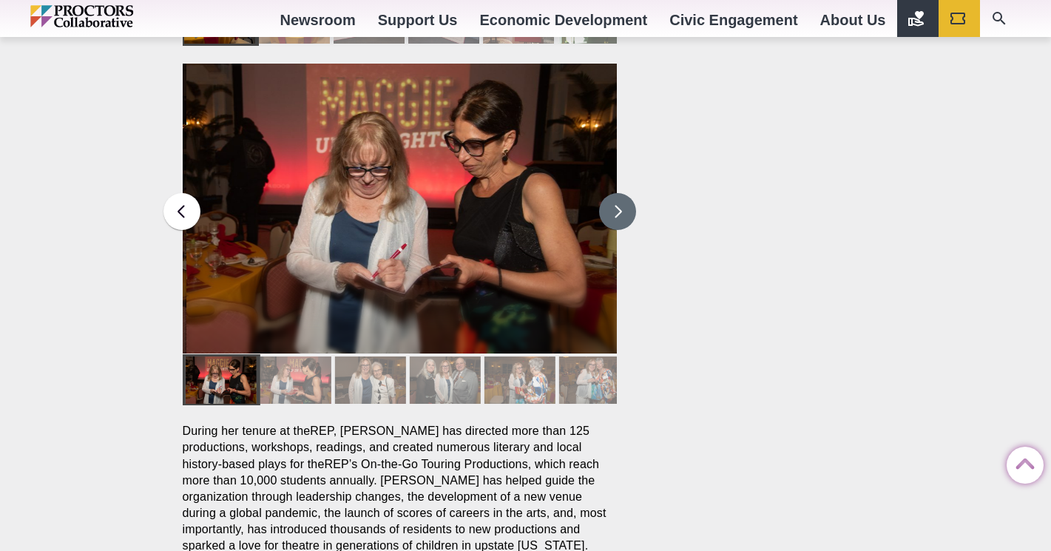
click at [609, 193] on button at bounding box center [617, 211] width 37 height 37
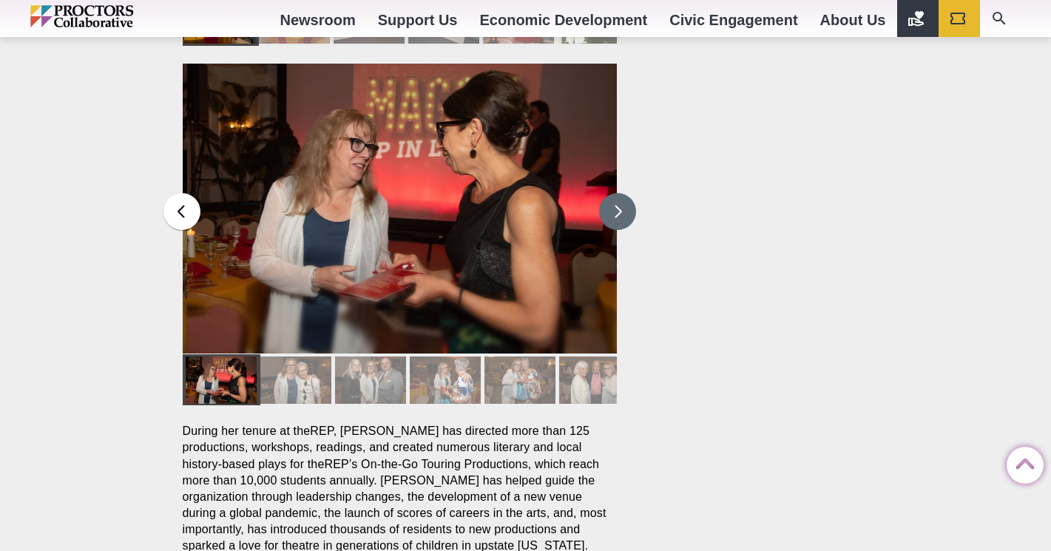
click at [609, 193] on button at bounding box center [617, 211] width 37 height 37
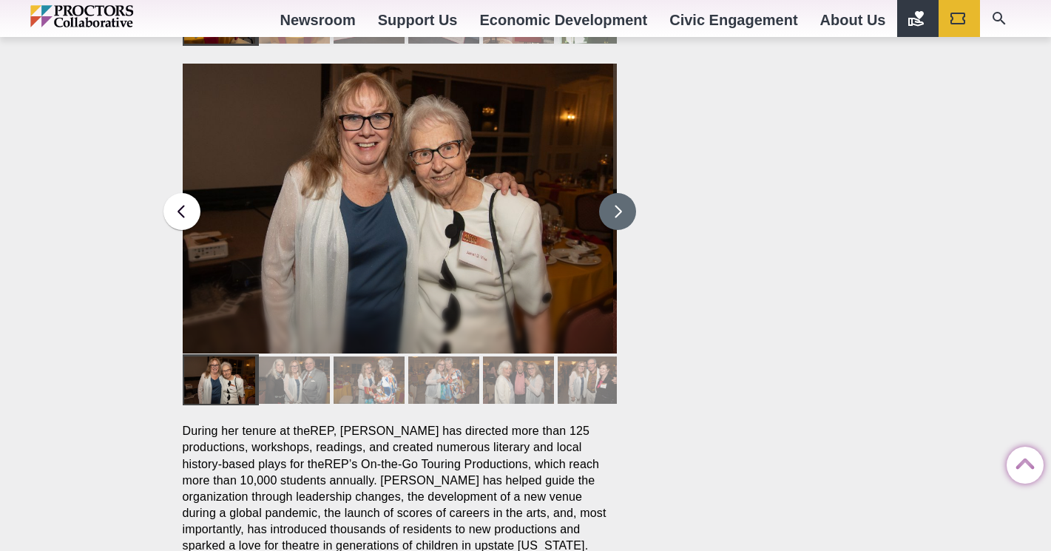
click at [609, 193] on button at bounding box center [617, 211] width 37 height 37
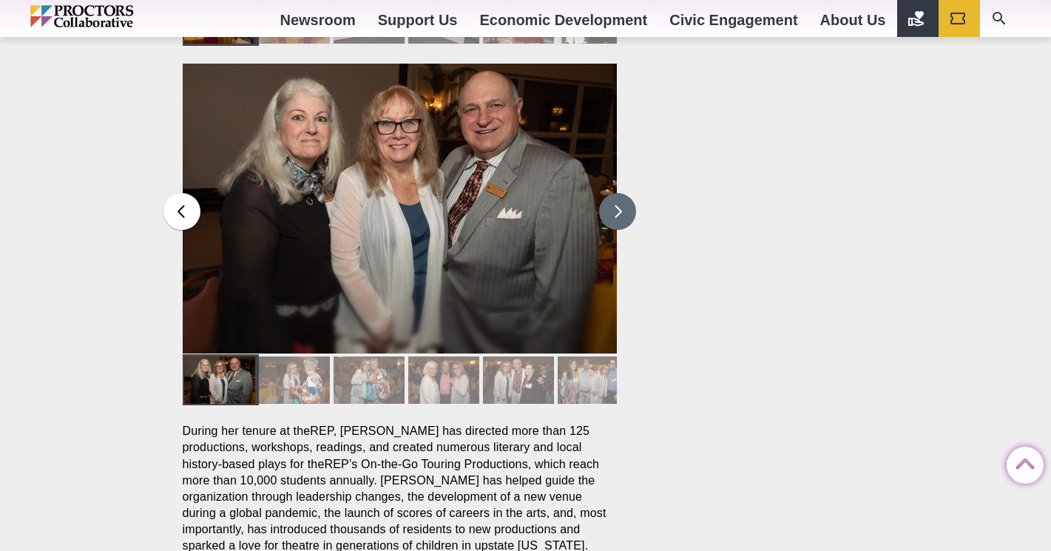
click at [609, 193] on button at bounding box center [617, 211] width 37 height 37
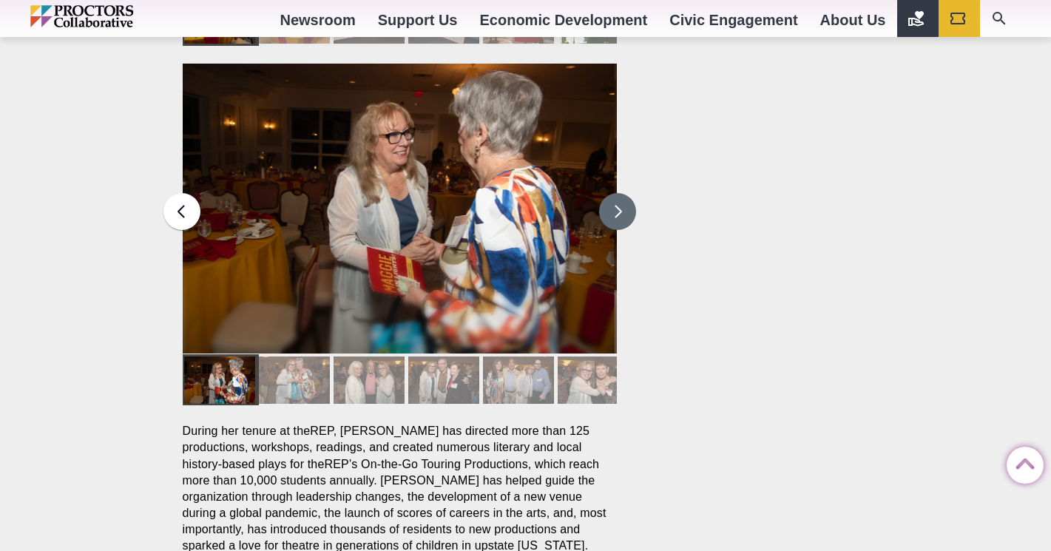
click at [609, 193] on button at bounding box center [617, 211] width 37 height 37
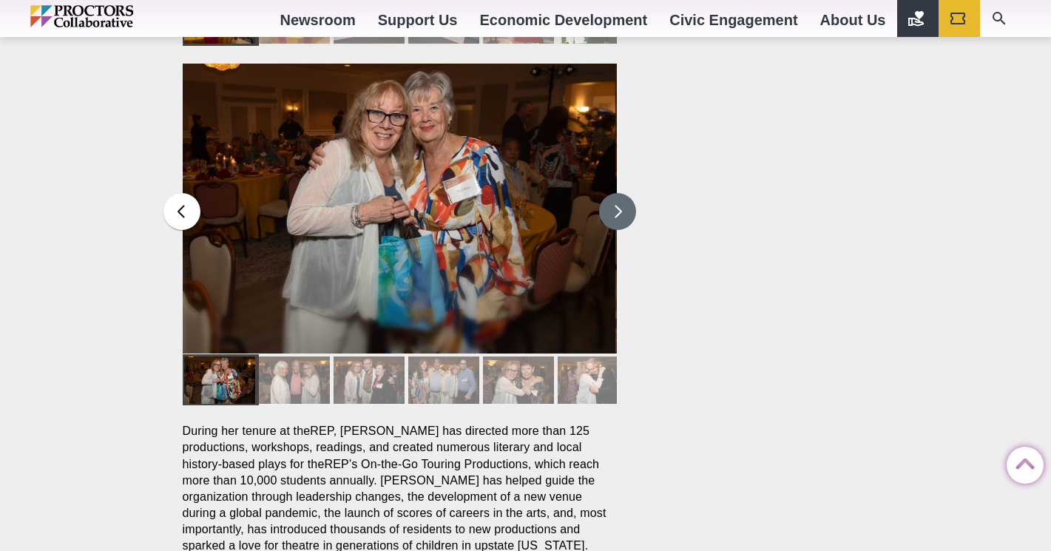
click at [609, 193] on button at bounding box center [617, 211] width 37 height 37
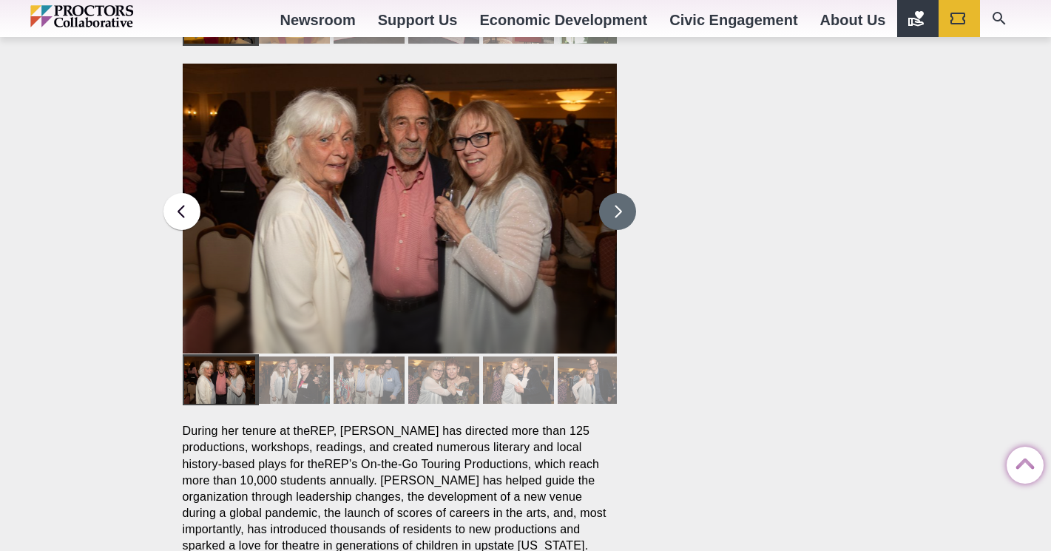
click at [609, 193] on button at bounding box center [617, 211] width 37 height 37
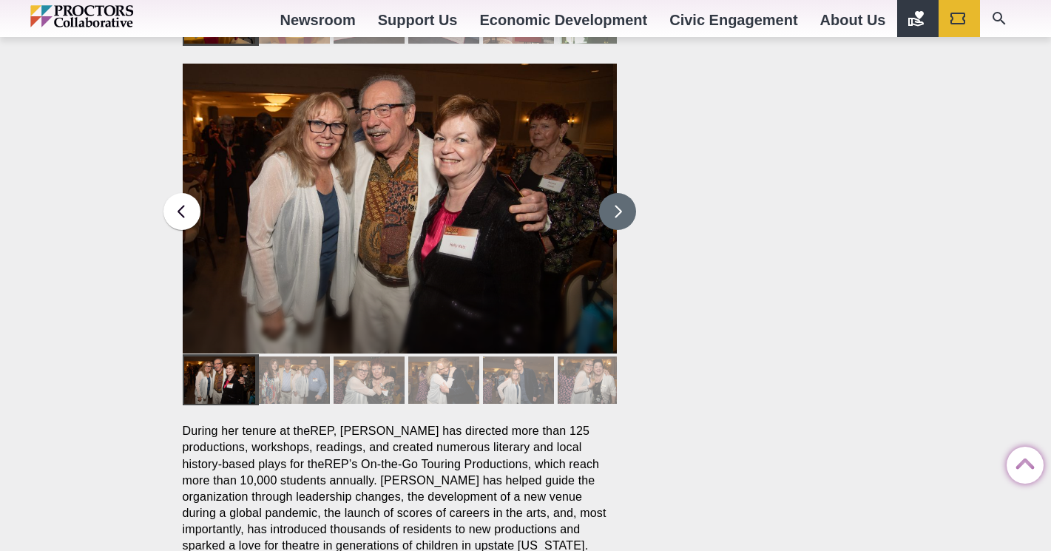
click at [609, 193] on button at bounding box center [617, 211] width 37 height 37
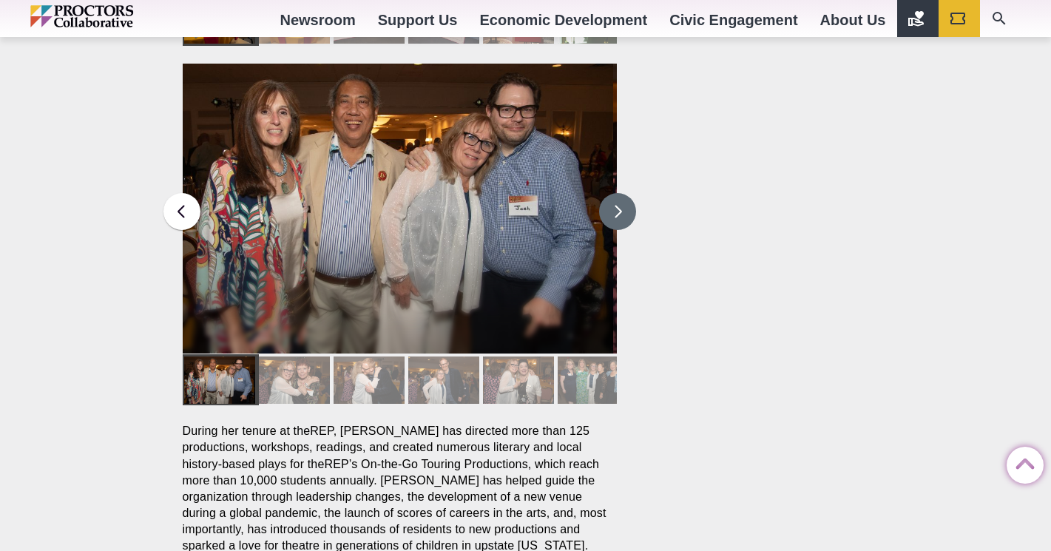
click at [609, 193] on button at bounding box center [617, 211] width 37 height 37
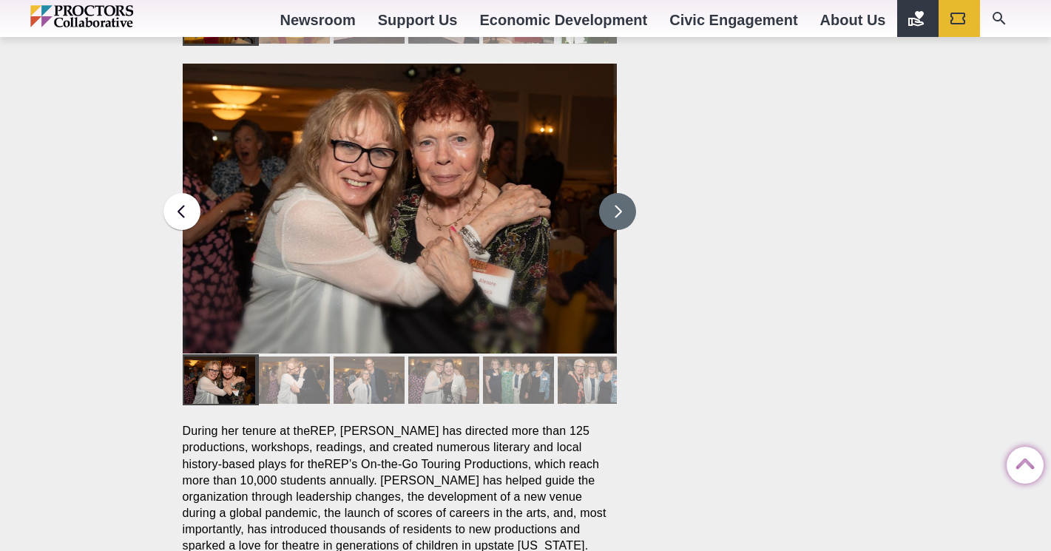
click at [609, 193] on button at bounding box center [617, 211] width 37 height 37
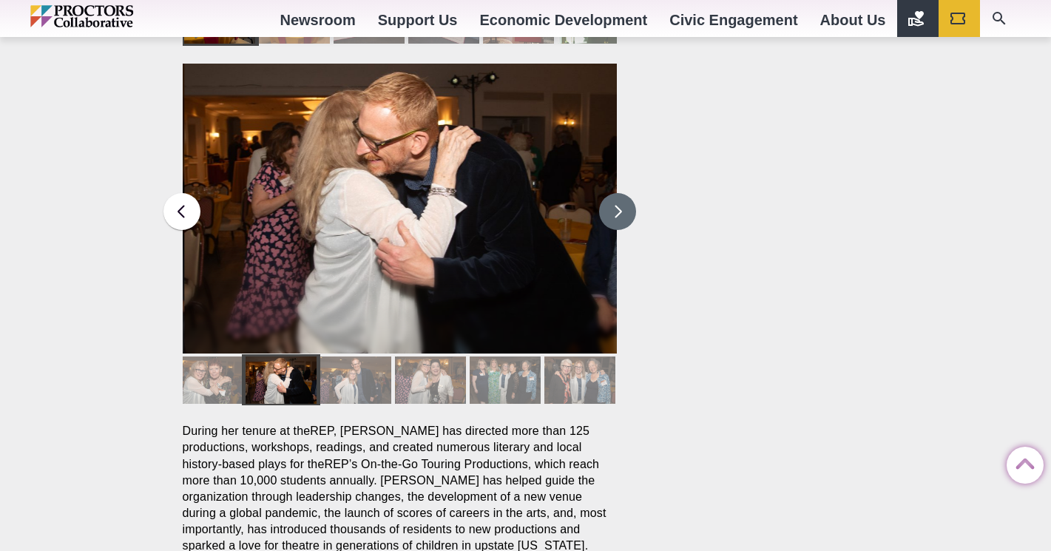
click at [609, 193] on button at bounding box center [617, 211] width 37 height 37
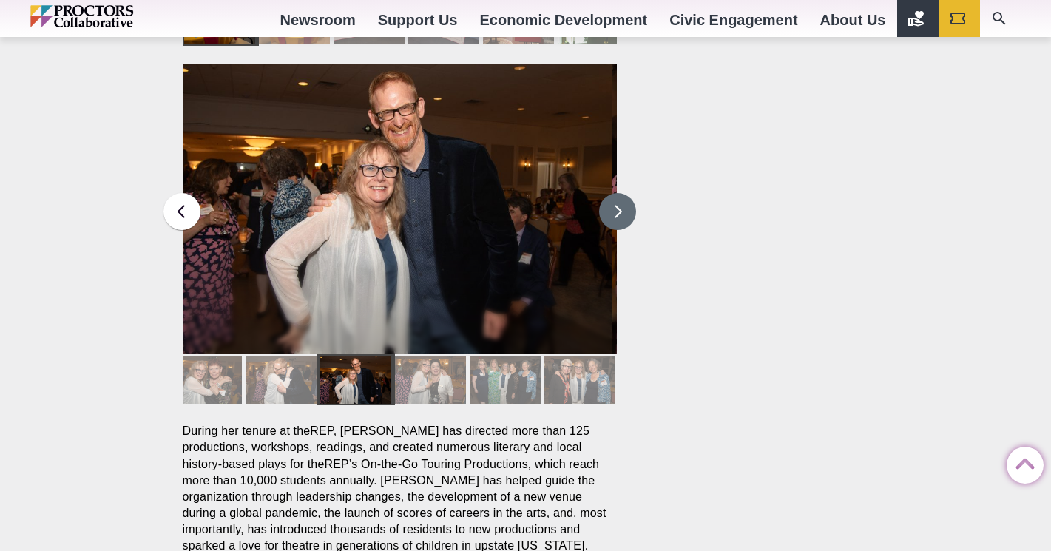
click at [609, 193] on button at bounding box center [617, 211] width 37 height 37
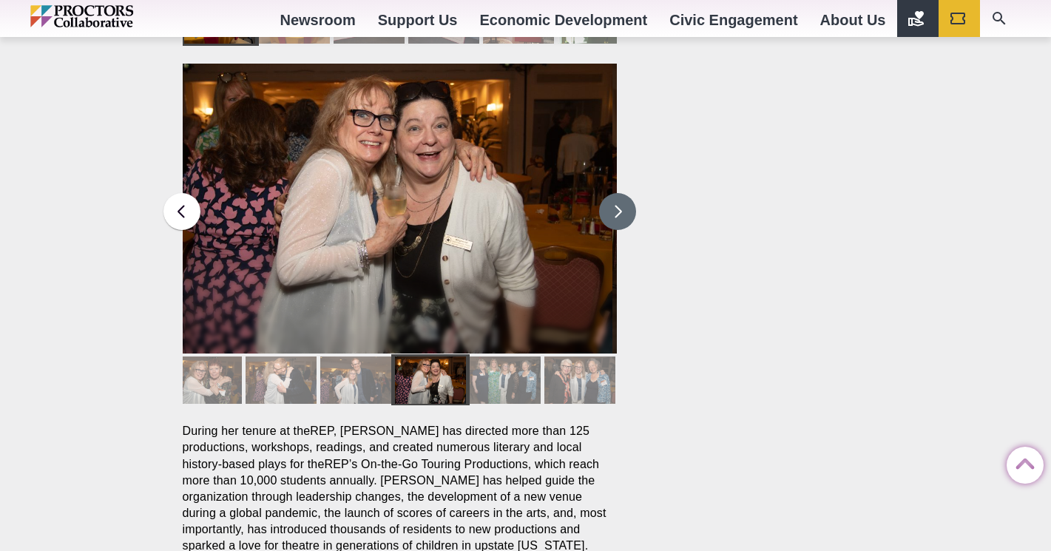
click at [609, 193] on button at bounding box center [617, 211] width 37 height 37
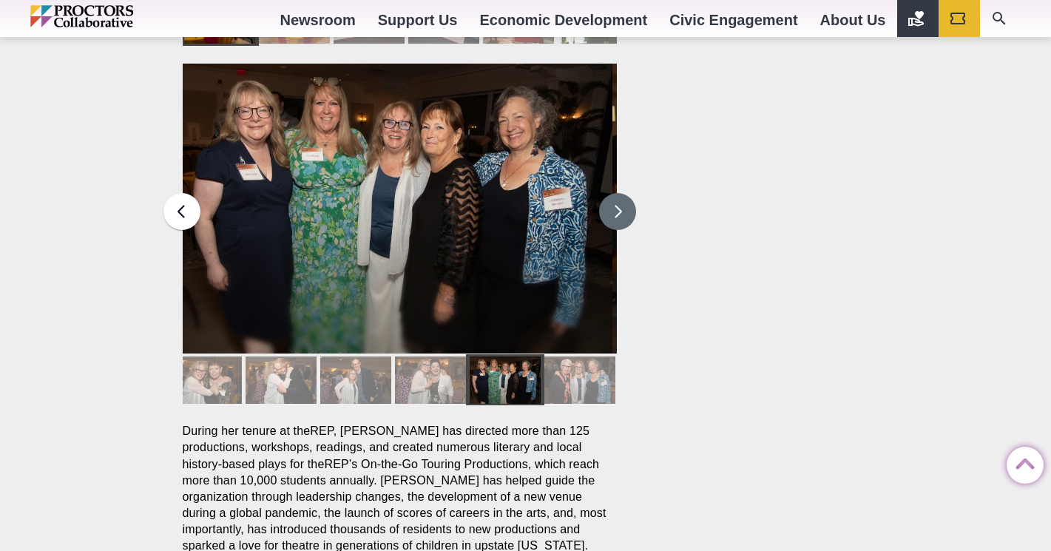
click at [609, 193] on button at bounding box center [617, 211] width 37 height 37
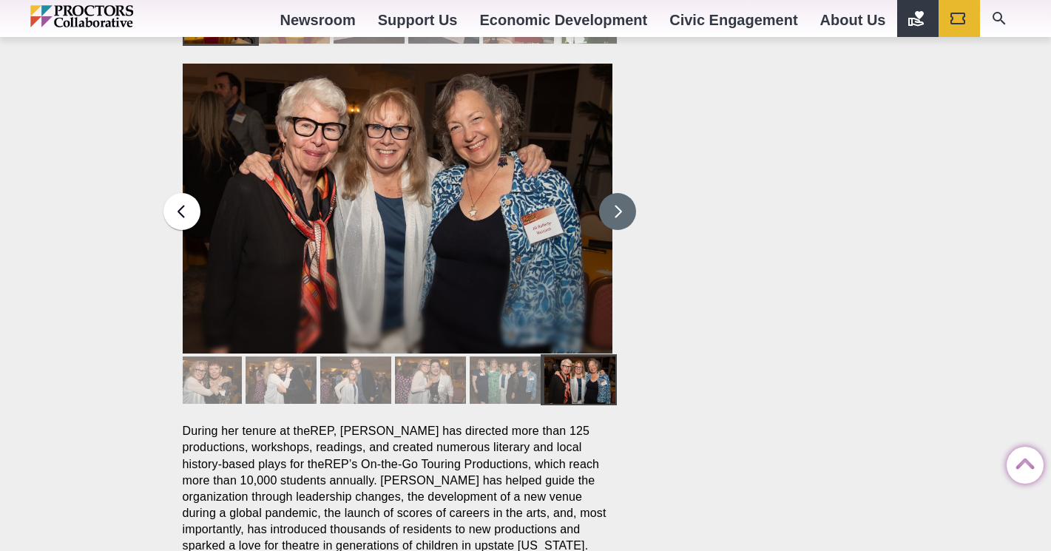
click at [609, 193] on button at bounding box center [617, 211] width 37 height 37
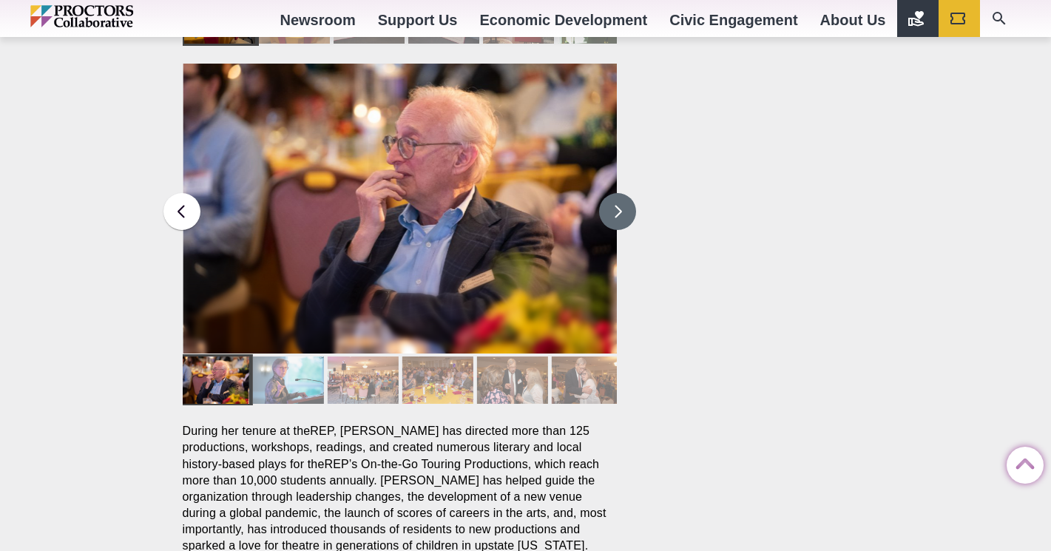
click at [609, 193] on button at bounding box center [617, 211] width 37 height 37
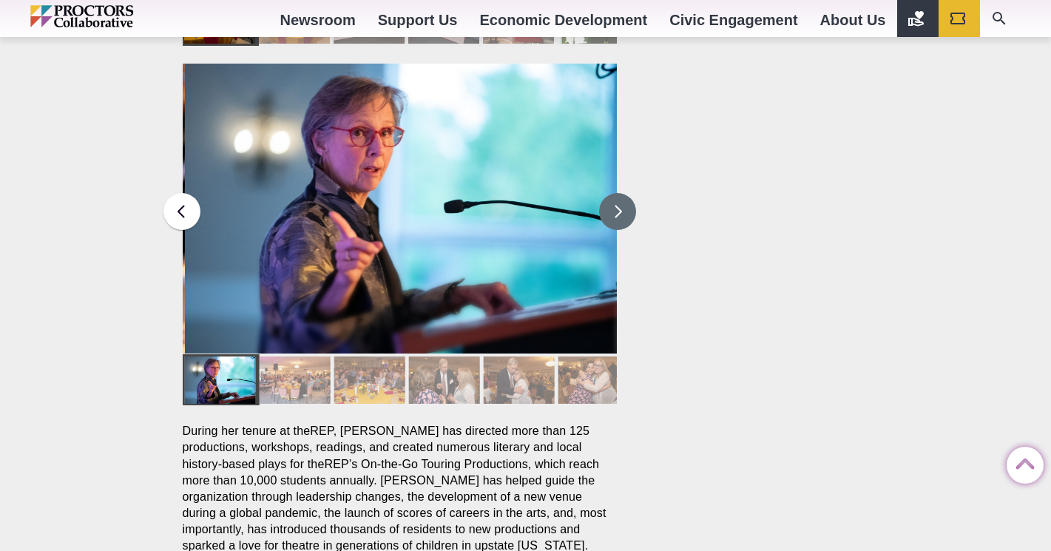
click at [609, 193] on button at bounding box center [617, 211] width 37 height 37
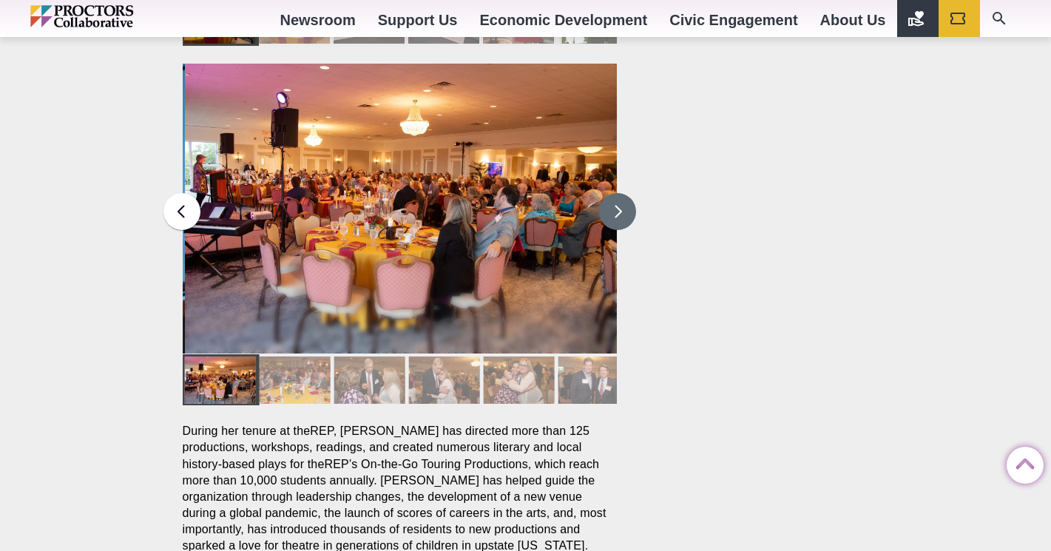
click at [609, 193] on button at bounding box center [617, 211] width 37 height 37
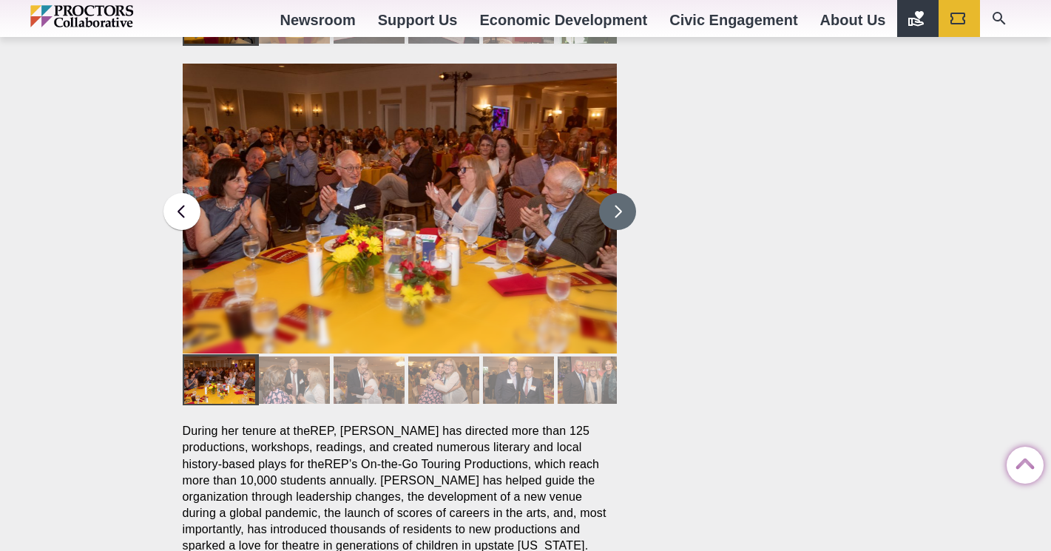
click at [609, 193] on button at bounding box center [617, 211] width 37 height 37
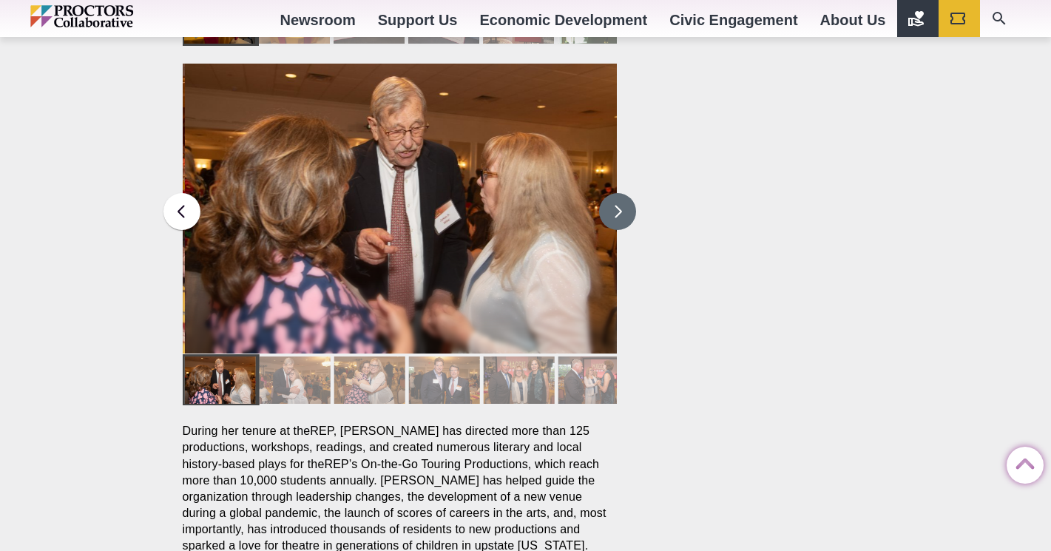
click at [609, 193] on button at bounding box center [617, 211] width 37 height 37
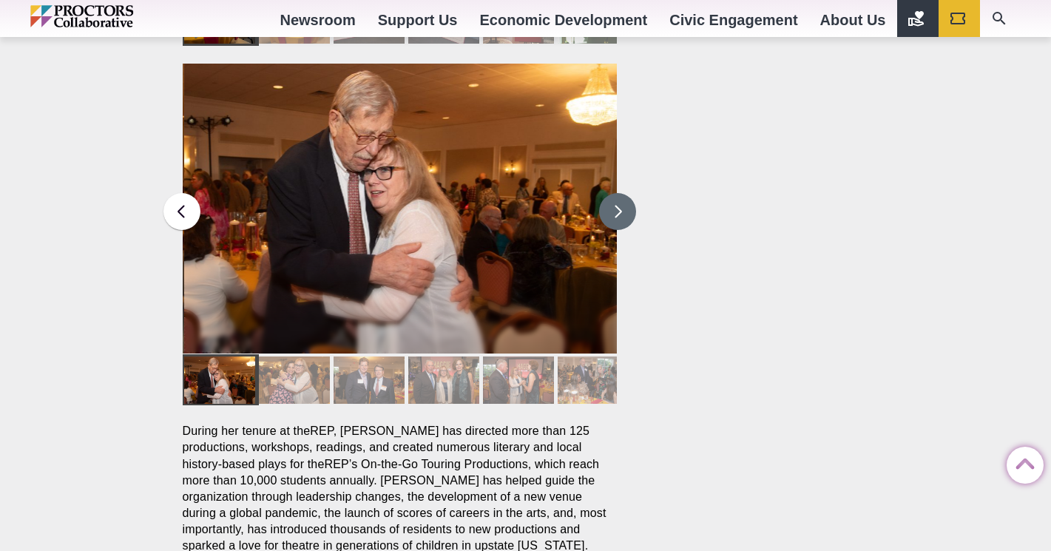
click at [609, 193] on button at bounding box center [617, 211] width 37 height 37
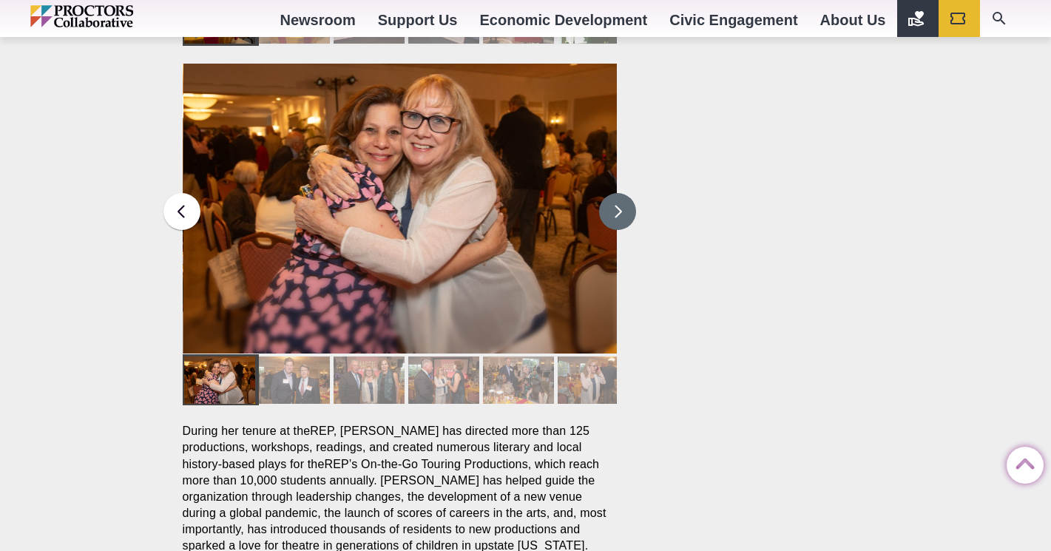
click at [609, 193] on button at bounding box center [617, 211] width 37 height 37
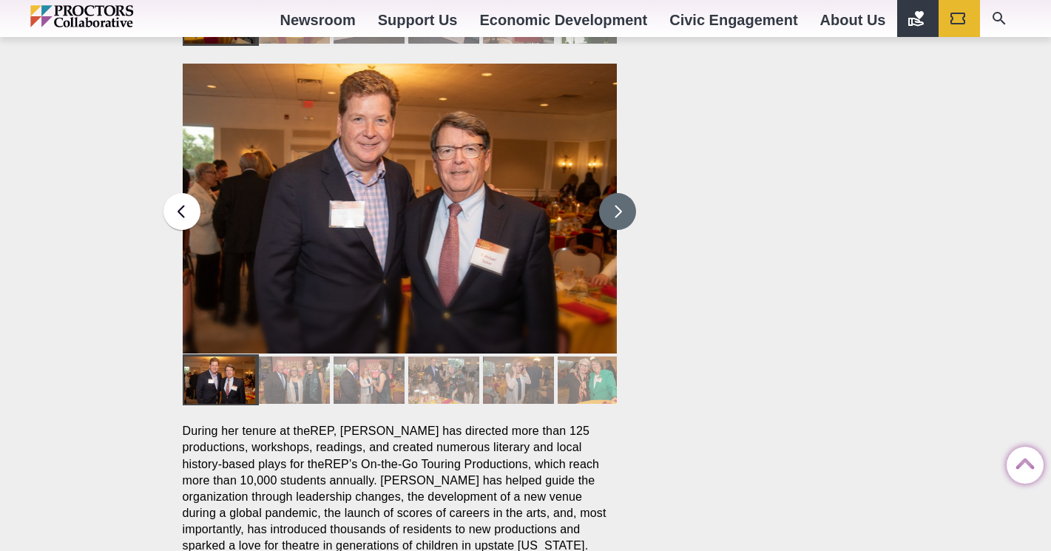
click at [608, 193] on button at bounding box center [617, 211] width 37 height 37
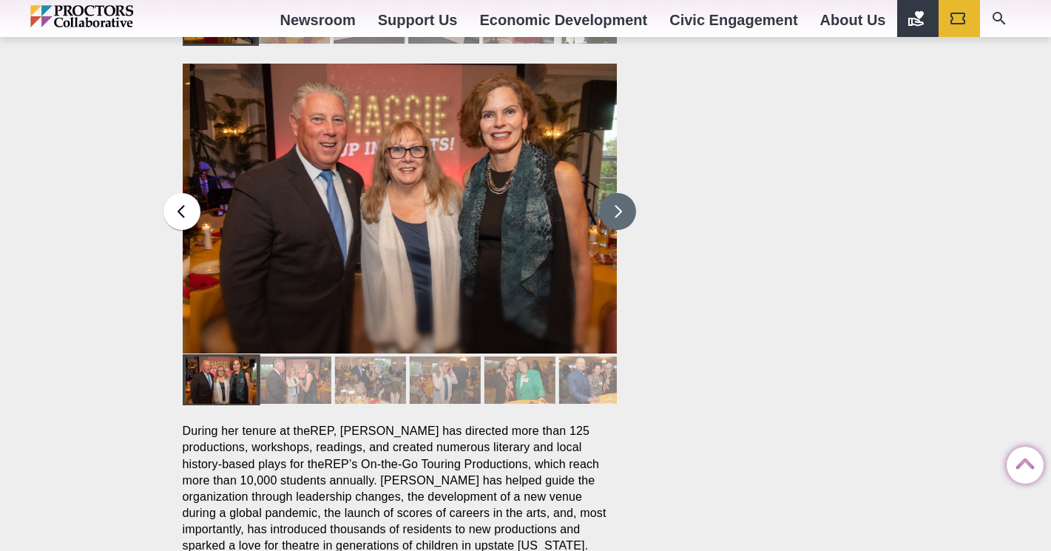
click at [608, 193] on button at bounding box center [617, 211] width 37 height 37
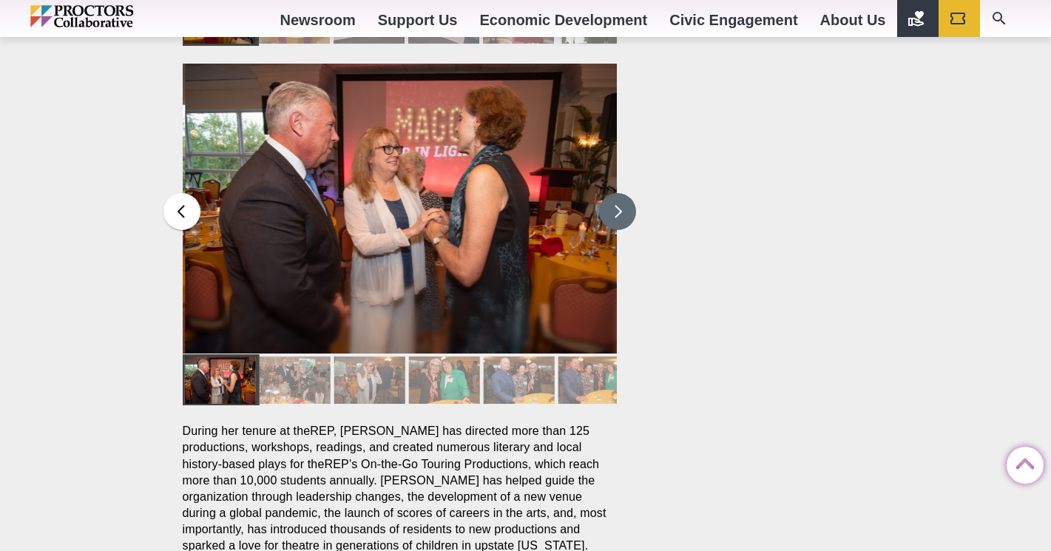
click at [609, 193] on button at bounding box center [617, 211] width 37 height 37
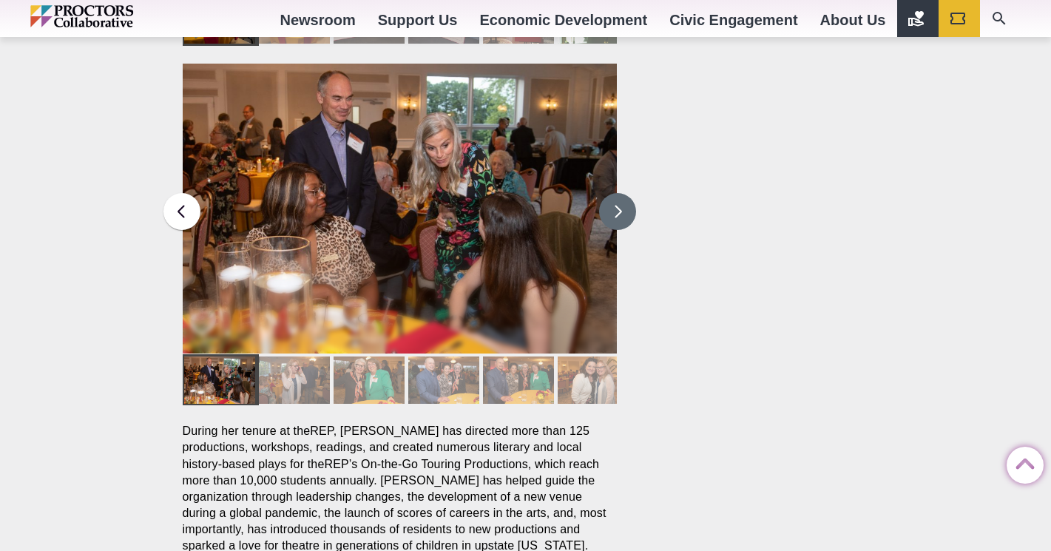
click at [609, 193] on button at bounding box center [617, 211] width 37 height 37
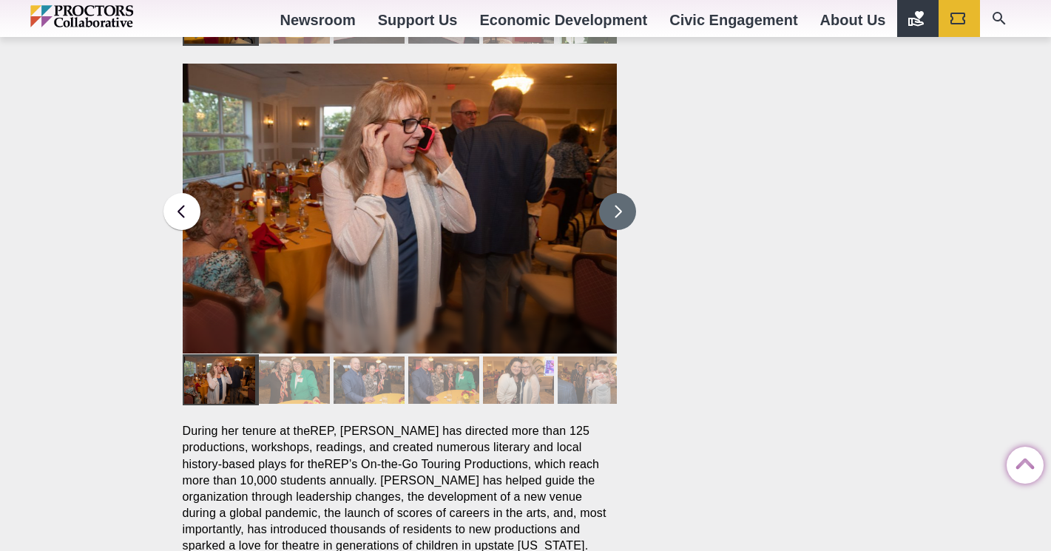
click at [608, 193] on button at bounding box center [617, 211] width 37 height 37
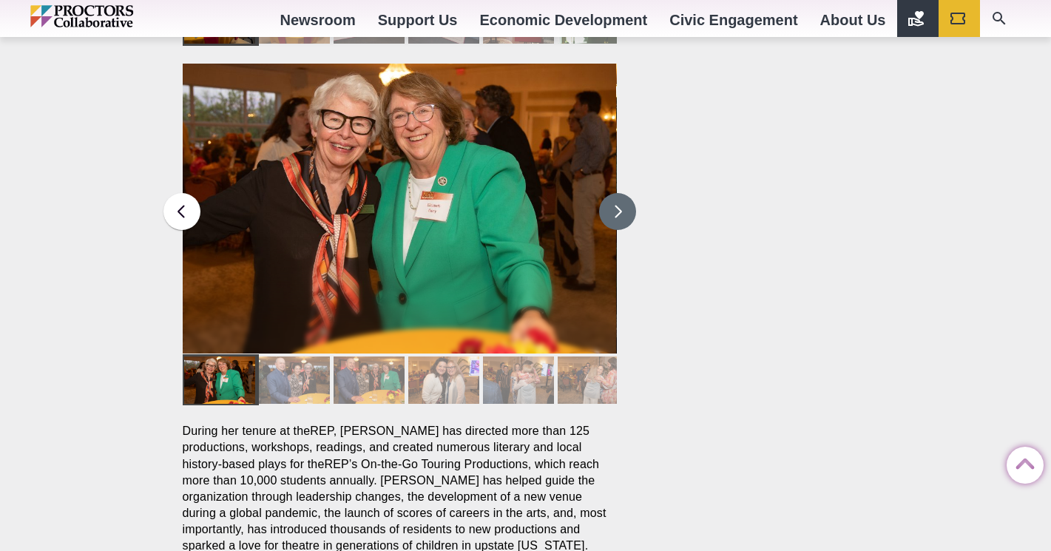
click at [607, 193] on button at bounding box center [617, 211] width 37 height 37
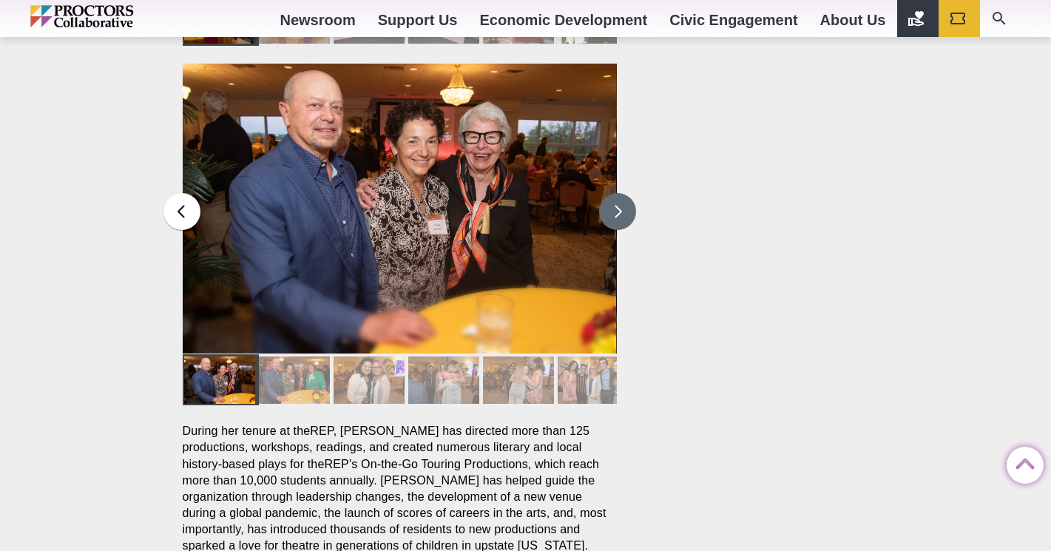
click at [607, 193] on button at bounding box center [617, 211] width 37 height 37
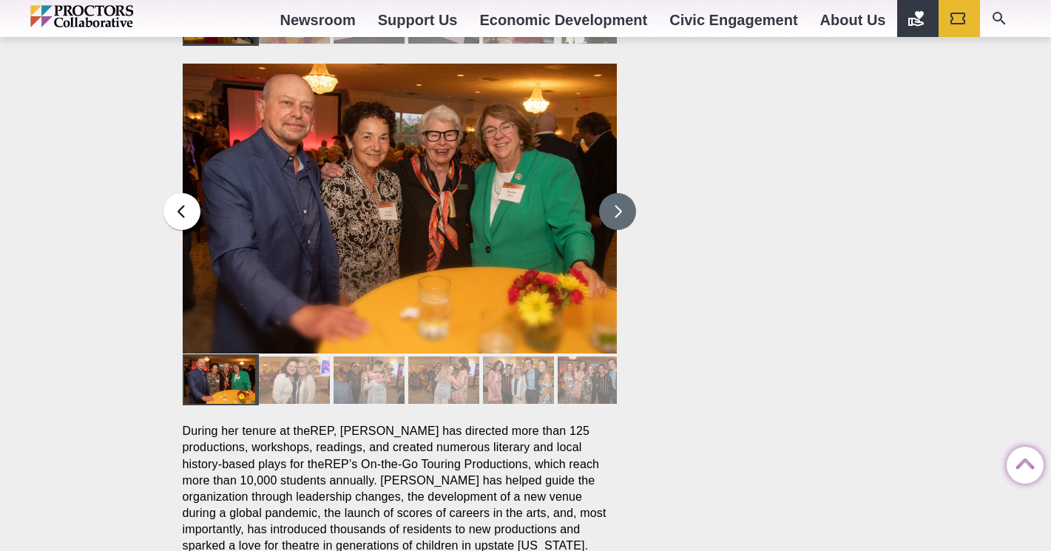
click at [607, 193] on button at bounding box center [617, 211] width 37 height 37
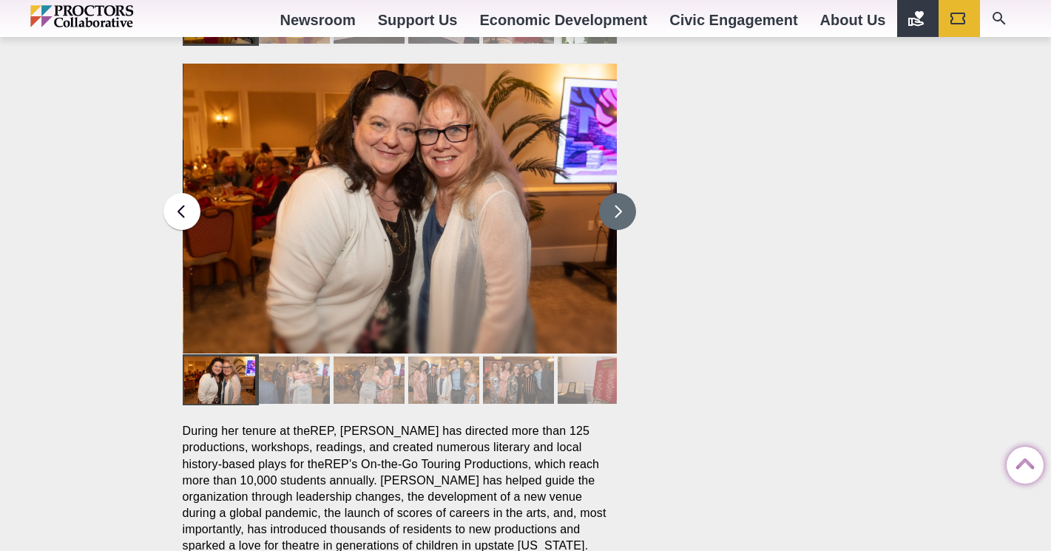
click at [607, 193] on button at bounding box center [617, 211] width 37 height 37
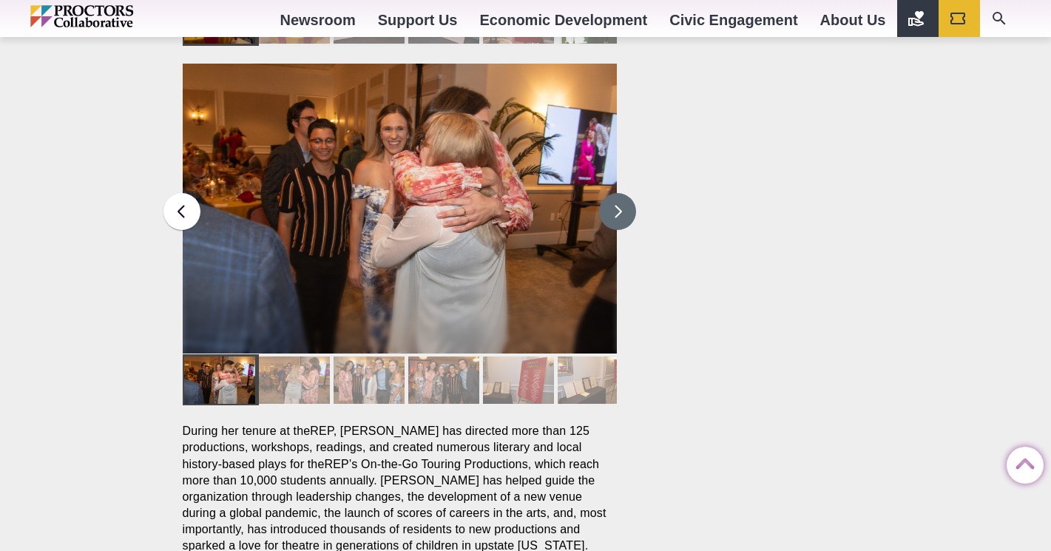
click at [607, 193] on button at bounding box center [617, 211] width 37 height 37
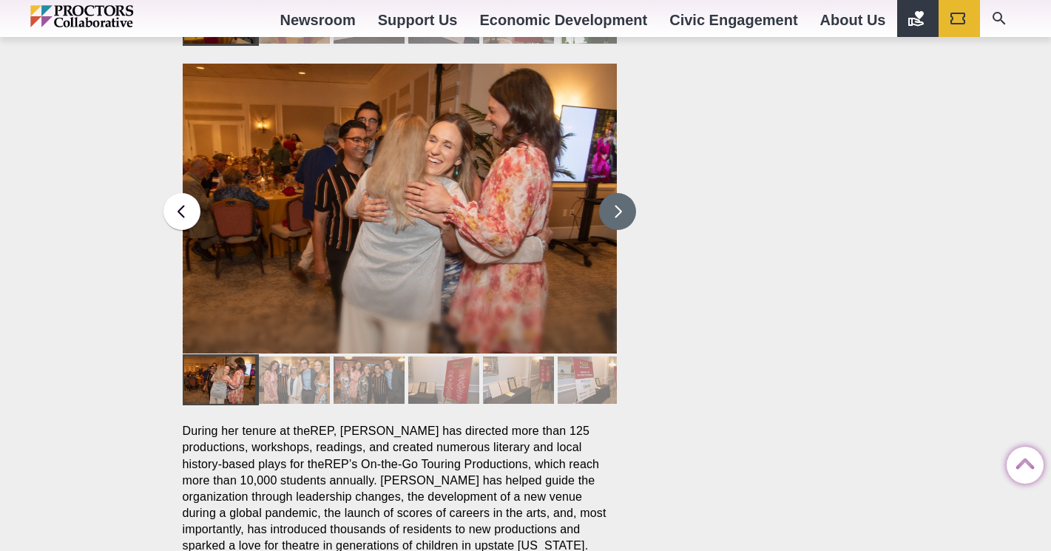
click at [607, 193] on button at bounding box center [617, 211] width 37 height 37
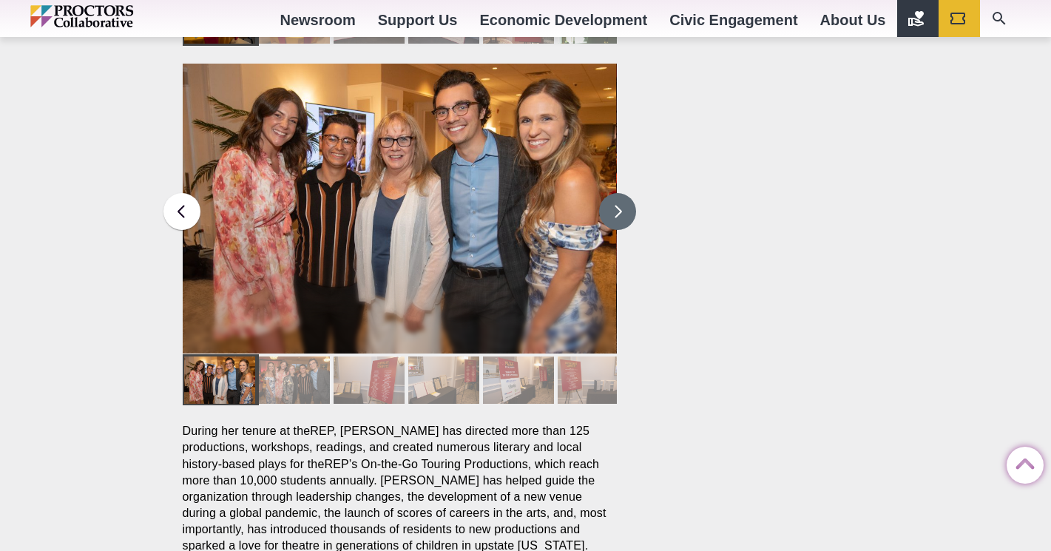
click at [607, 193] on button at bounding box center [617, 211] width 37 height 37
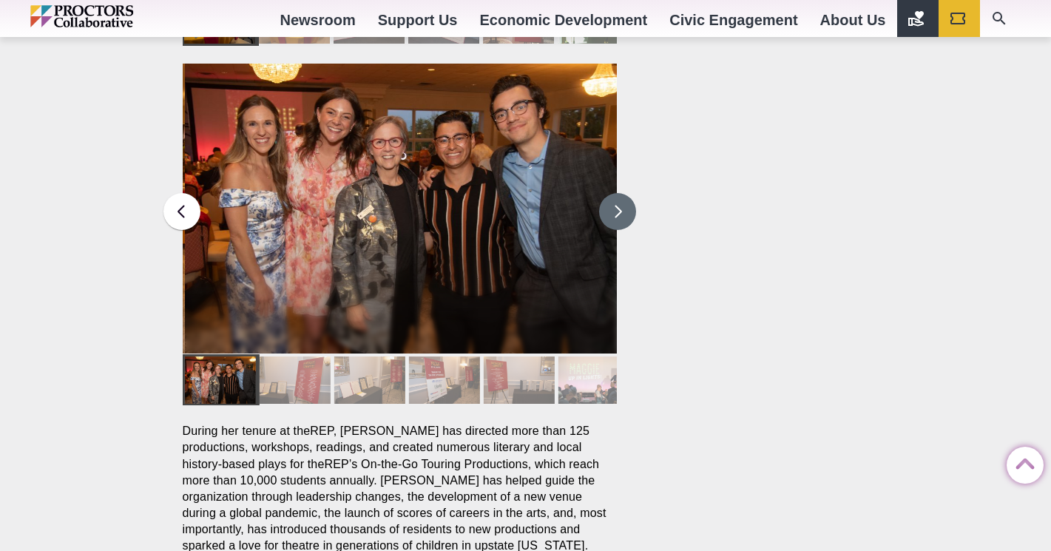
click at [608, 193] on button at bounding box center [617, 211] width 37 height 37
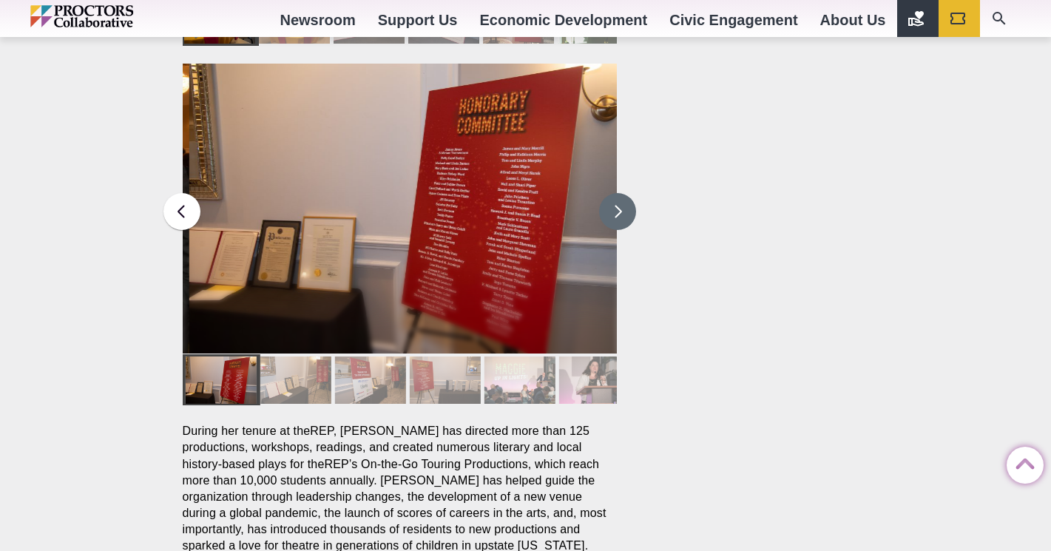
click at [609, 193] on button at bounding box center [617, 211] width 37 height 37
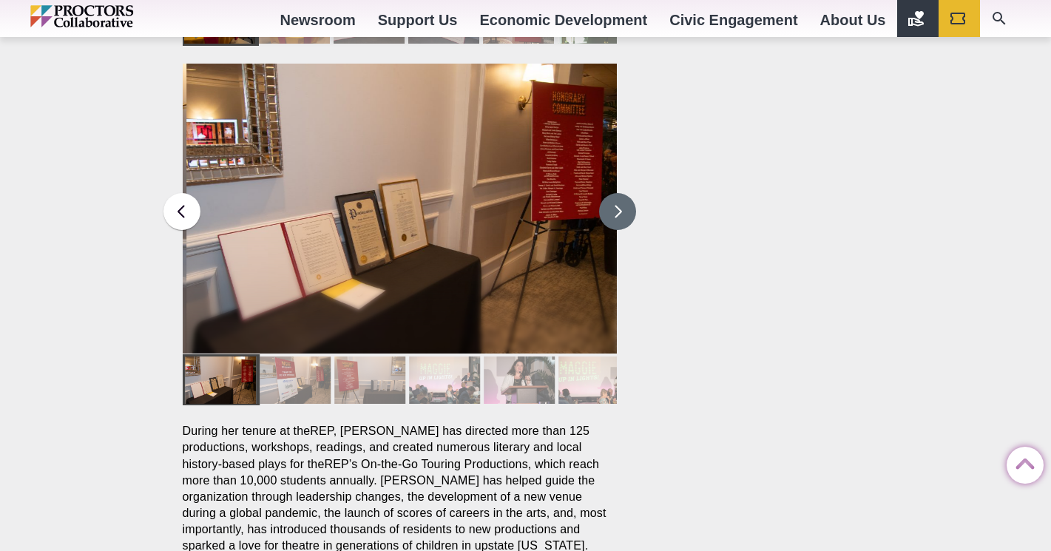
click at [609, 193] on button at bounding box center [617, 211] width 37 height 37
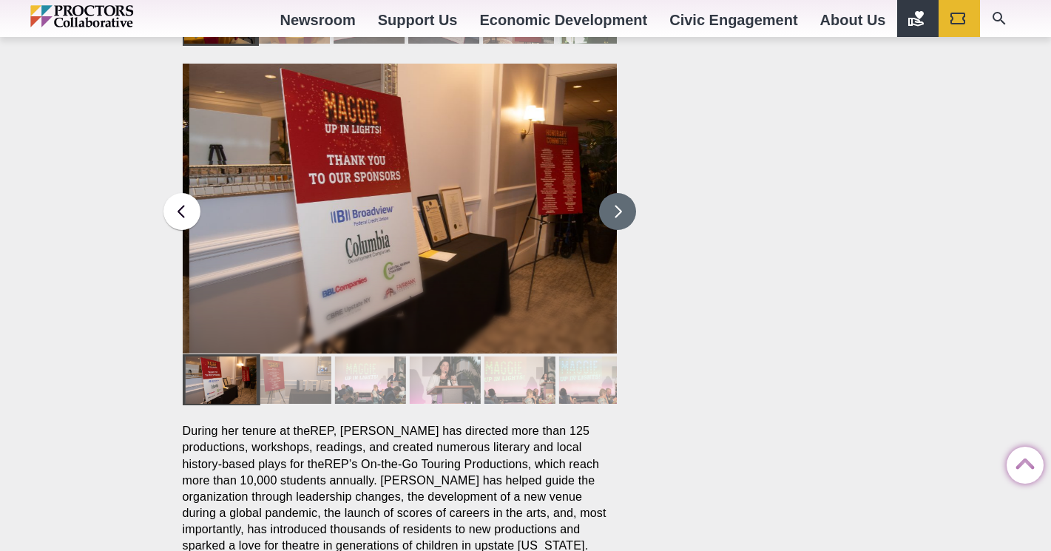
click at [609, 193] on button at bounding box center [617, 211] width 37 height 37
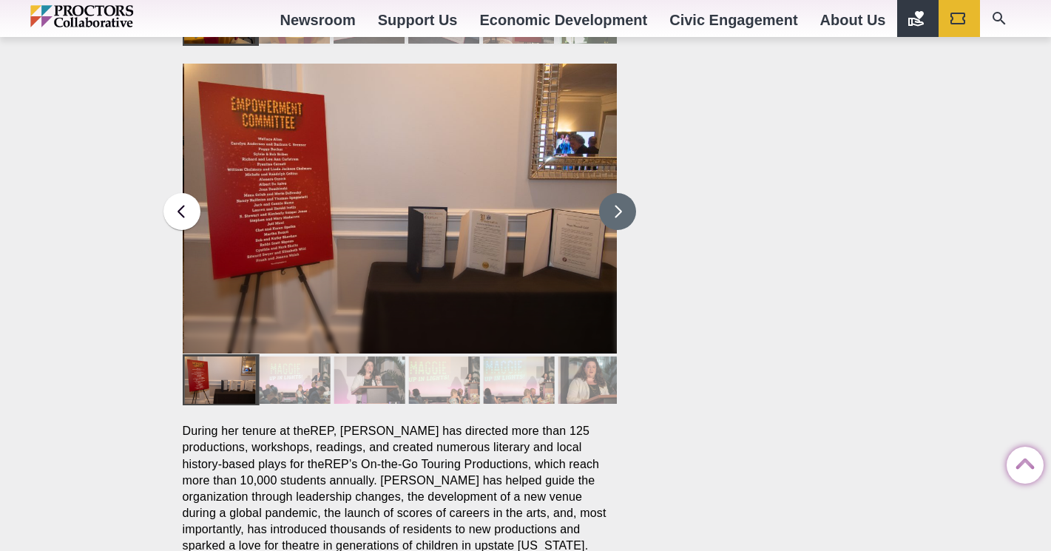
click at [609, 193] on button at bounding box center [617, 211] width 37 height 37
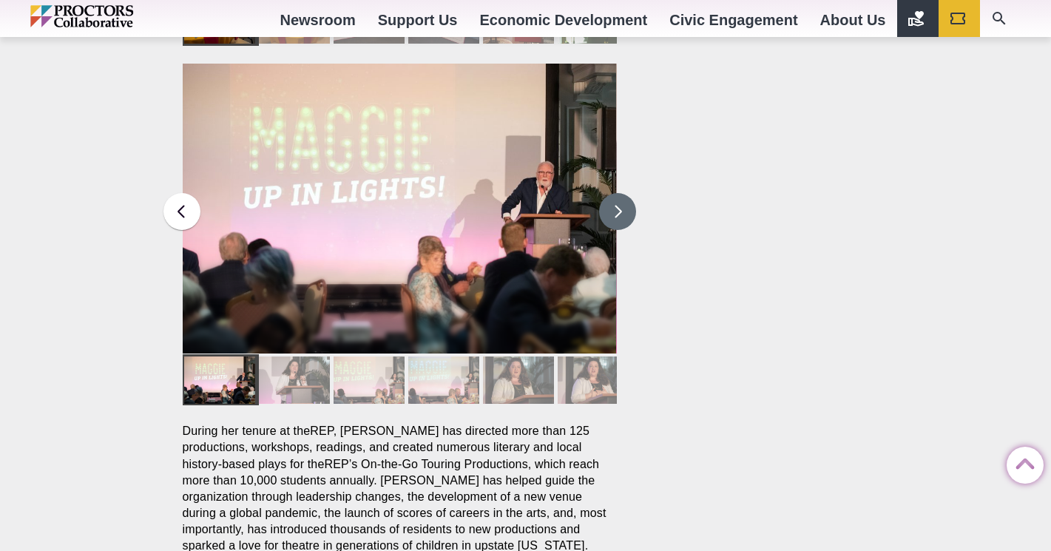
click at [609, 193] on button at bounding box center [617, 211] width 37 height 37
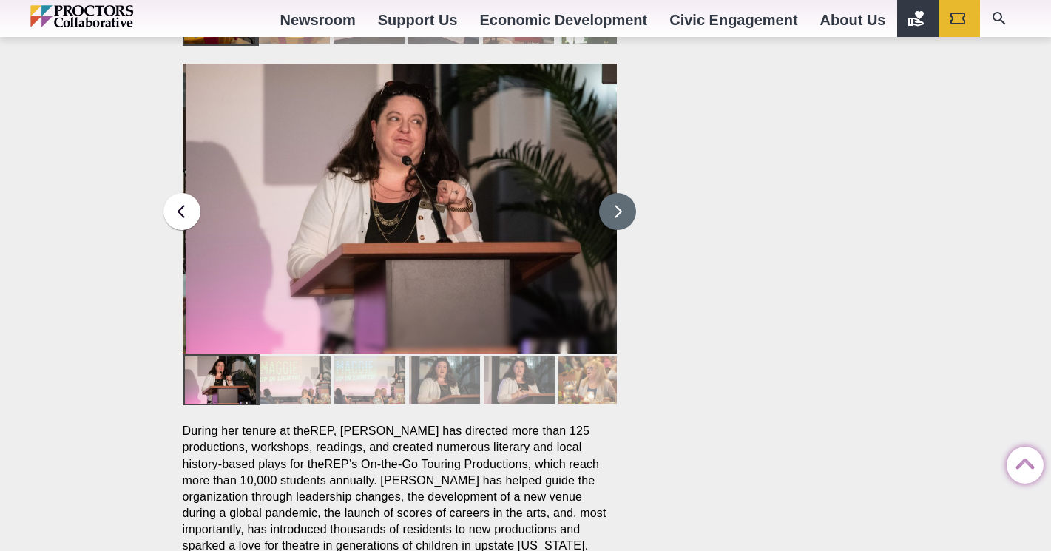
click at [610, 193] on button at bounding box center [617, 211] width 37 height 37
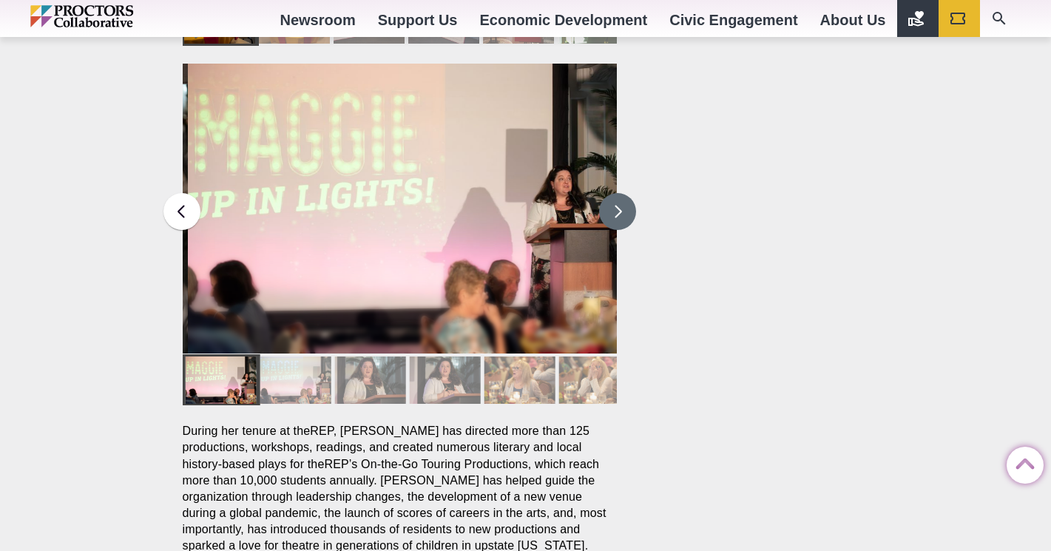
click at [609, 193] on button at bounding box center [617, 211] width 37 height 37
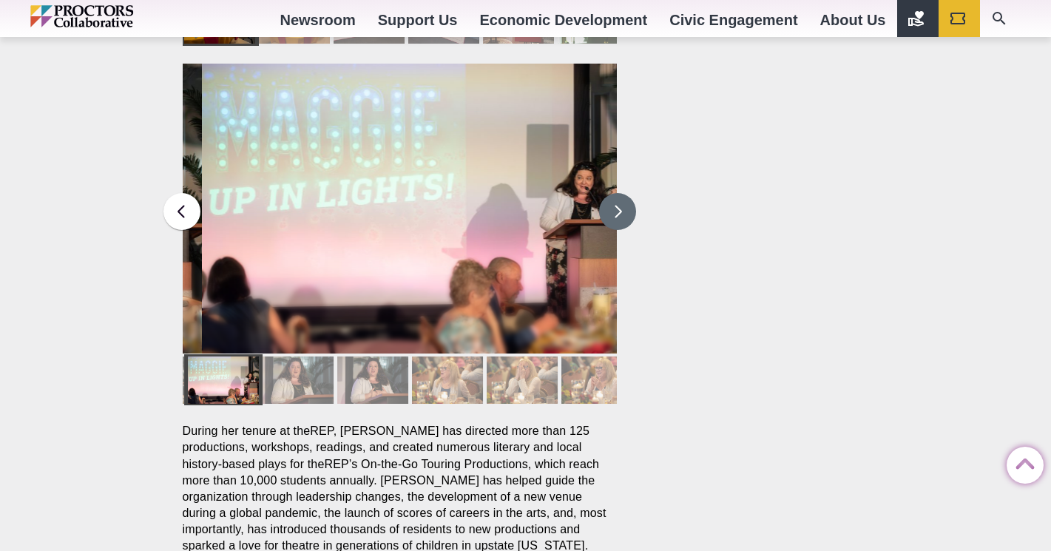
click at [609, 193] on button at bounding box center [617, 211] width 37 height 37
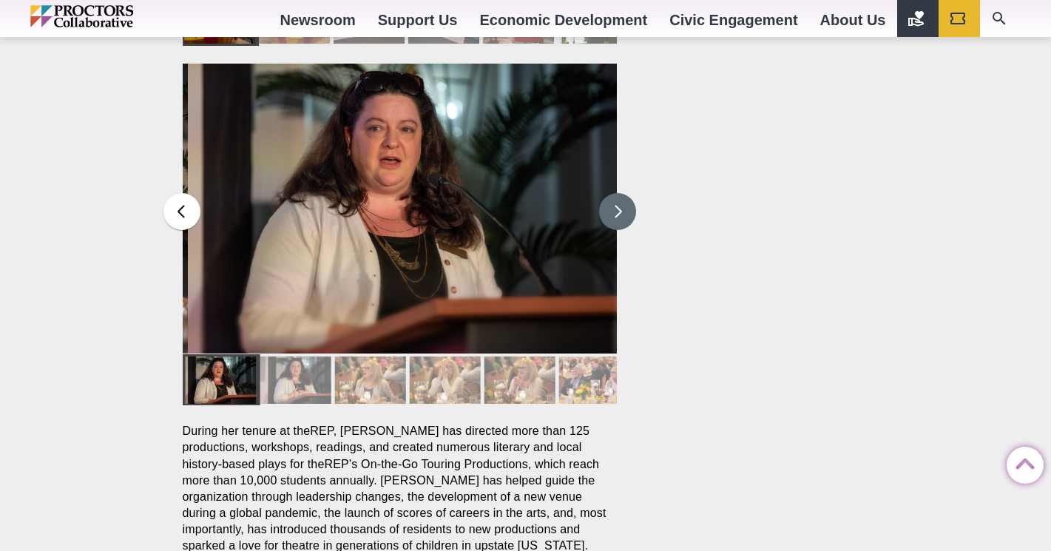
click at [609, 193] on button at bounding box center [617, 211] width 37 height 37
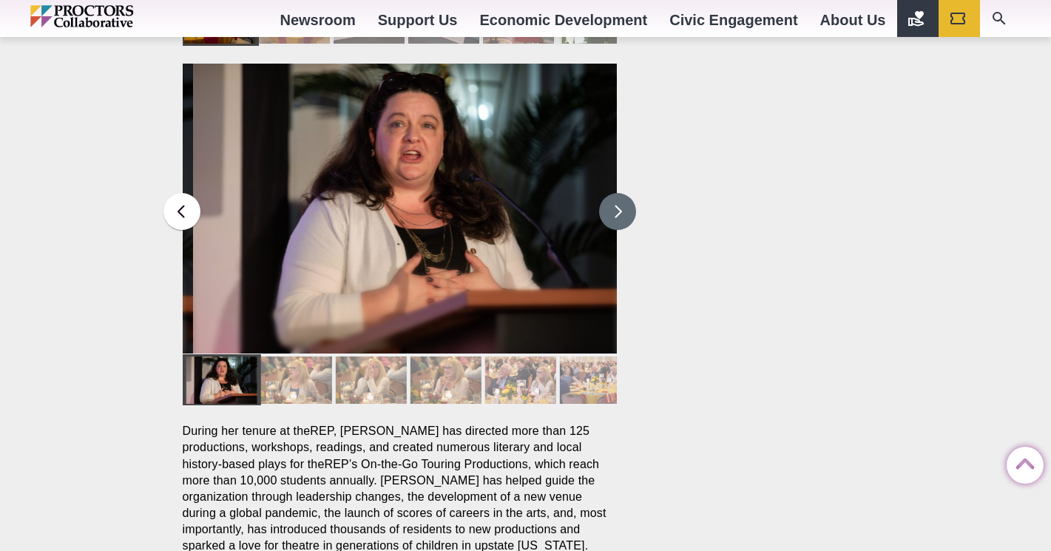
click at [609, 193] on button at bounding box center [617, 211] width 37 height 37
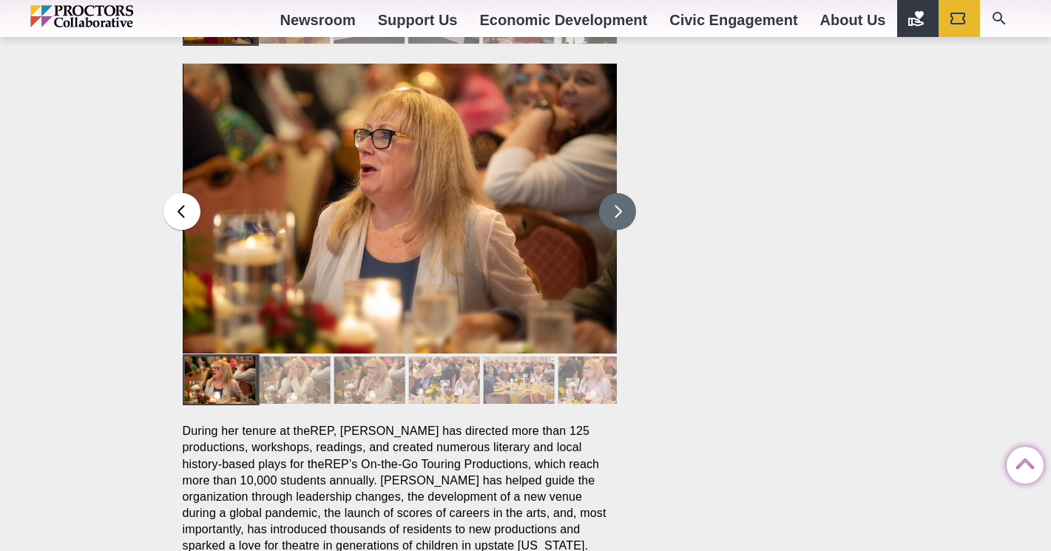
click at [609, 193] on button at bounding box center [617, 211] width 37 height 37
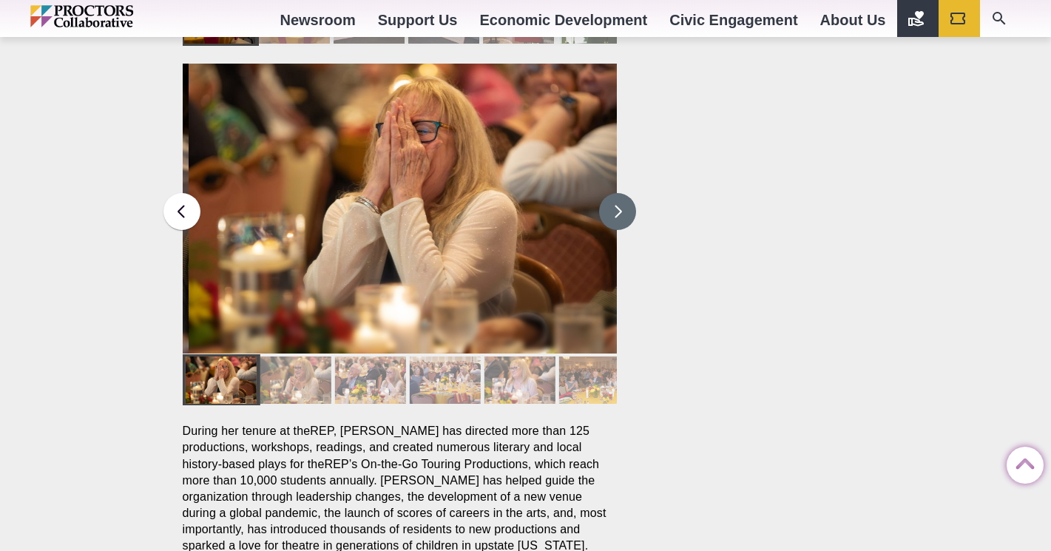
click at [609, 193] on button at bounding box center [617, 211] width 37 height 37
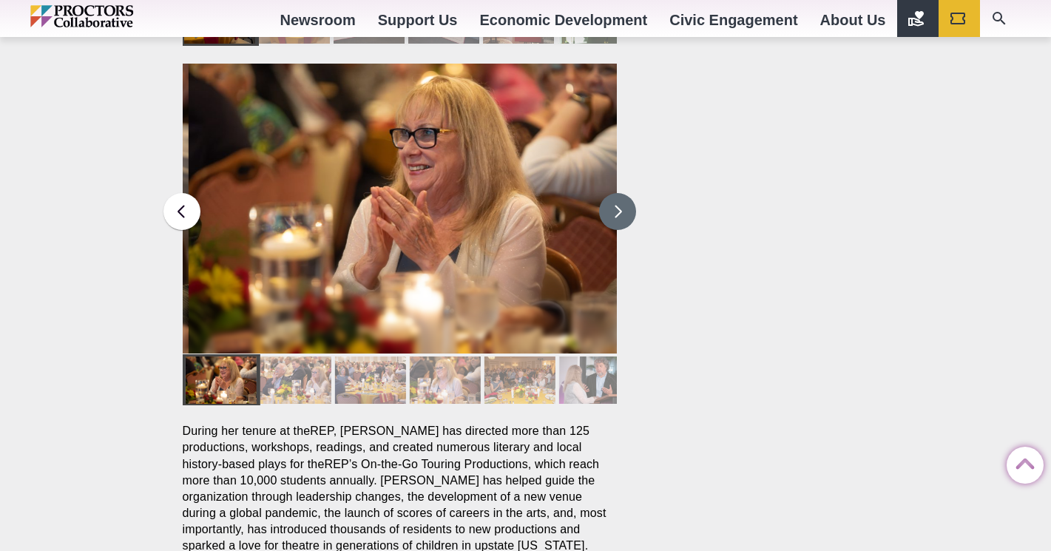
click at [609, 193] on button at bounding box center [617, 211] width 37 height 37
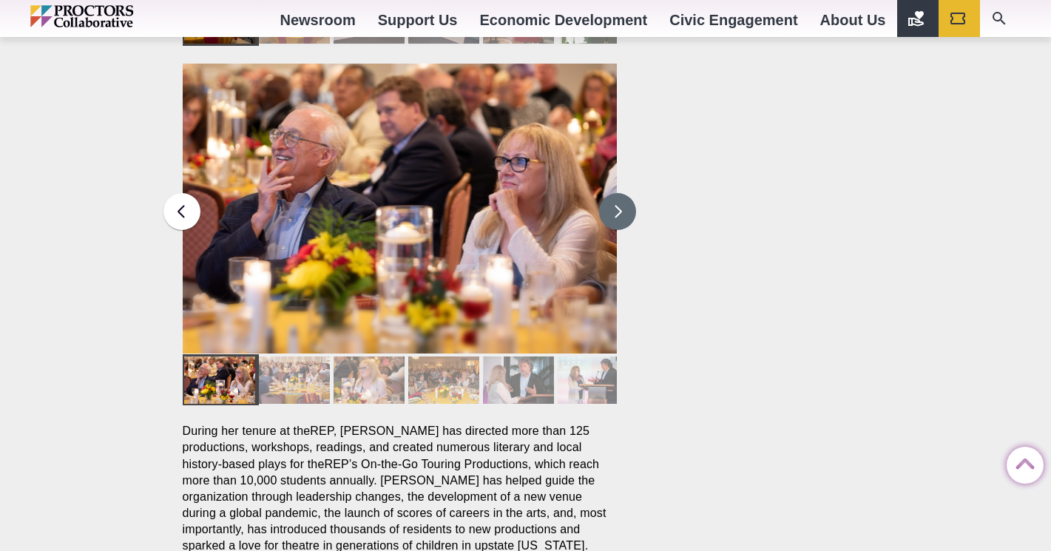
click at [609, 193] on button at bounding box center [617, 211] width 37 height 37
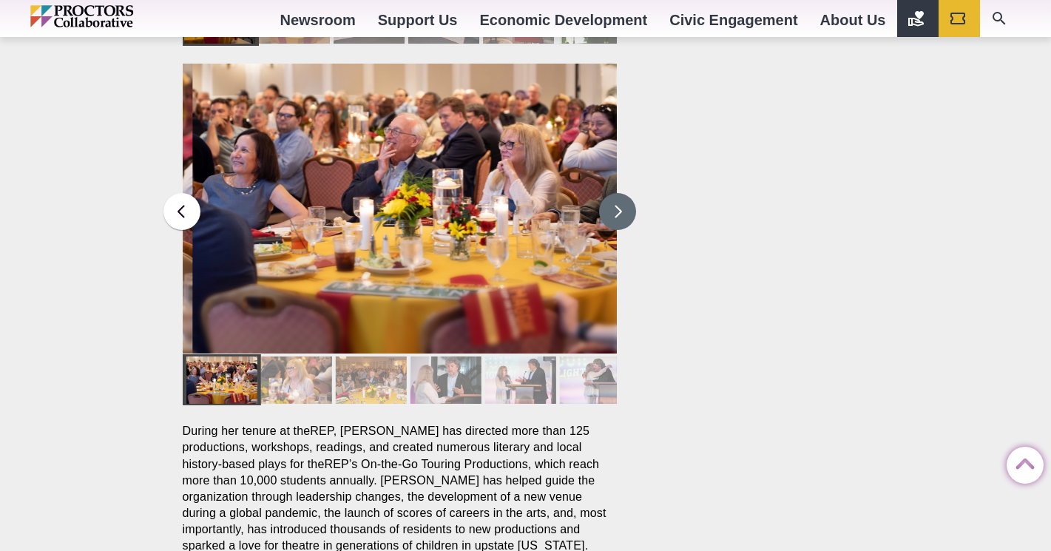
click at [609, 193] on button at bounding box center [617, 211] width 37 height 37
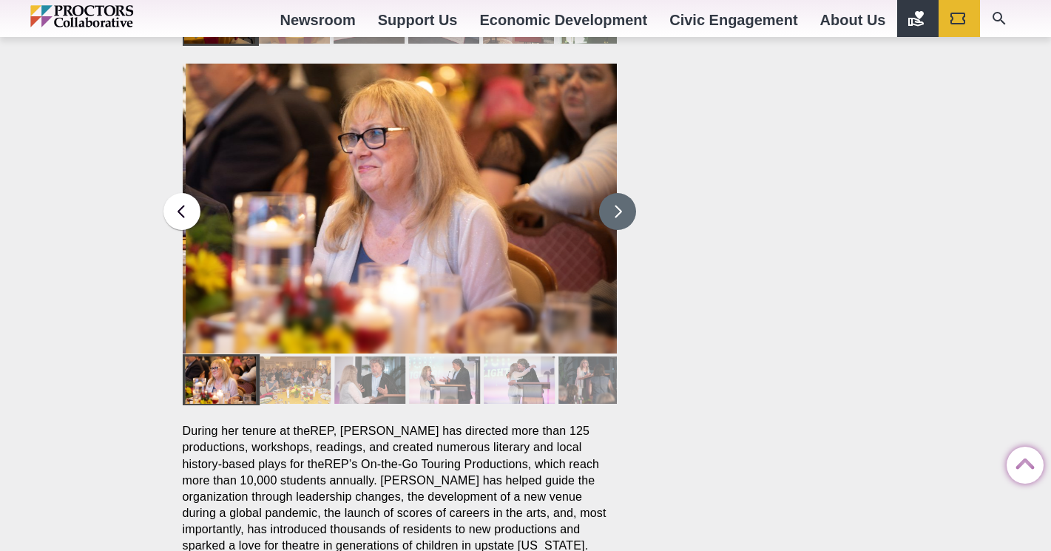
click at [609, 193] on button at bounding box center [617, 211] width 37 height 37
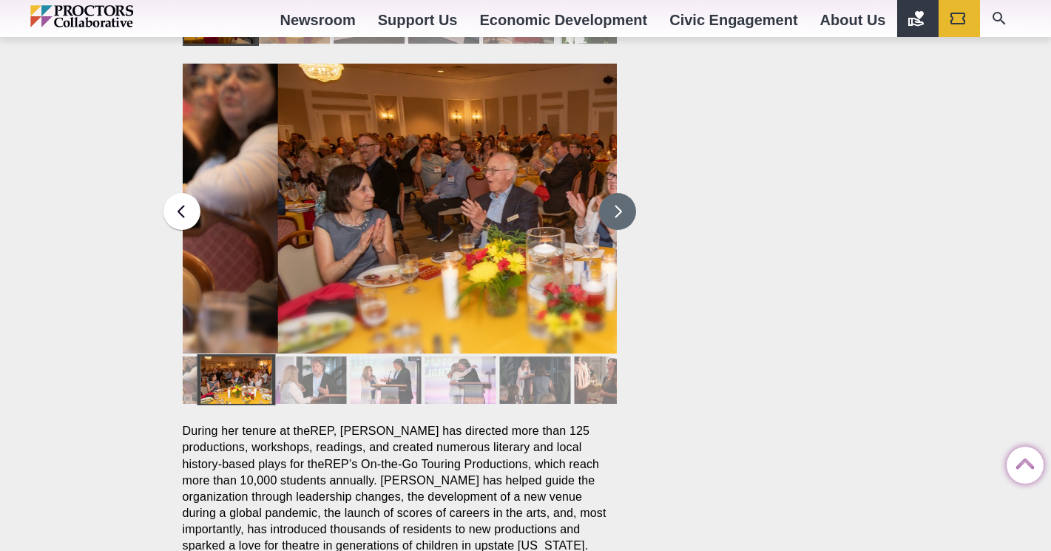
click at [609, 193] on button at bounding box center [617, 211] width 37 height 37
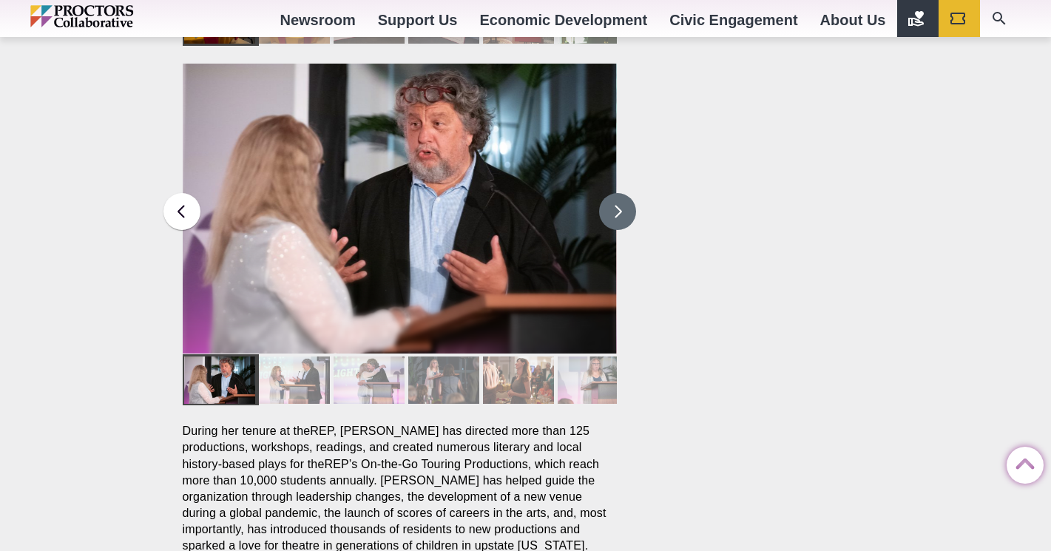
click at [614, 193] on button at bounding box center [617, 211] width 37 height 37
